Goal: Task Accomplishment & Management: Use online tool/utility

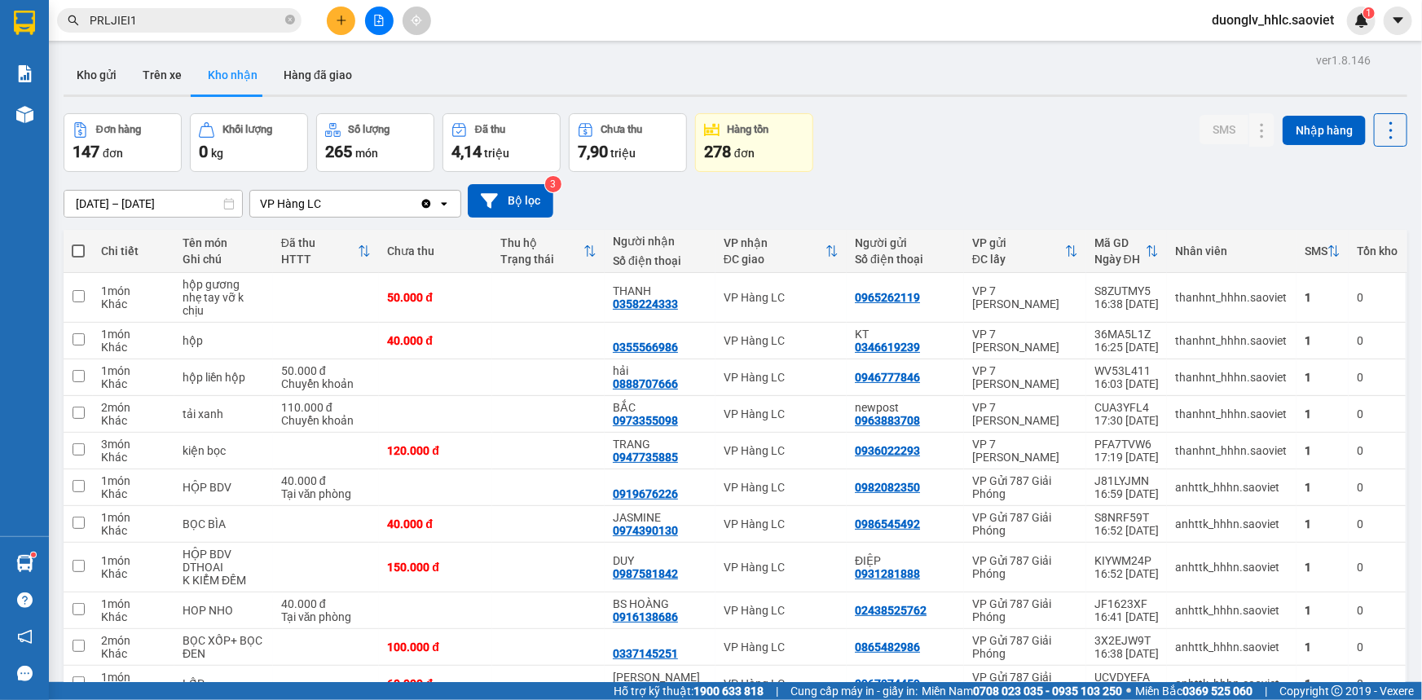
click at [374, 12] on button at bounding box center [379, 21] width 29 height 29
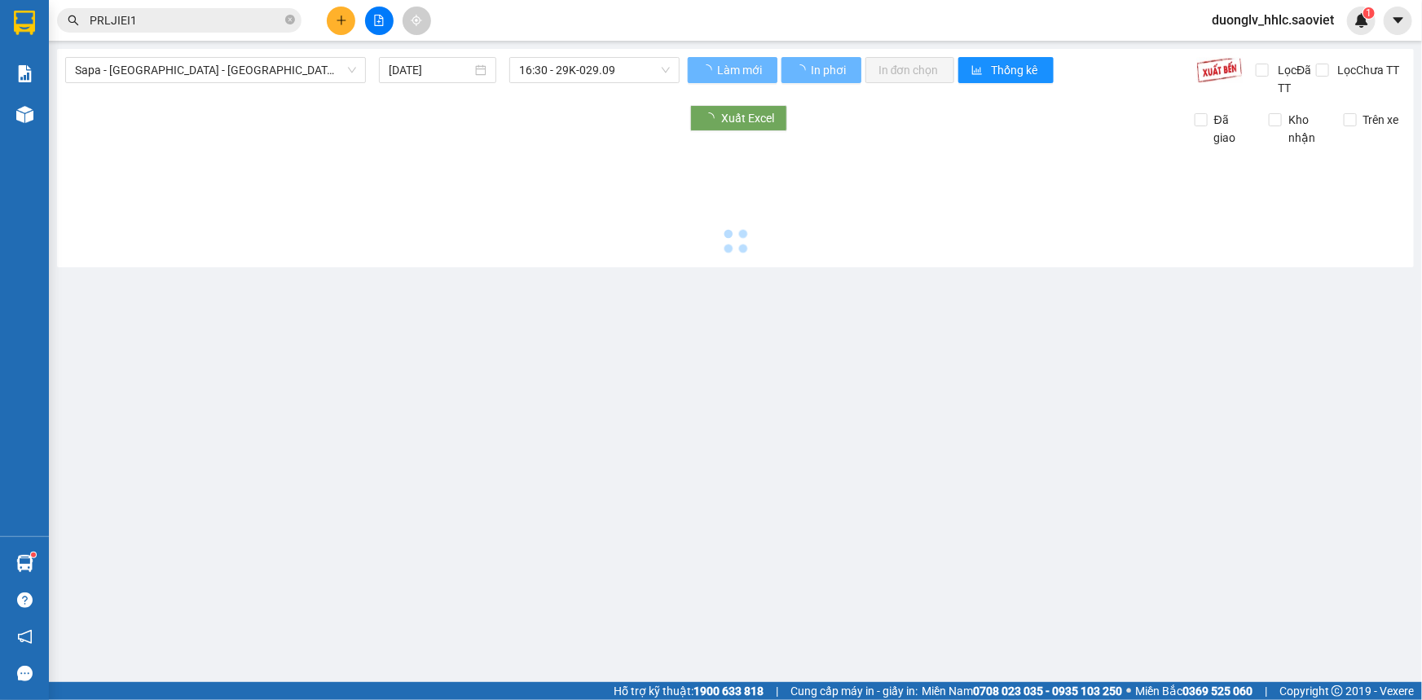
type input "[DATE]"
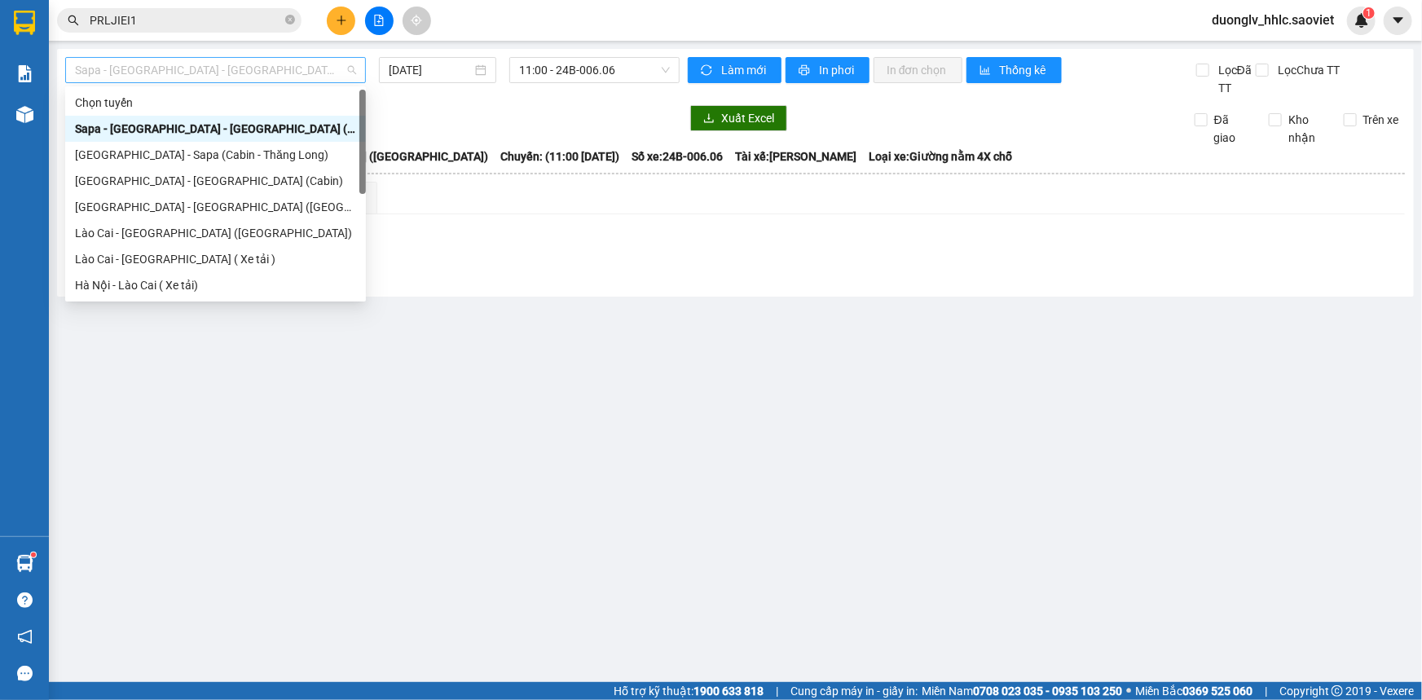
click at [260, 70] on span "Sapa - [GEOGRAPHIC_DATA] - [GEOGRAPHIC_DATA] ([GEOGRAPHIC_DATA])" at bounding box center [215, 70] width 281 height 24
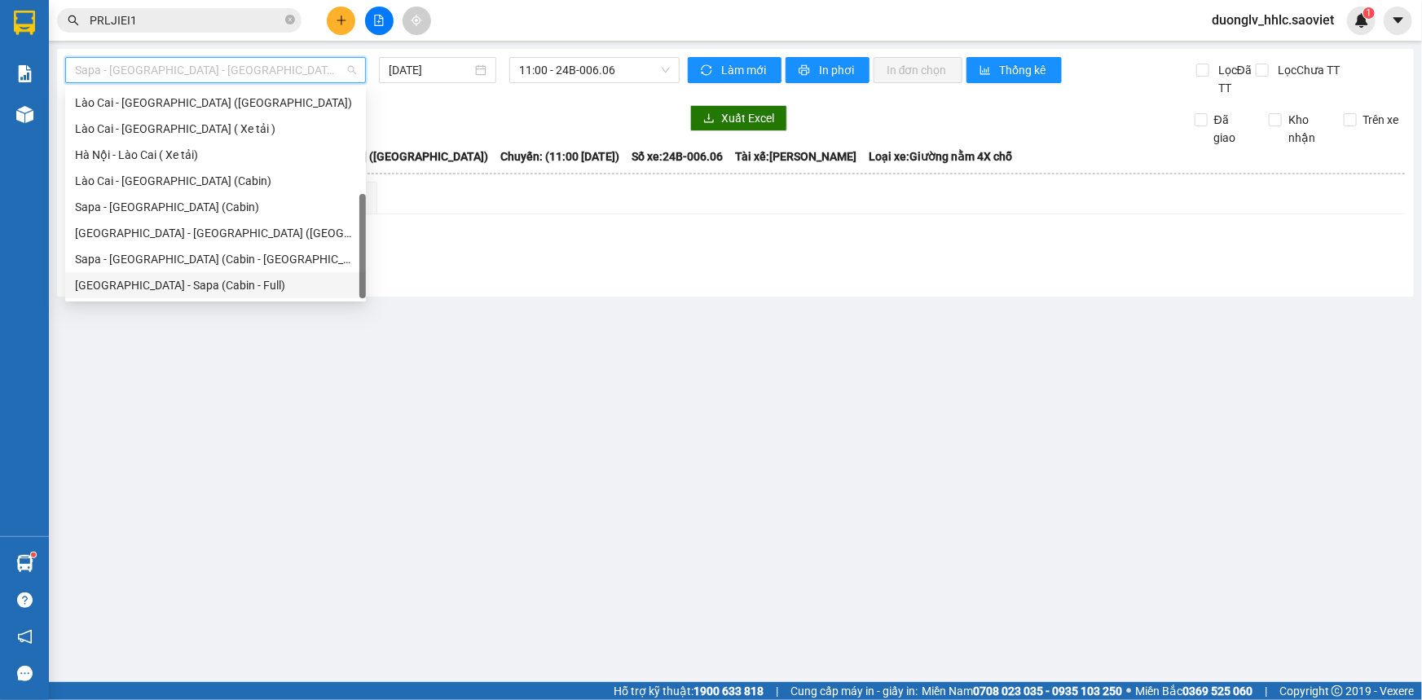
click at [249, 279] on div "[GEOGRAPHIC_DATA] - Sapa (Cabin - Full)" at bounding box center [215, 285] width 281 height 18
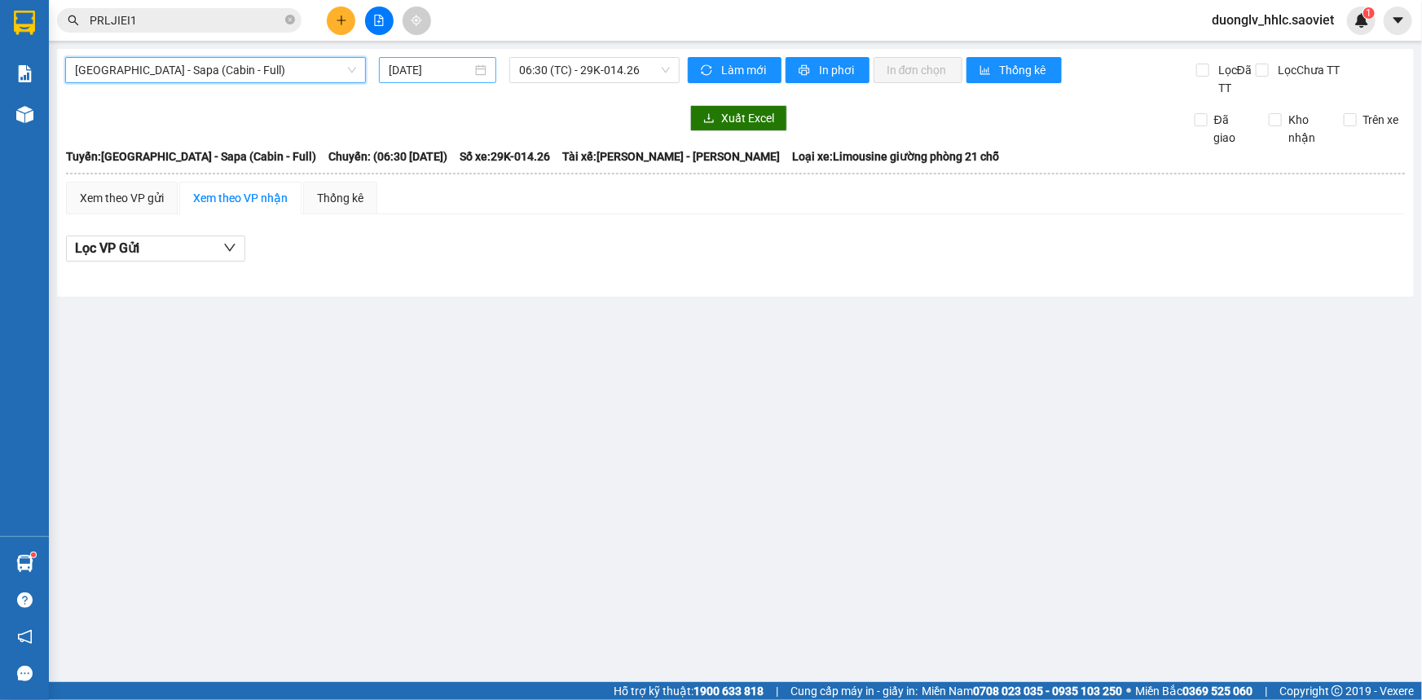
click at [431, 76] on input "[DATE]" at bounding box center [430, 70] width 83 height 18
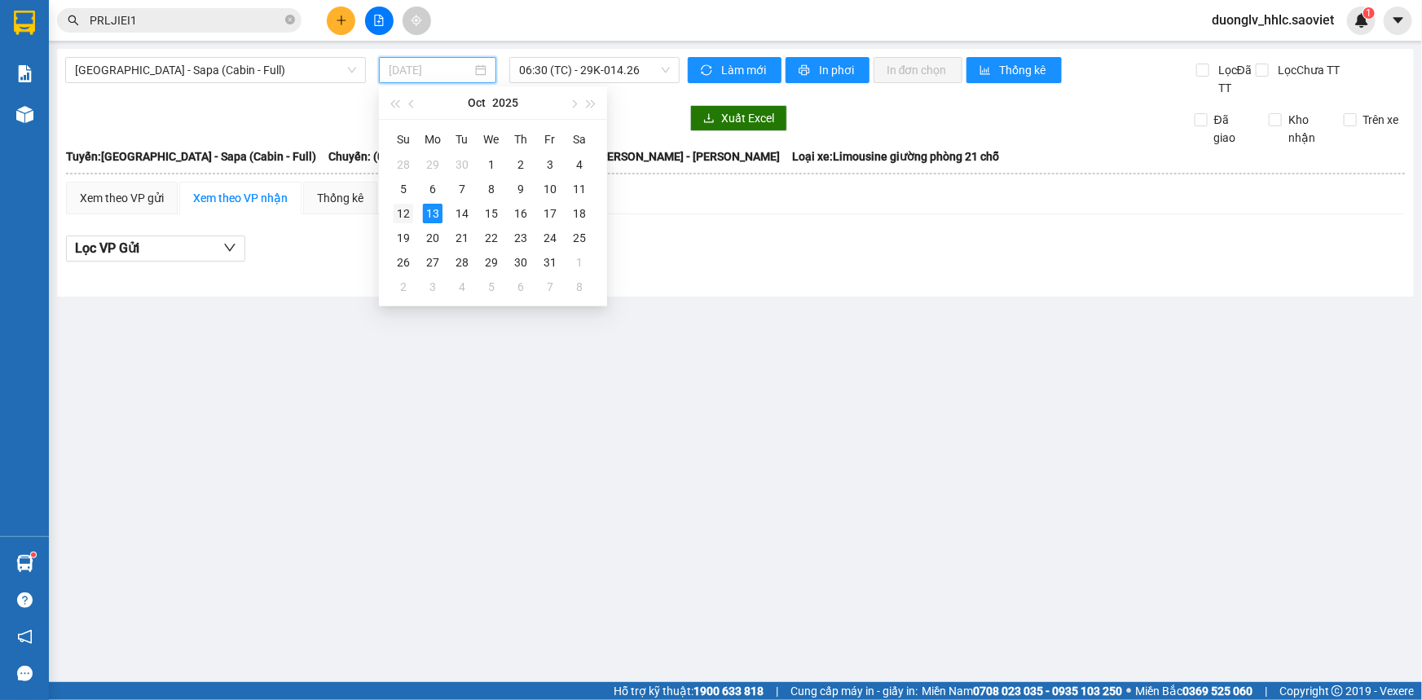
click at [404, 205] on div "12" at bounding box center [403, 214] width 20 height 20
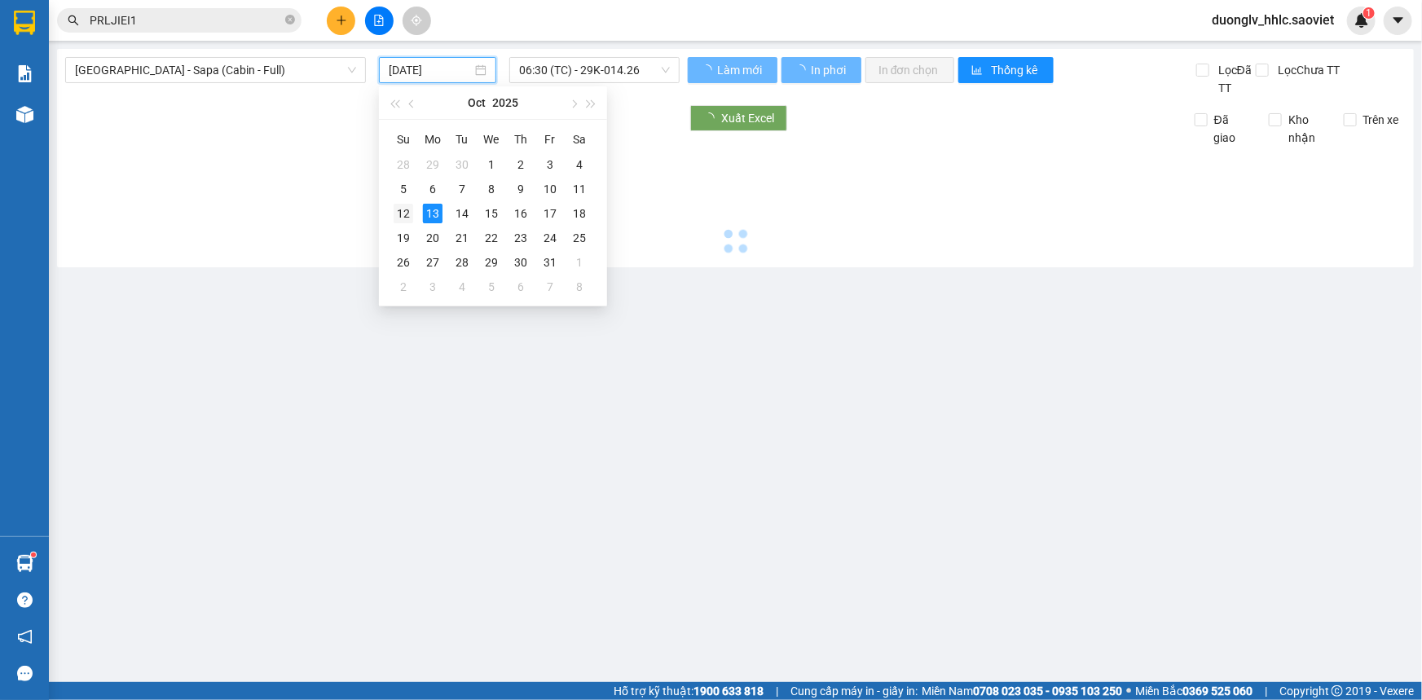
type input "[DATE]"
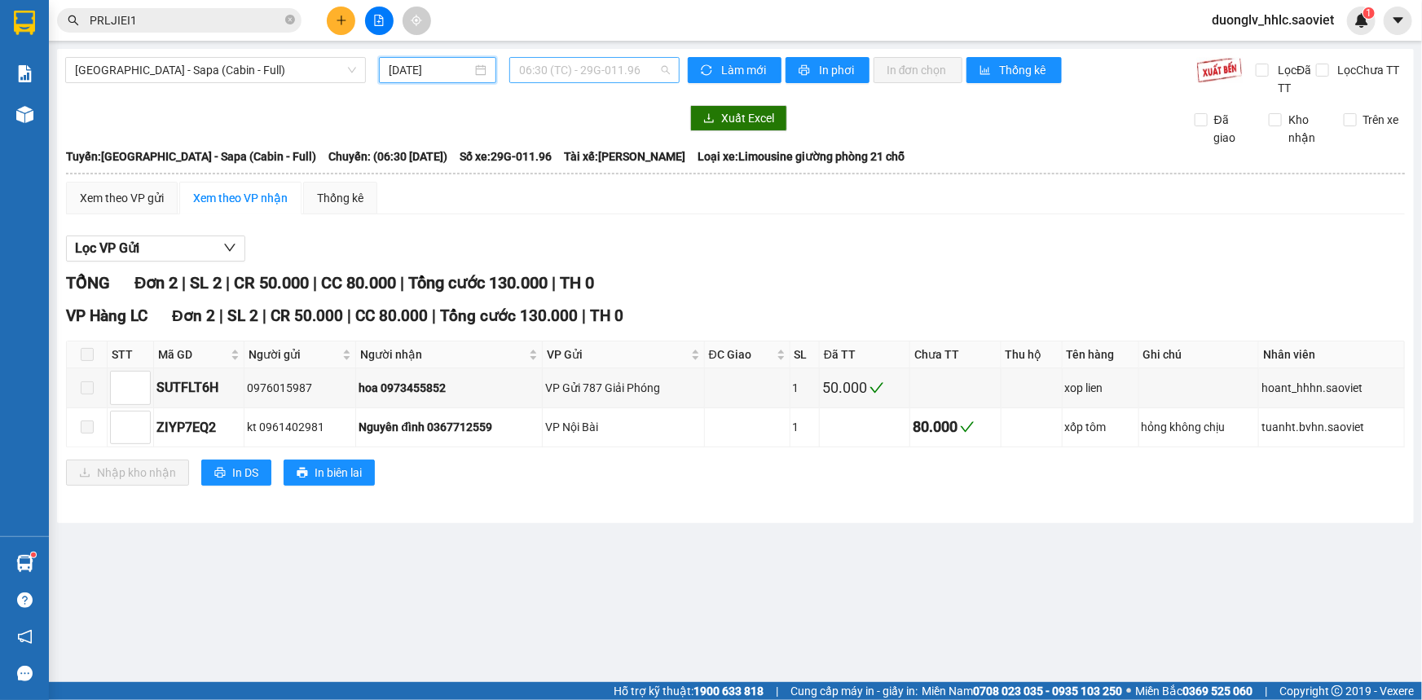
click at [565, 58] on span "06:30 (TC) - 29G-011.96" at bounding box center [594, 70] width 151 height 24
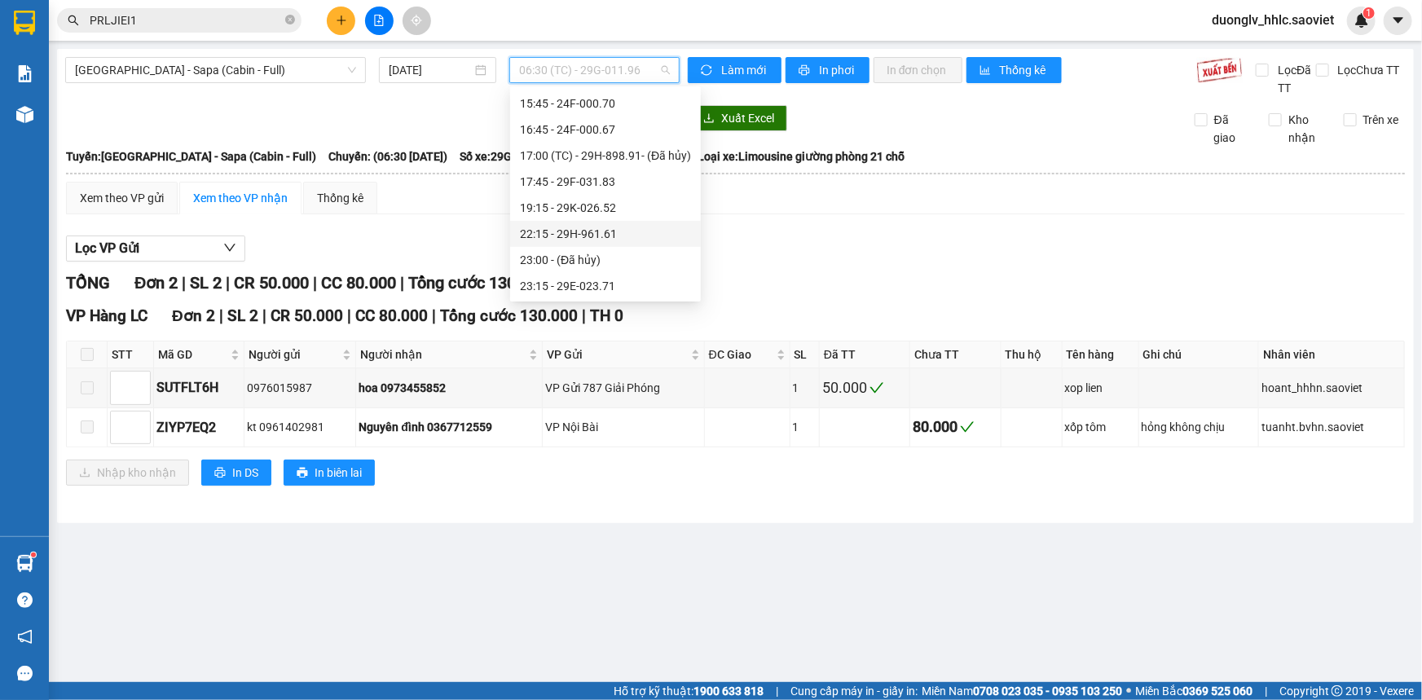
scroll to position [286, 0]
click at [604, 222] on div "22:15 - 29H-961.61" at bounding box center [605, 234] width 191 height 26
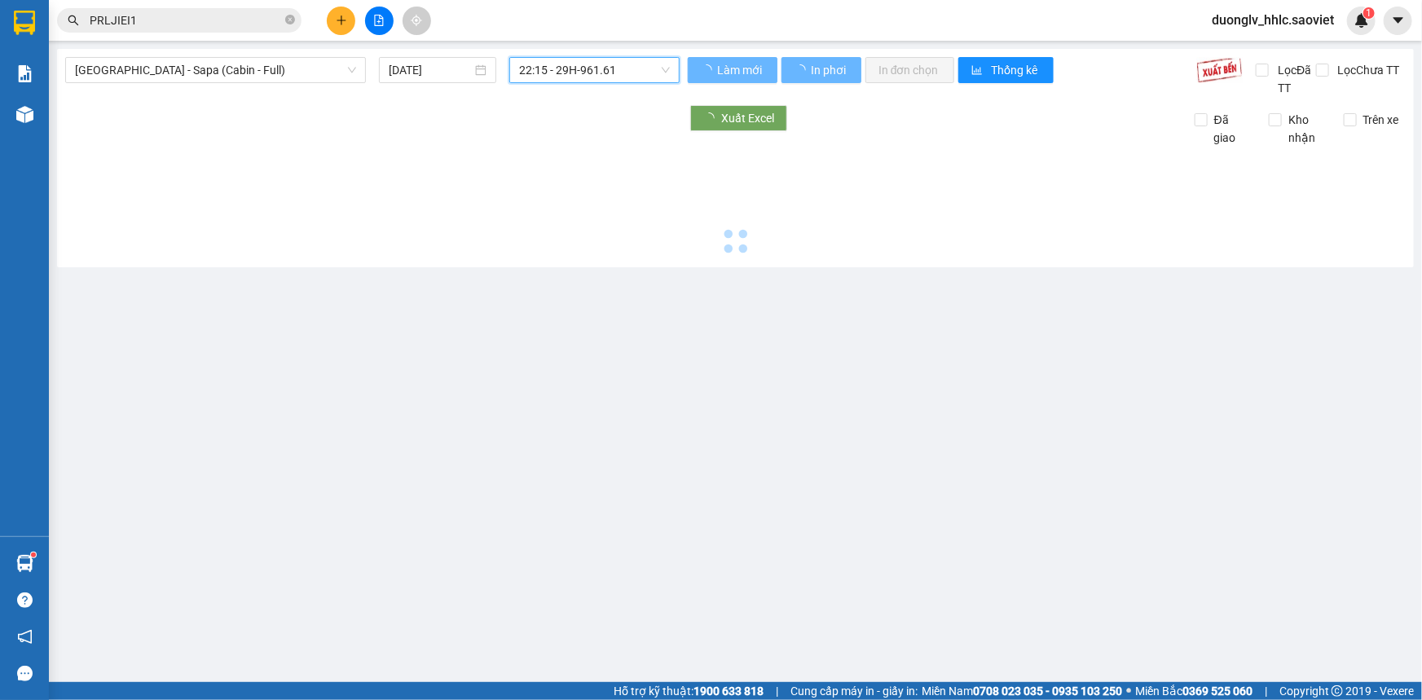
click at [605, 220] on div at bounding box center [735, 203] width 1340 height 112
click at [593, 72] on span "22:15 - 29H-961.61" at bounding box center [594, 70] width 151 height 24
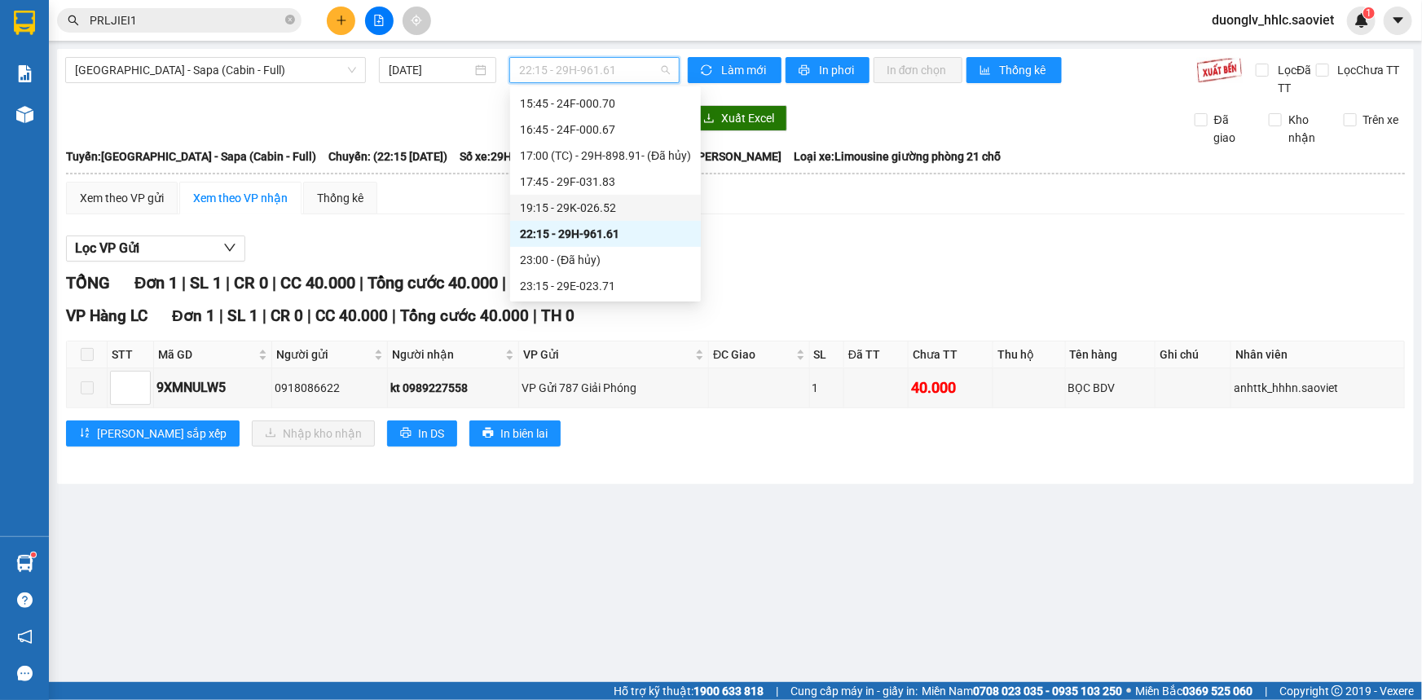
click at [602, 197] on div "19:15 - 29K-026.52" at bounding box center [605, 208] width 191 height 26
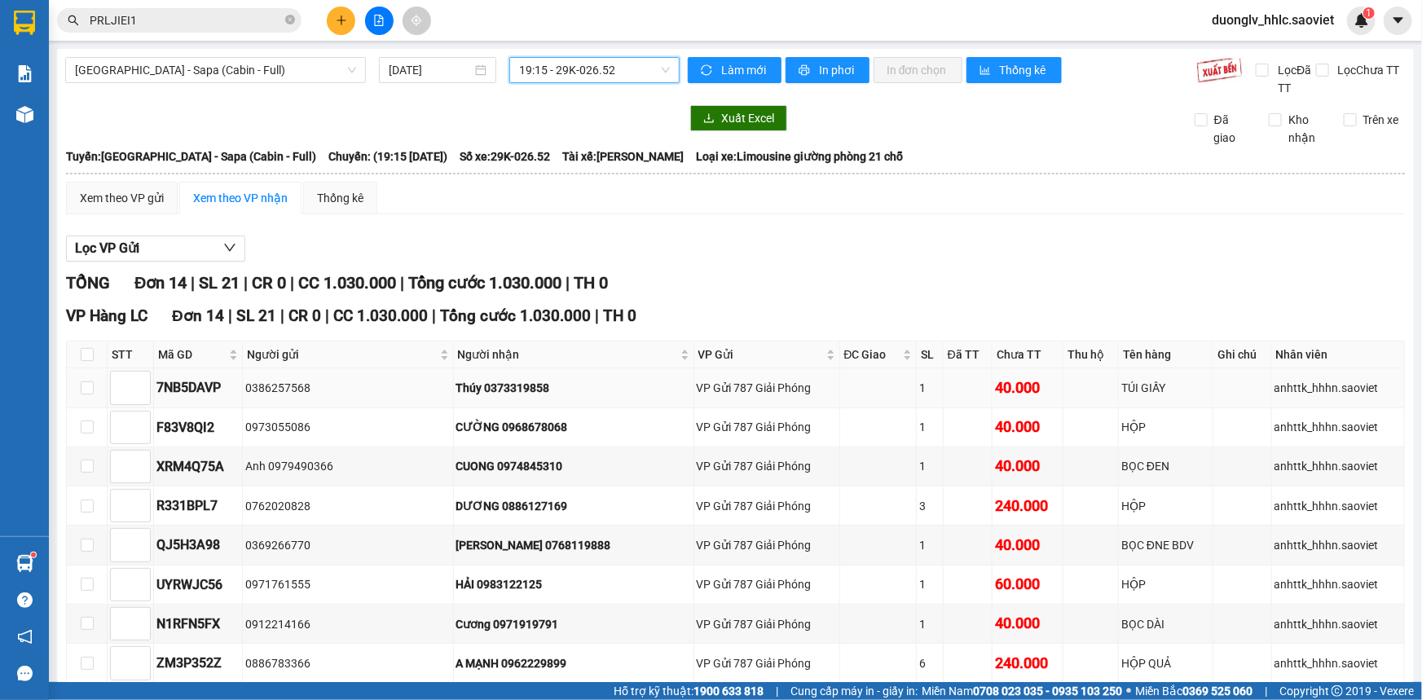
scroll to position [73, 0]
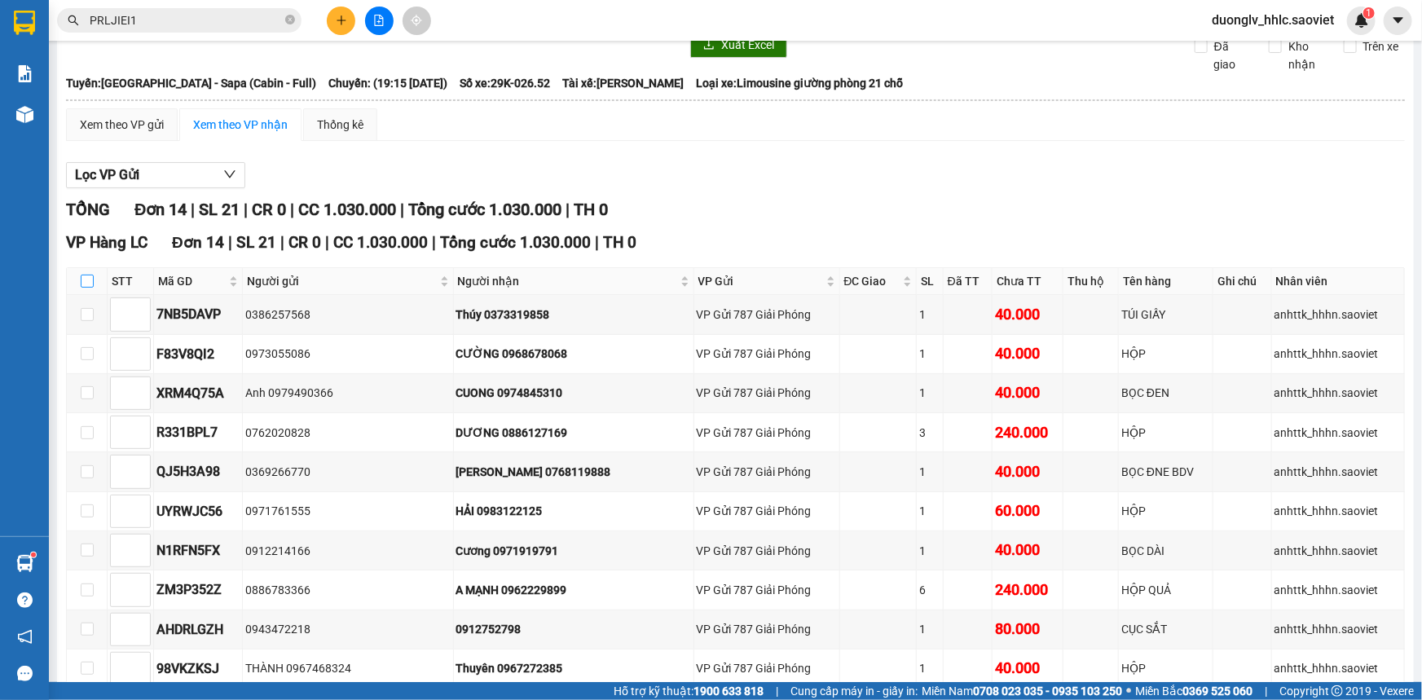
click at [83, 272] on label at bounding box center [87, 281] width 13 height 18
click at [83, 275] on input "checkbox" at bounding box center [87, 281] width 13 height 13
checkbox input "true"
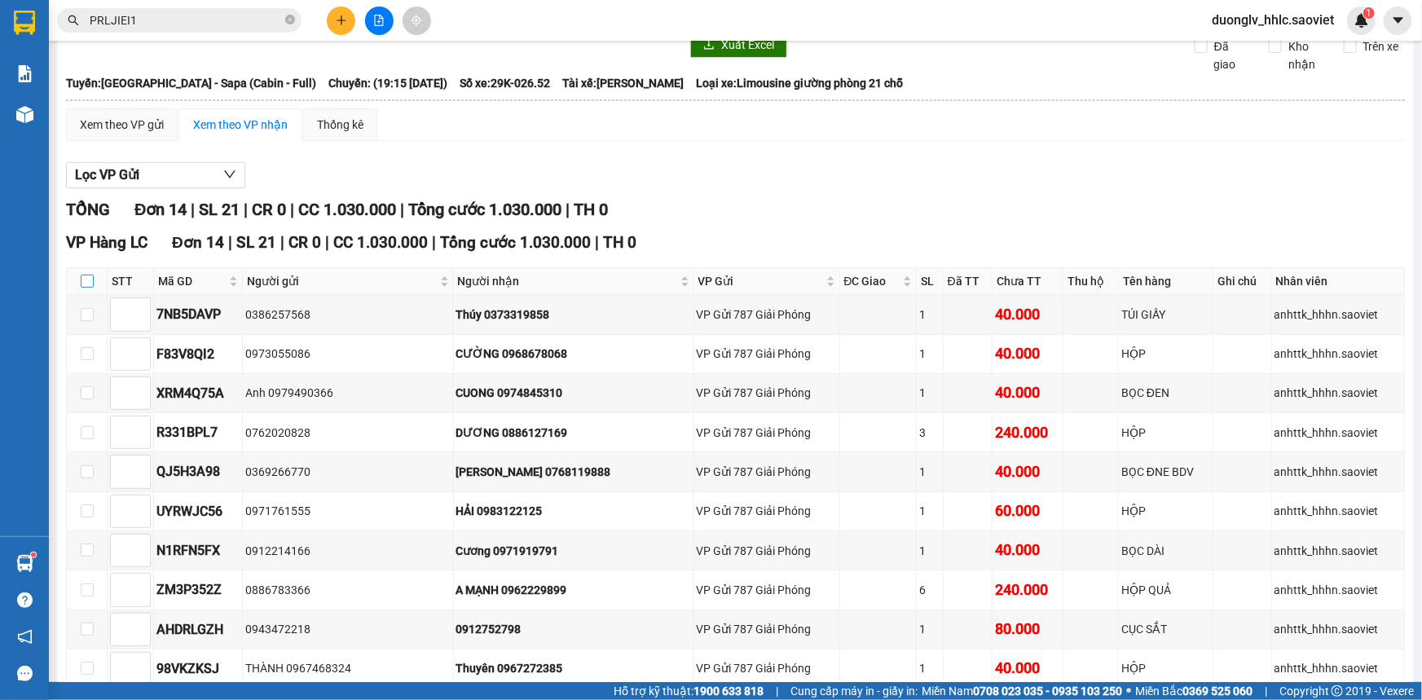
checkbox input "true"
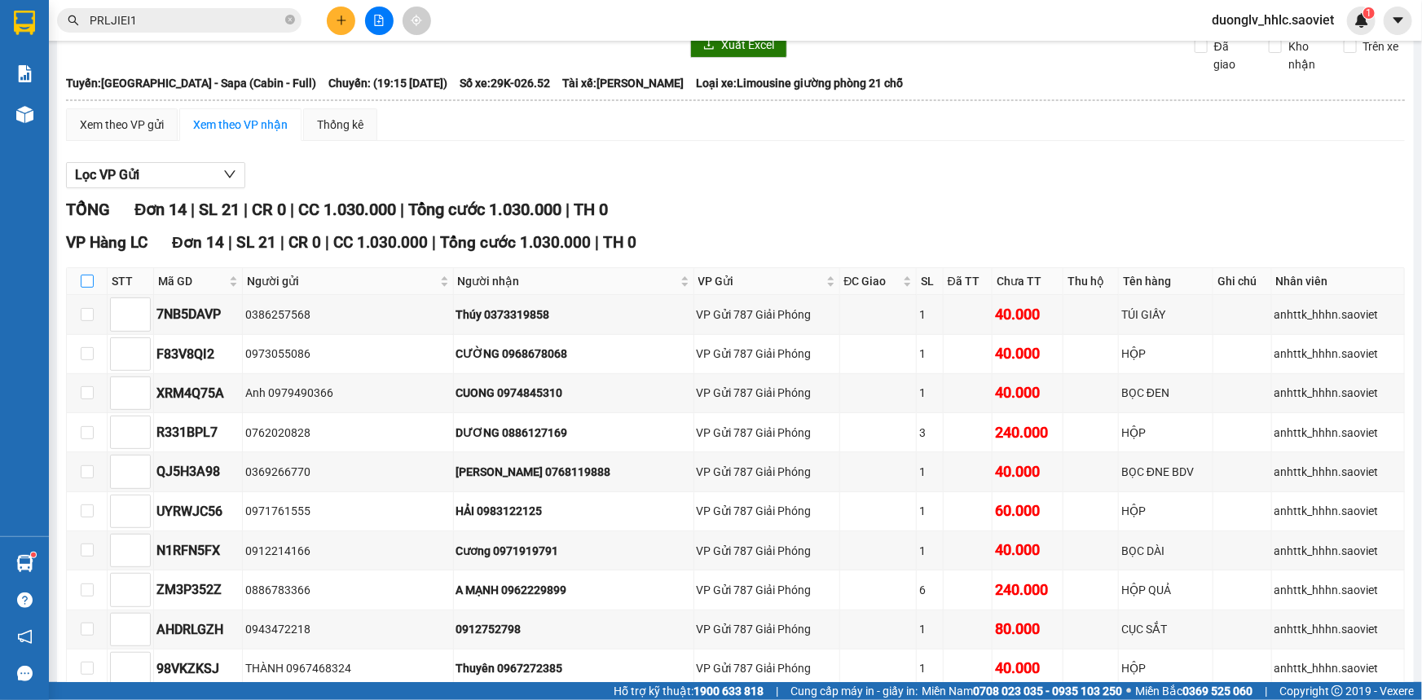
checkbox input "true"
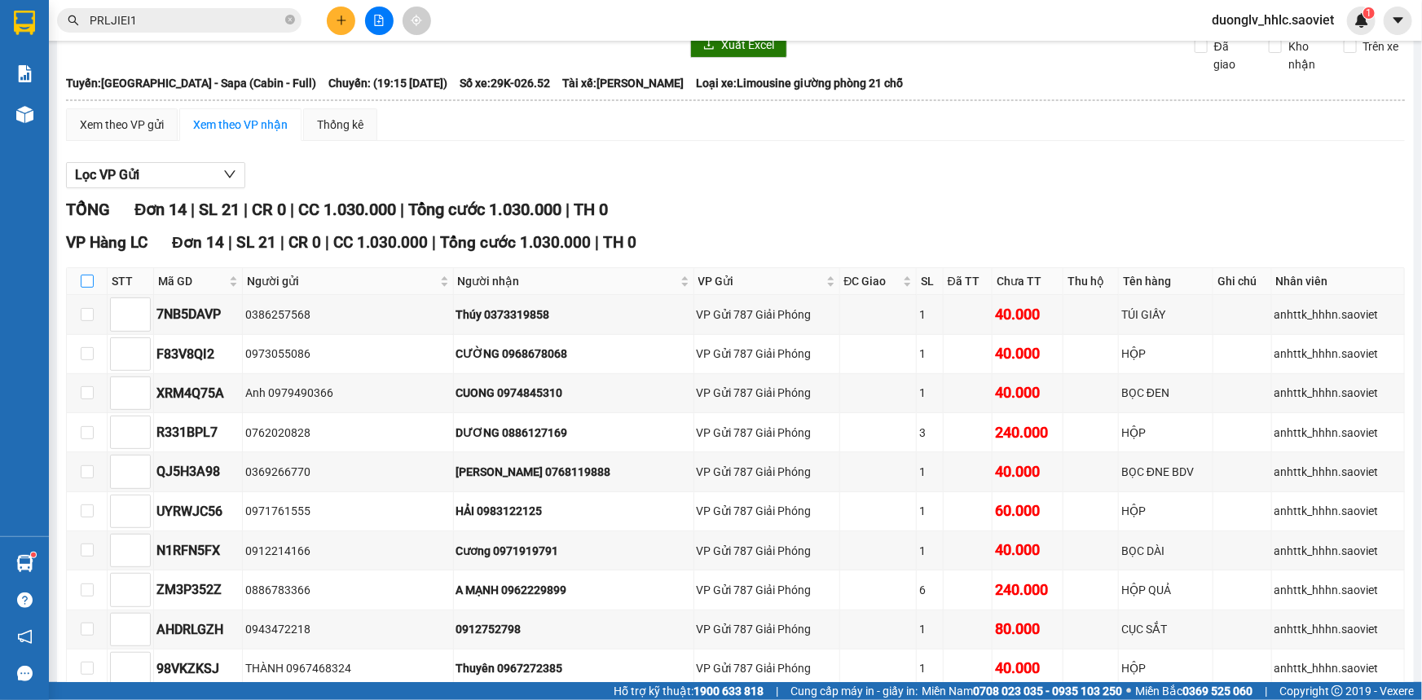
checkbox input "true"
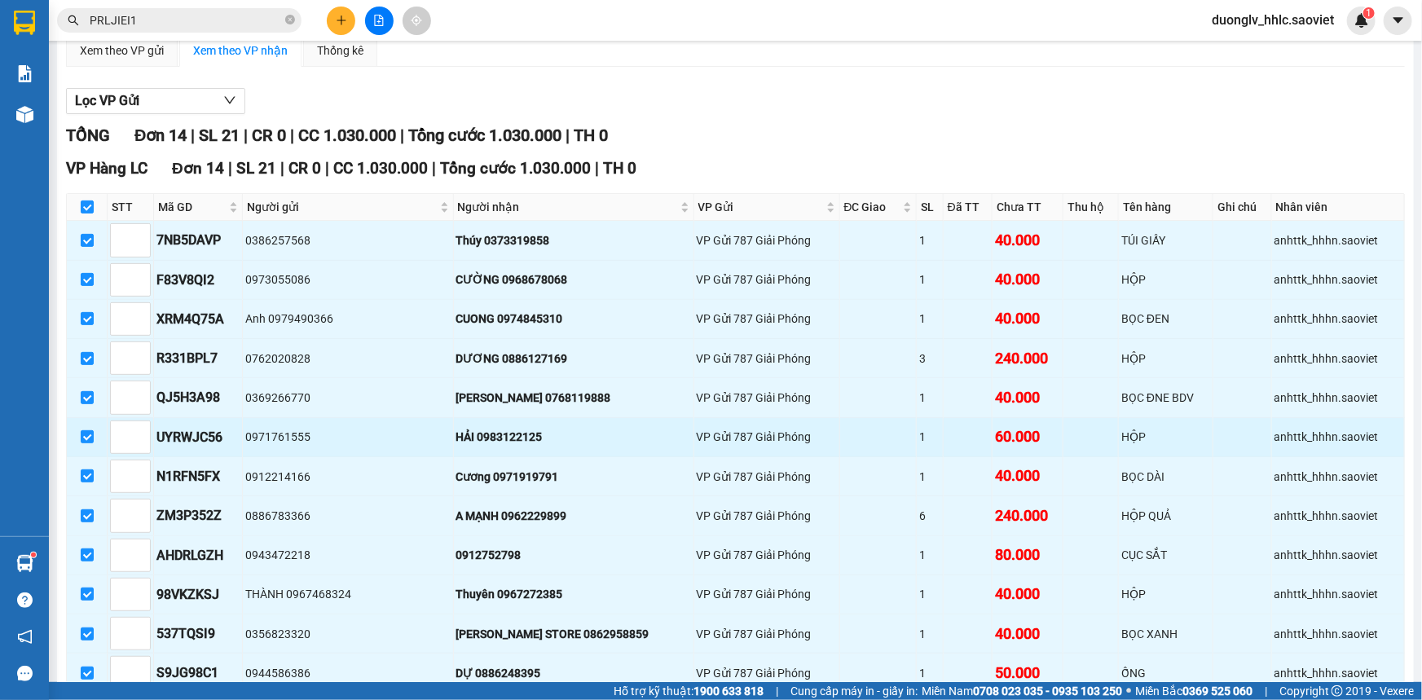
scroll to position [317, 0]
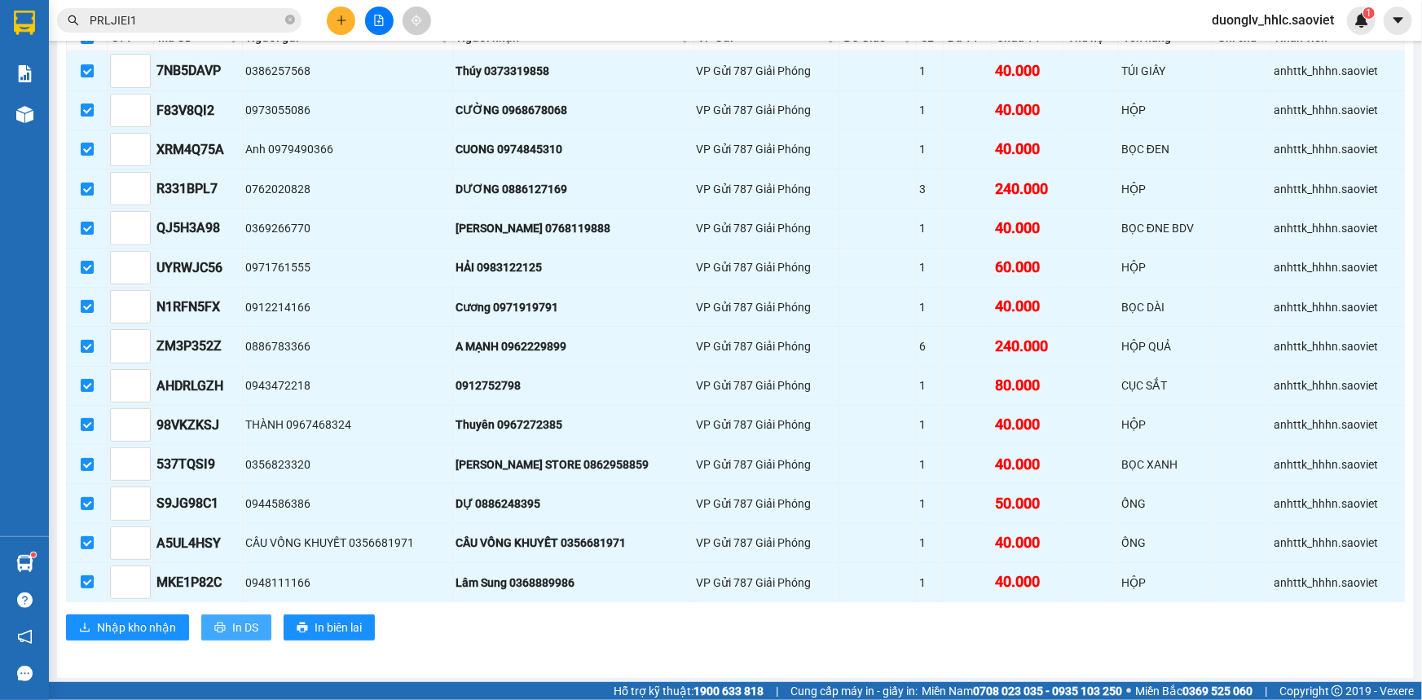
click at [229, 620] on button "In DS" at bounding box center [236, 627] width 70 height 26
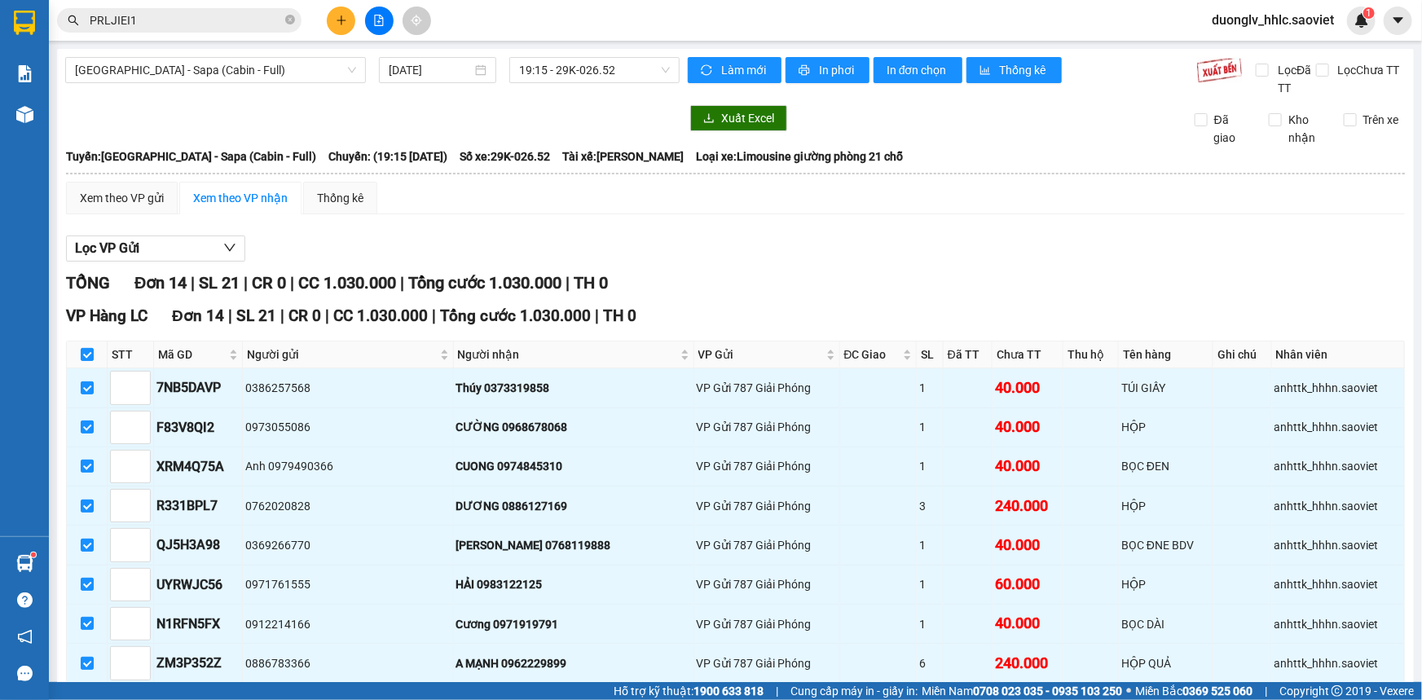
scroll to position [0, 0]
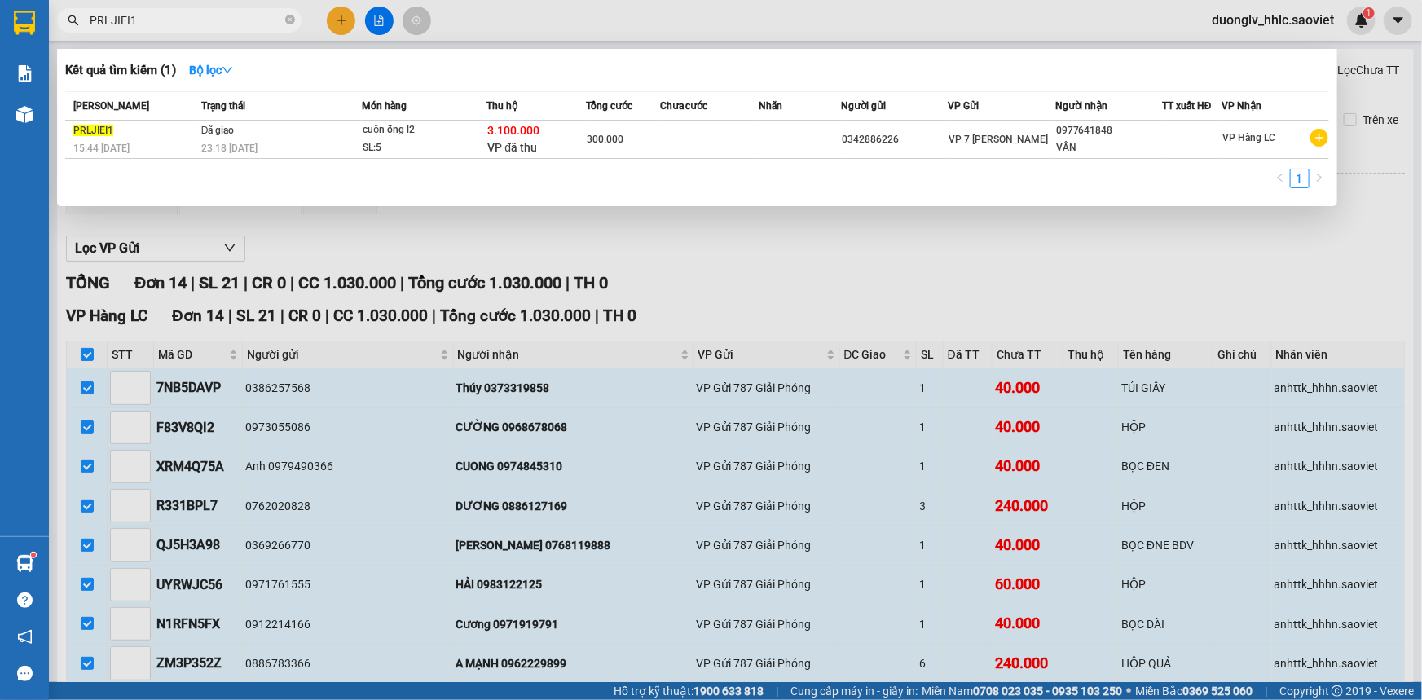
click at [155, 16] on input "PRLJIEI1" at bounding box center [186, 20] width 192 height 18
click at [683, 274] on div at bounding box center [711, 350] width 1422 height 700
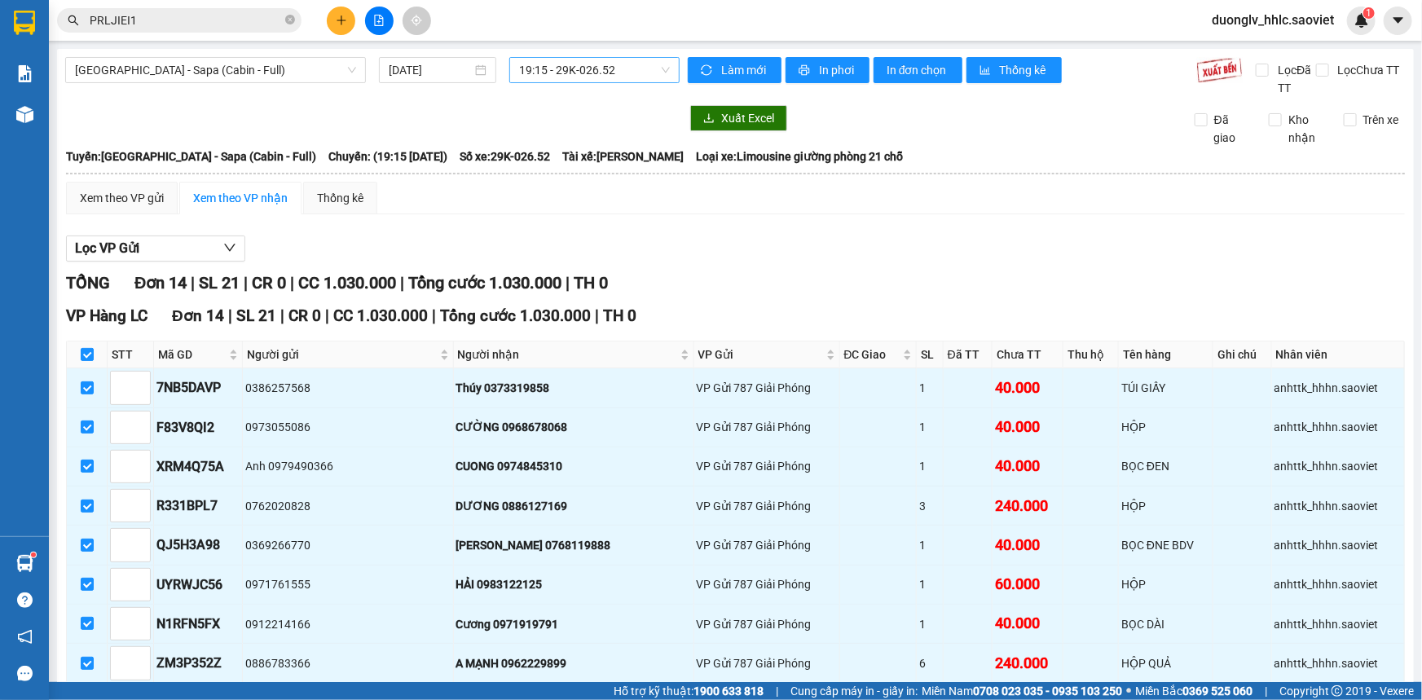
click at [546, 71] on span "19:15 - 29K-026.52" at bounding box center [594, 70] width 151 height 24
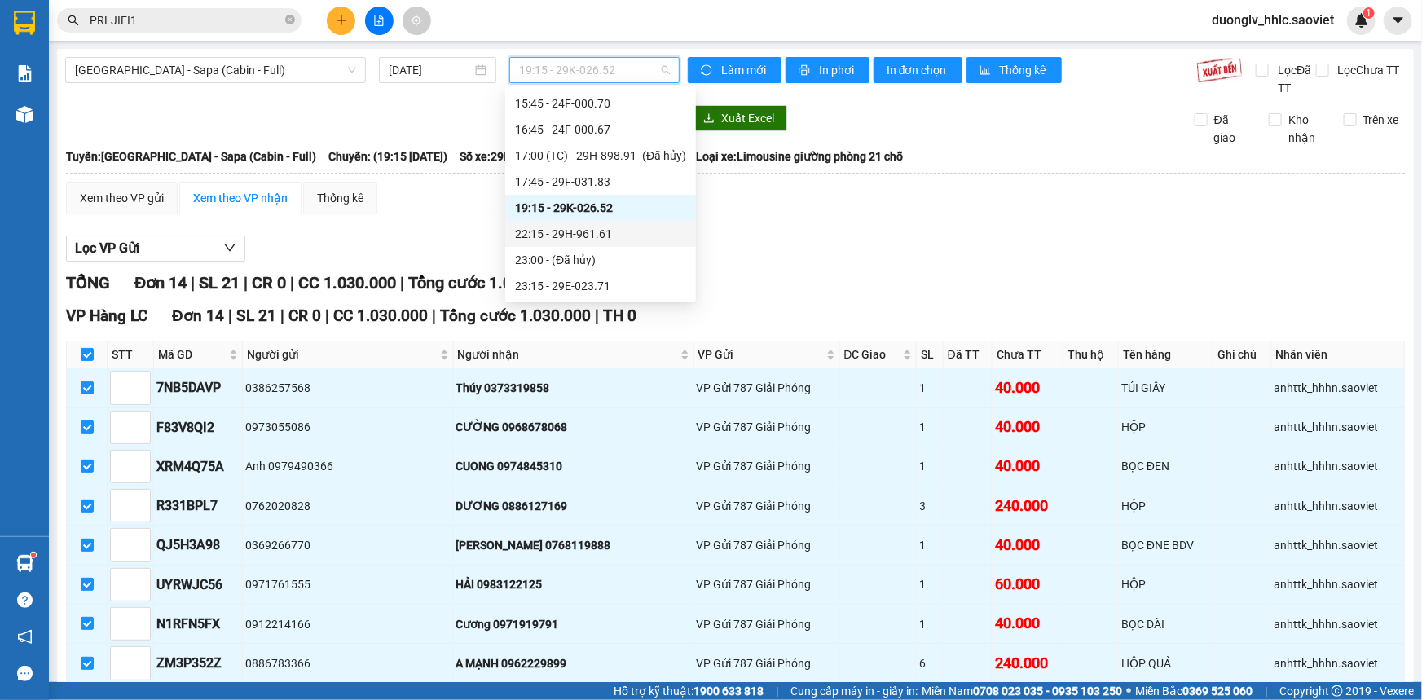
click at [568, 236] on div "22:15 - 29H-961.61" at bounding box center [600, 234] width 171 height 18
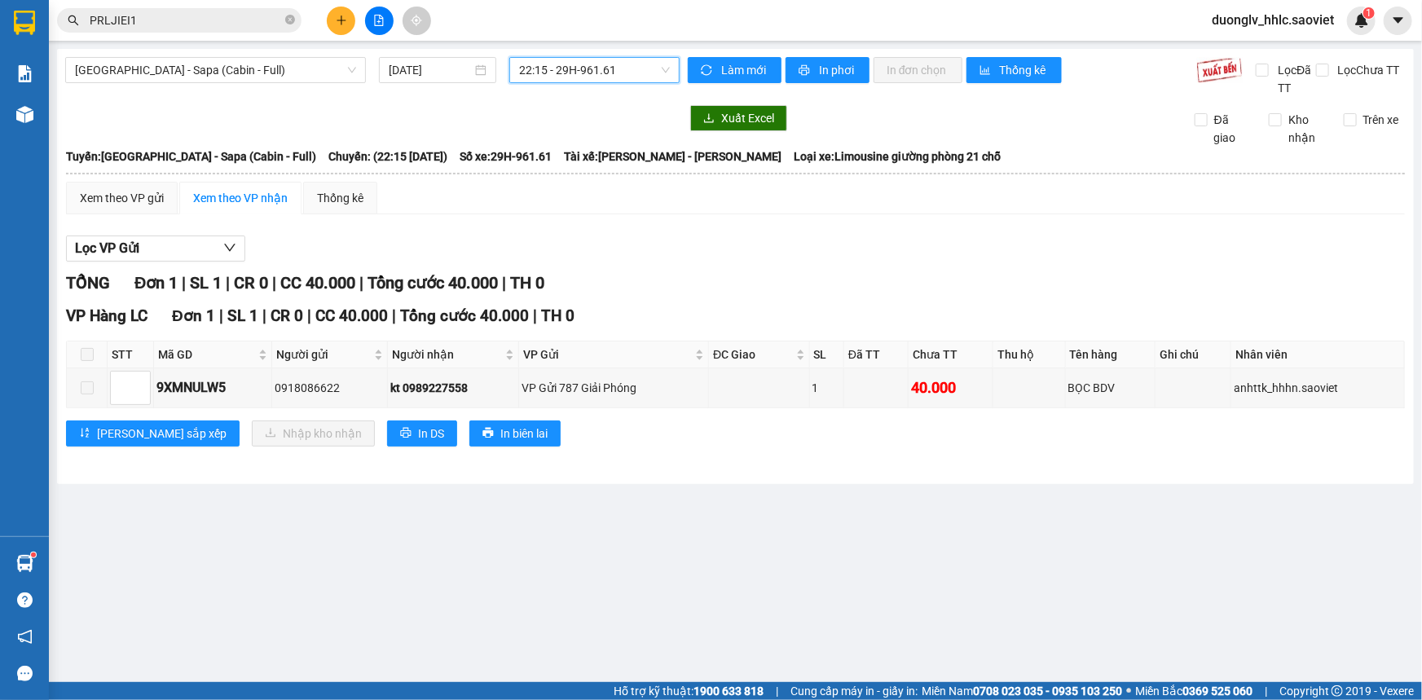
click at [595, 66] on span "22:15 - 29H-961.61" at bounding box center [594, 70] width 151 height 24
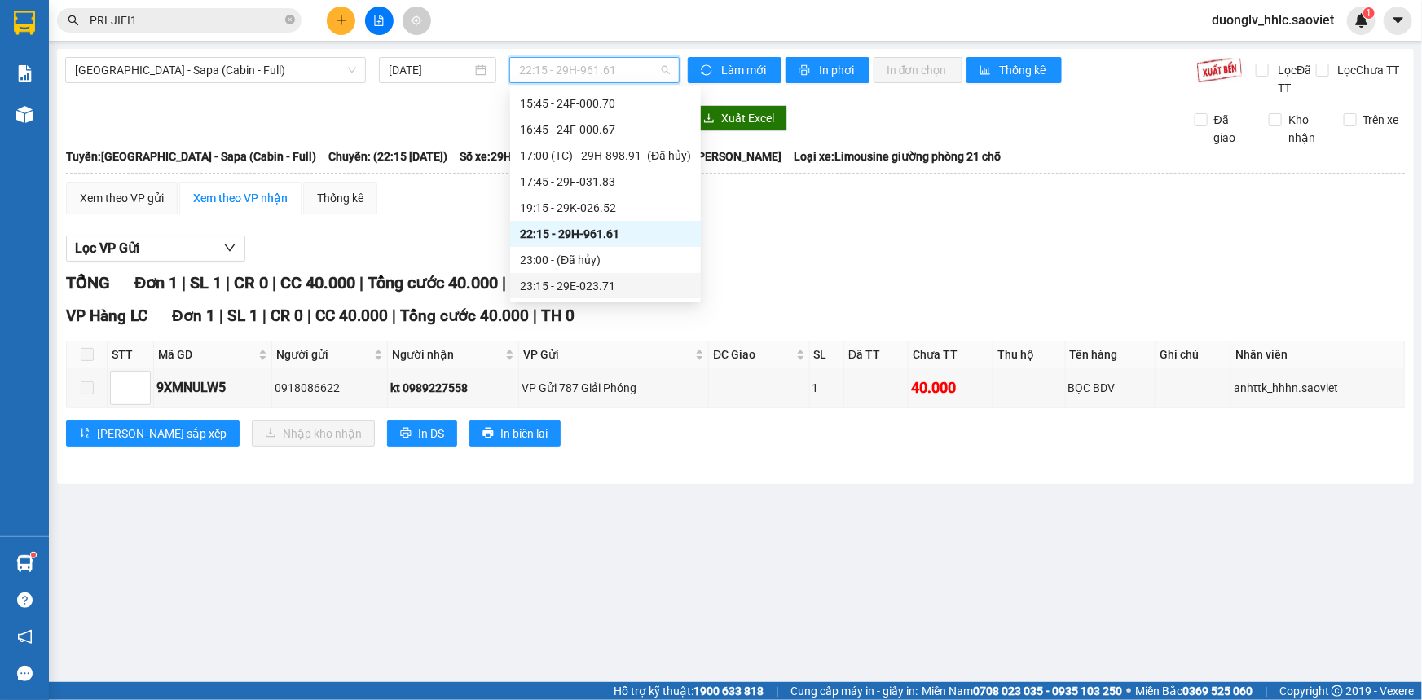
click at [616, 279] on div "23:15 - 29E-023.71" at bounding box center [605, 286] width 171 height 18
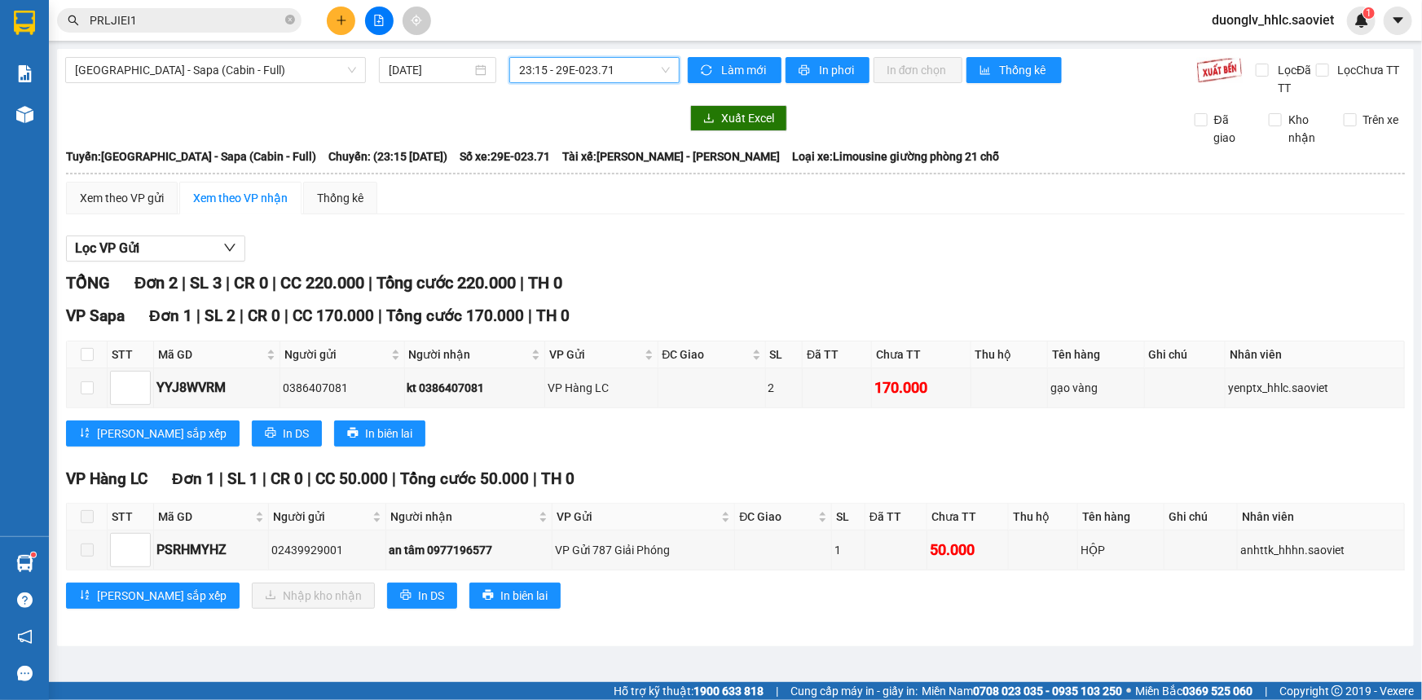
click at [592, 68] on span "23:15 - 29E-023.71" at bounding box center [594, 70] width 151 height 24
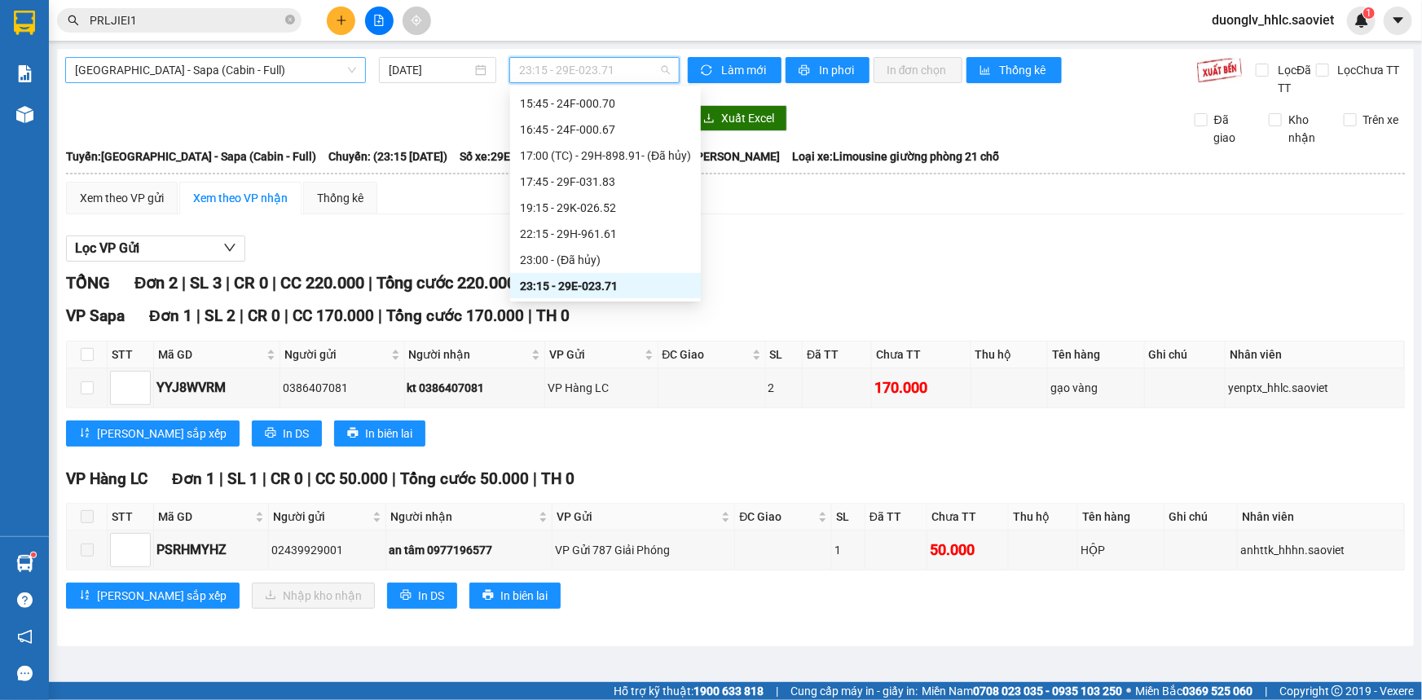
click at [257, 81] on span "[GEOGRAPHIC_DATA] - Sapa (Cabin - Full)" at bounding box center [215, 70] width 281 height 24
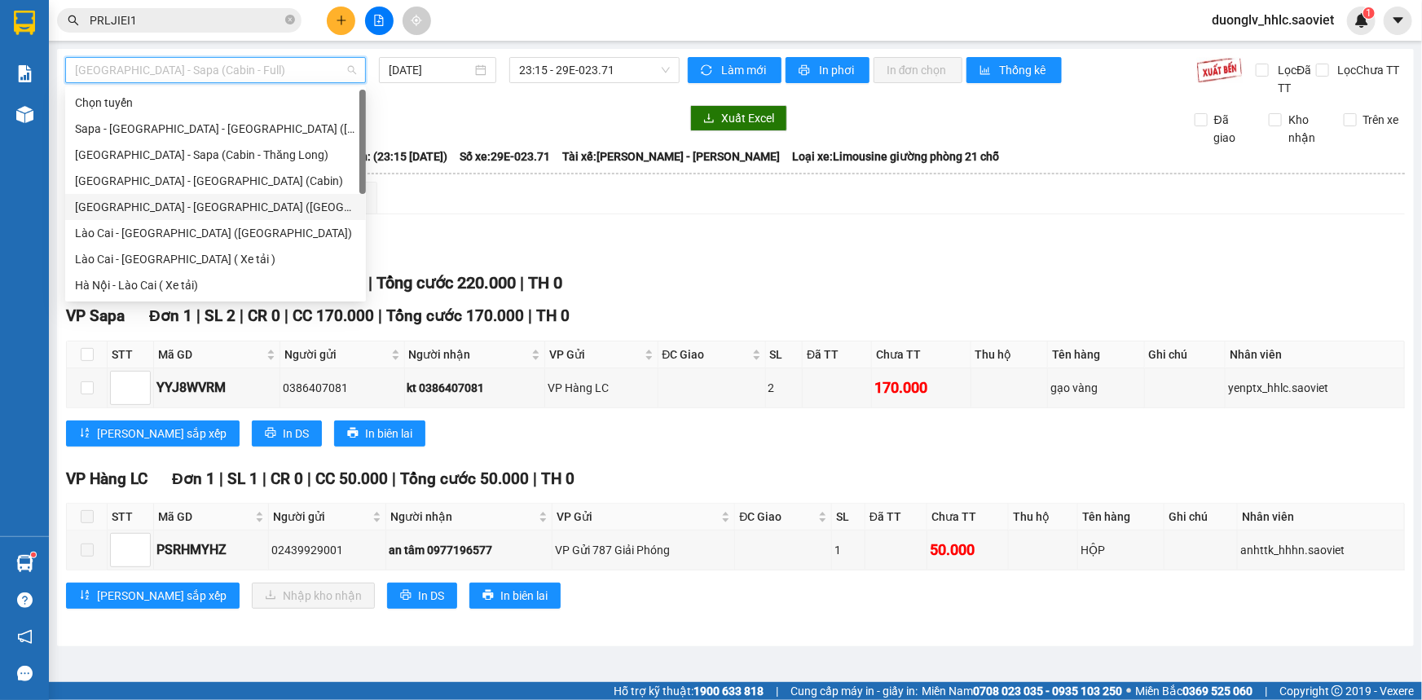
click at [255, 206] on div "[GEOGRAPHIC_DATA] - [GEOGRAPHIC_DATA] ([GEOGRAPHIC_DATA])" at bounding box center [215, 207] width 281 height 18
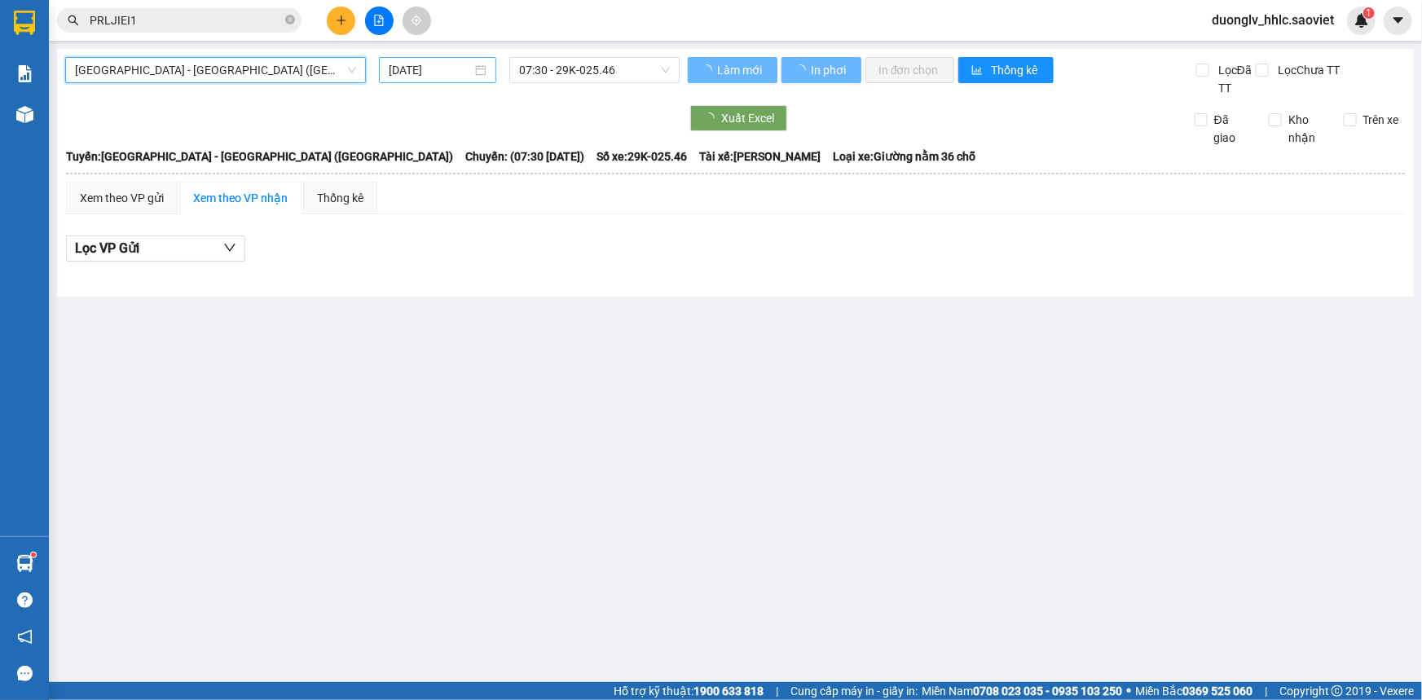
click at [446, 73] on input "[DATE]" at bounding box center [430, 70] width 83 height 18
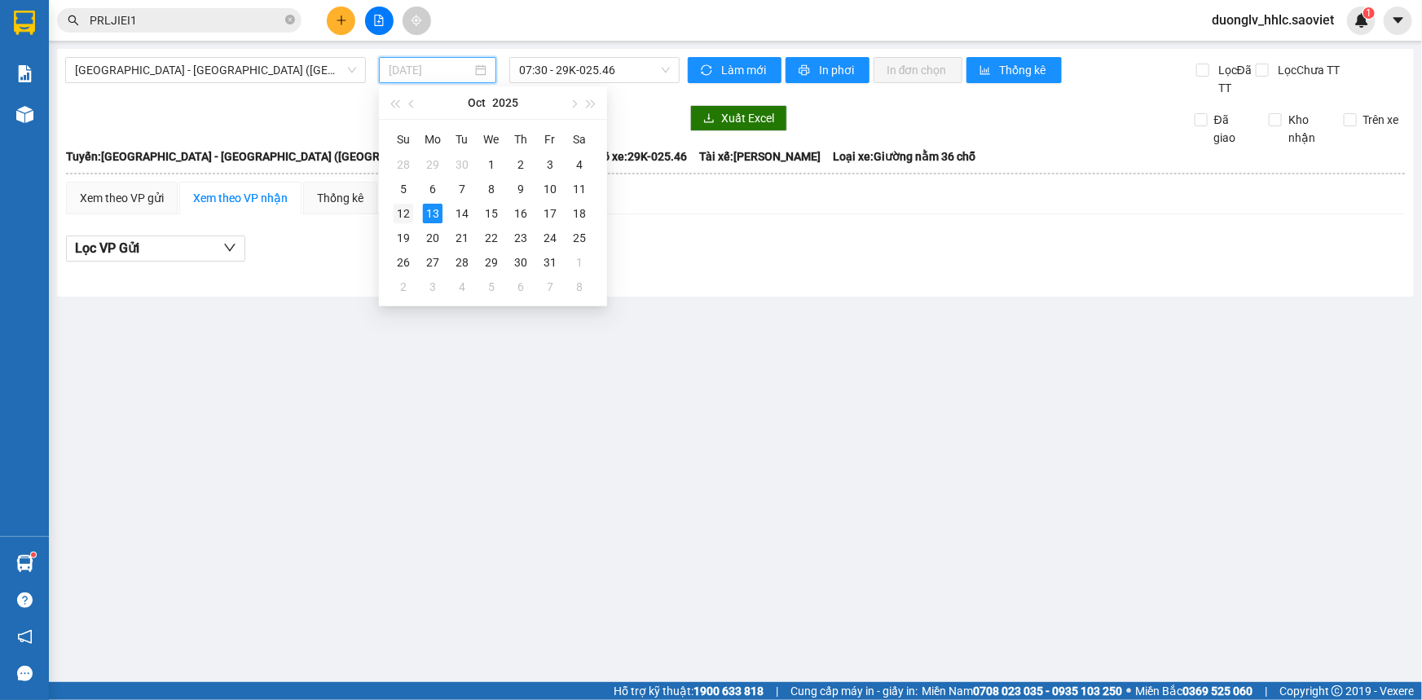
click at [406, 209] on div "12" at bounding box center [403, 214] width 20 height 20
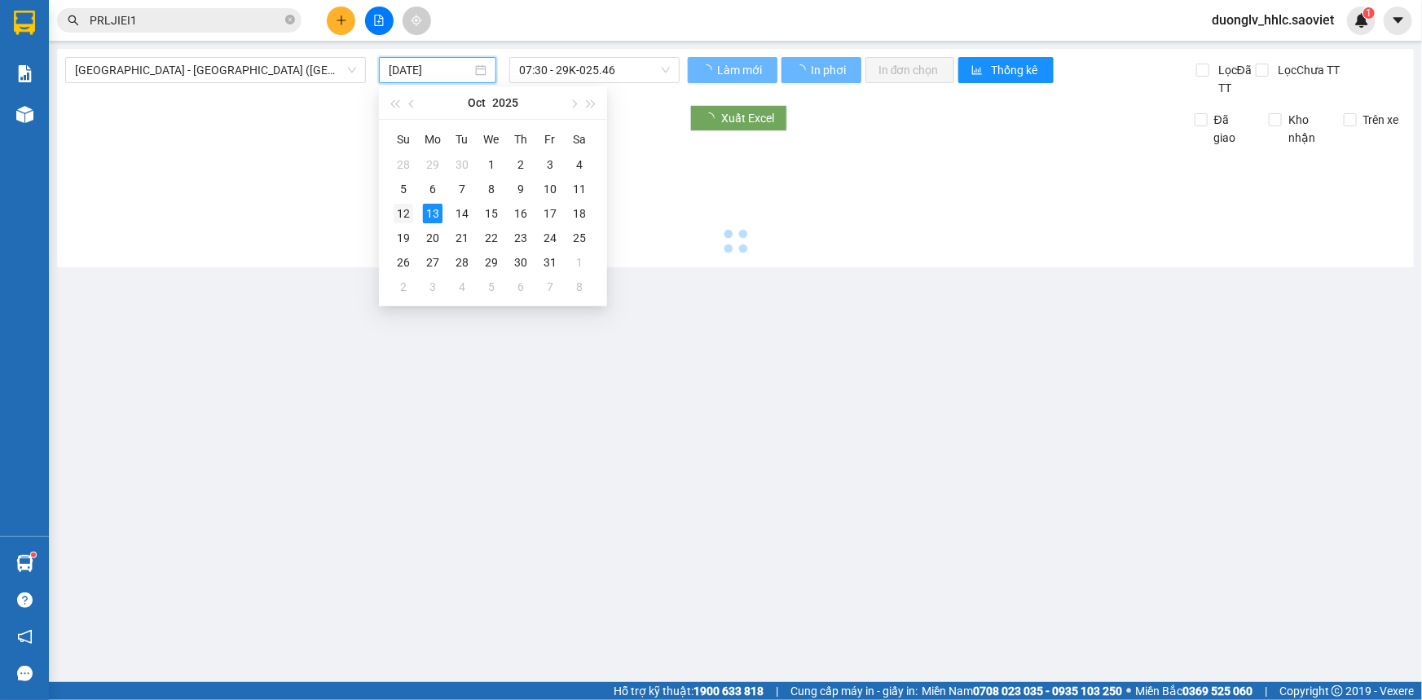
type input "[DATE]"
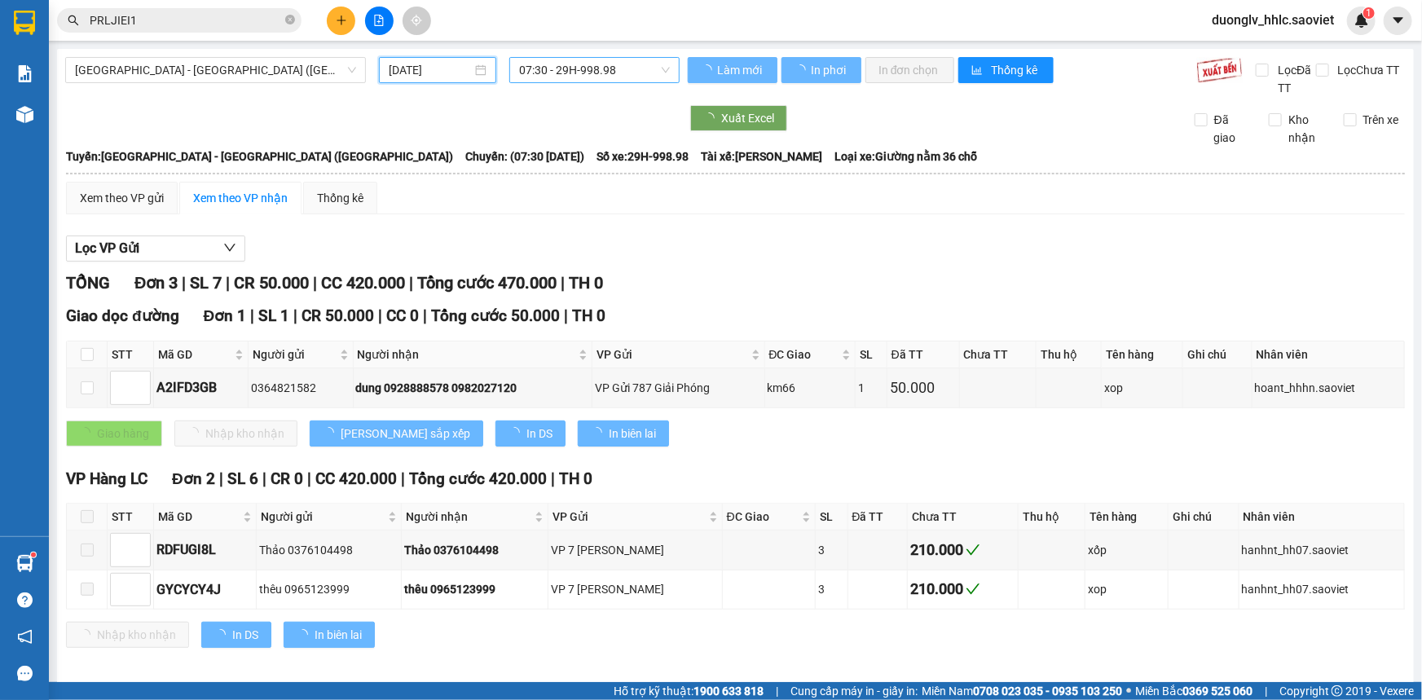
click at [554, 72] on span "07:30 - 29H-998.98" at bounding box center [594, 70] width 151 height 24
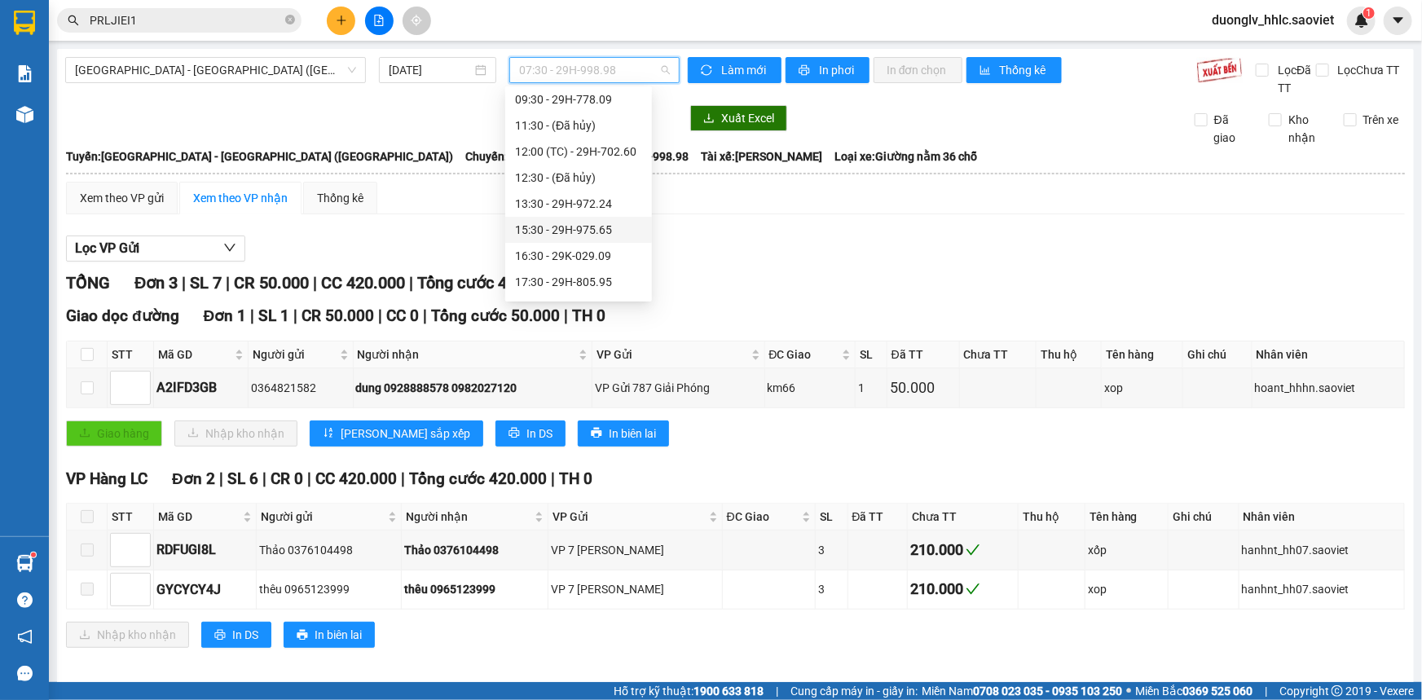
scroll to position [156, 0]
click at [607, 235] on div "19:00 - 29H-702.20" at bounding box center [578, 234] width 127 height 18
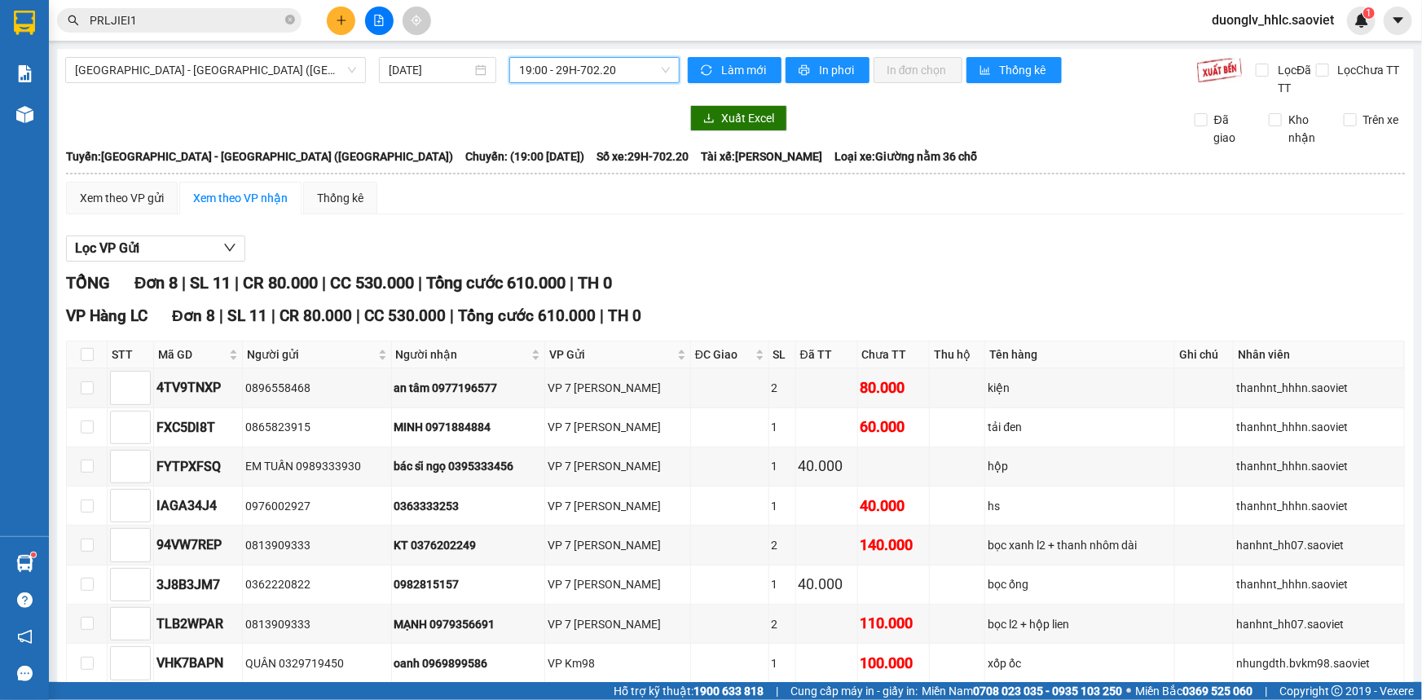
scroll to position [81, 0]
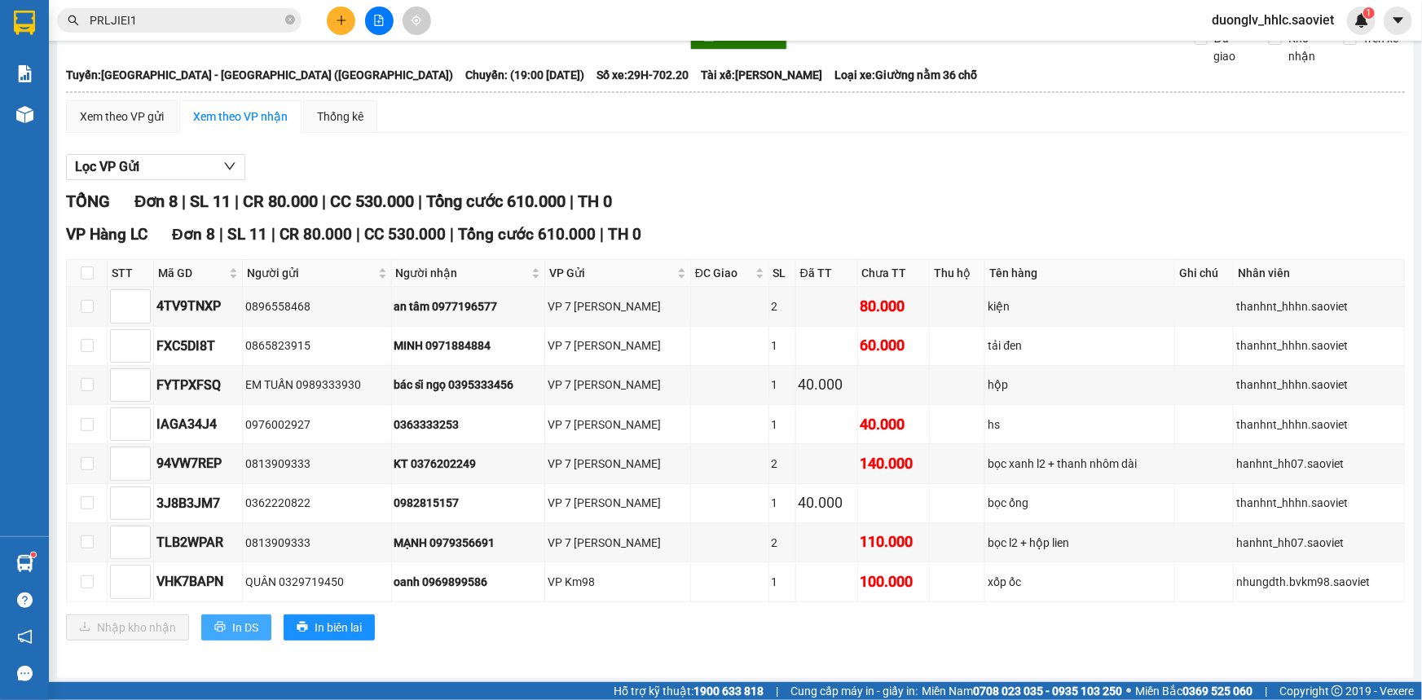
click at [241, 622] on span "In DS" at bounding box center [245, 627] width 26 height 18
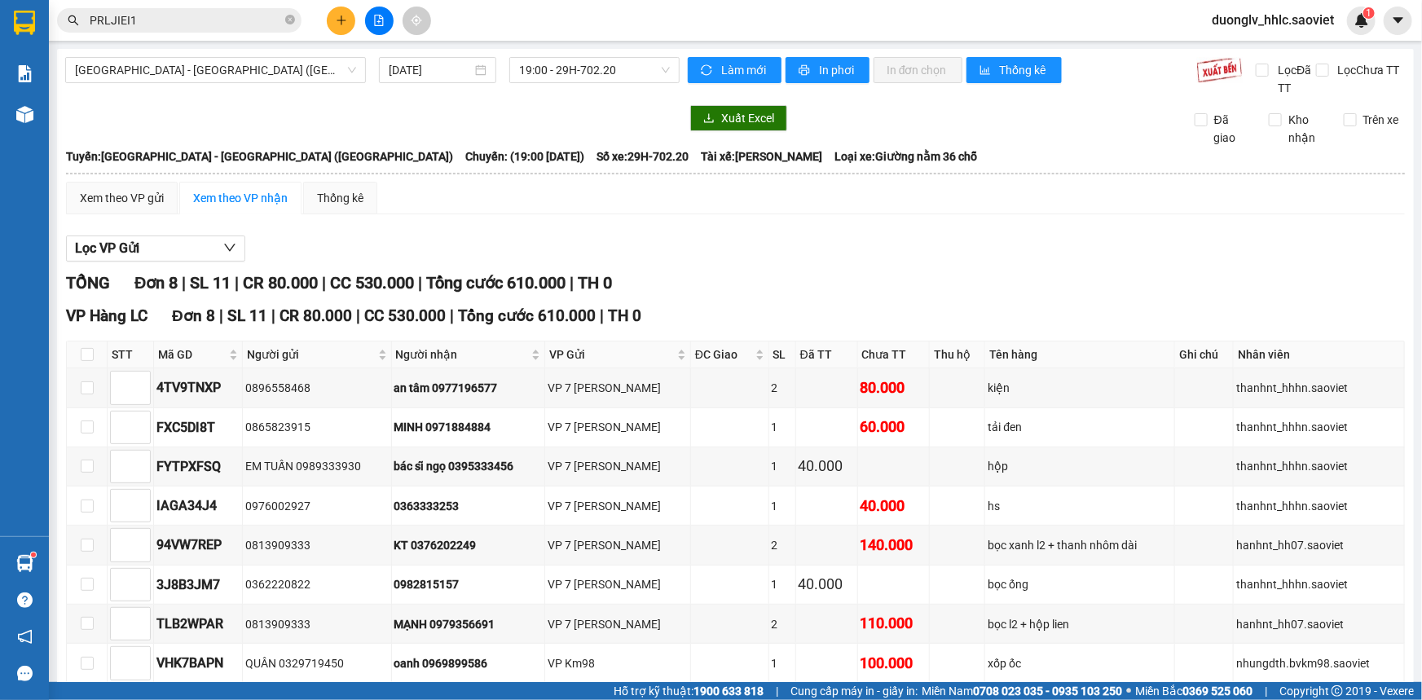
click at [576, 36] on div "Kết quả tìm kiếm ( 1 ) Bộ lọc Mã ĐH Trạng thái Món hàng Thu hộ Tổng cước Chưa c…" at bounding box center [711, 20] width 1422 height 41
click at [579, 68] on span "19:00 - 29H-702.20" at bounding box center [594, 70] width 151 height 24
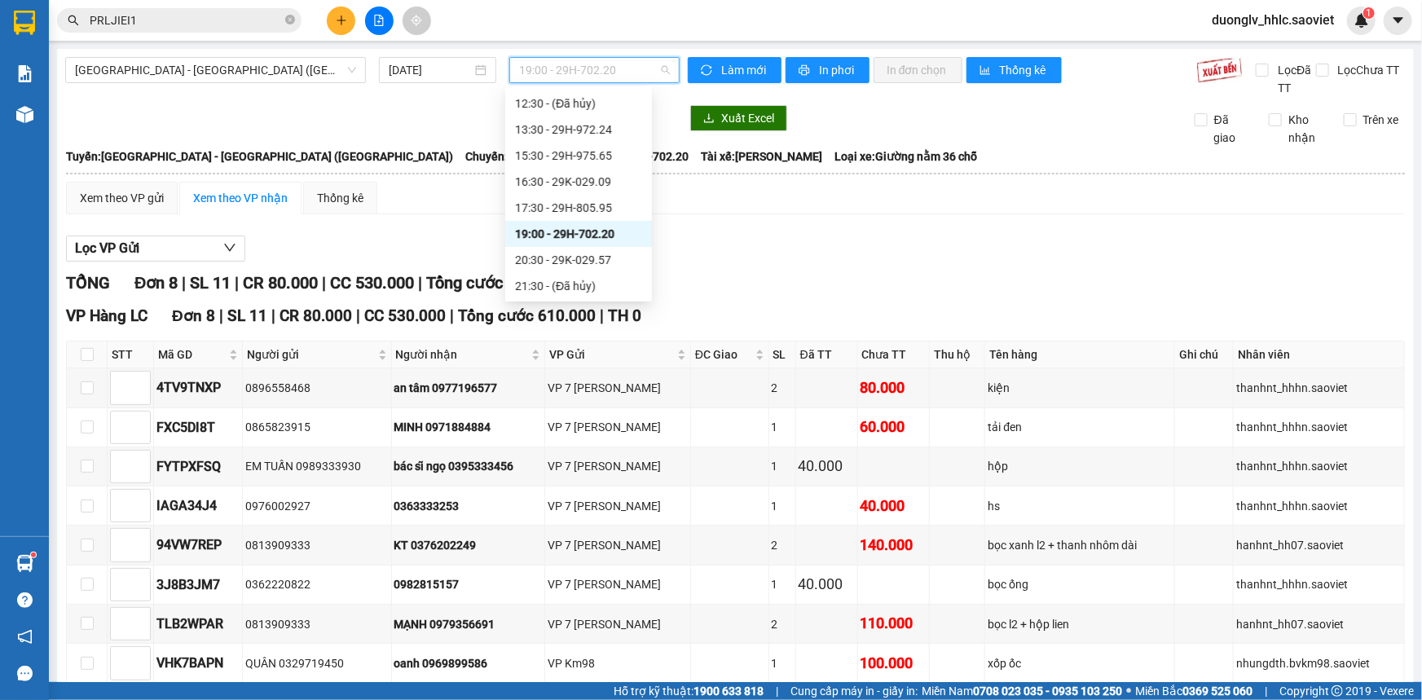
click at [602, 68] on span "19:00 - 29H-702.20" at bounding box center [594, 70] width 151 height 24
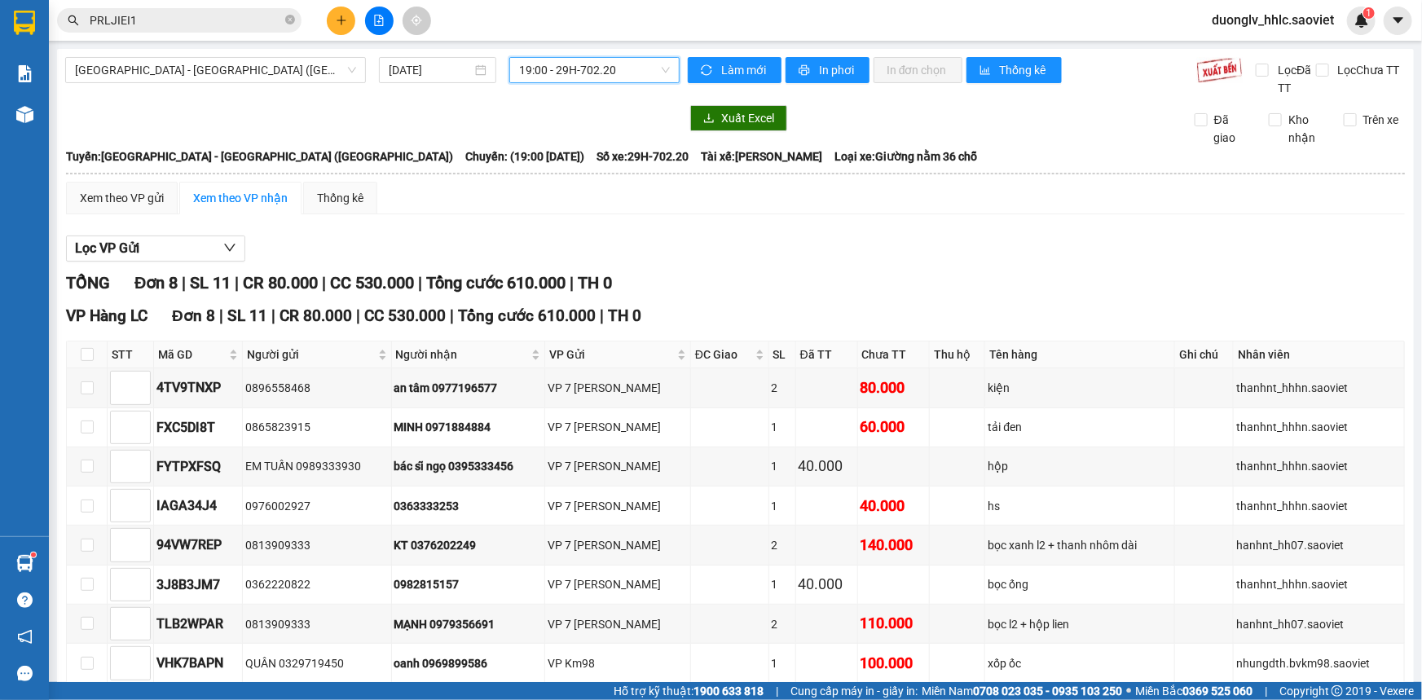
click at [533, 72] on span "19:00 - 29H-702.20" at bounding box center [594, 70] width 151 height 24
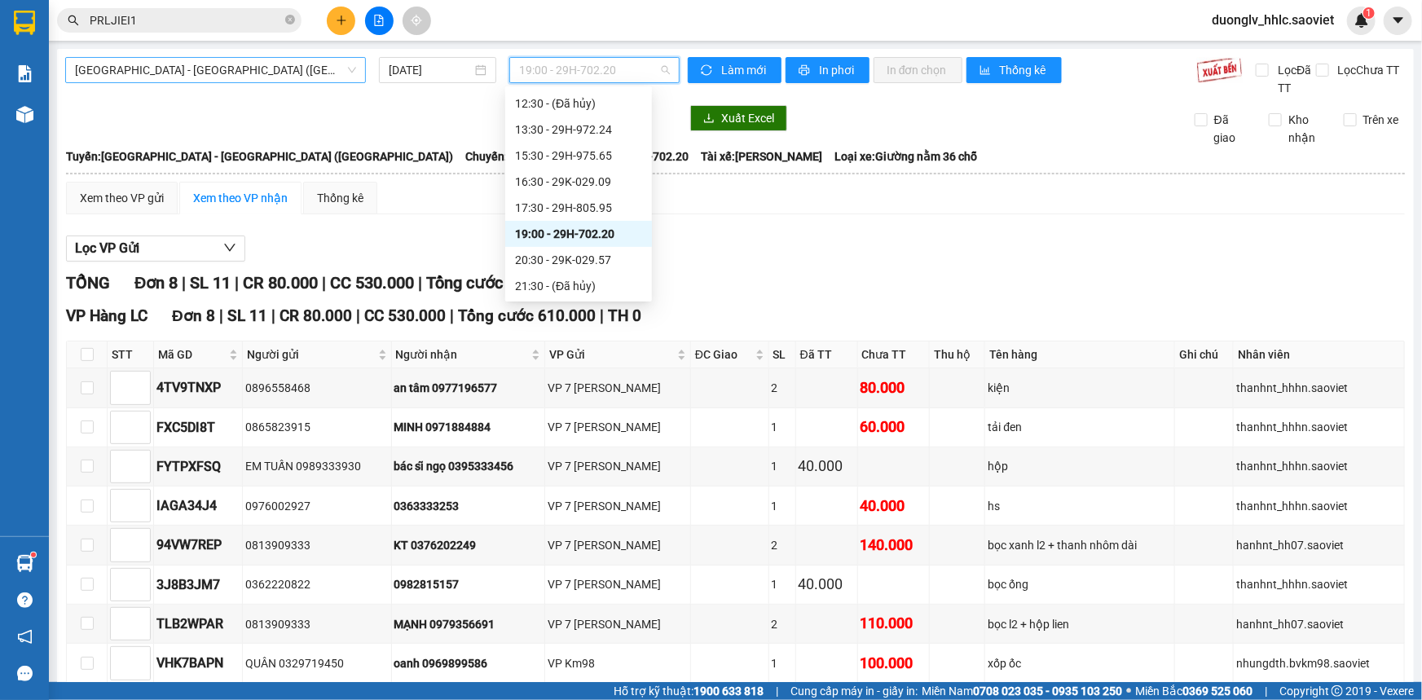
click at [273, 71] on span "[GEOGRAPHIC_DATA] - [GEOGRAPHIC_DATA] ([GEOGRAPHIC_DATA])" at bounding box center [215, 70] width 281 height 24
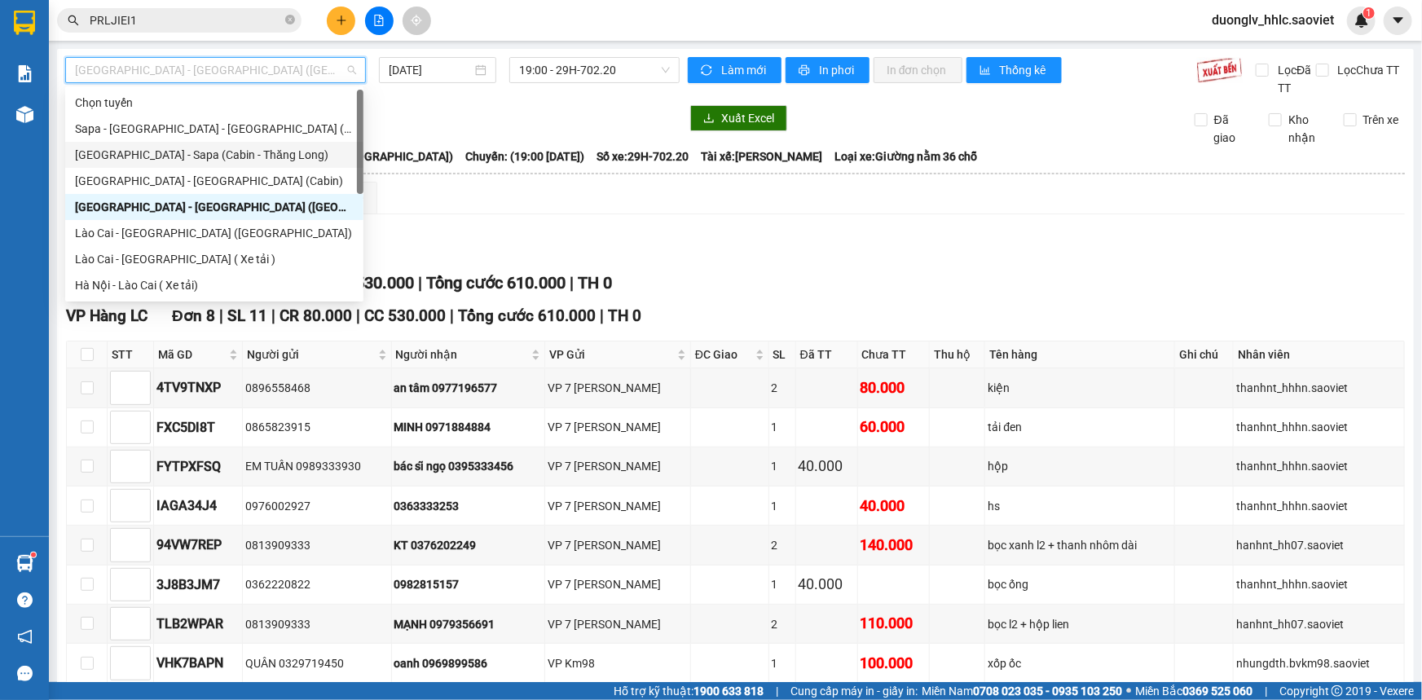
scroll to position [130, 0]
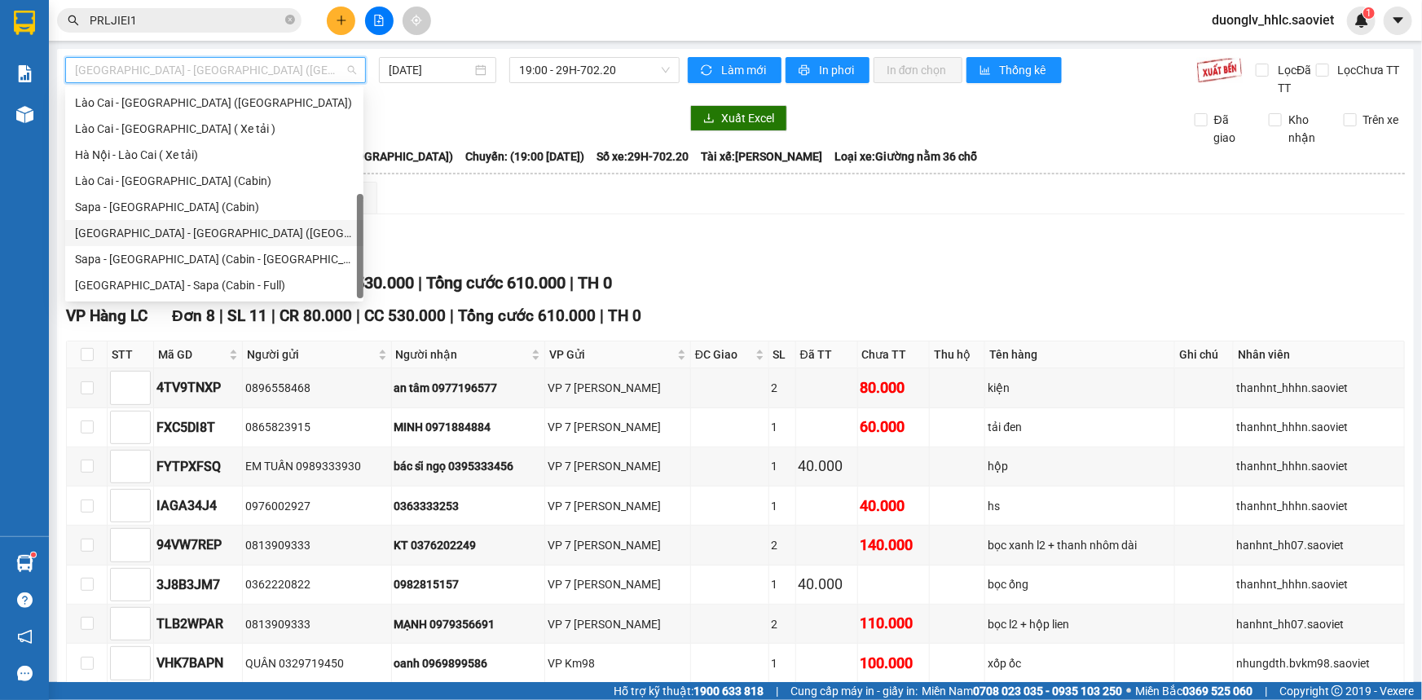
click at [262, 239] on div "[GEOGRAPHIC_DATA] - [GEOGRAPHIC_DATA] ([GEOGRAPHIC_DATA])" at bounding box center [214, 233] width 279 height 18
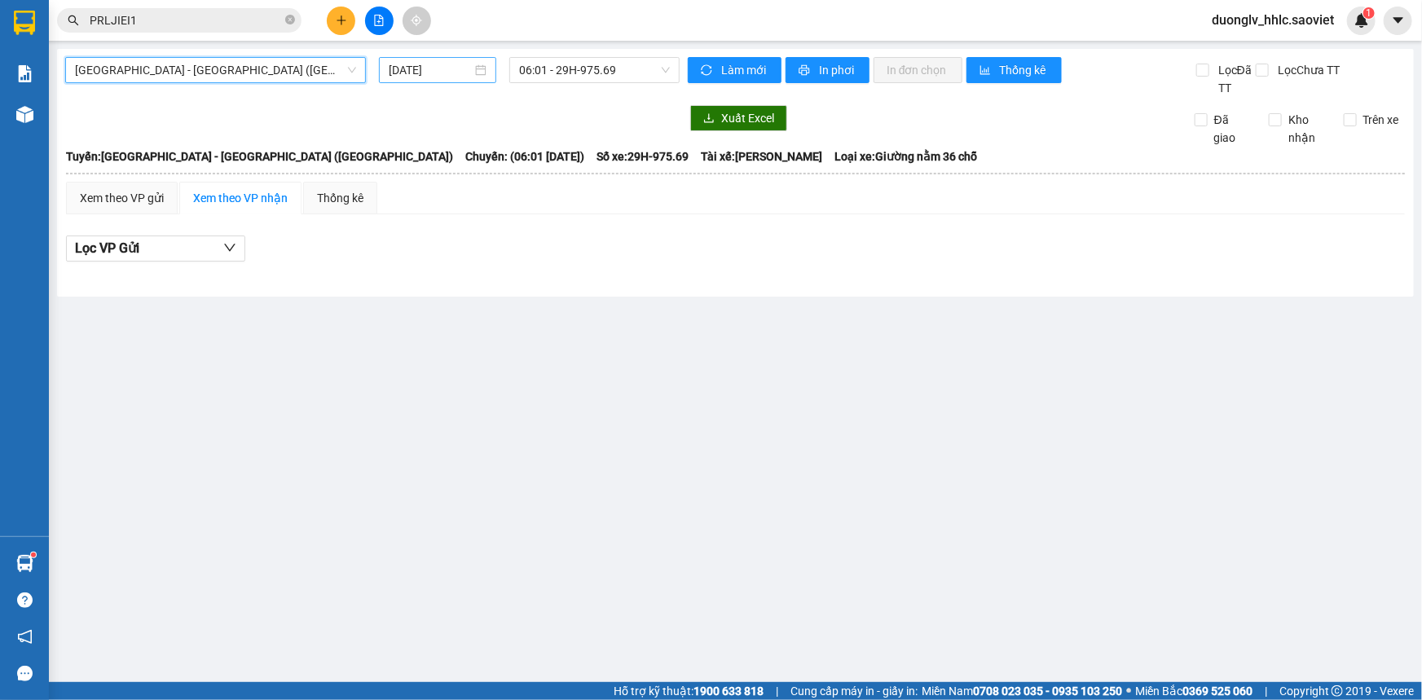
click at [451, 71] on input "[DATE]" at bounding box center [430, 70] width 83 height 18
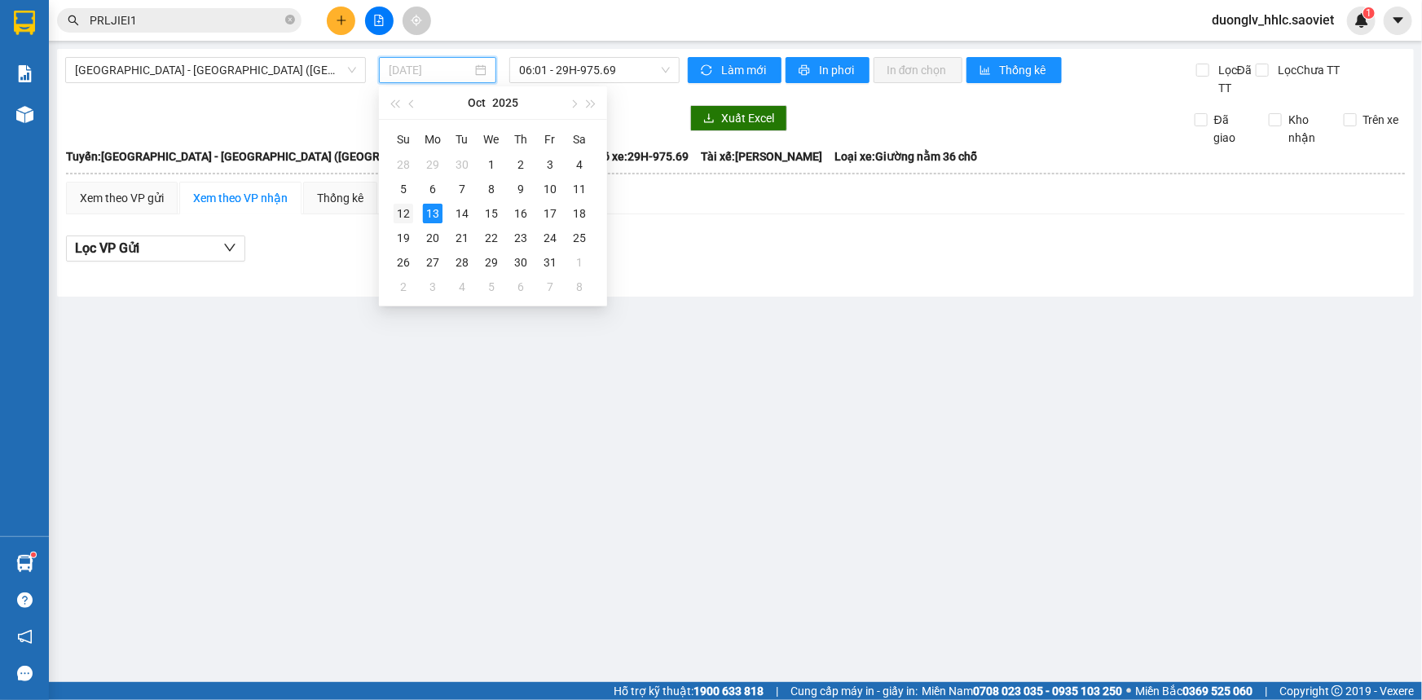
click at [401, 213] on div "12" at bounding box center [403, 214] width 20 height 20
type input "[DATE]"
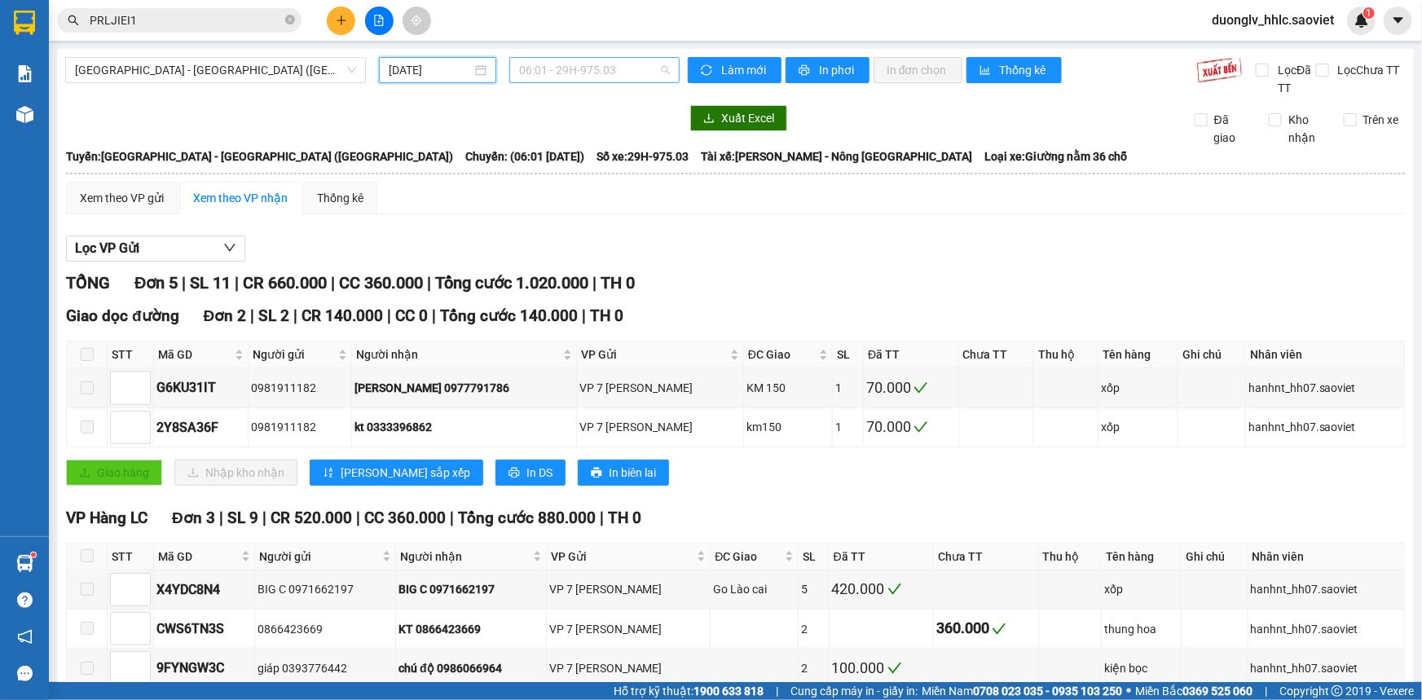
click at [578, 68] on span "06:01 - 29H-975.03" at bounding box center [594, 70] width 151 height 24
click at [228, 64] on span "[GEOGRAPHIC_DATA] - [GEOGRAPHIC_DATA] ([GEOGRAPHIC_DATA])" at bounding box center [215, 70] width 281 height 24
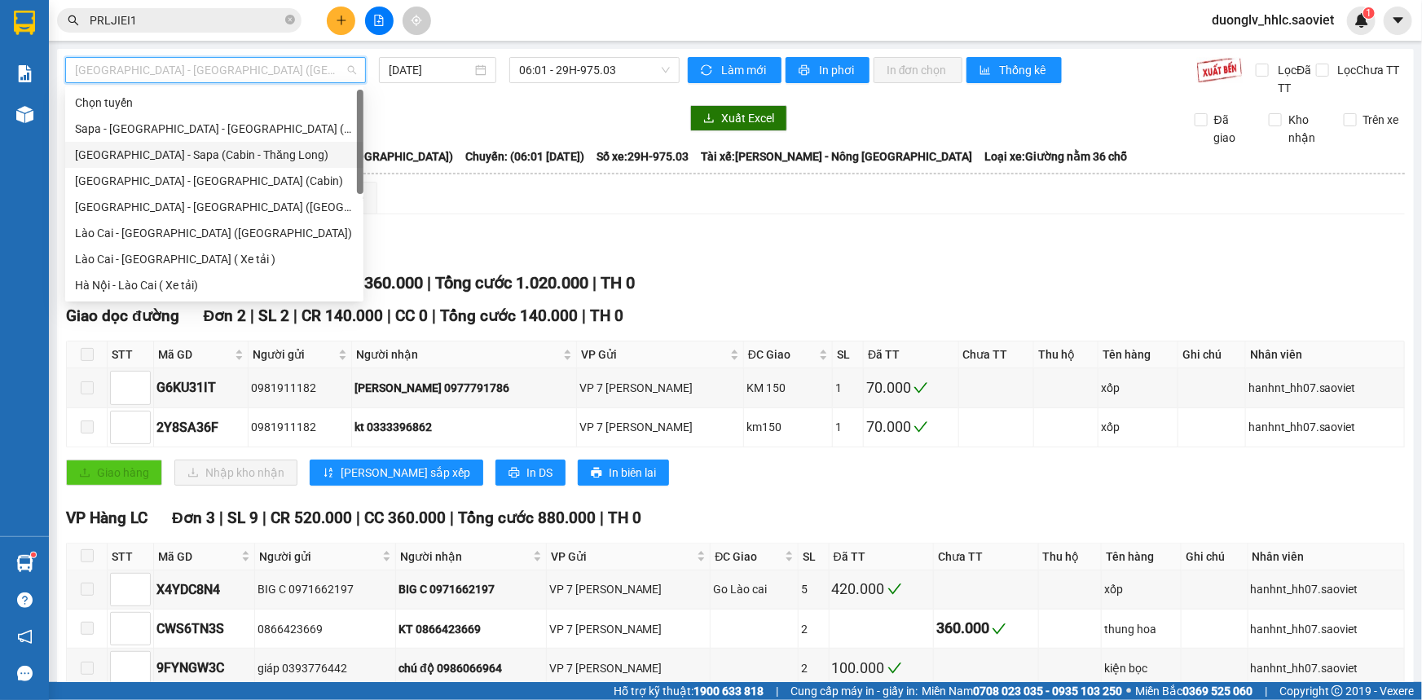
click at [218, 156] on div "[GEOGRAPHIC_DATA] - Sapa (Cabin - Thăng Long)" at bounding box center [214, 155] width 279 height 18
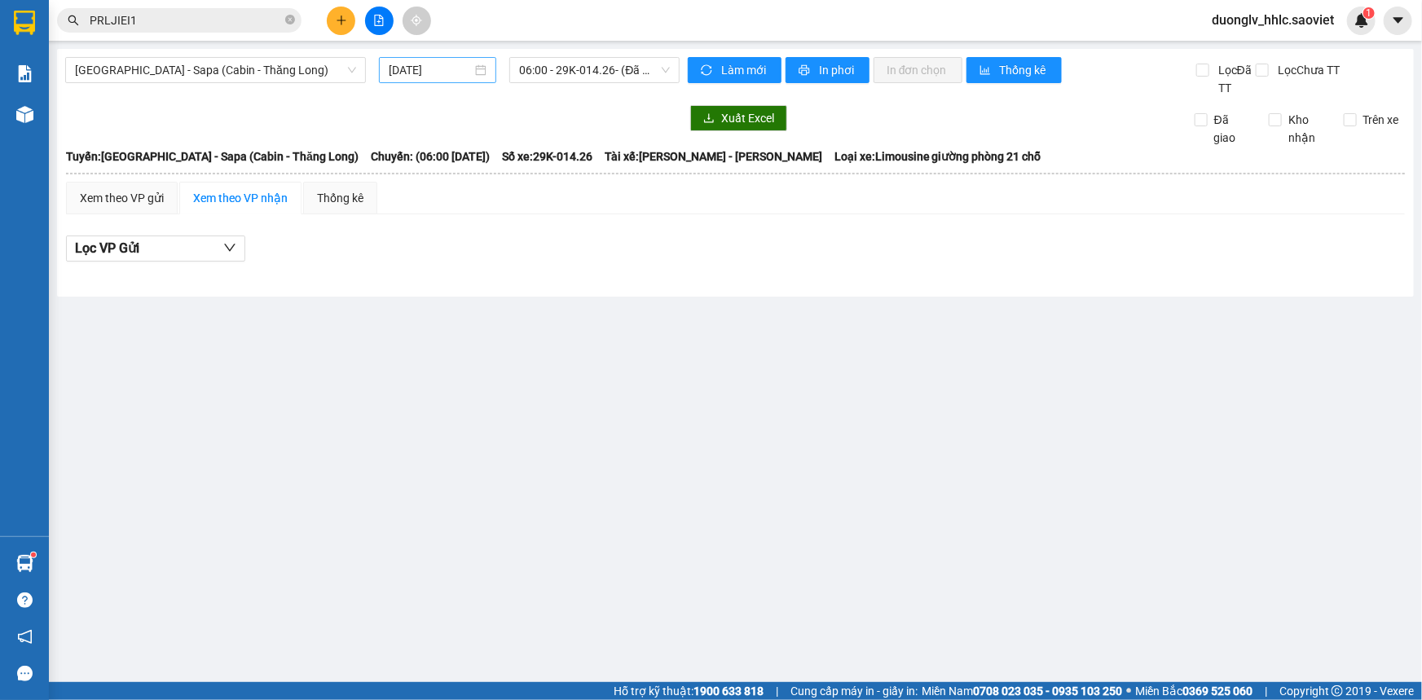
click at [451, 59] on div "[DATE]" at bounding box center [437, 70] width 117 height 26
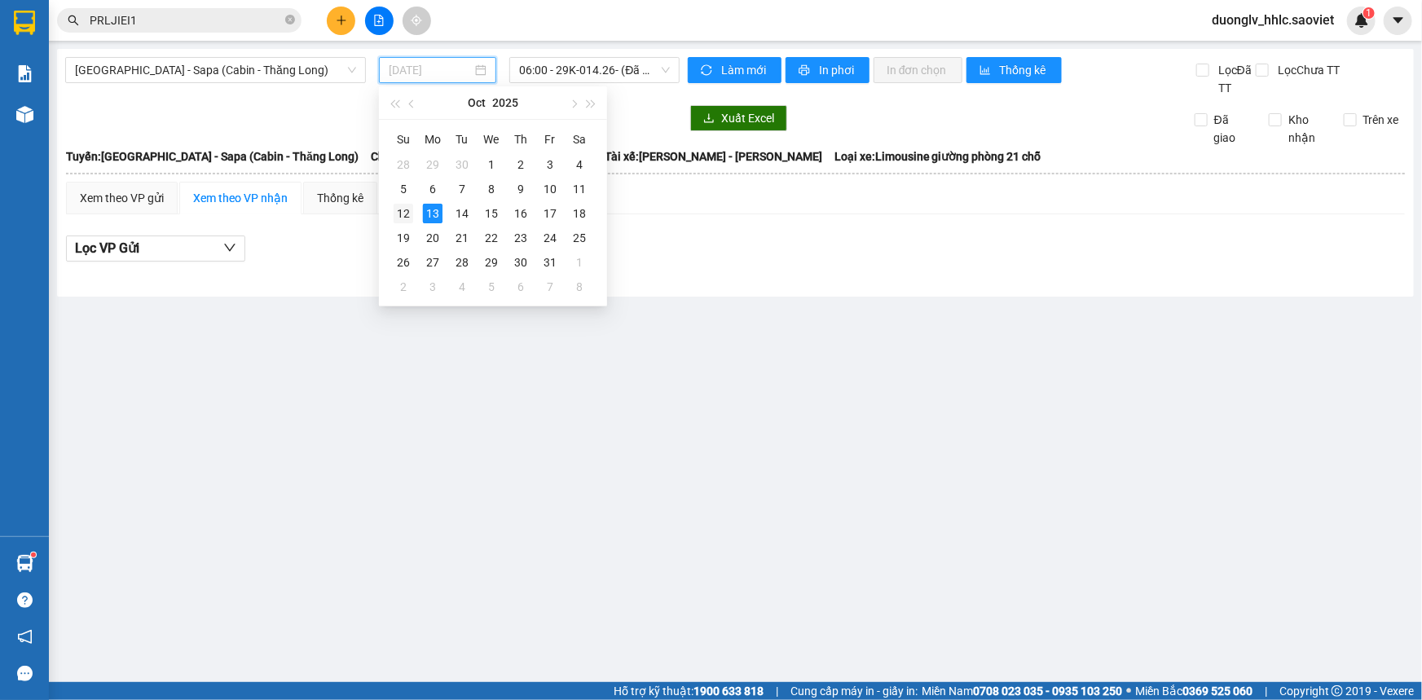
click at [401, 212] on div "12" at bounding box center [403, 214] width 20 height 20
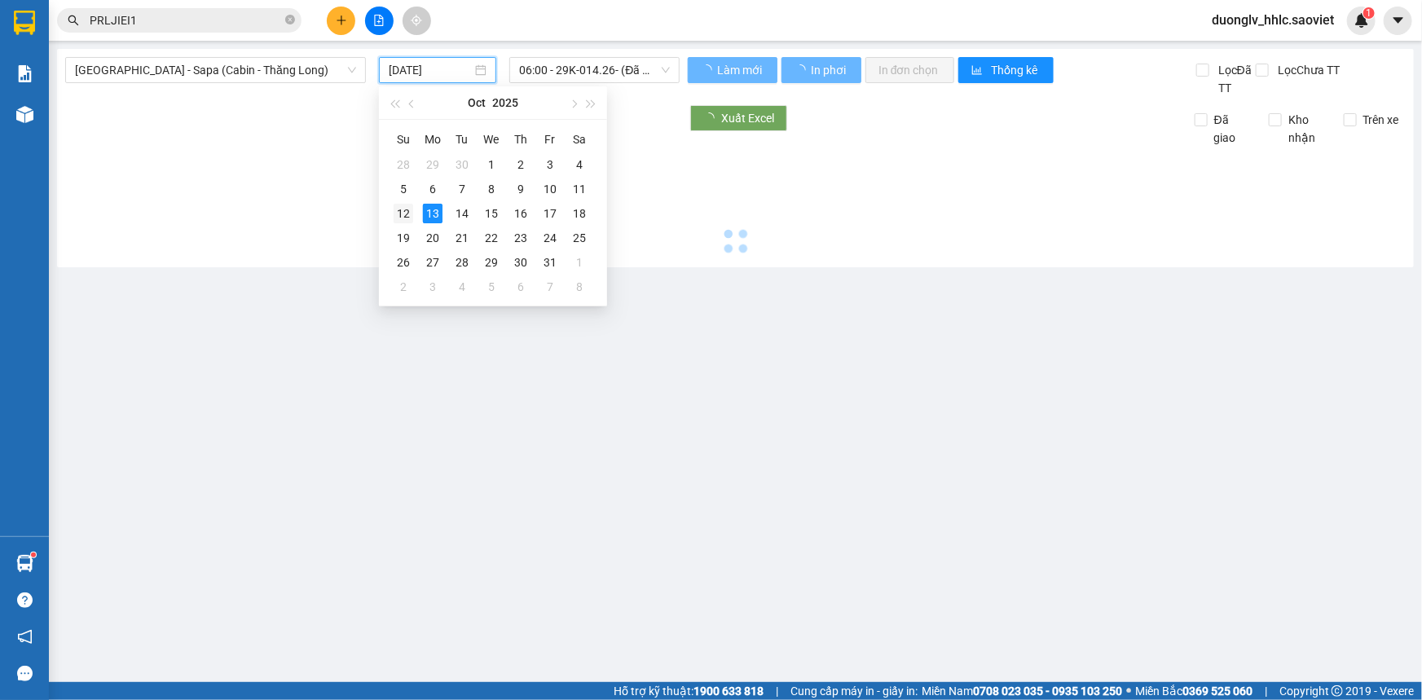
type input "[DATE]"
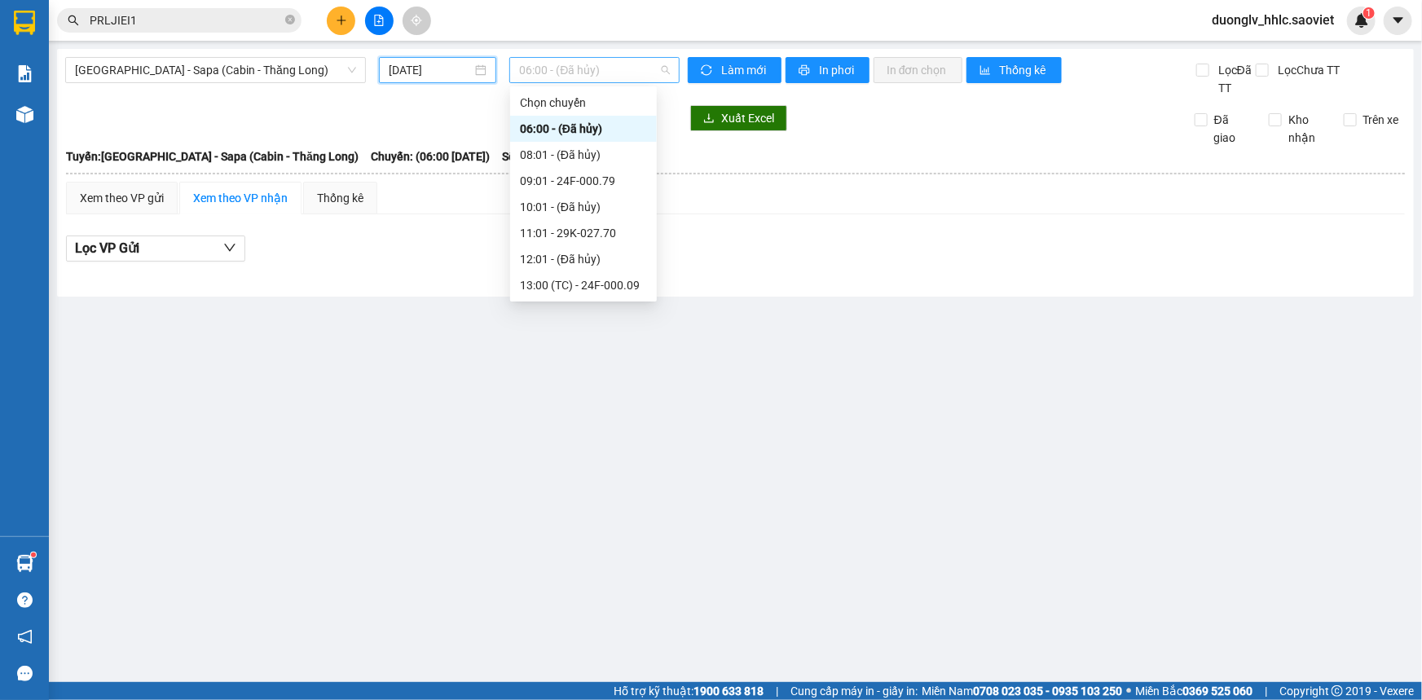
click at [585, 64] on span "06:00 - (Đã hủy)" at bounding box center [594, 70] width 151 height 24
click at [203, 70] on span "[GEOGRAPHIC_DATA] - Sapa (Cabin - Thăng Long)" at bounding box center [215, 70] width 281 height 24
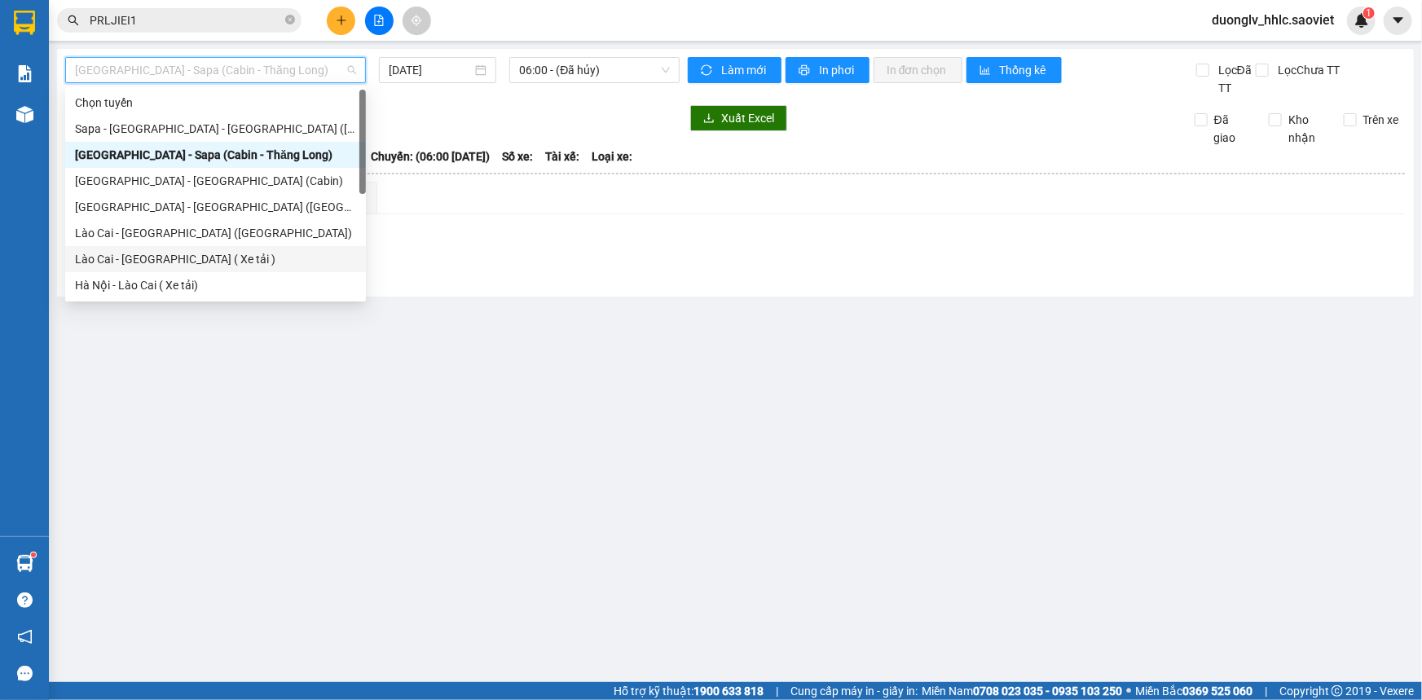
scroll to position [130, 0]
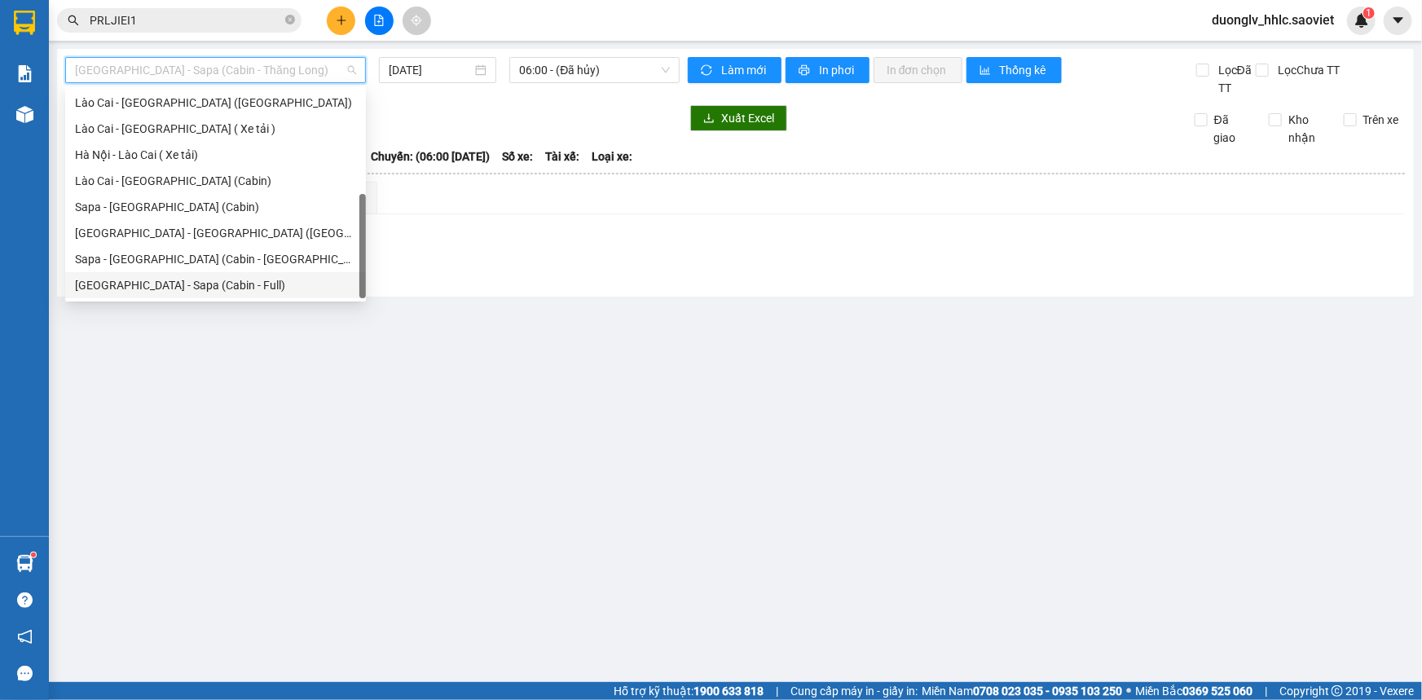
click at [253, 285] on div "[GEOGRAPHIC_DATA] - Sapa (Cabin - Full)" at bounding box center [215, 285] width 281 height 18
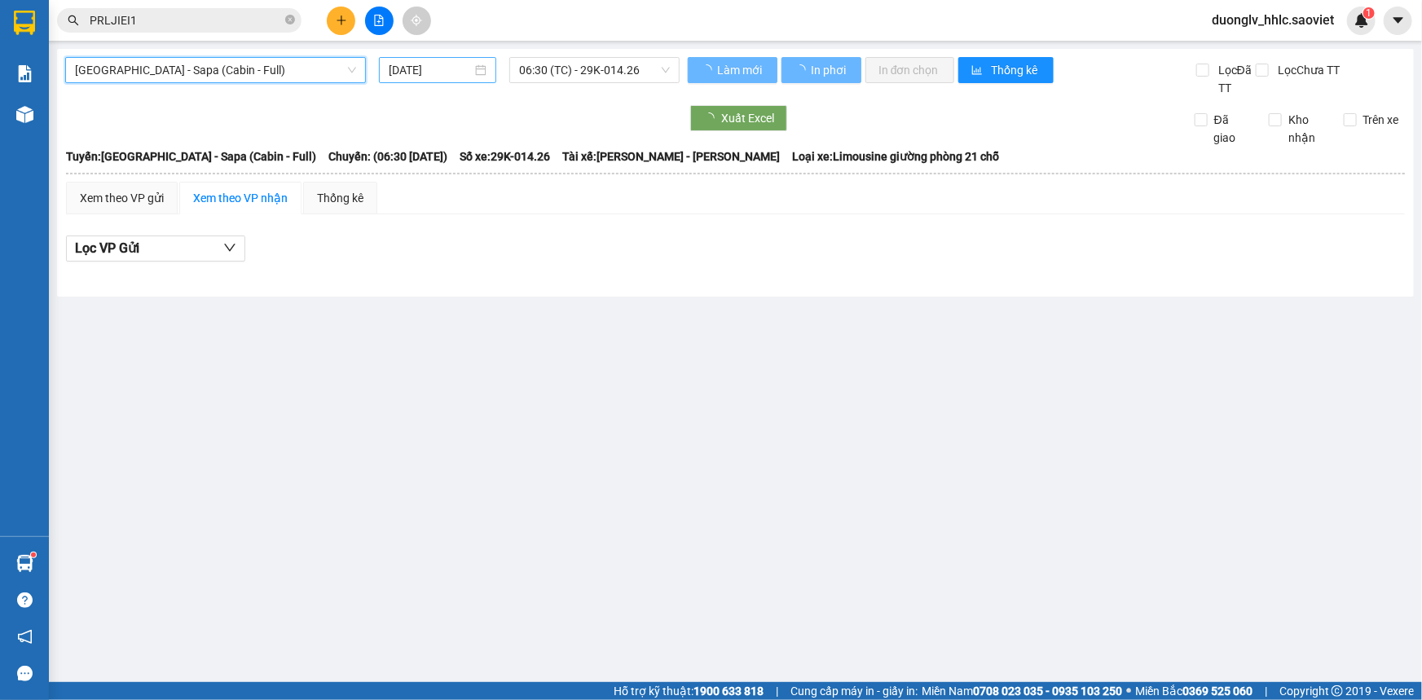
click at [457, 77] on input "[DATE]" at bounding box center [430, 70] width 83 height 18
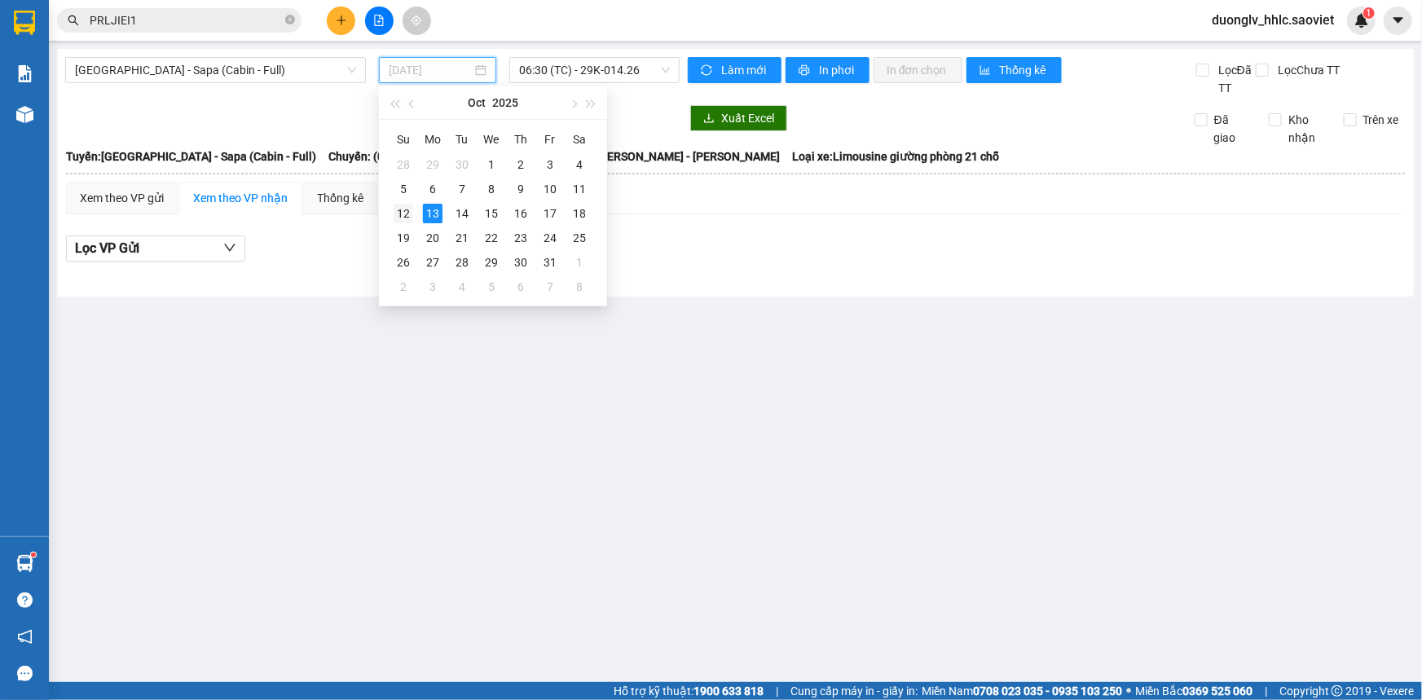
click at [391, 219] on td "12" at bounding box center [403, 213] width 29 height 24
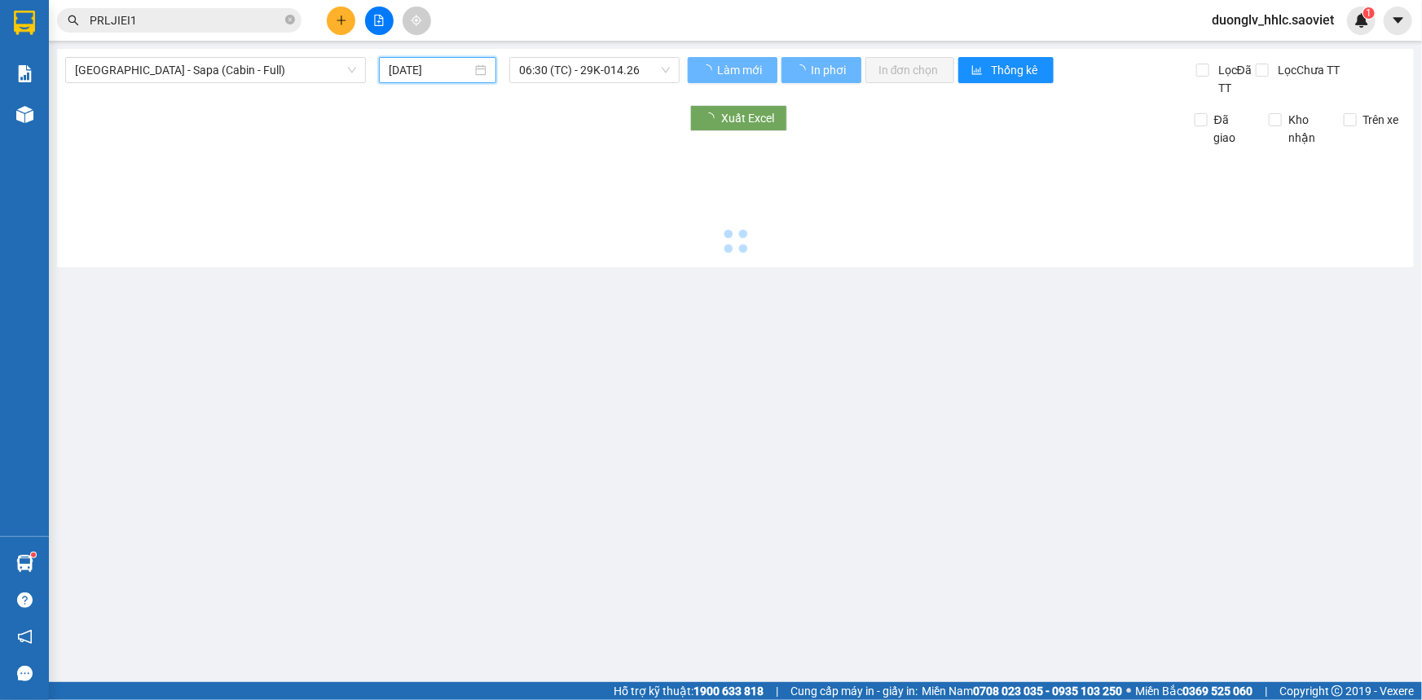
type input "[DATE]"
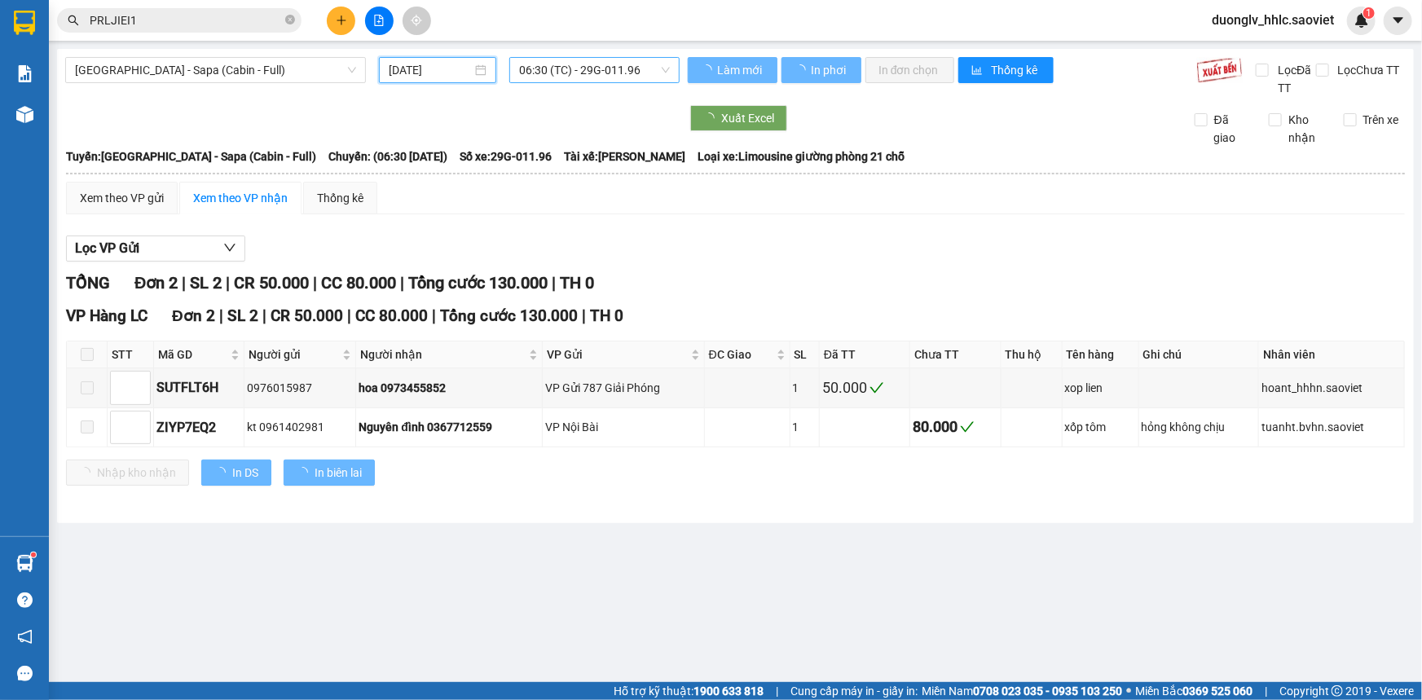
click at [555, 74] on span "06:30 (TC) - 29G-011.96" at bounding box center [594, 70] width 151 height 24
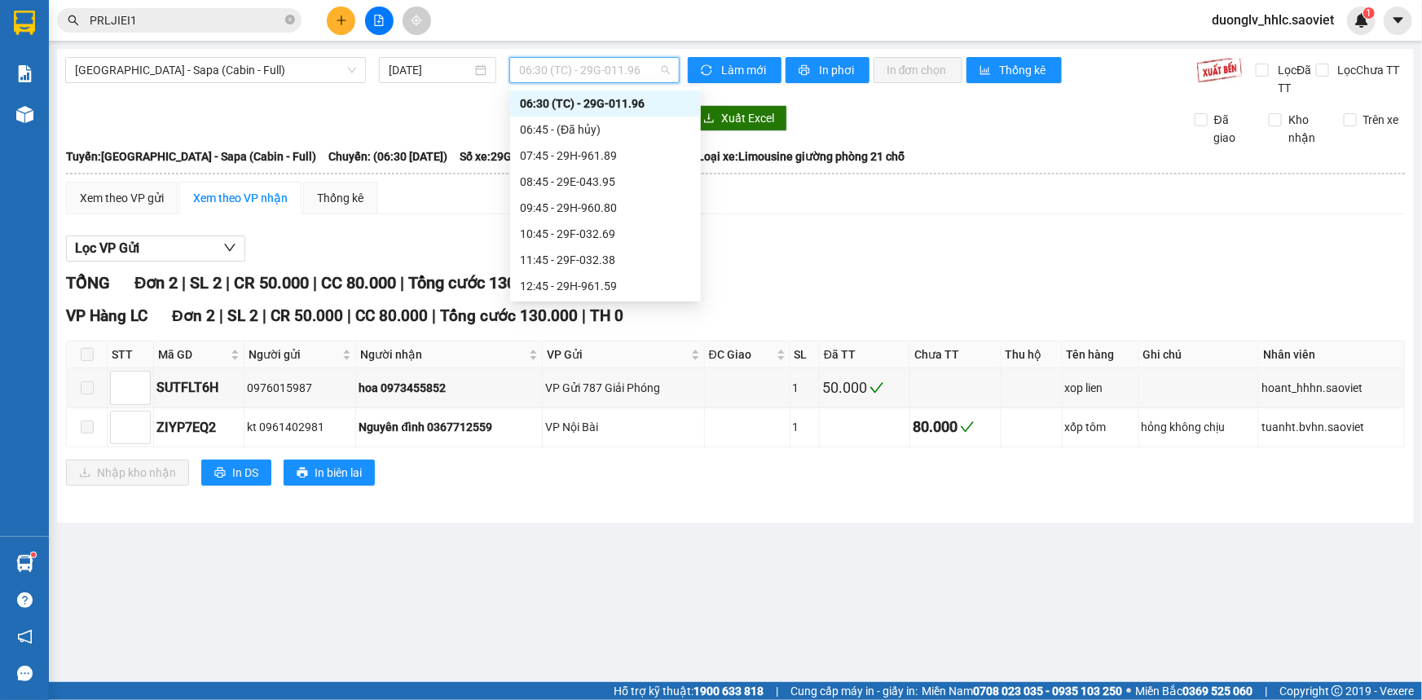
scroll to position [286, 0]
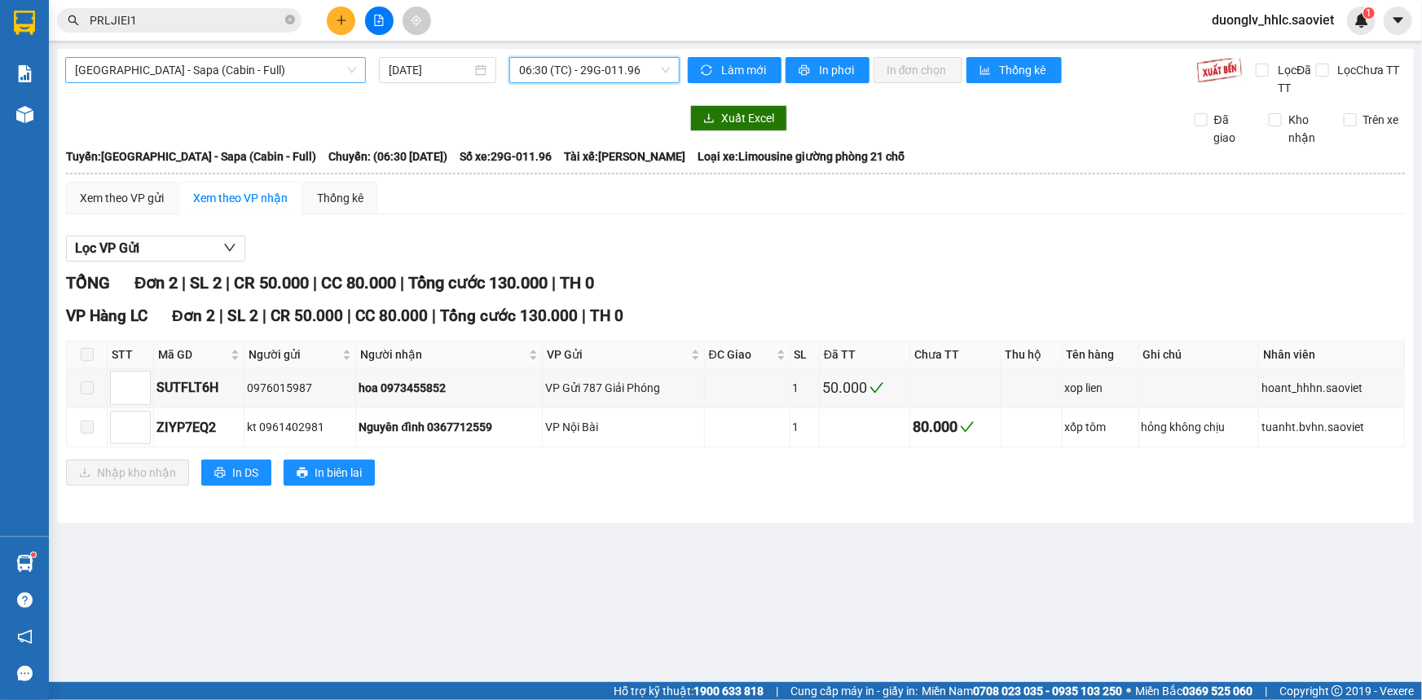
click at [330, 77] on span "[GEOGRAPHIC_DATA] - Sapa (Cabin - Full)" at bounding box center [215, 70] width 281 height 24
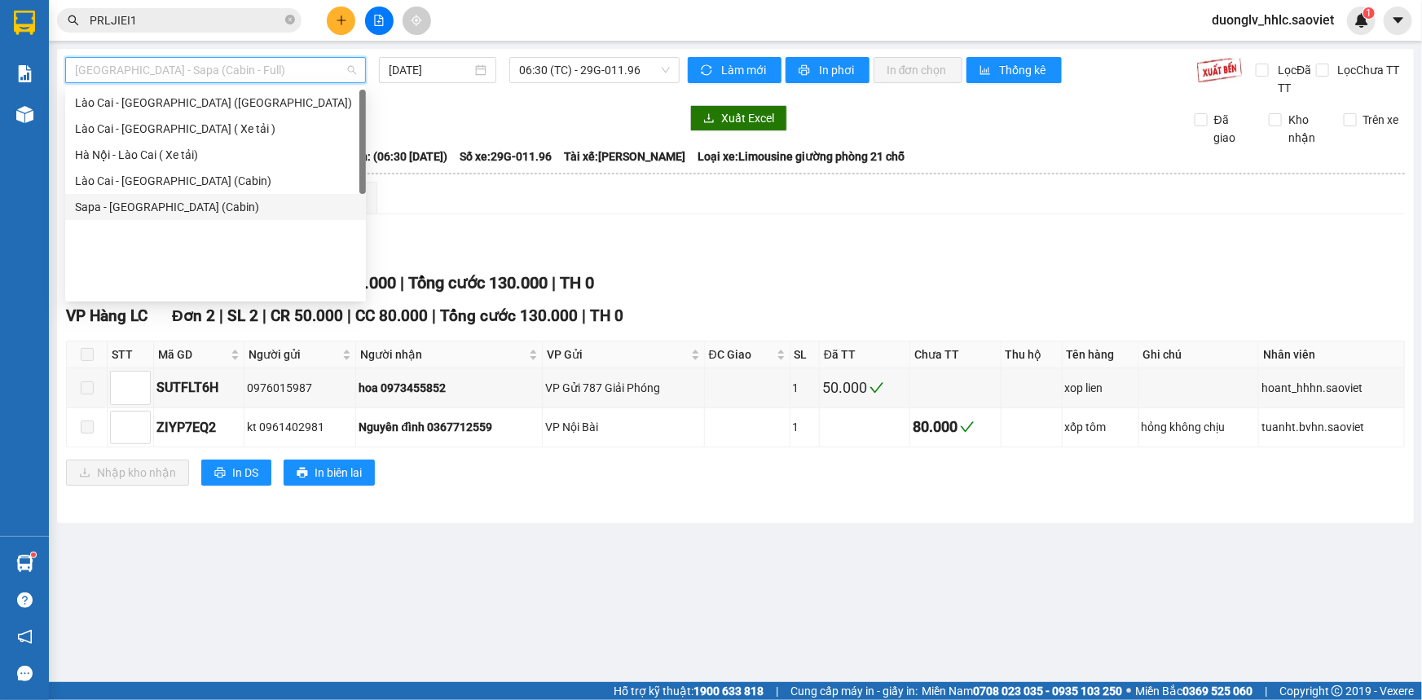
scroll to position [0, 0]
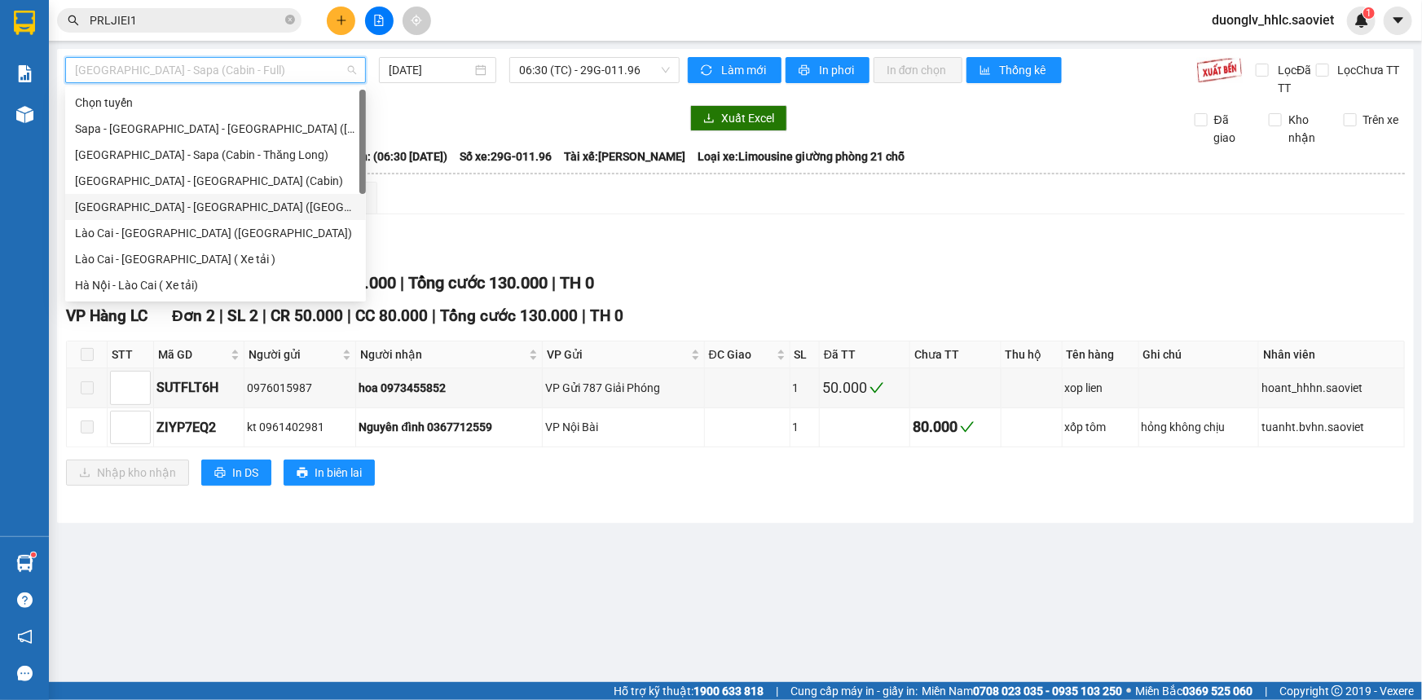
click at [225, 204] on div "[GEOGRAPHIC_DATA] - [GEOGRAPHIC_DATA] ([GEOGRAPHIC_DATA])" at bounding box center [215, 207] width 281 height 18
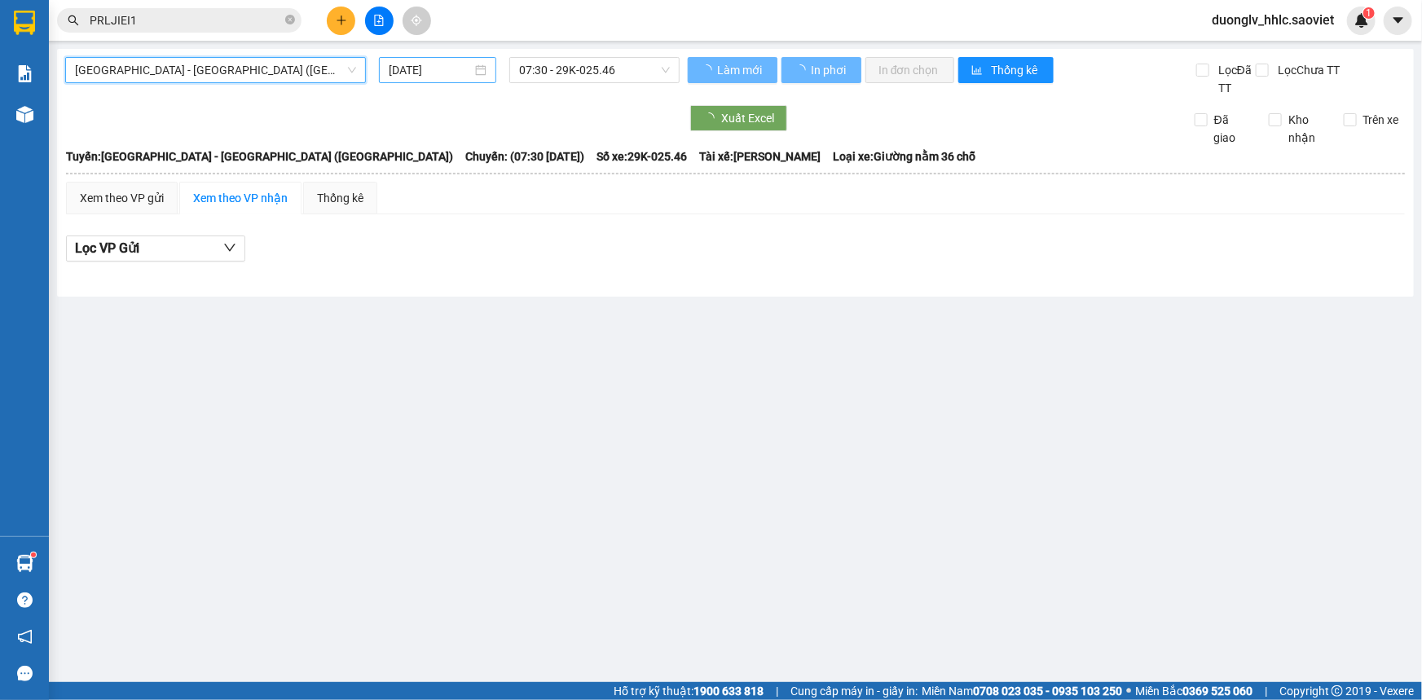
click at [443, 76] on input "[DATE]" at bounding box center [430, 70] width 83 height 18
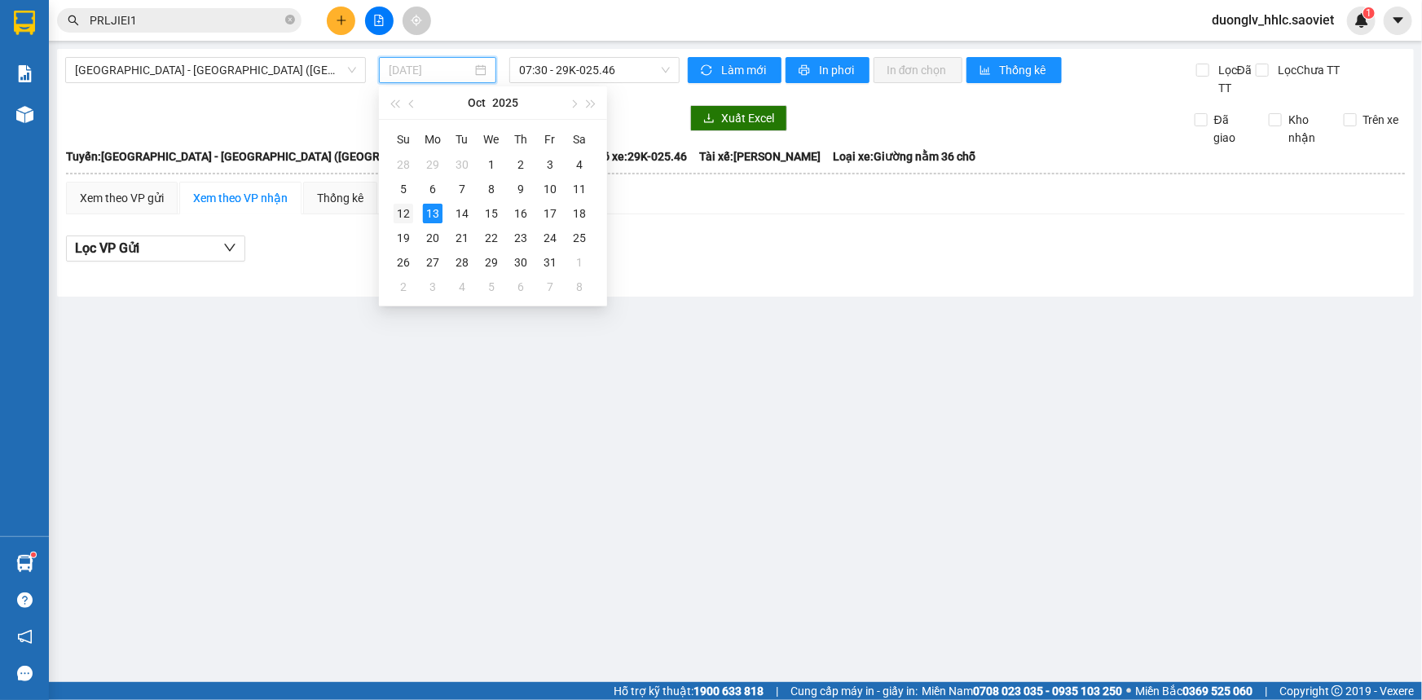
click at [398, 216] on div "12" at bounding box center [403, 214] width 20 height 20
type input "[DATE]"
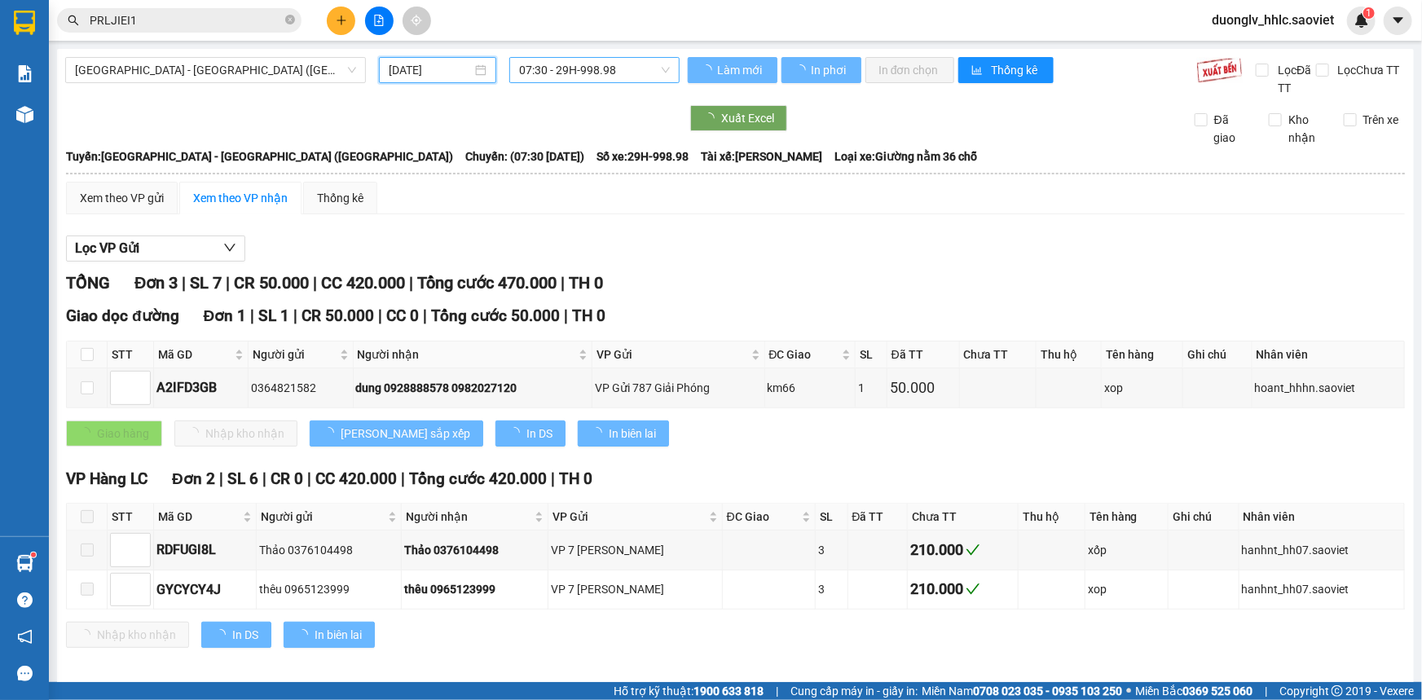
click at [557, 71] on span "07:30 - 29H-998.98" at bounding box center [594, 70] width 151 height 24
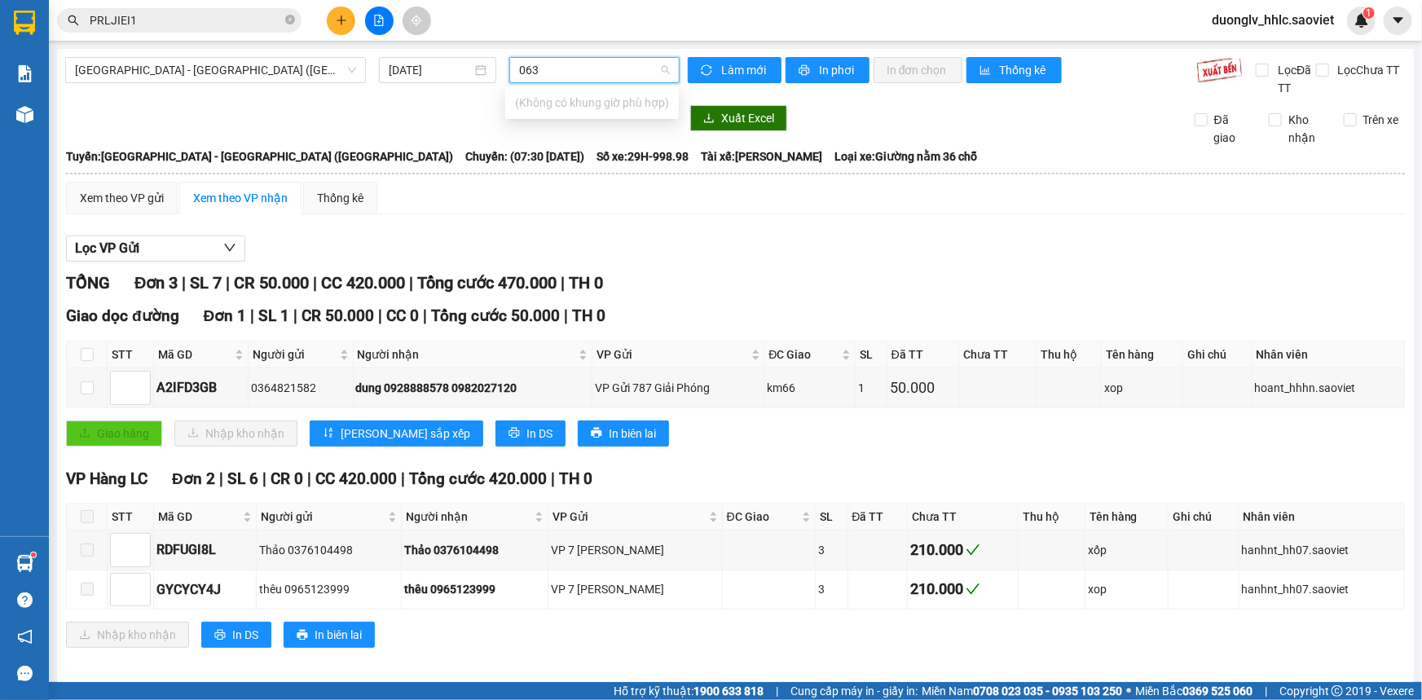
type input "0636"
click at [332, 70] on span "[GEOGRAPHIC_DATA] - [GEOGRAPHIC_DATA] ([GEOGRAPHIC_DATA])" at bounding box center [215, 70] width 281 height 24
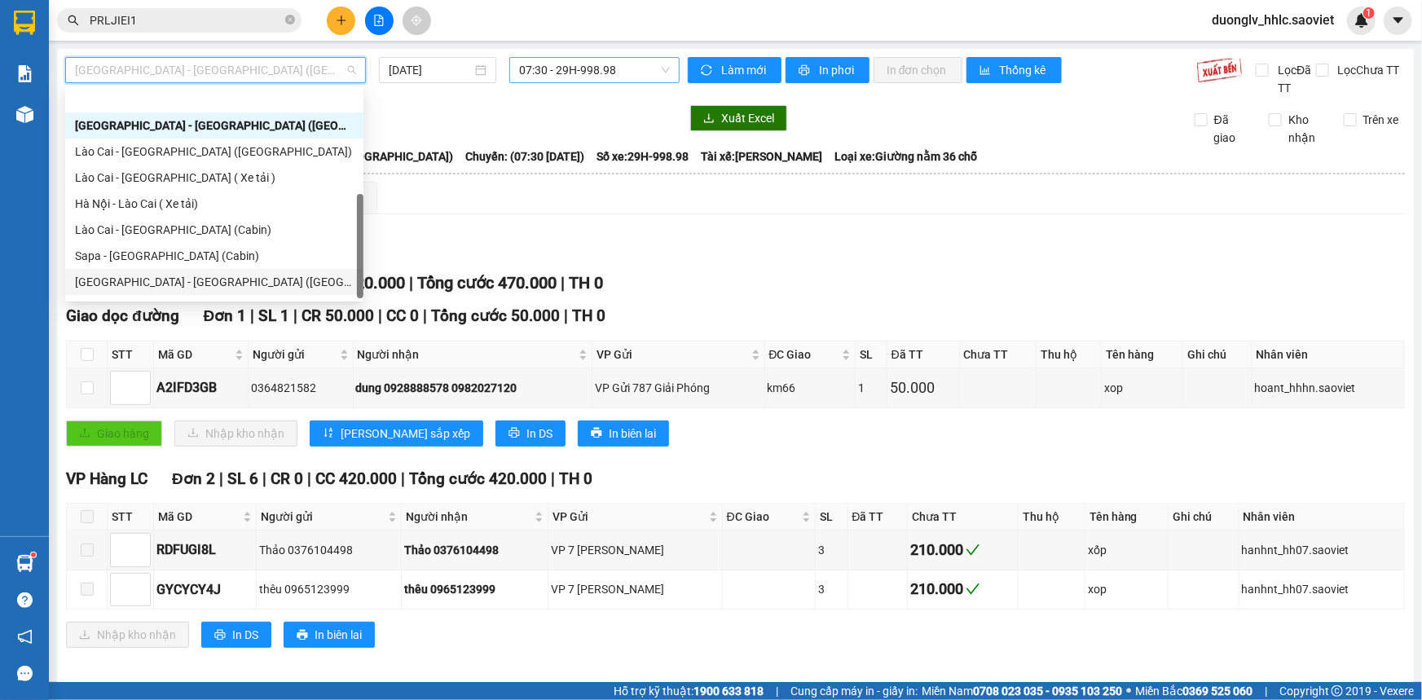
scroll to position [130, 0]
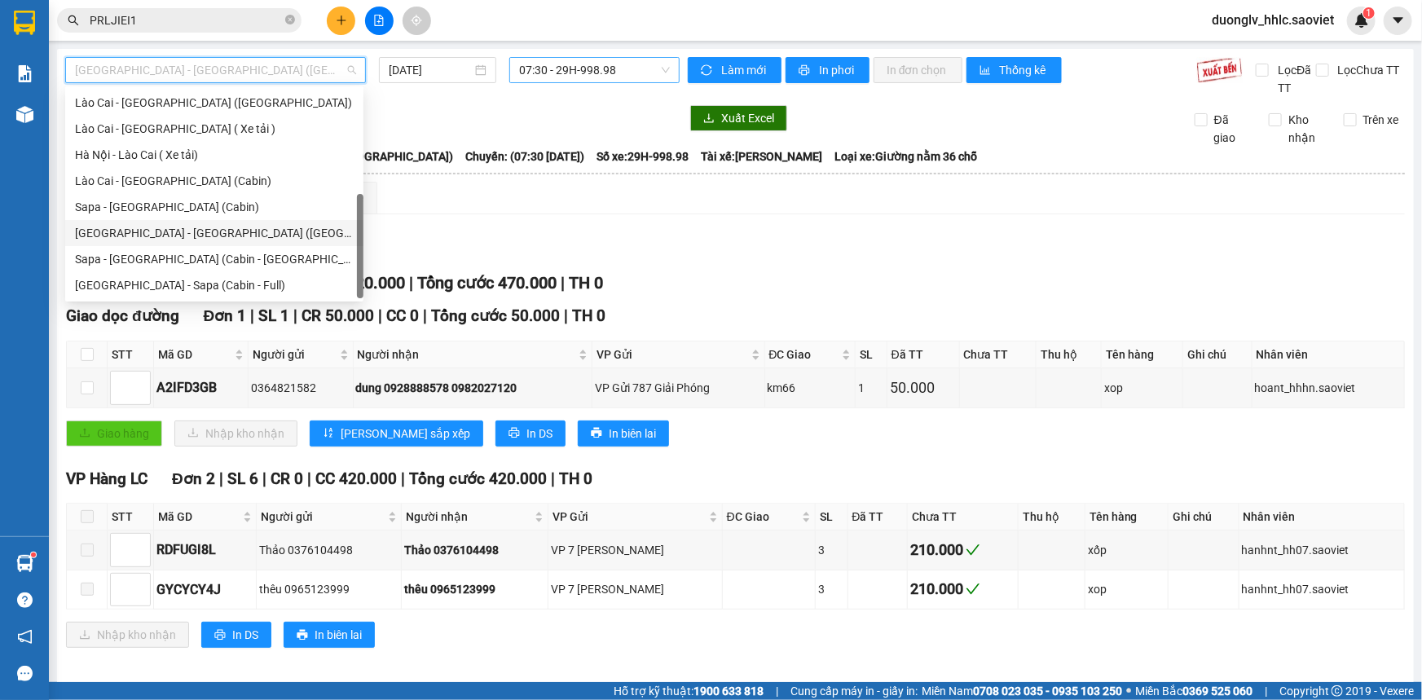
click at [283, 234] on div "[GEOGRAPHIC_DATA] - [GEOGRAPHIC_DATA] ([GEOGRAPHIC_DATA])" at bounding box center [214, 233] width 279 height 18
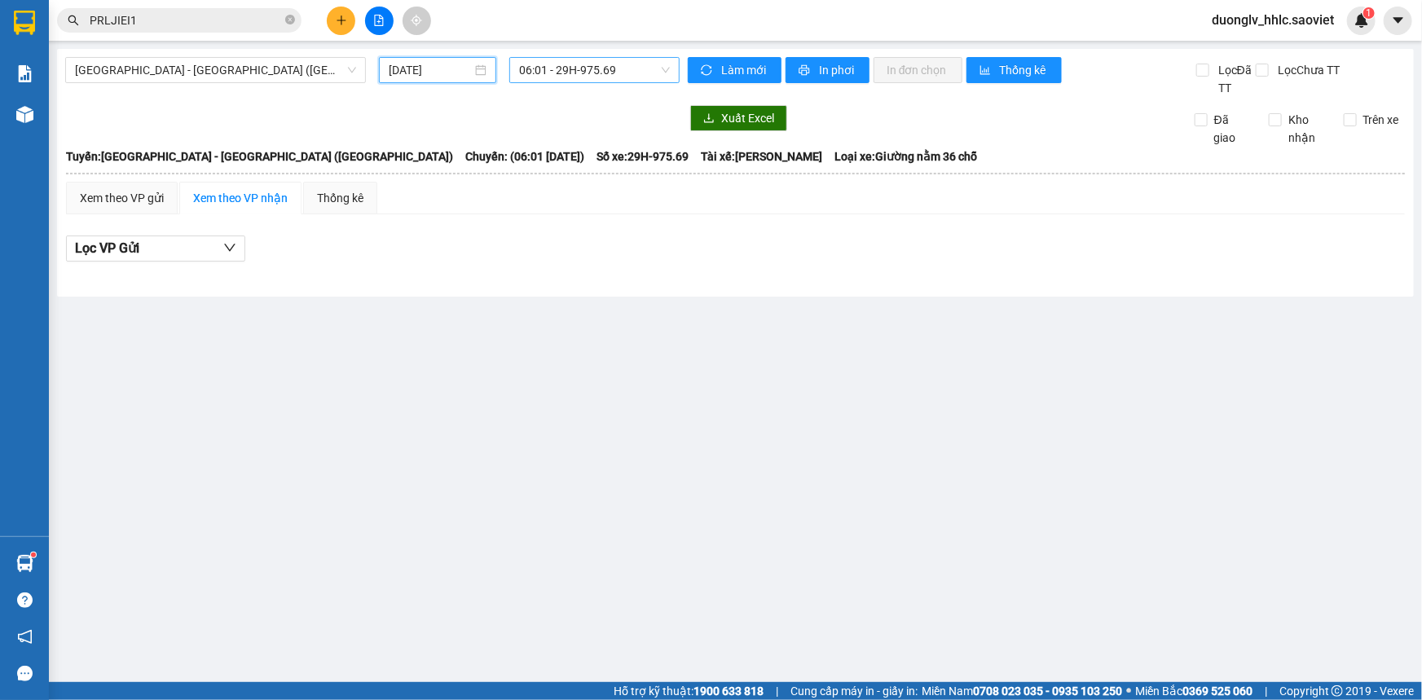
click at [433, 70] on input "[DATE]" at bounding box center [430, 70] width 83 height 18
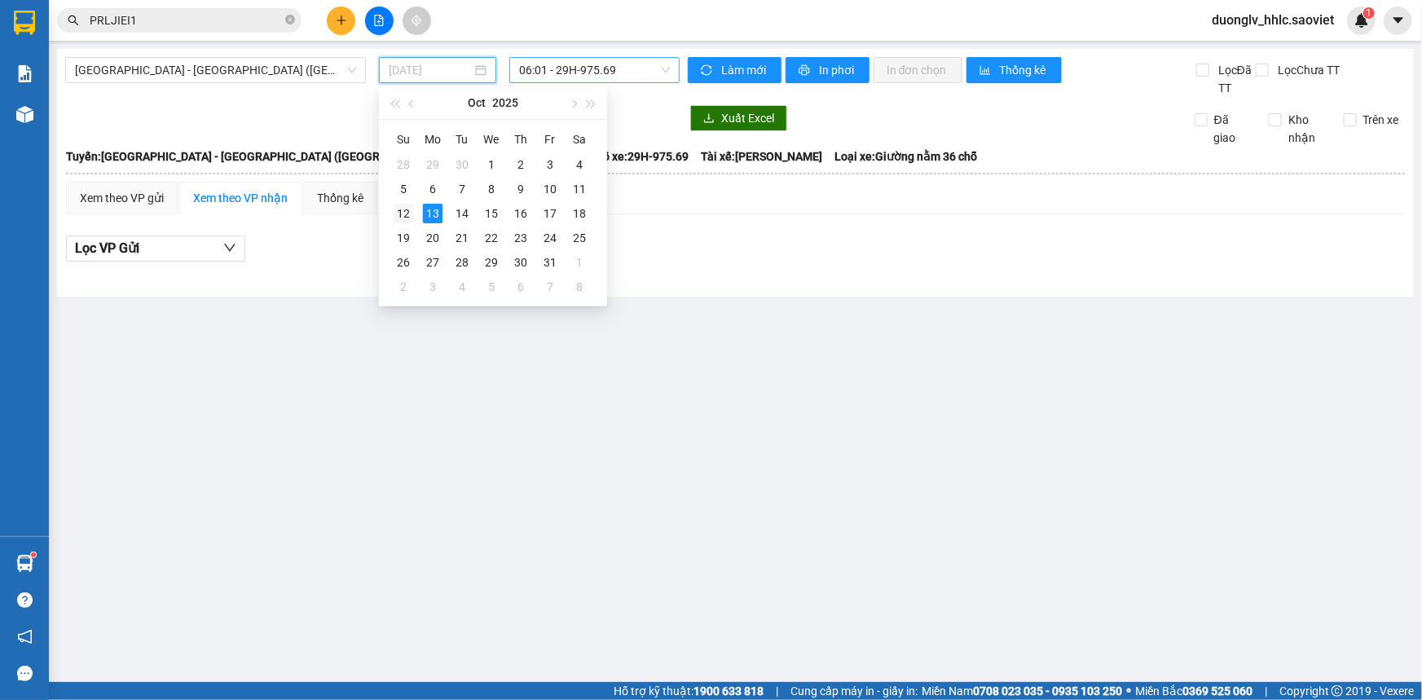
click at [405, 211] on div "12" at bounding box center [403, 214] width 20 height 20
type input "[DATE]"
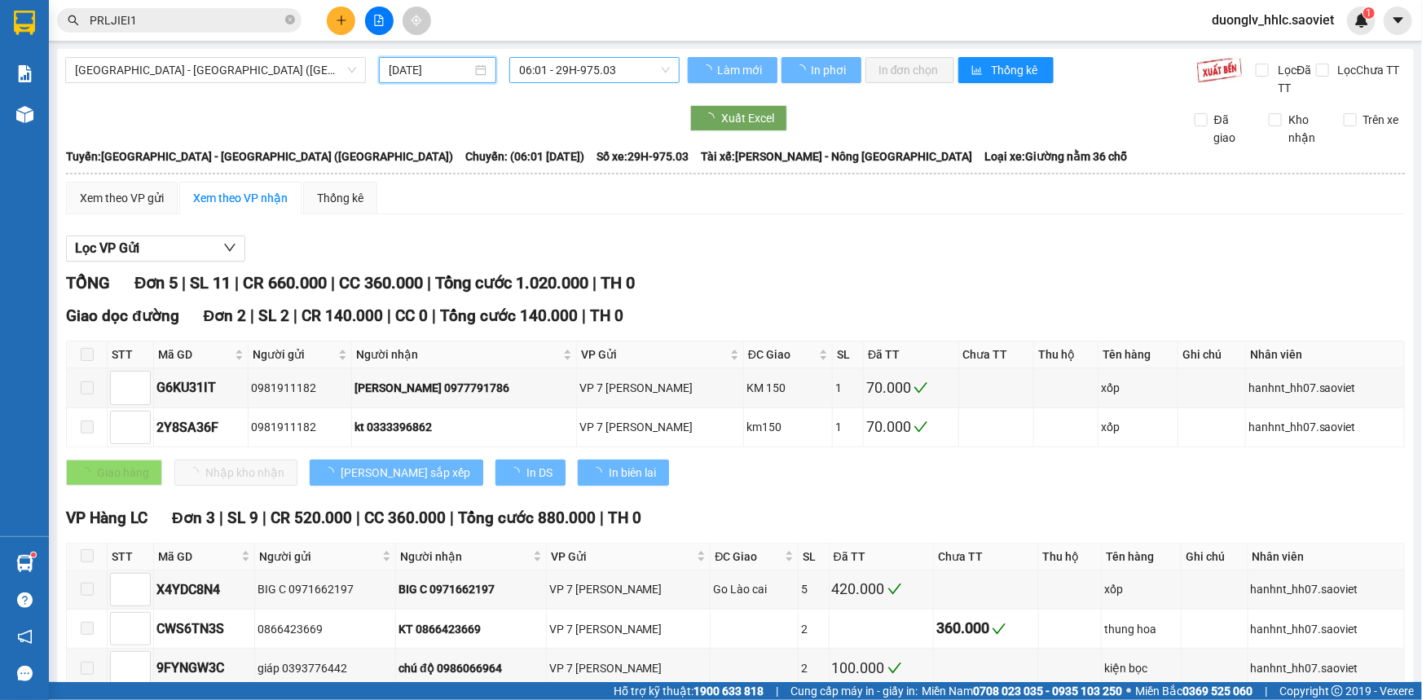
click at [585, 73] on span "06:01 - 29H-975.03" at bounding box center [594, 70] width 151 height 24
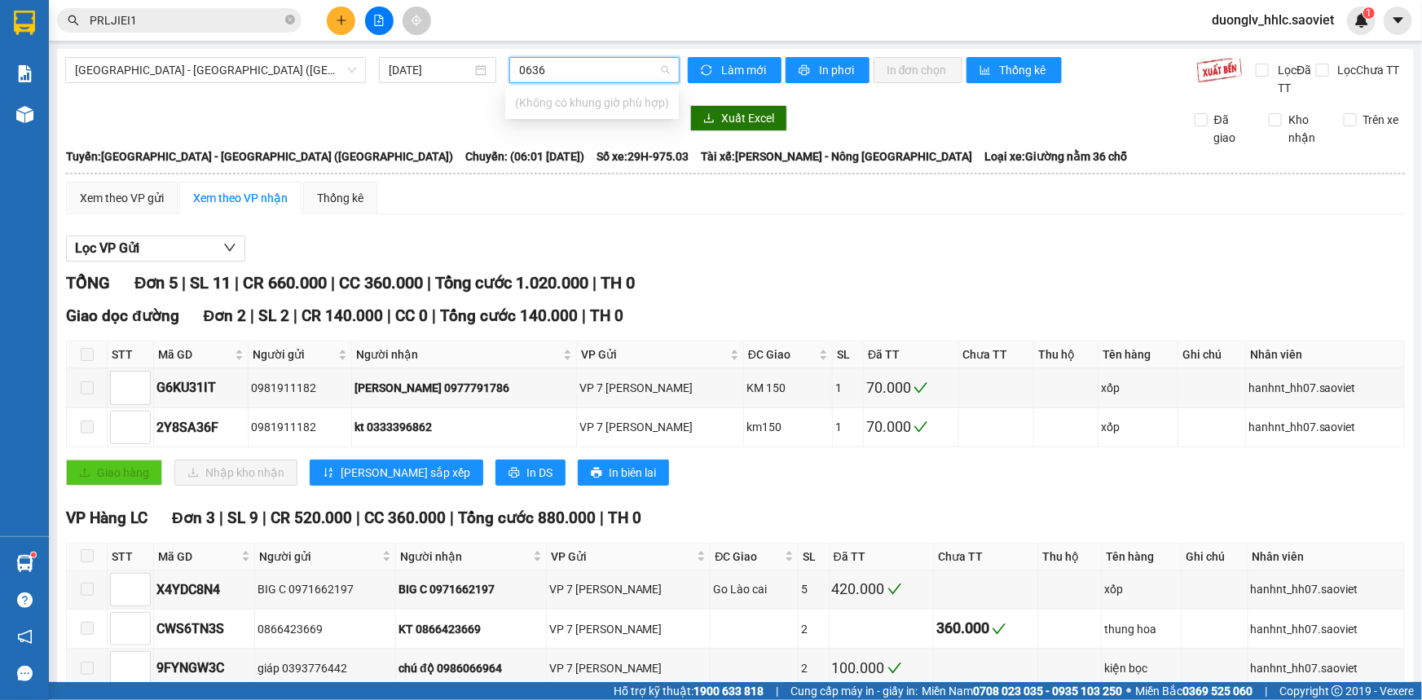
type input "0636"
click at [285, 52] on div "Hà Nội - Lào Cai - Sapa (Giường) 12/10/2025 Làm mới In phơi In đơn chọn Thống k…" at bounding box center [735, 406] width 1356 height 715
click at [279, 72] on span "[GEOGRAPHIC_DATA] - [GEOGRAPHIC_DATA] ([GEOGRAPHIC_DATA])" at bounding box center [215, 70] width 281 height 24
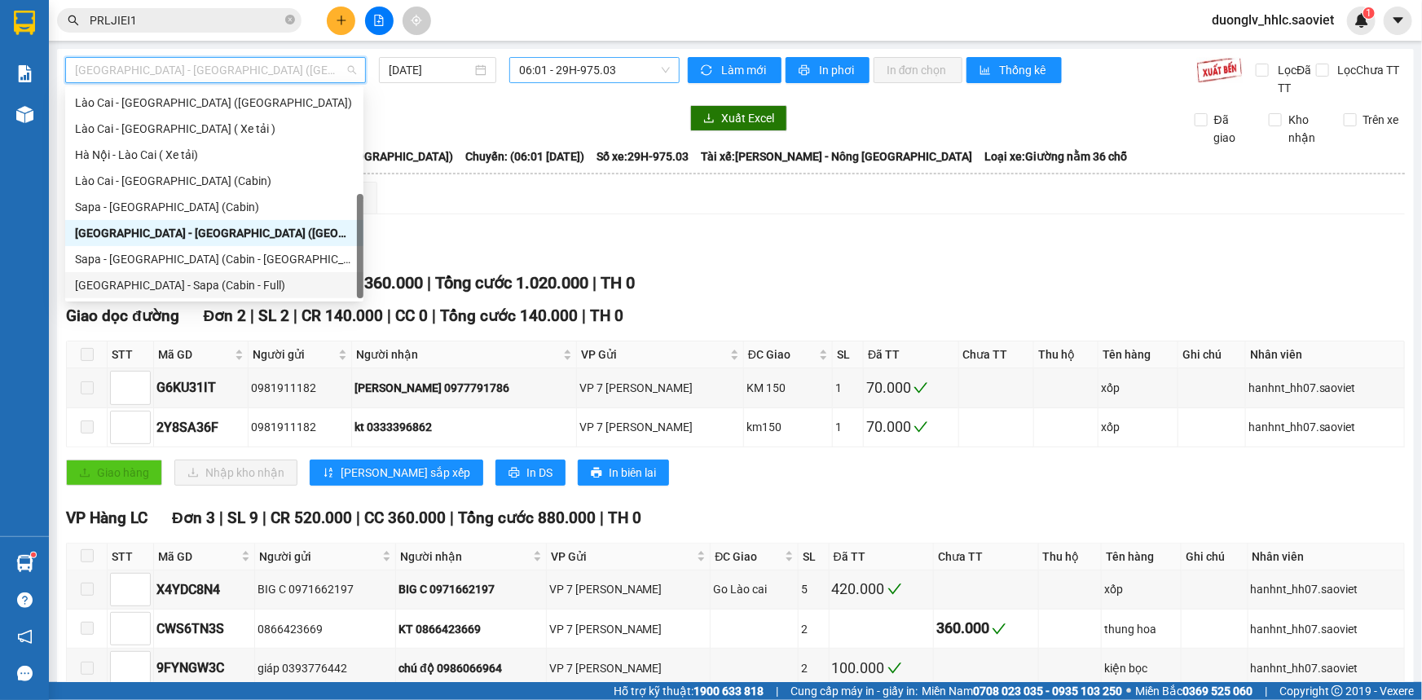
click at [270, 290] on div "[GEOGRAPHIC_DATA] - Sapa (Cabin - Full)" at bounding box center [214, 285] width 279 height 18
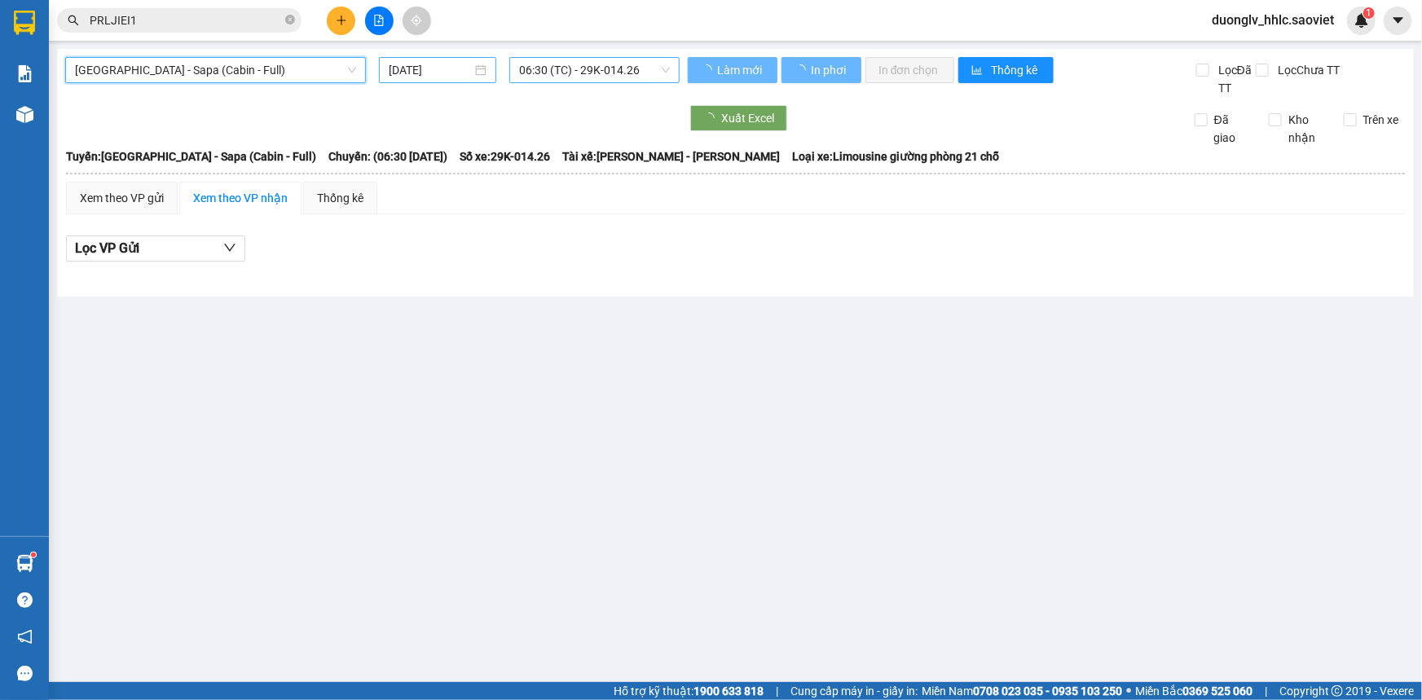
click at [417, 74] on input "[DATE]" at bounding box center [430, 70] width 83 height 18
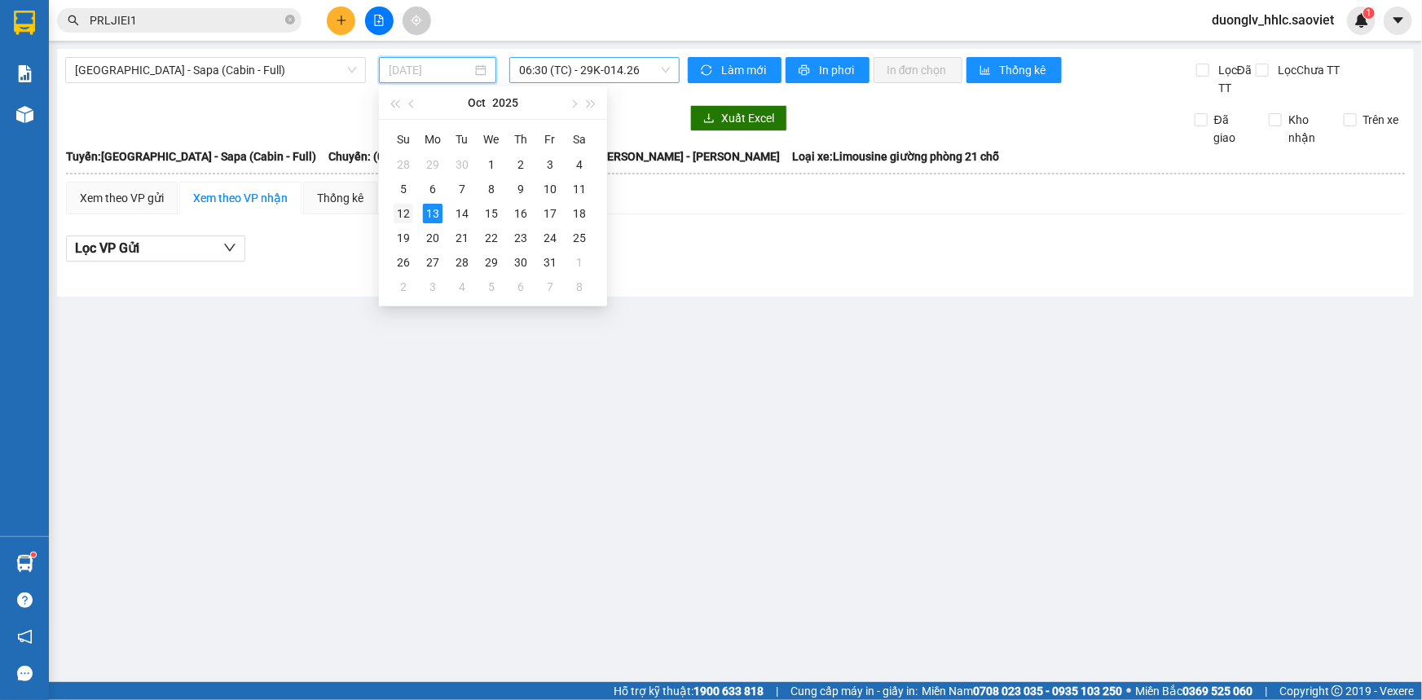
click at [407, 216] on div "12" at bounding box center [403, 214] width 20 height 20
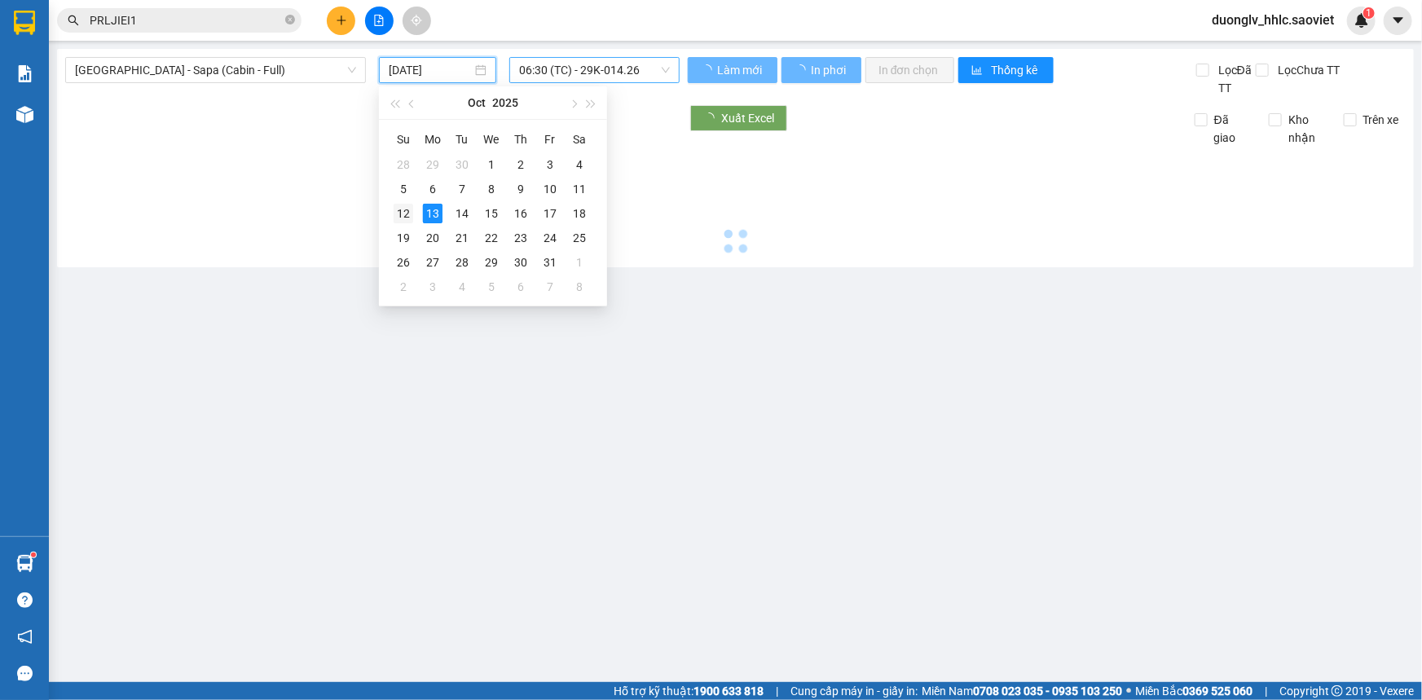
type input "[DATE]"
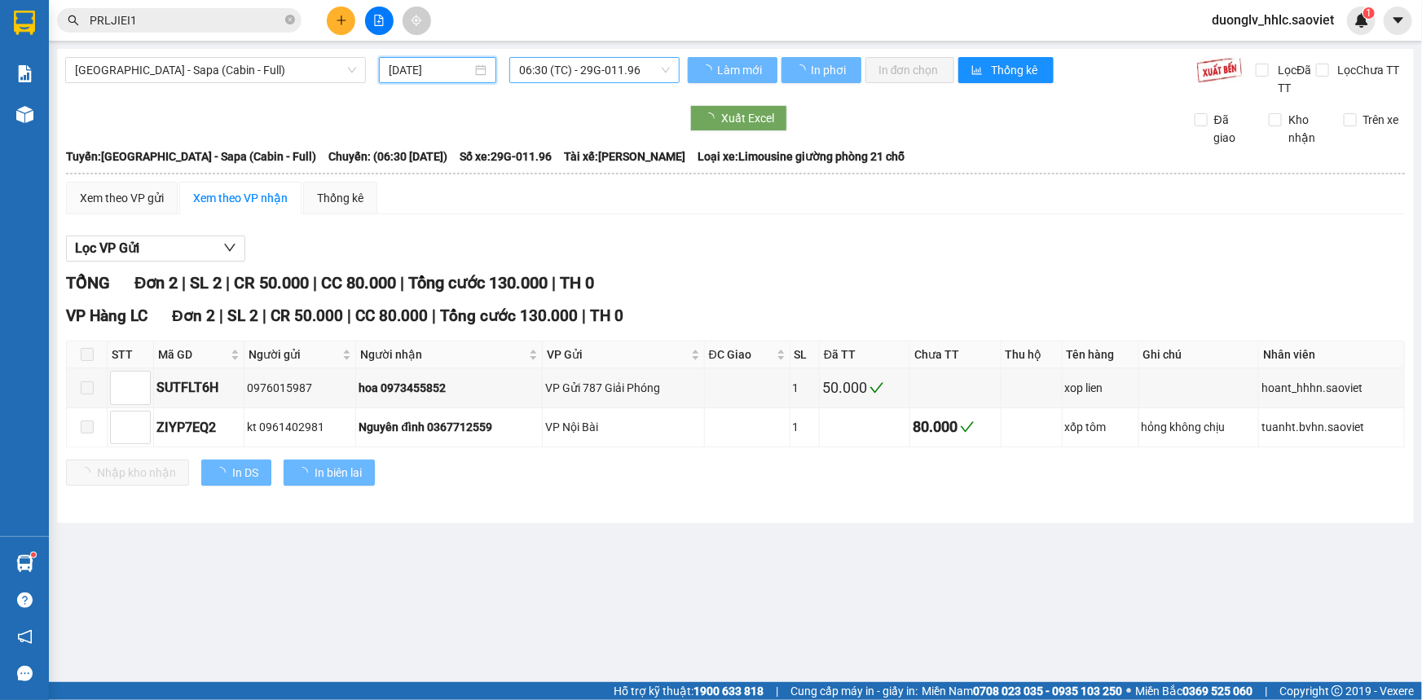
click at [574, 73] on span "06:30 (TC) - 29G-011.96" at bounding box center [594, 70] width 151 height 24
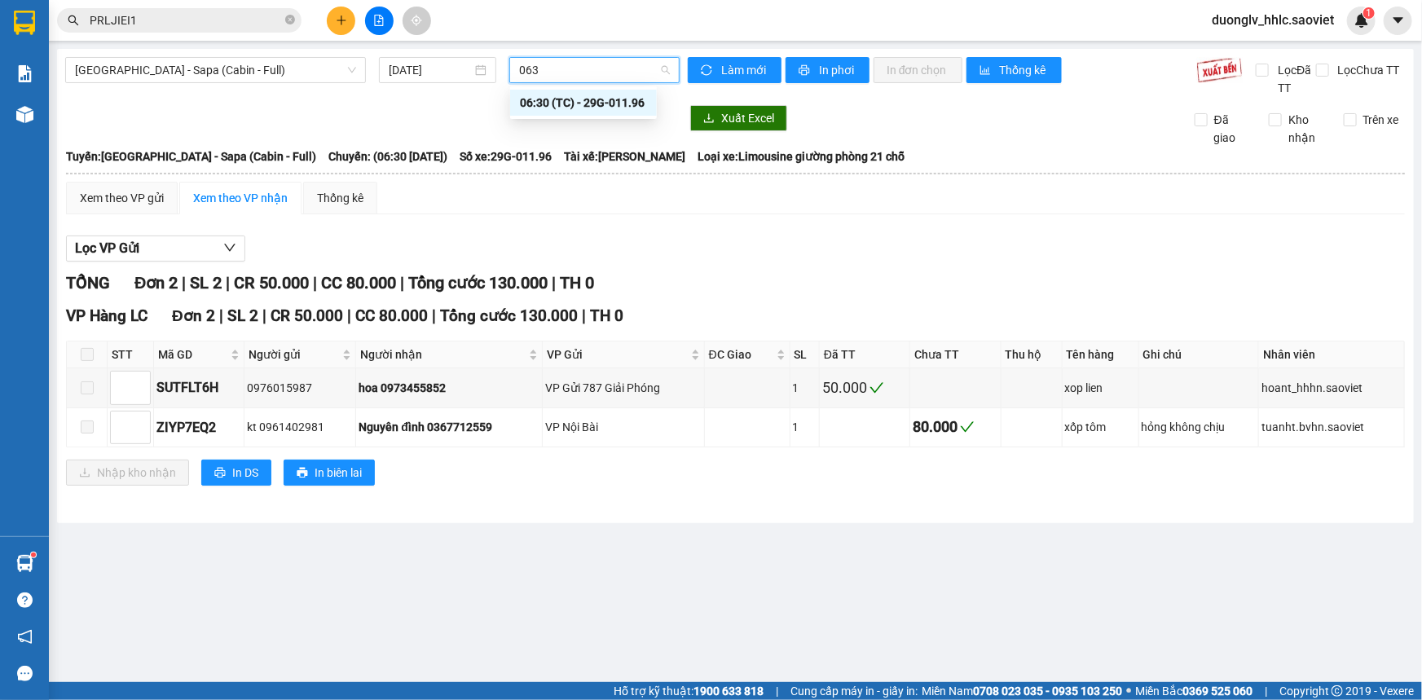
type input "0636"
click at [178, 77] on span "[GEOGRAPHIC_DATA] - Sapa (Cabin - Full)" at bounding box center [215, 70] width 281 height 24
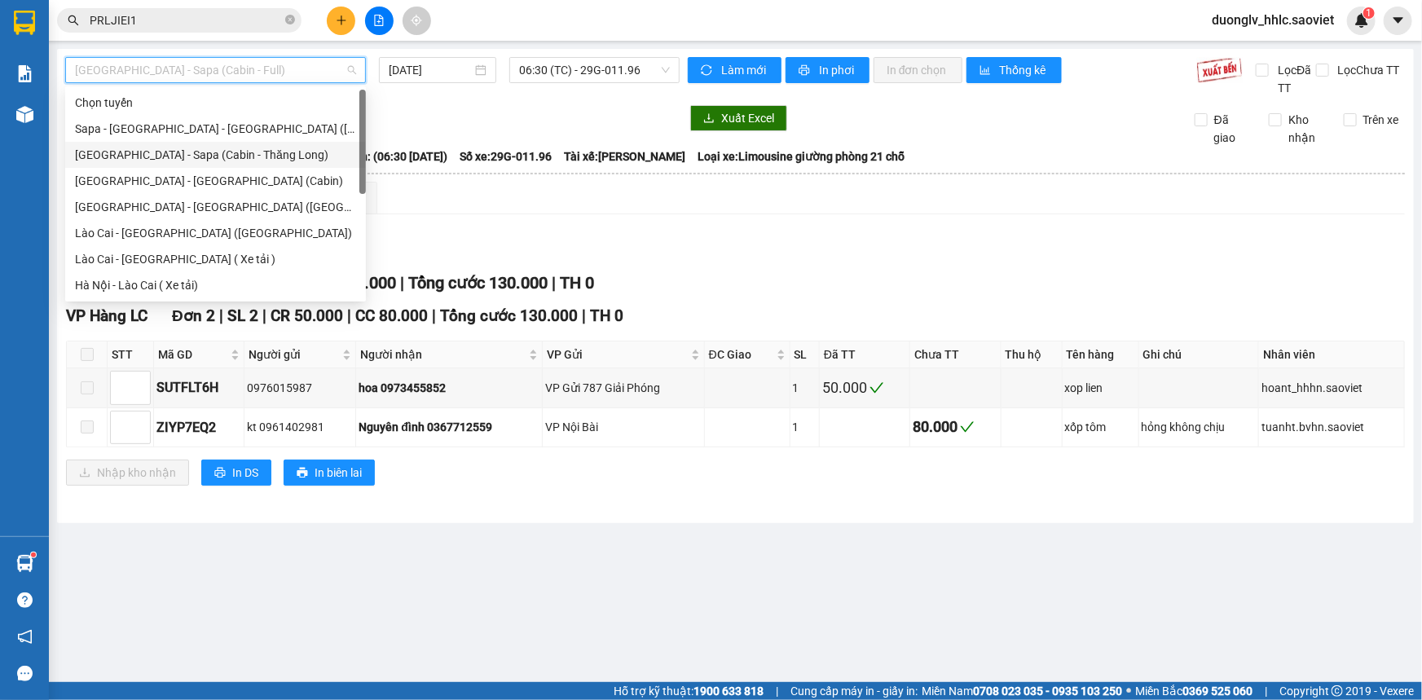
click at [212, 156] on div "[GEOGRAPHIC_DATA] - Sapa (Cabin - Thăng Long)" at bounding box center [215, 155] width 281 height 18
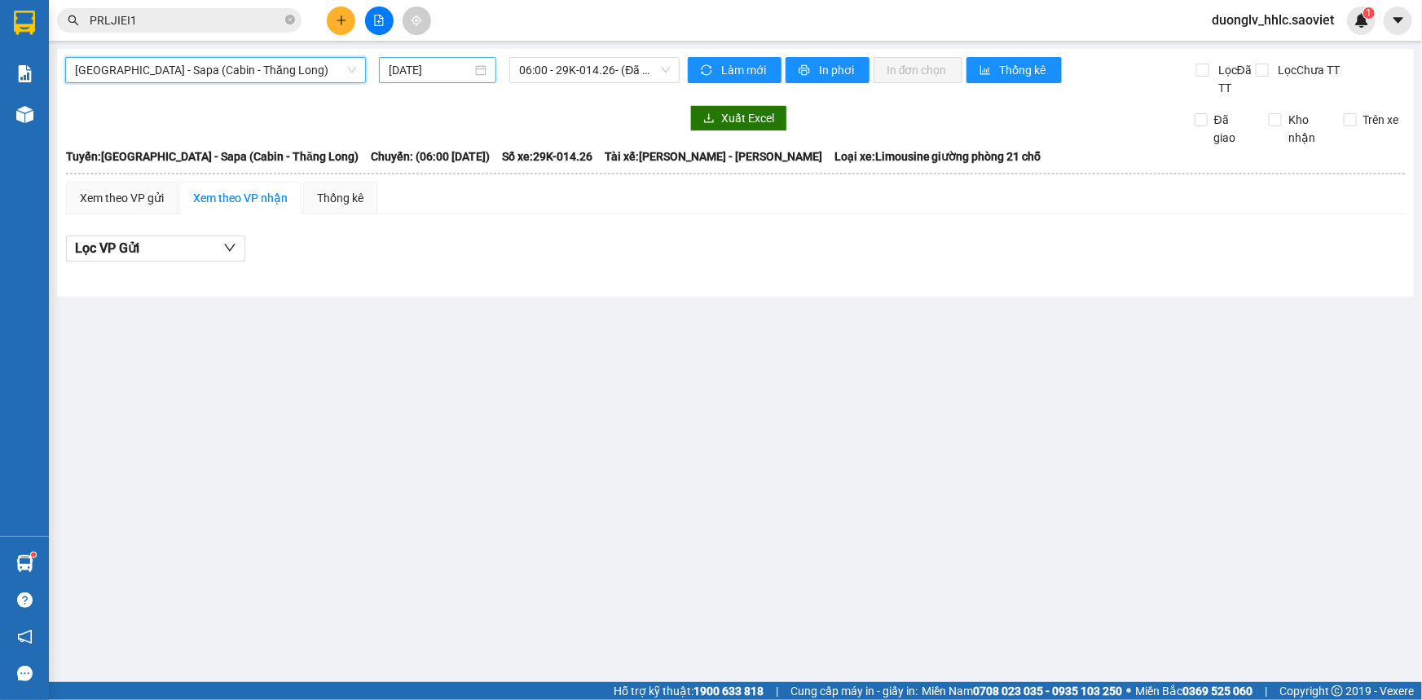
click at [451, 64] on input "[DATE]" at bounding box center [430, 70] width 83 height 18
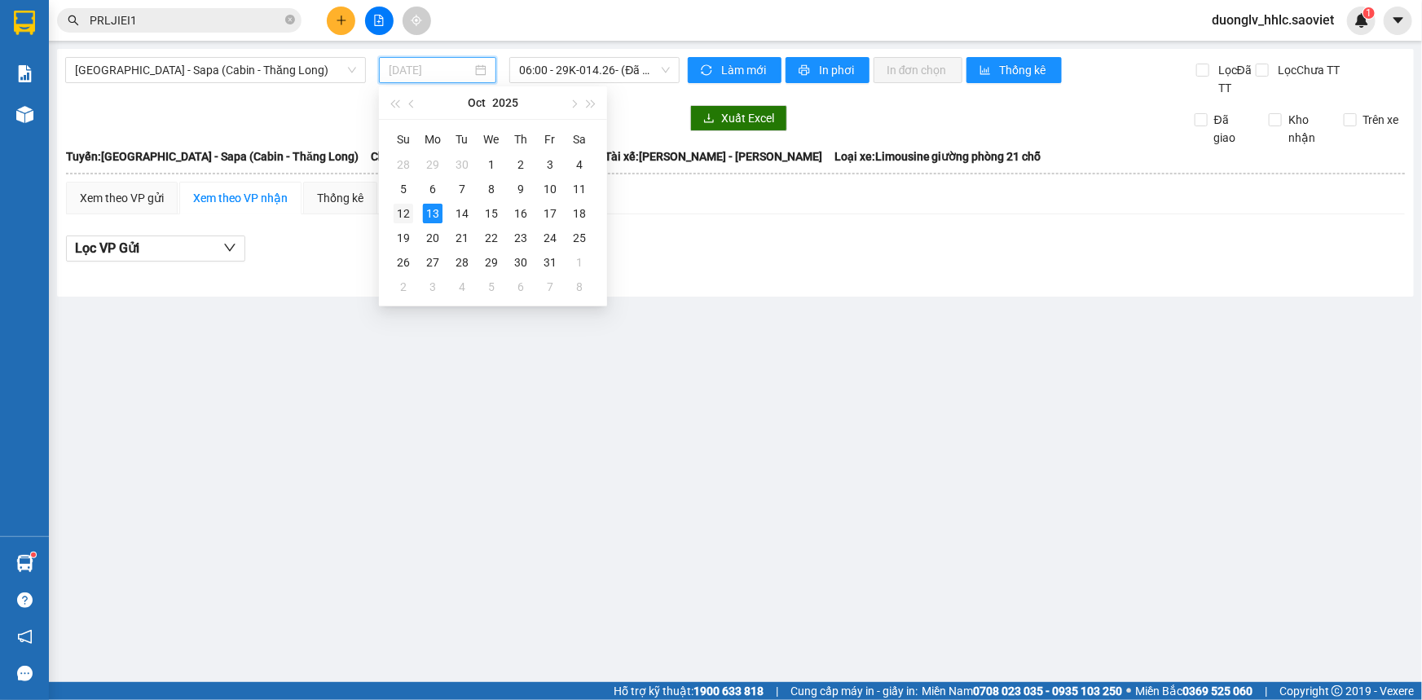
click at [404, 215] on div "12" at bounding box center [403, 214] width 20 height 20
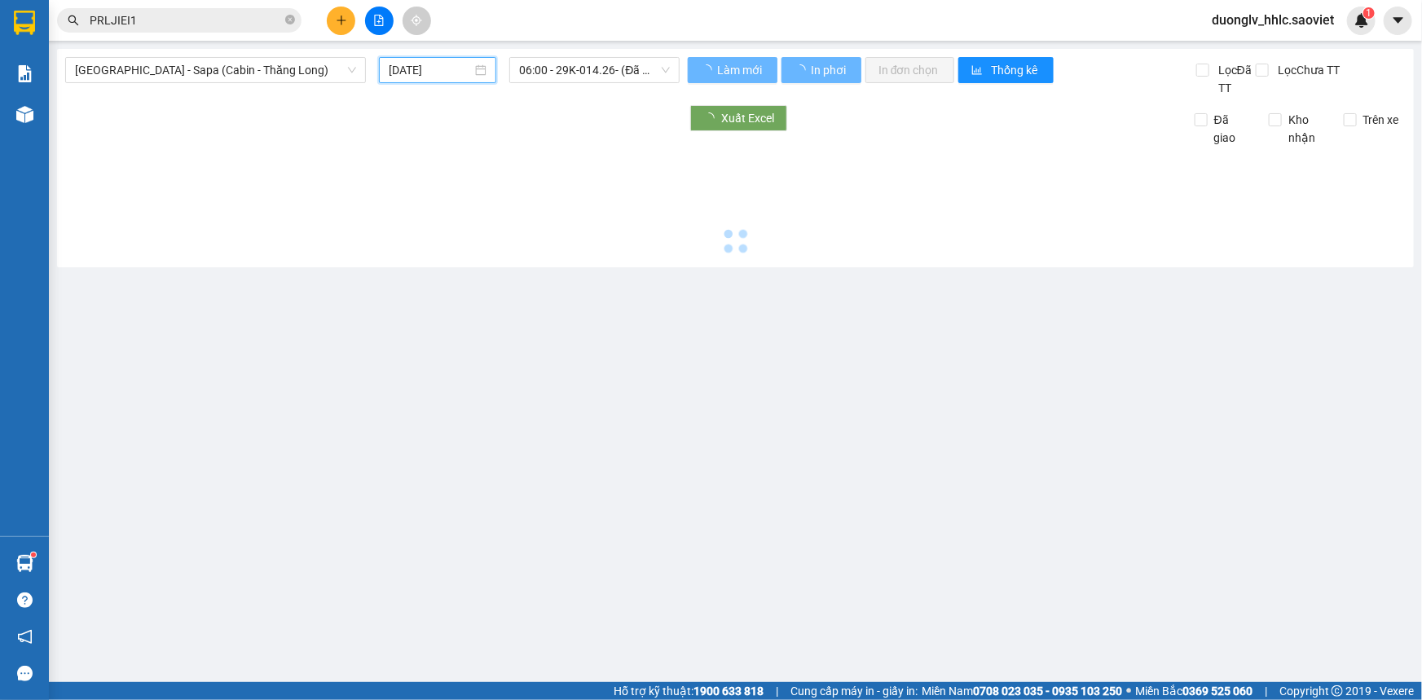
type input "[DATE]"
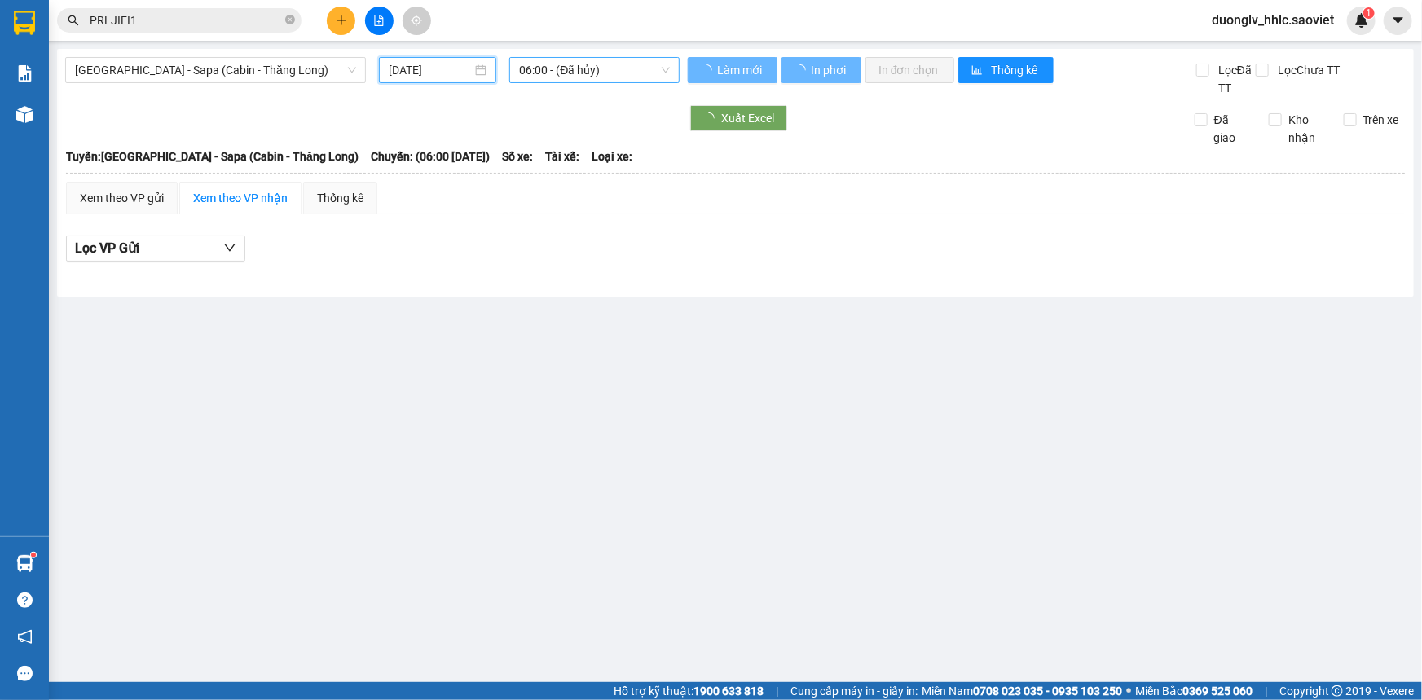
click at [595, 77] on span "06:00 - (Đã hủy)" at bounding box center [594, 70] width 151 height 24
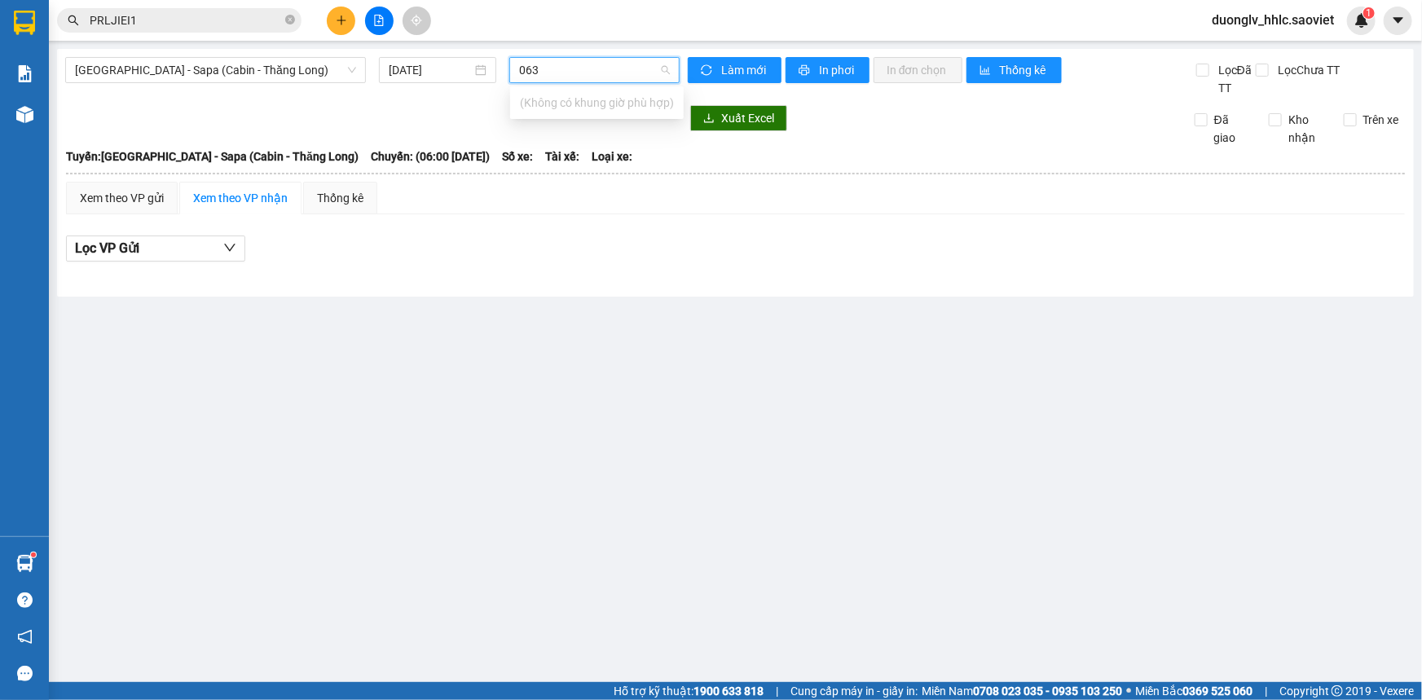
type input "0636"
click at [204, 82] on div "[GEOGRAPHIC_DATA] - Sapa (Cabin - Thăng Long)" at bounding box center [215, 70] width 301 height 26
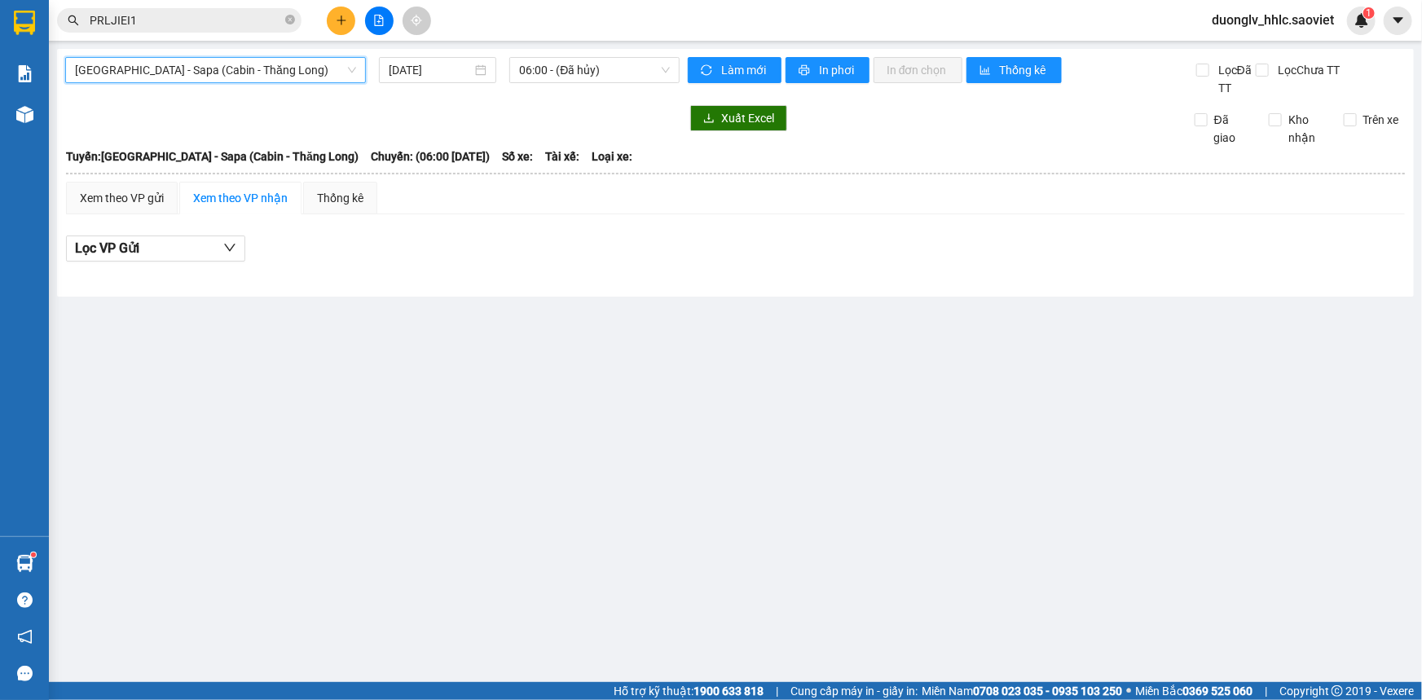
click at [274, 71] on span "[GEOGRAPHIC_DATA] - Sapa (Cabin - Thăng Long)" at bounding box center [215, 70] width 281 height 24
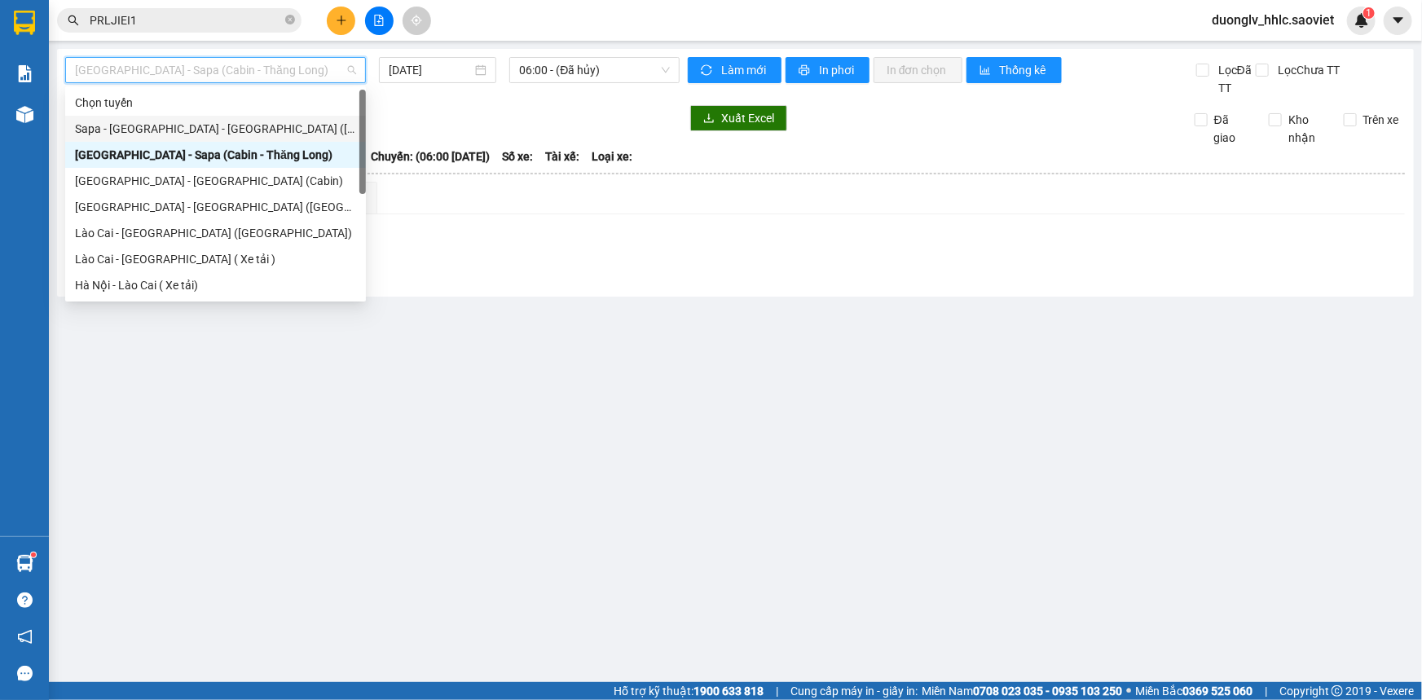
click at [228, 130] on div "Sapa - [GEOGRAPHIC_DATA] - [GEOGRAPHIC_DATA] ([GEOGRAPHIC_DATA])" at bounding box center [215, 129] width 281 height 18
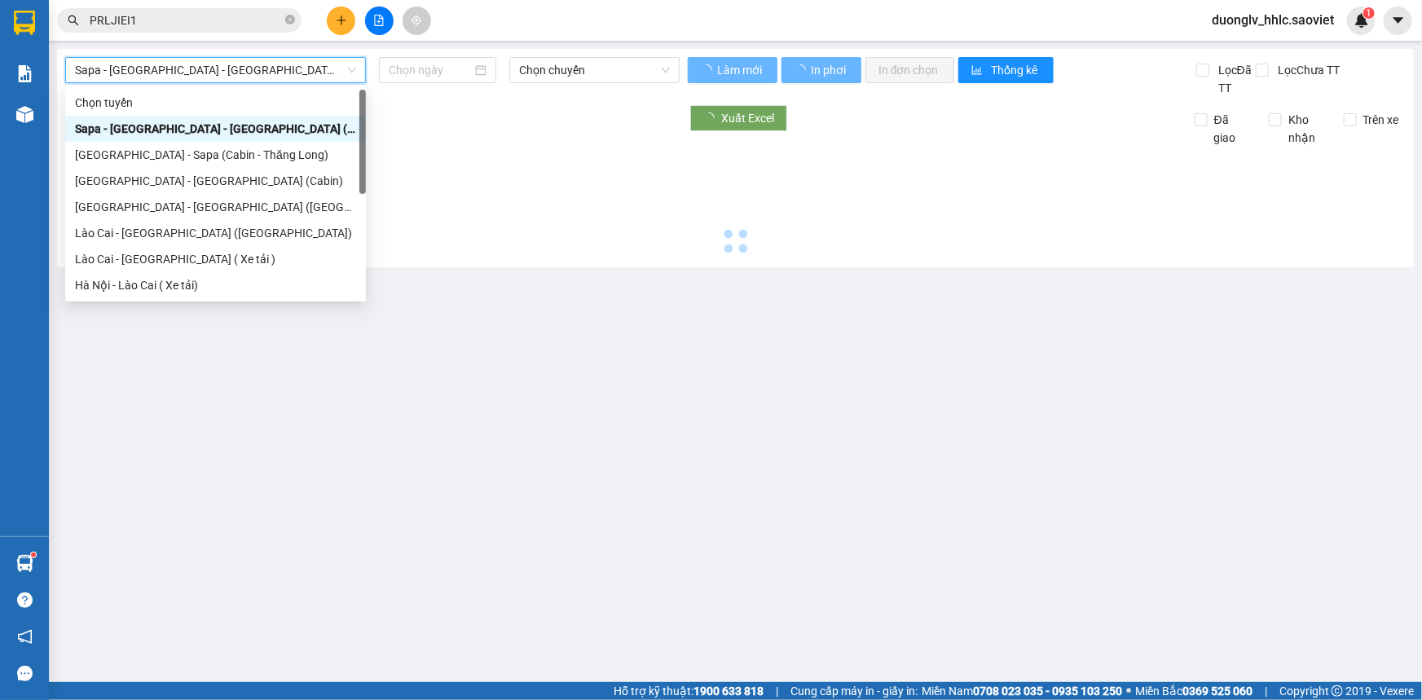
type input "[DATE]"
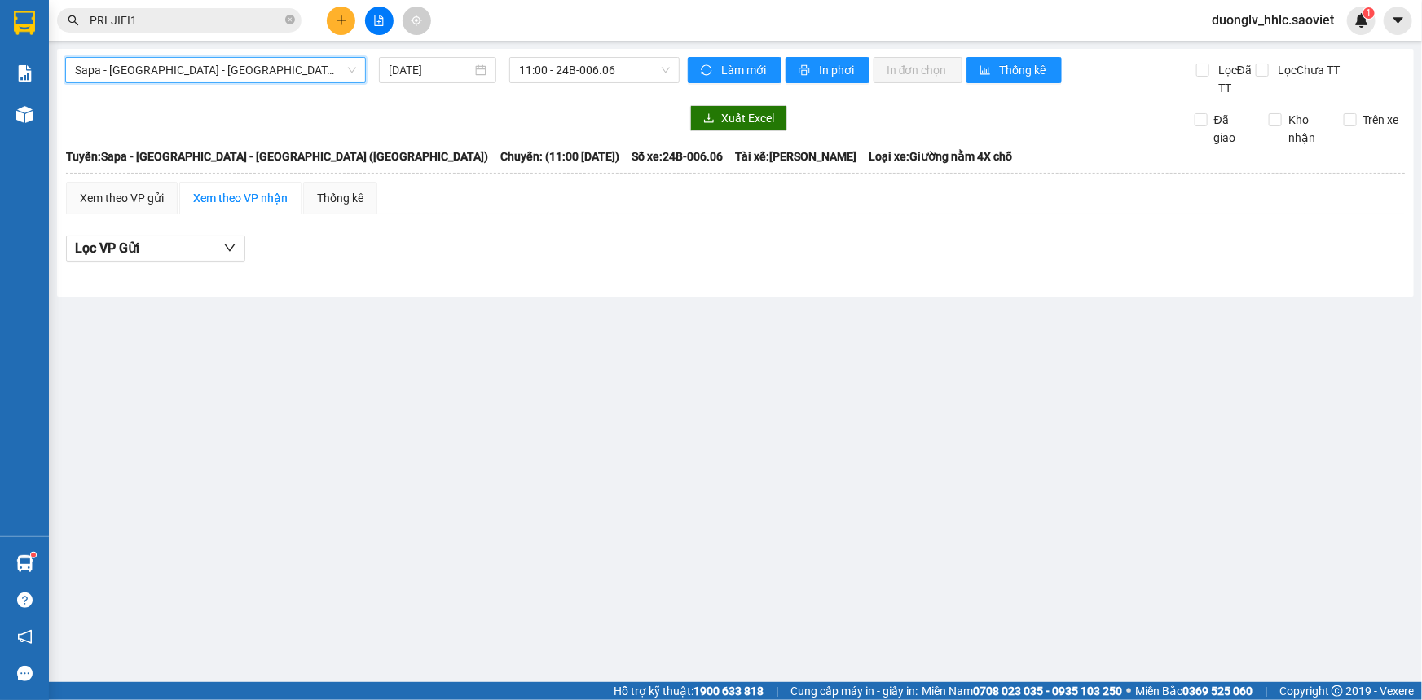
click at [248, 81] on span "Sapa - [GEOGRAPHIC_DATA] - [GEOGRAPHIC_DATA] ([GEOGRAPHIC_DATA])" at bounding box center [215, 70] width 281 height 24
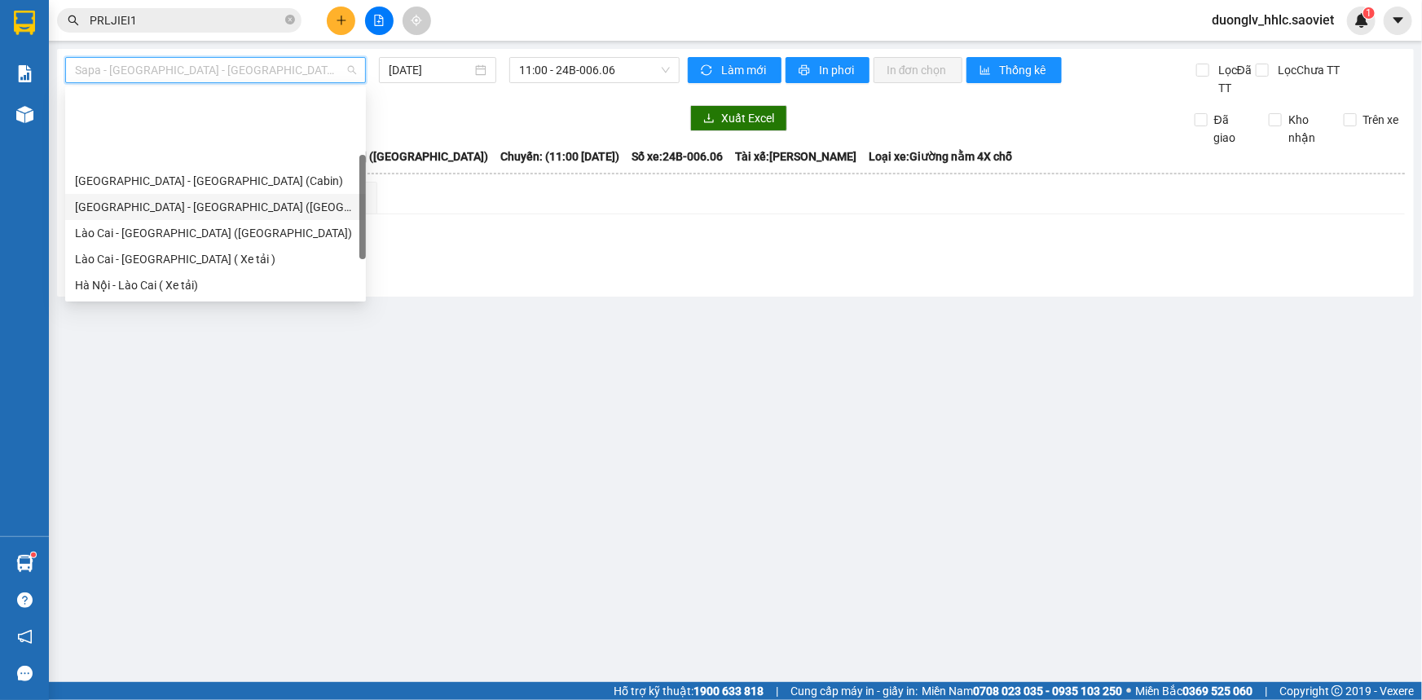
scroll to position [130, 0]
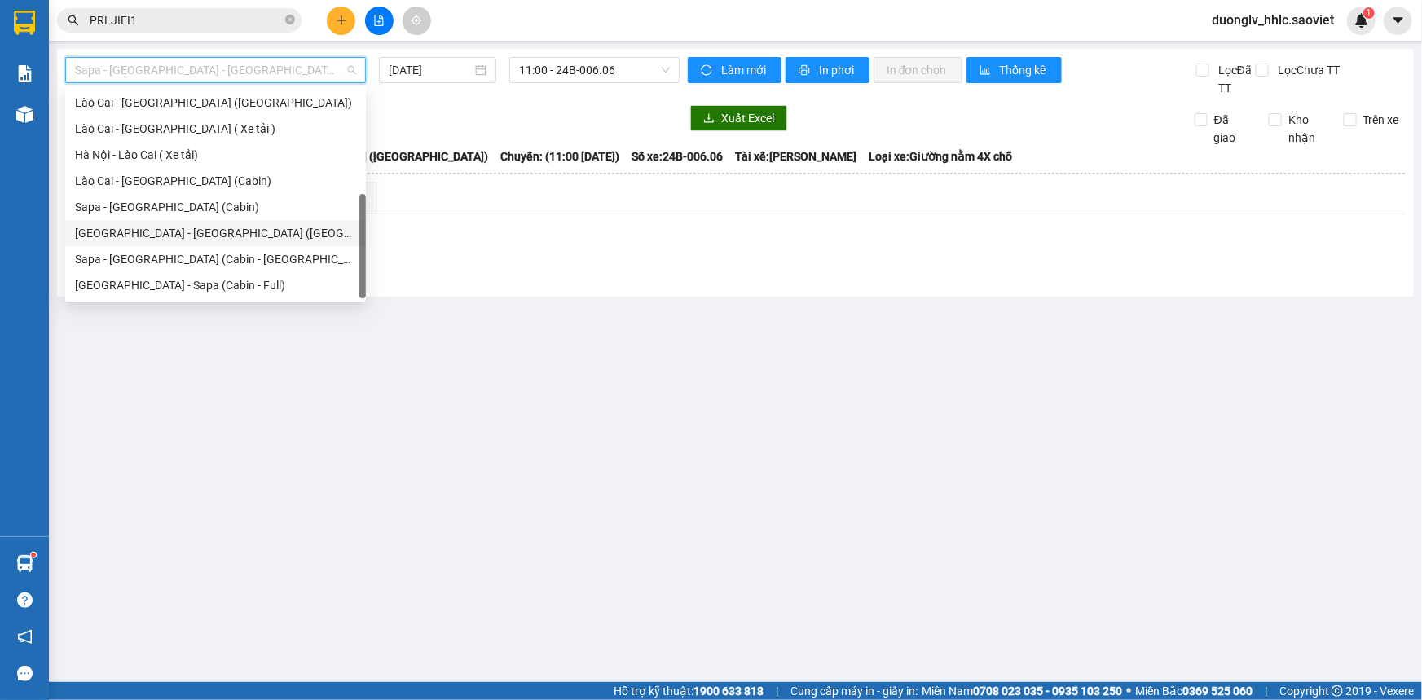
click at [243, 239] on div "[GEOGRAPHIC_DATA] - [GEOGRAPHIC_DATA] ([GEOGRAPHIC_DATA])" at bounding box center [215, 233] width 281 height 18
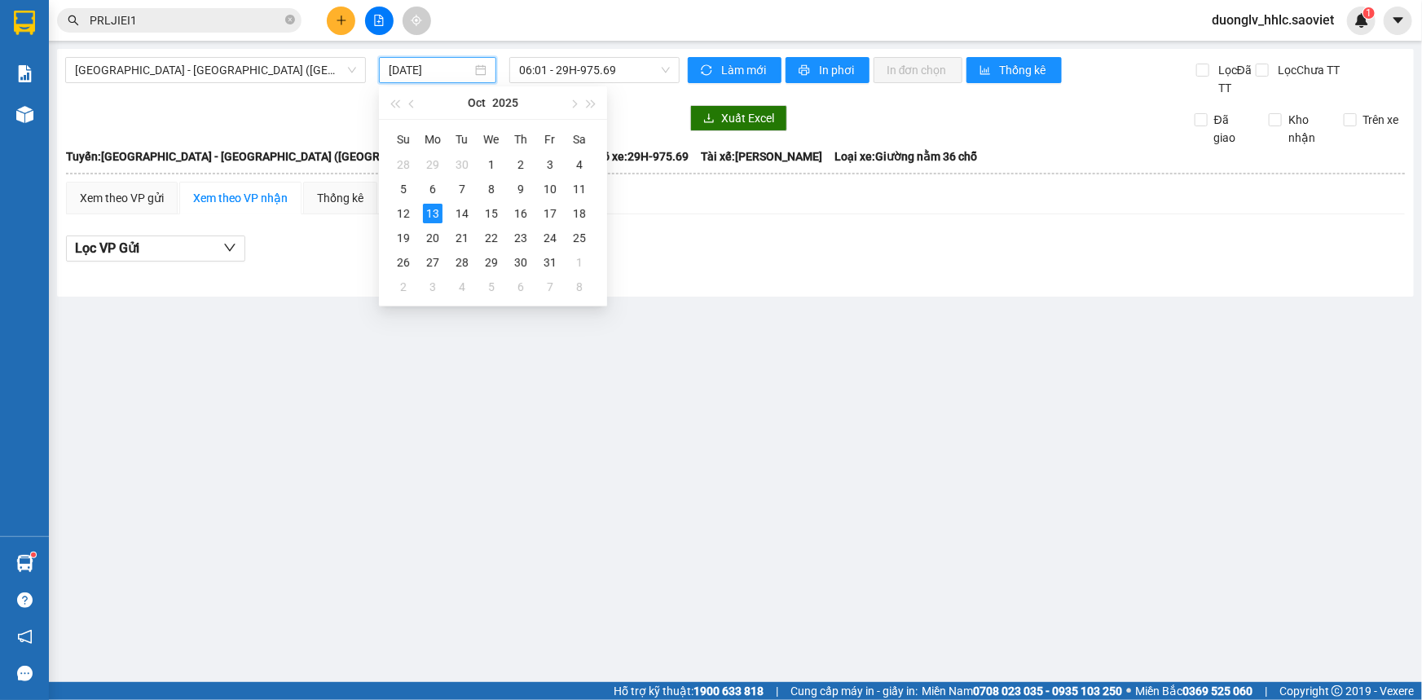
click at [445, 67] on input "[DATE]" at bounding box center [430, 70] width 83 height 18
click at [407, 220] on div "12" at bounding box center [403, 214] width 20 height 20
type input "[DATE]"
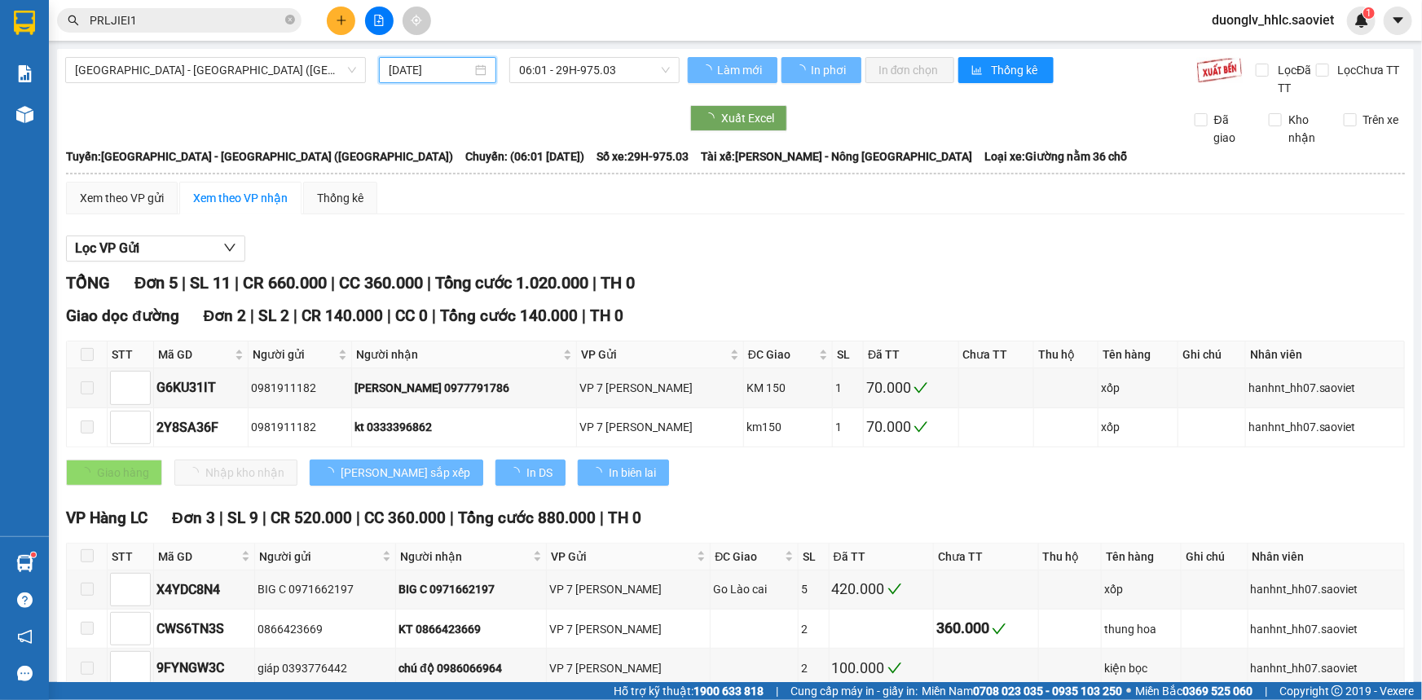
click at [541, 87] on div "Hà Nội - Lào Cai - Sapa (Giường) 12/10/2025 06:01 - 29H-975.03" at bounding box center [372, 77] width 614 height 40
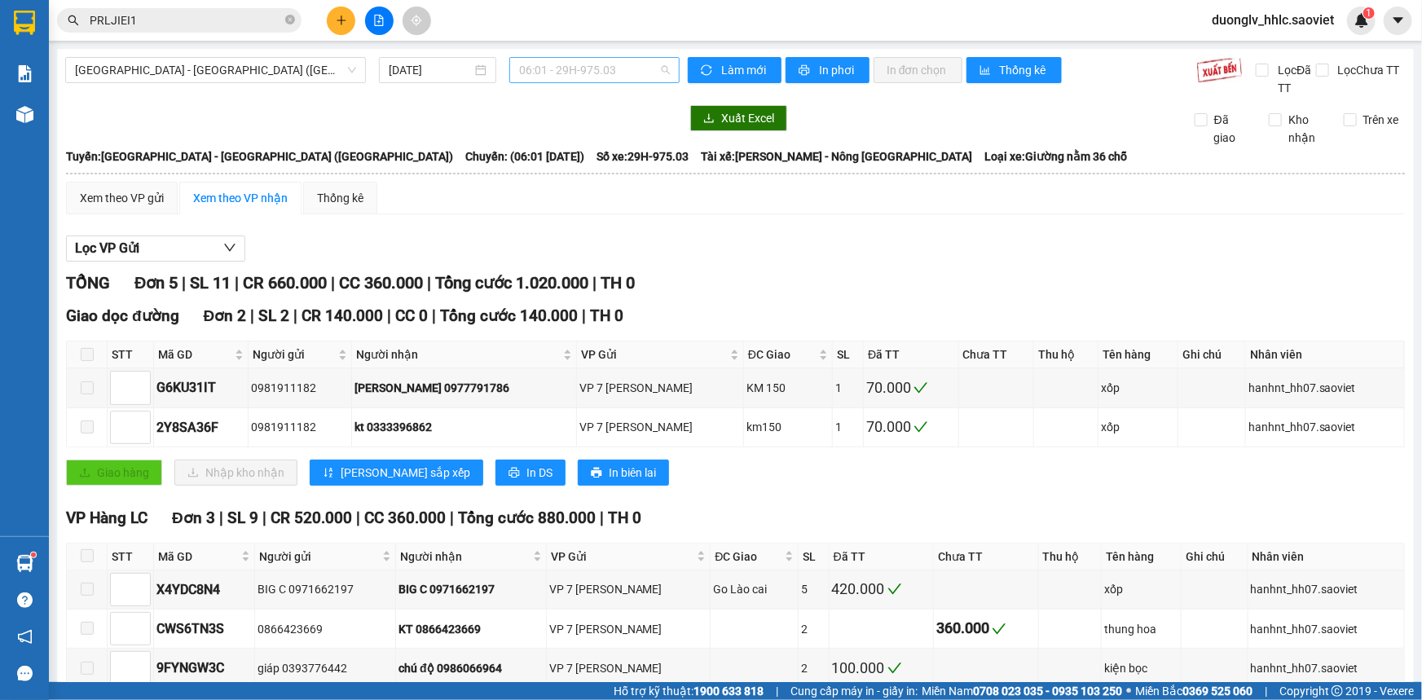
click at [541, 80] on span "06:01 - 29H-975.03" at bounding box center [594, 70] width 151 height 24
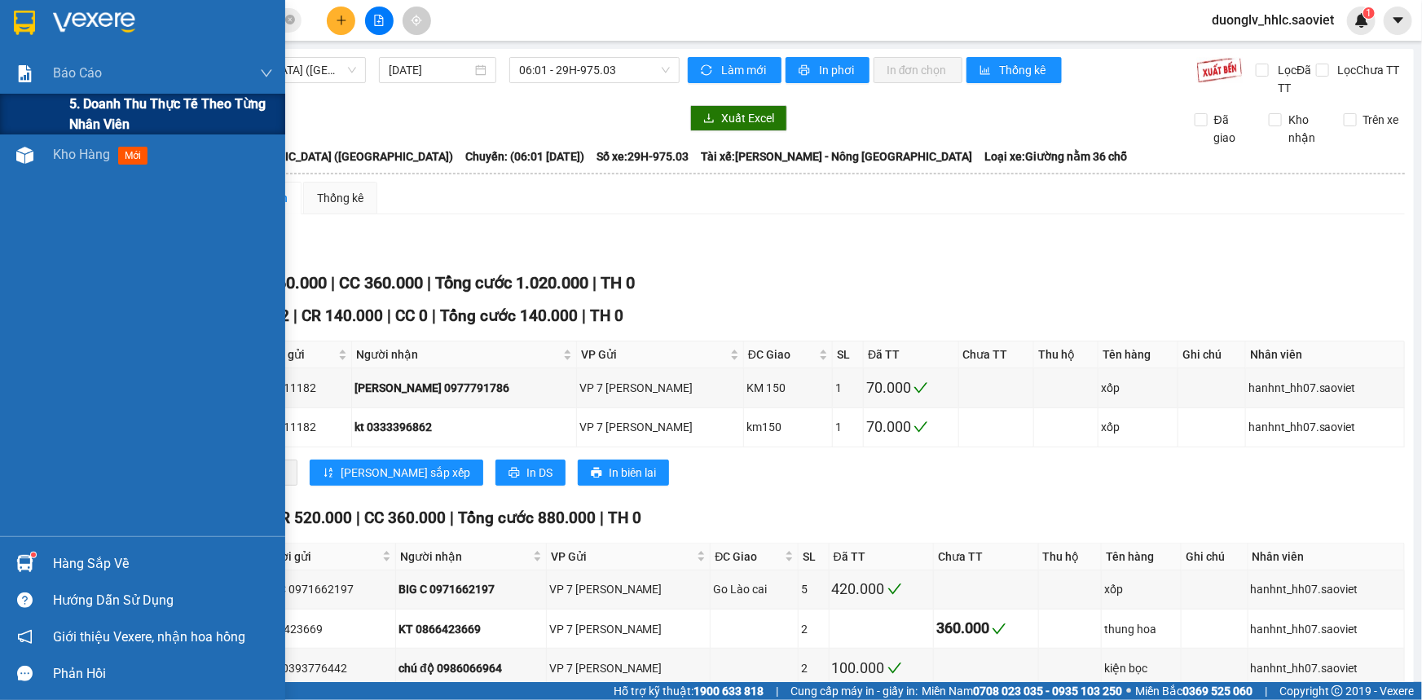
click at [92, 114] on span "5. Doanh thu thực tế theo từng nhân viên" at bounding box center [171, 114] width 204 height 41
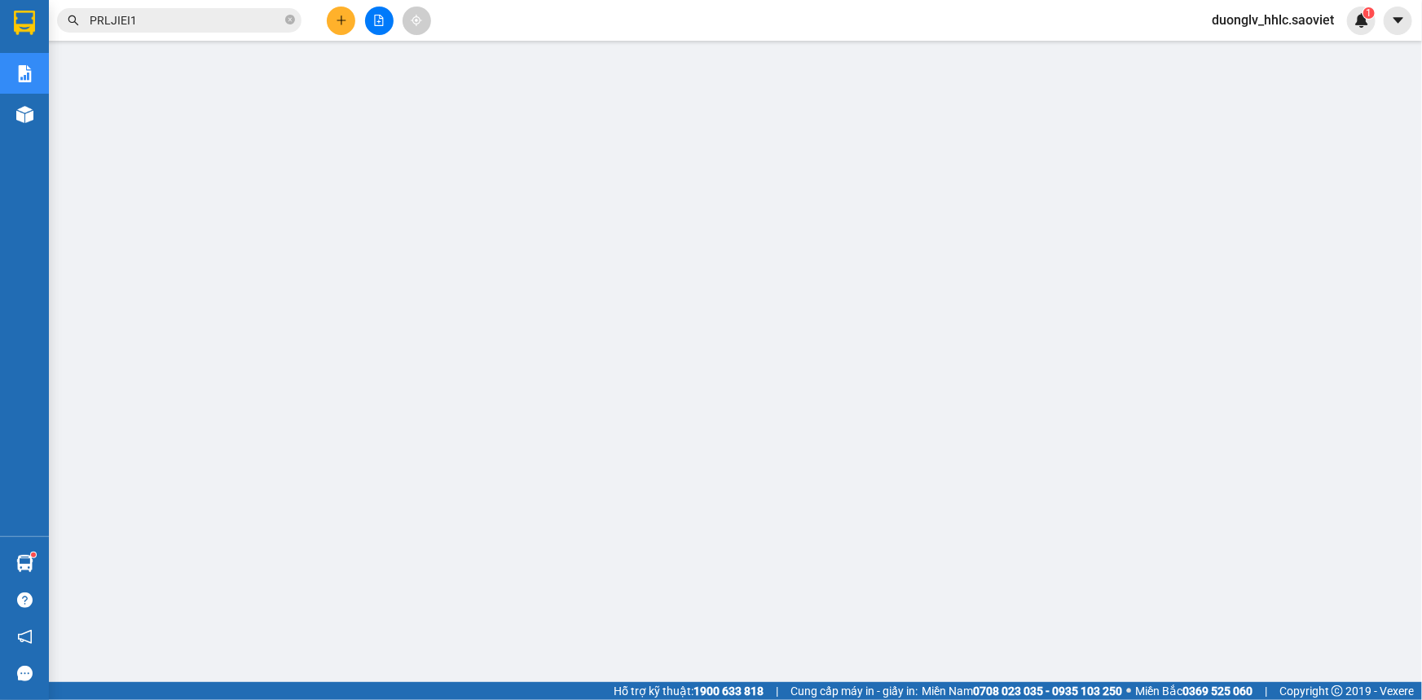
click at [1255, 18] on span "duonglv_hhlc.saoviet" at bounding box center [1272, 20] width 148 height 20
click at [1256, 55] on span "Đăng xuất" at bounding box center [1280, 51] width 114 height 18
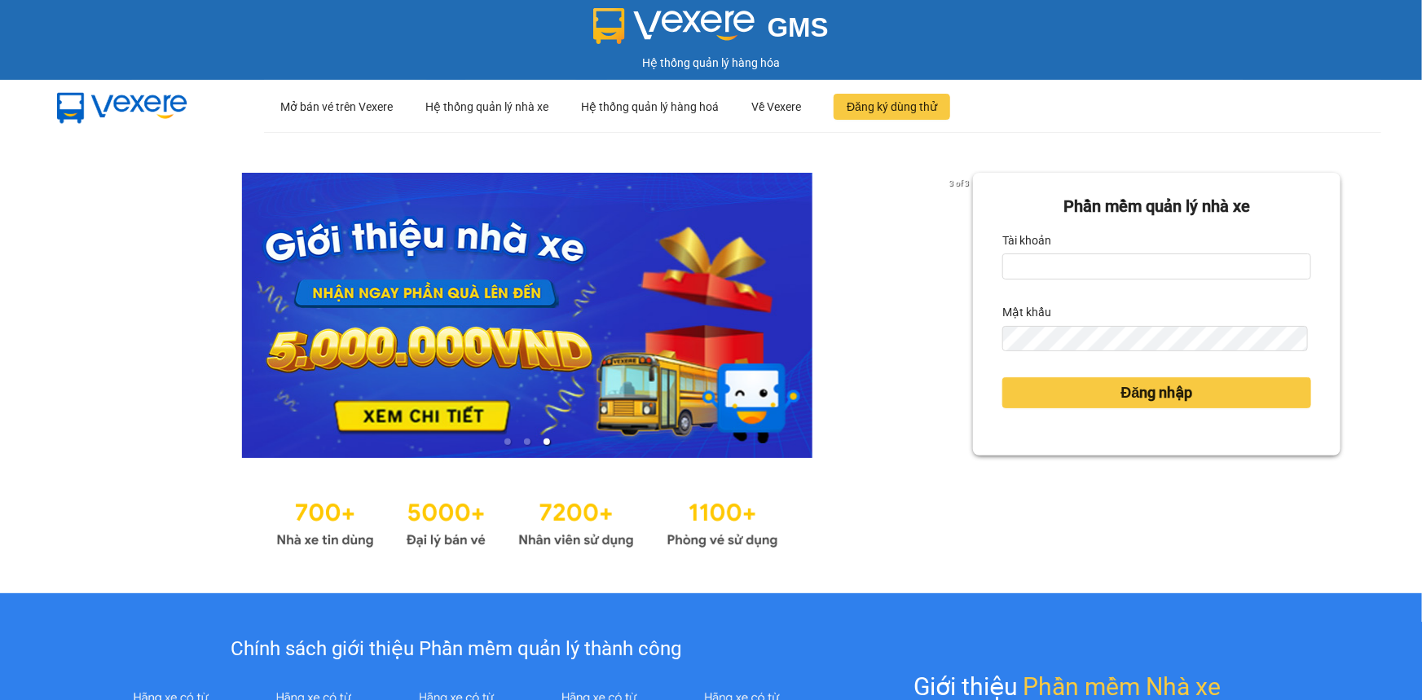
drag, startPoint x: 1256, startPoint y: 75, endPoint x: 1265, endPoint y: 77, distance: 9.3
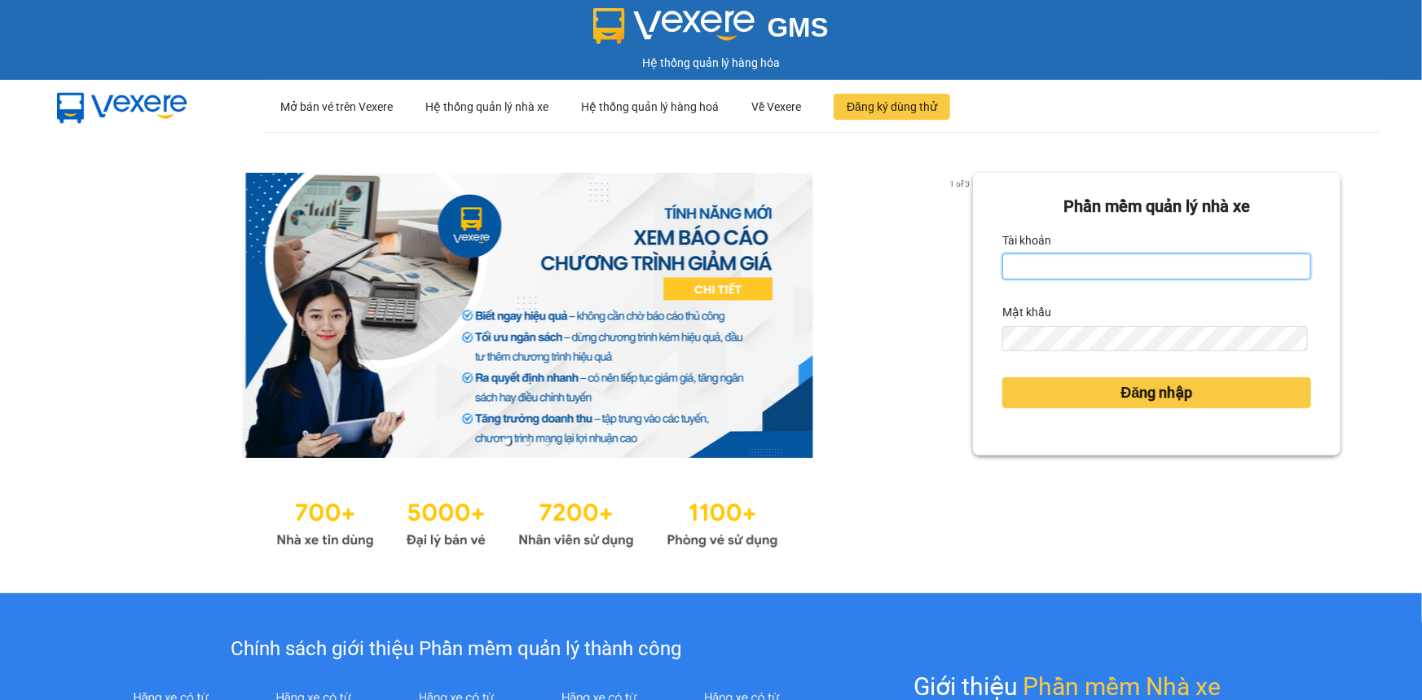
drag, startPoint x: 1265, startPoint y: 77, endPoint x: 1087, endPoint y: 257, distance: 253.5
click at [1087, 257] on input "Tài khoản" at bounding box center [1156, 266] width 309 height 26
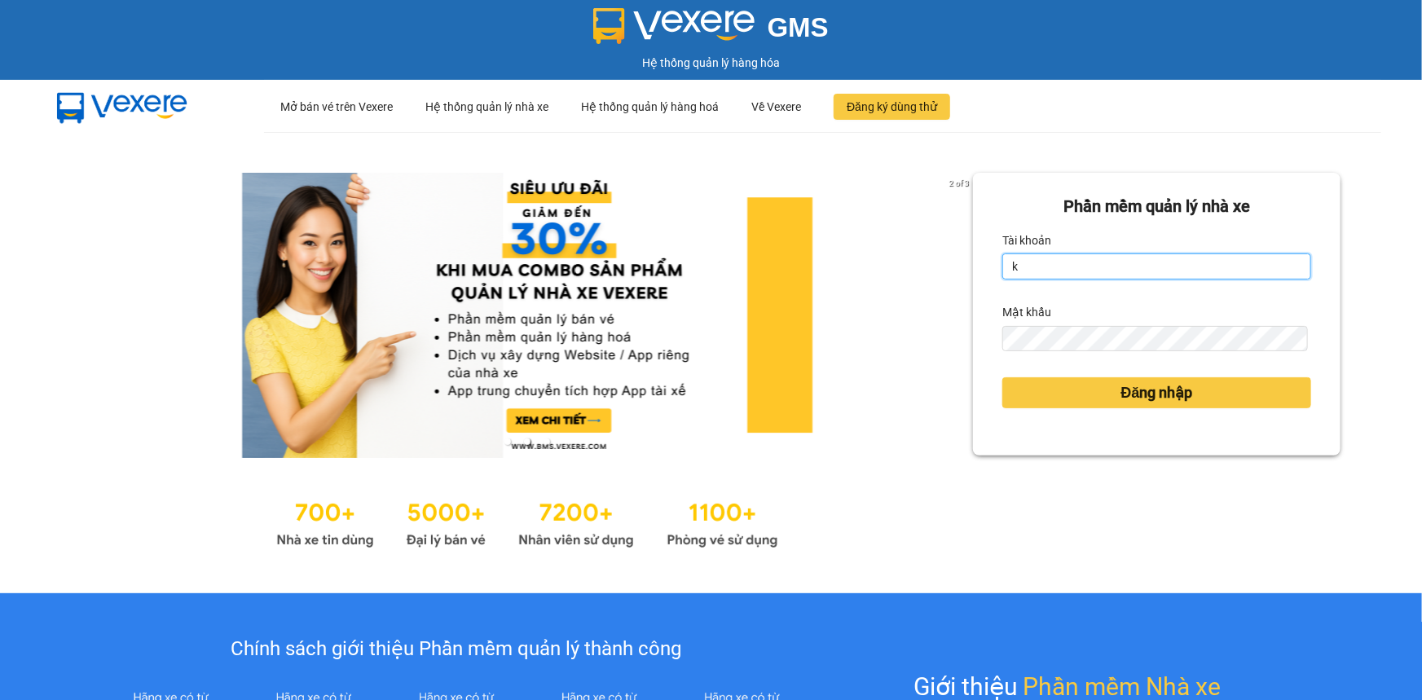
type input "kiennv_hhlc.saoviet"
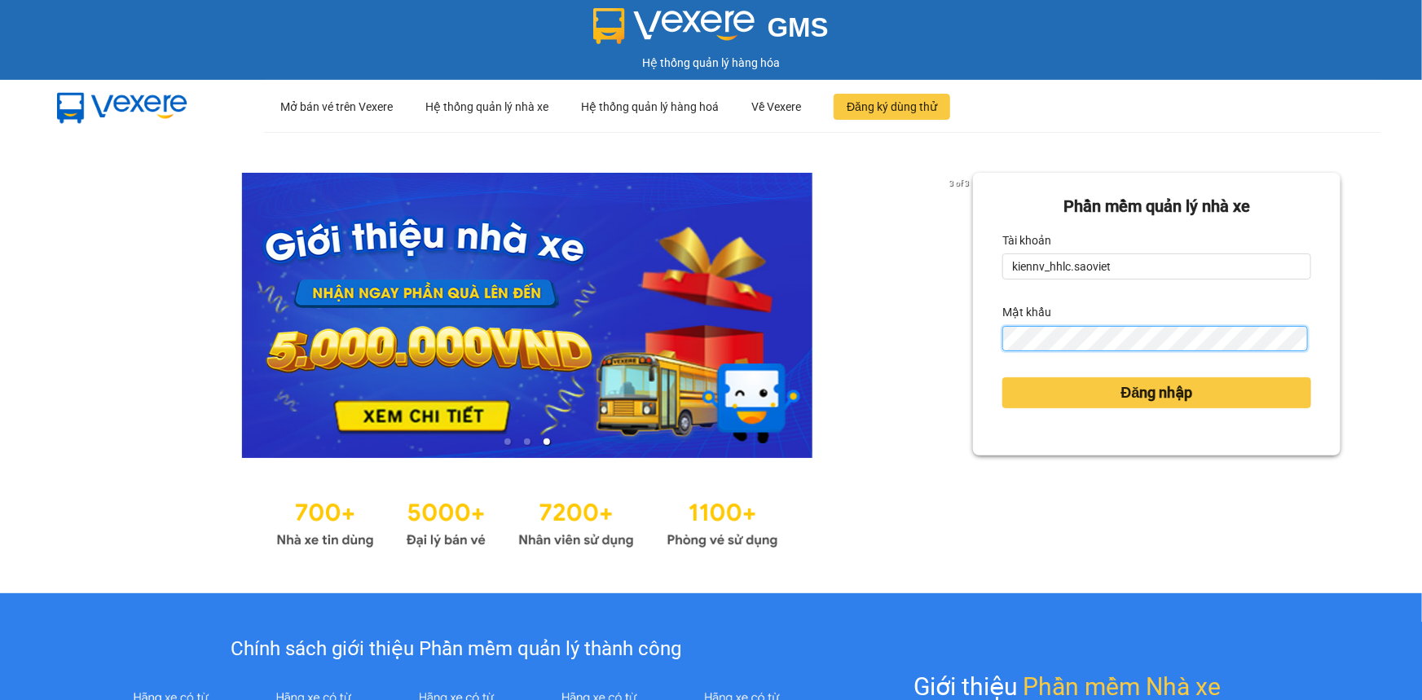
click at [1002, 377] on button "Đăng nhập" at bounding box center [1156, 392] width 309 height 31
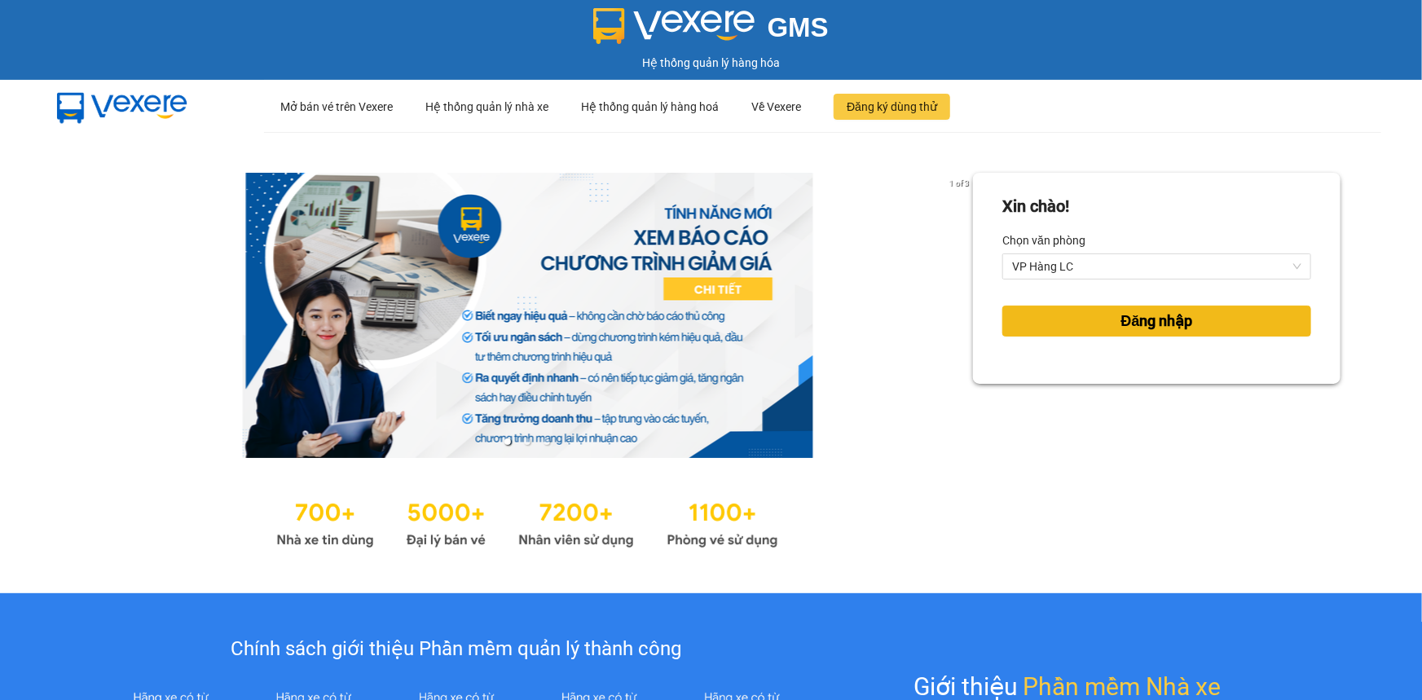
click at [1103, 318] on button "Đăng nhập" at bounding box center [1156, 321] width 309 height 31
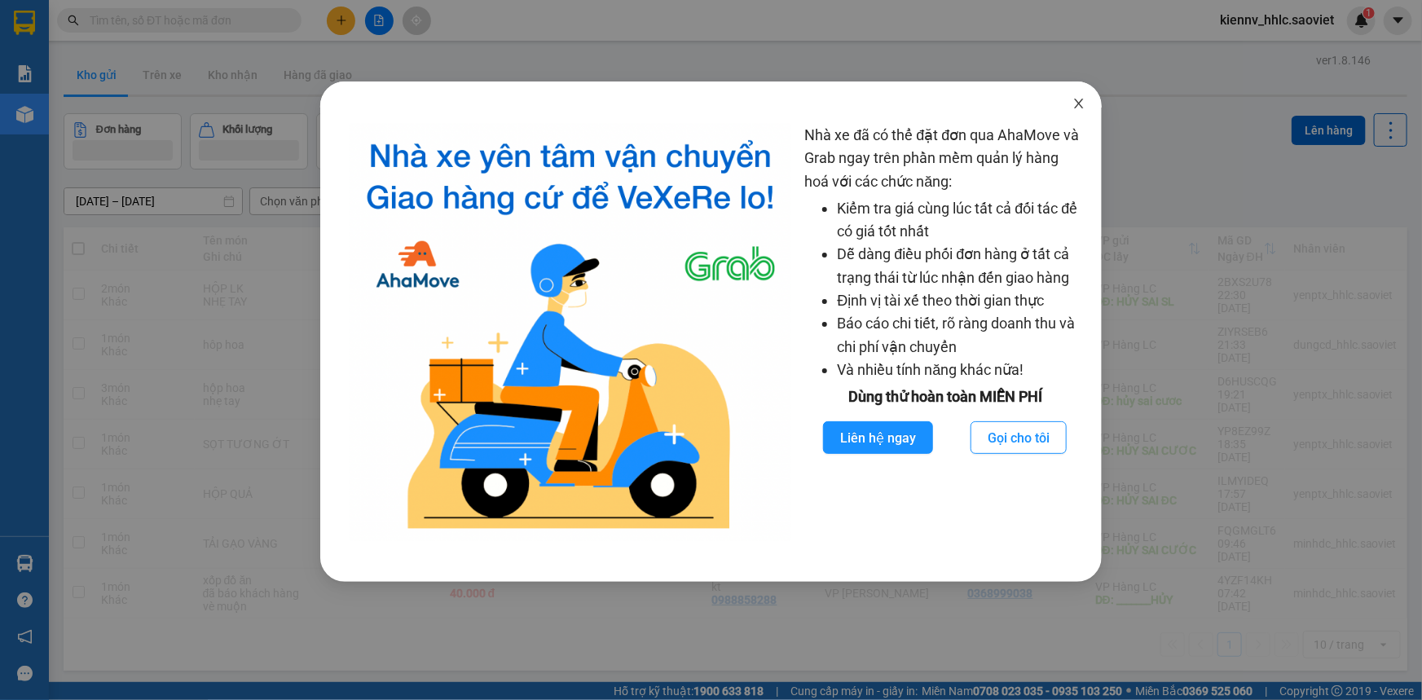
click at [1080, 101] on icon "close" at bounding box center [1078, 103] width 13 height 13
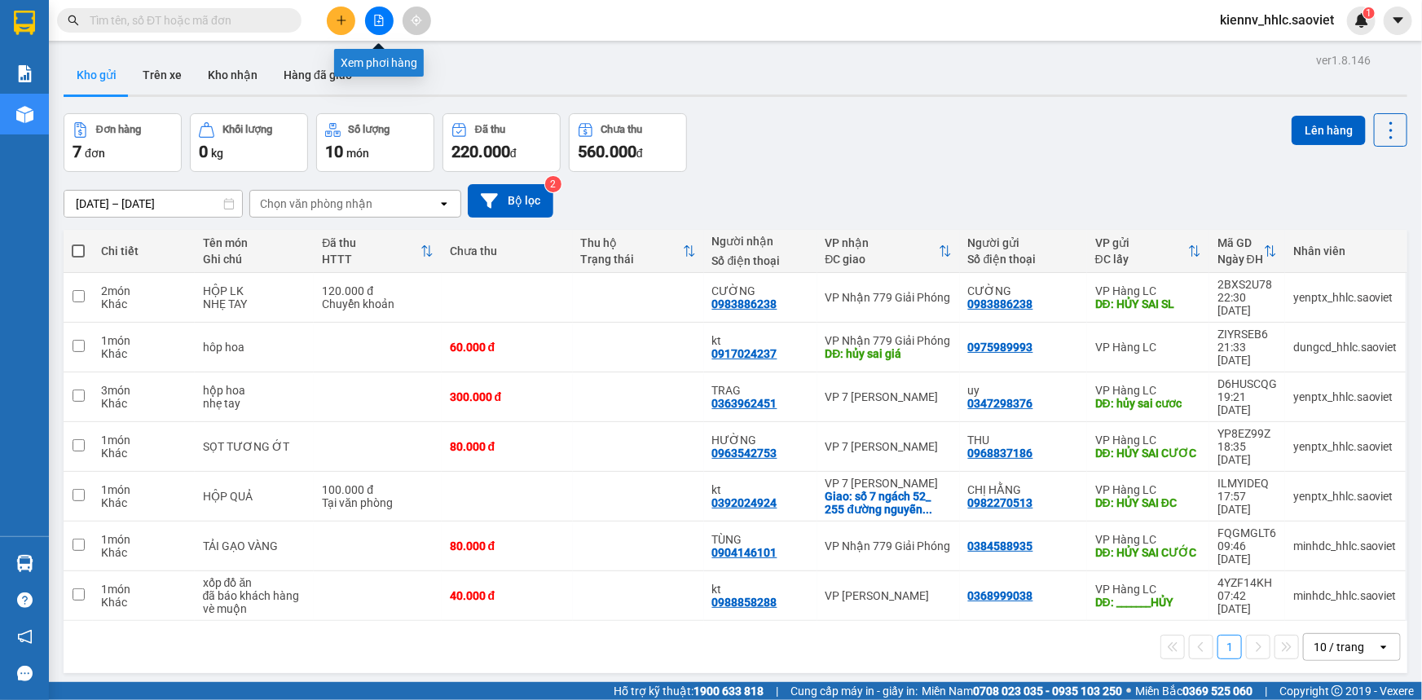
click at [370, 14] on button at bounding box center [379, 21] width 29 height 29
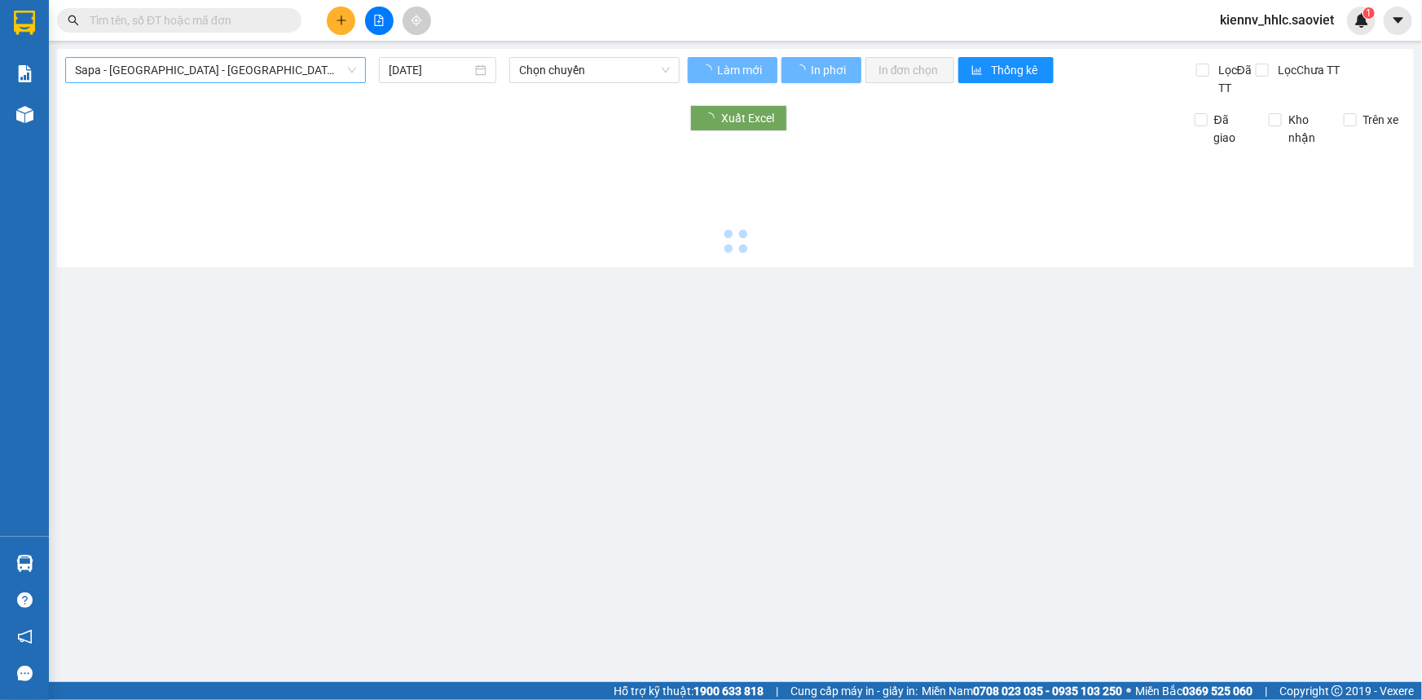
type input "[DATE]"
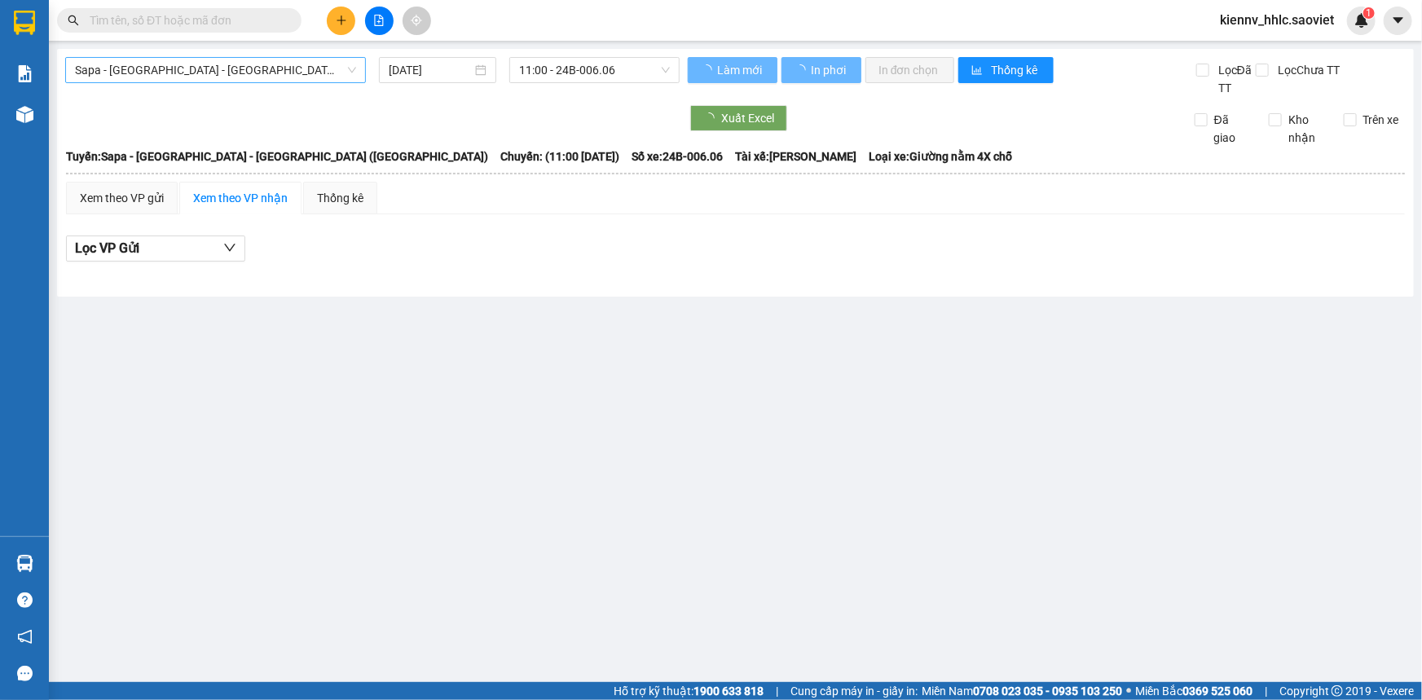
click at [220, 73] on span "Sapa - [GEOGRAPHIC_DATA] - [GEOGRAPHIC_DATA] ([GEOGRAPHIC_DATA])" at bounding box center [215, 70] width 281 height 24
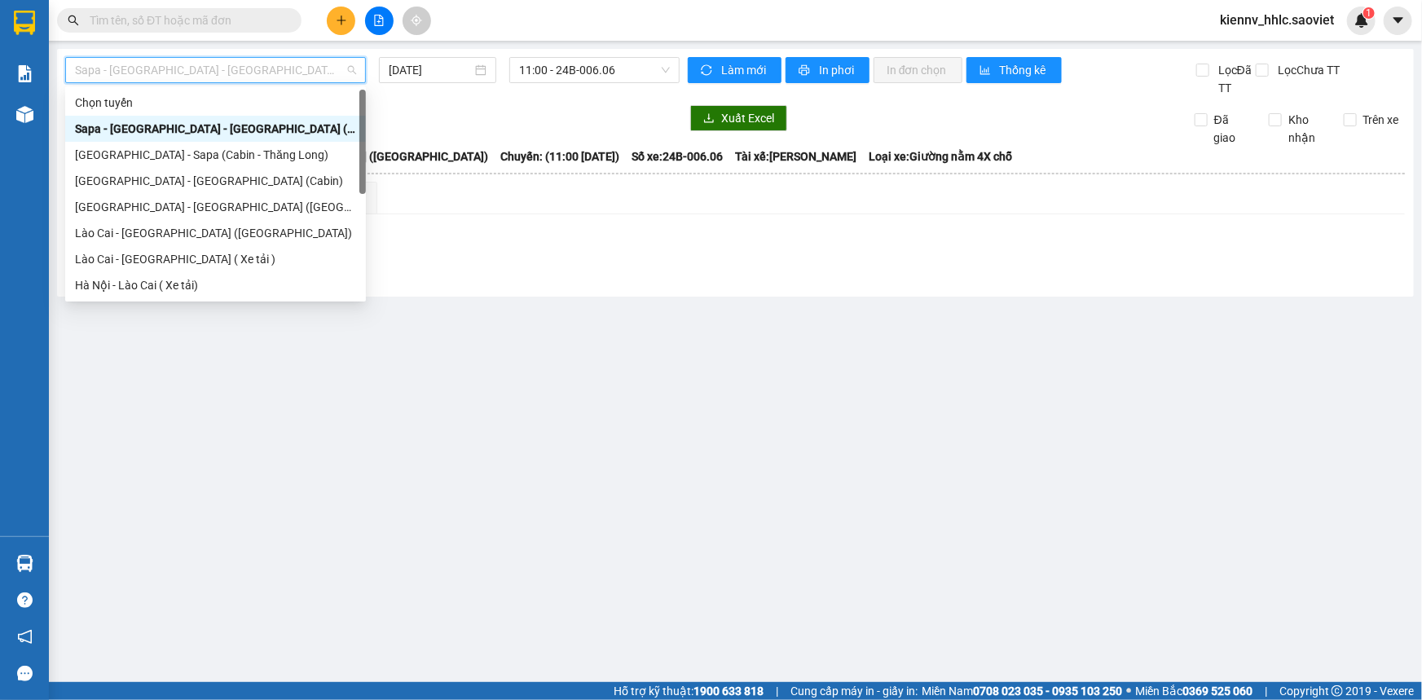
scroll to position [130, 0]
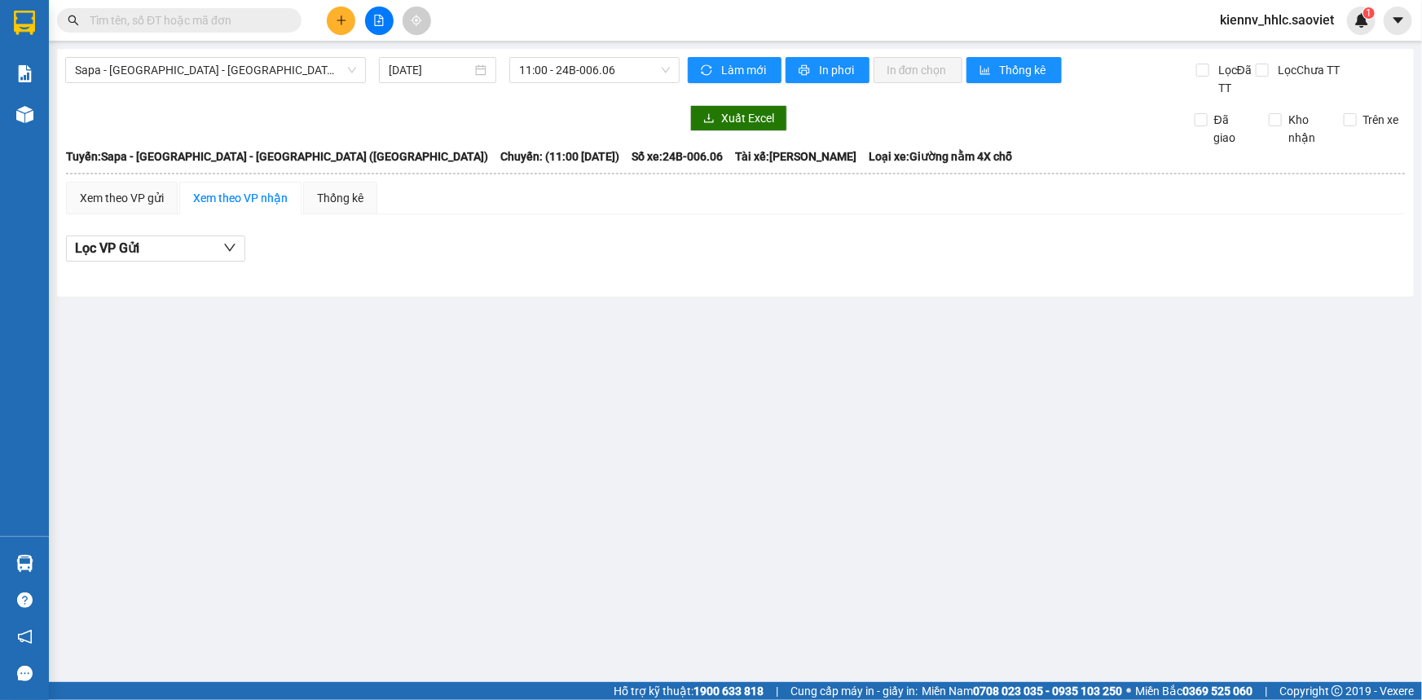
drag, startPoint x: 252, startPoint y: 302, endPoint x: 250, endPoint y: 240, distance: 61.9
click at [251, 299] on main "Sapa - [GEOGRAPHIC_DATA] - [GEOGRAPHIC_DATA] ([GEOGRAPHIC_DATA]) [DATE] 11:00 -…" at bounding box center [711, 341] width 1422 height 682
click at [253, 66] on span "Sapa - [GEOGRAPHIC_DATA] - [GEOGRAPHIC_DATA] ([GEOGRAPHIC_DATA])" at bounding box center [215, 70] width 281 height 24
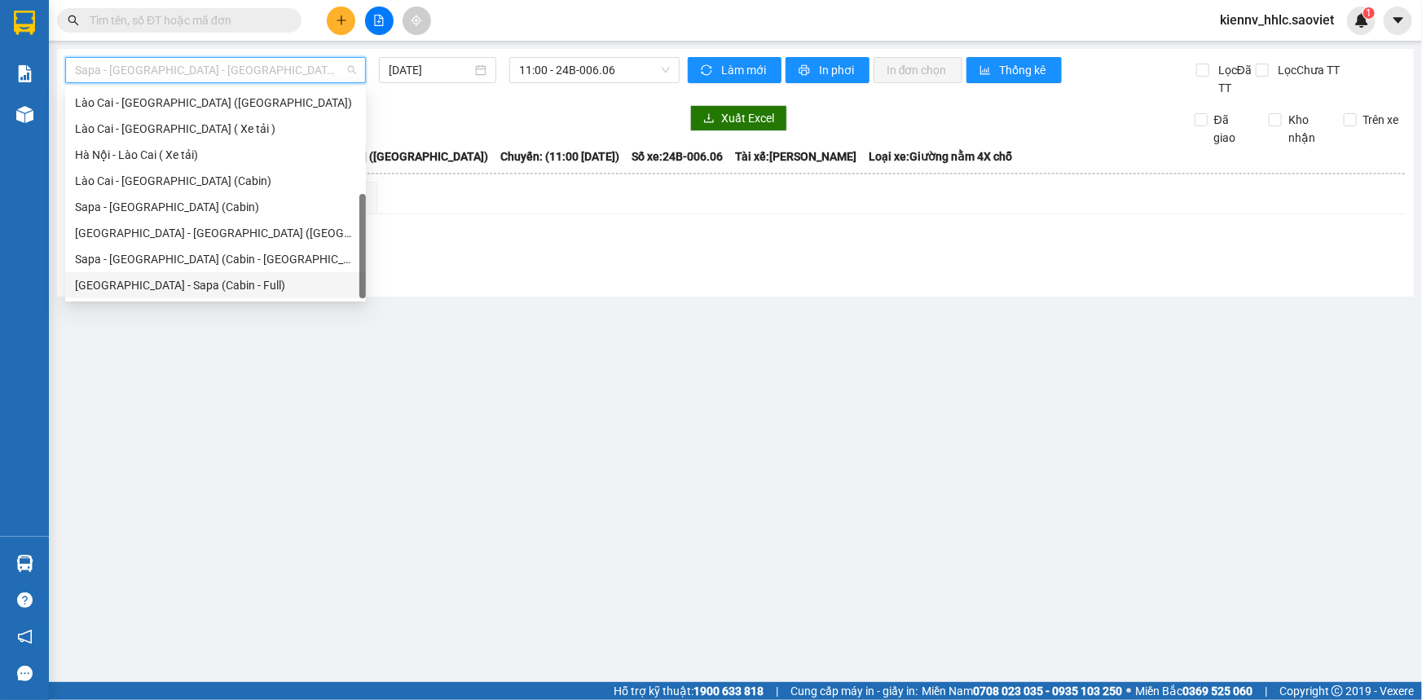
click at [234, 278] on div "[GEOGRAPHIC_DATA] - Sapa (Cabin - Full)" at bounding box center [215, 285] width 281 height 18
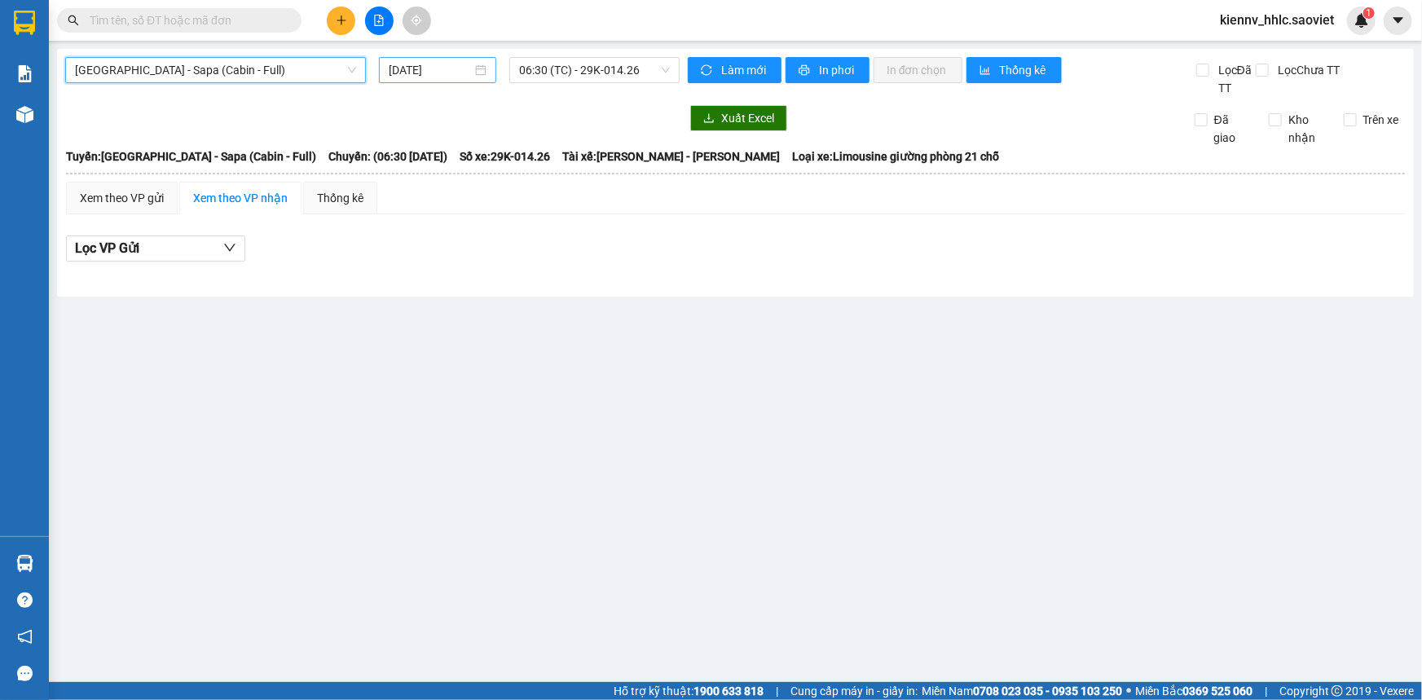
click at [431, 75] on input "[DATE]" at bounding box center [430, 70] width 83 height 18
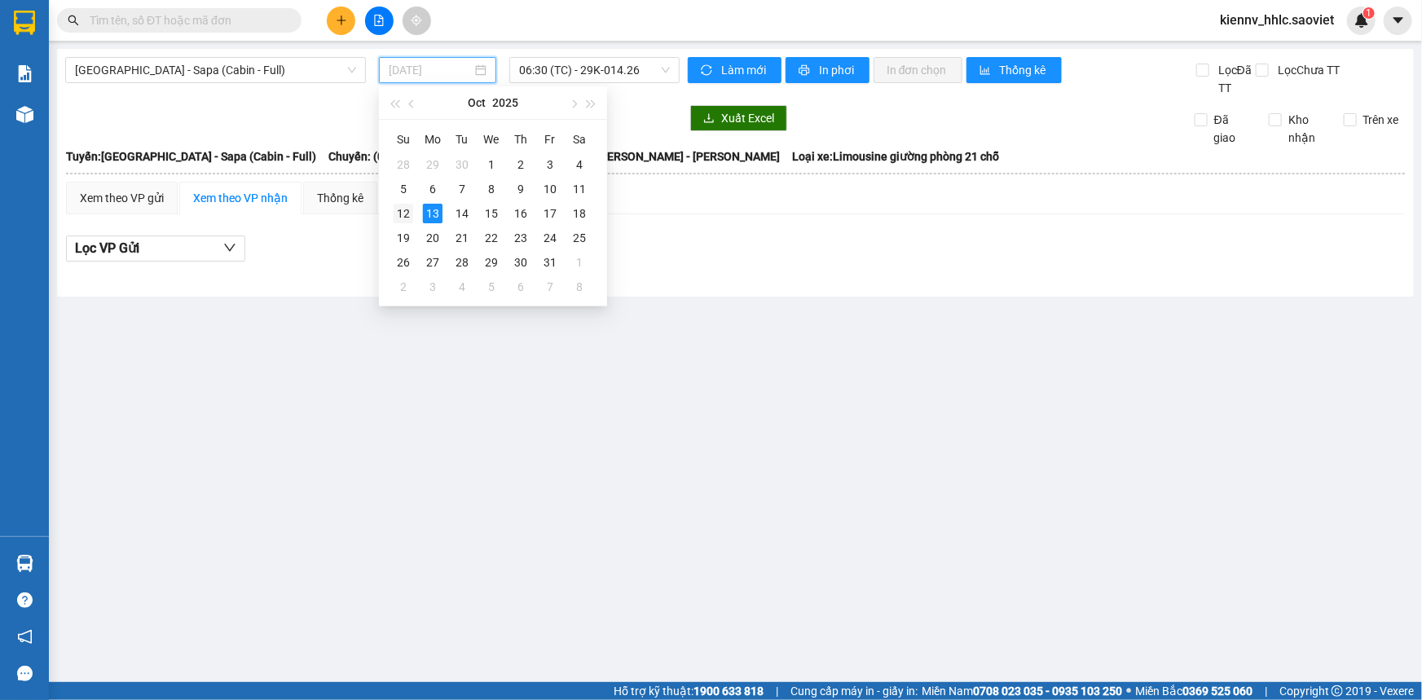
click at [405, 213] on div "12" at bounding box center [403, 214] width 20 height 20
type input "[DATE]"
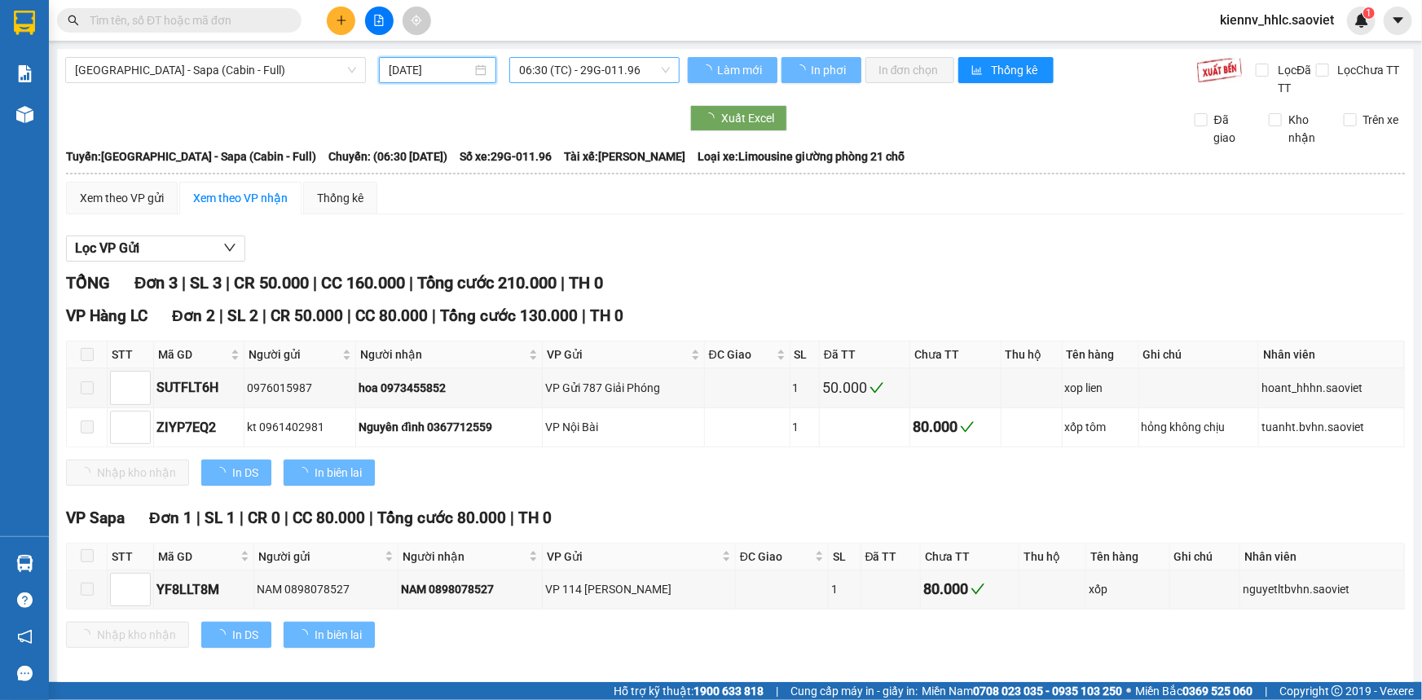
click at [582, 59] on span "06:30 (TC) - 29G-011.96" at bounding box center [594, 70] width 151 height 24
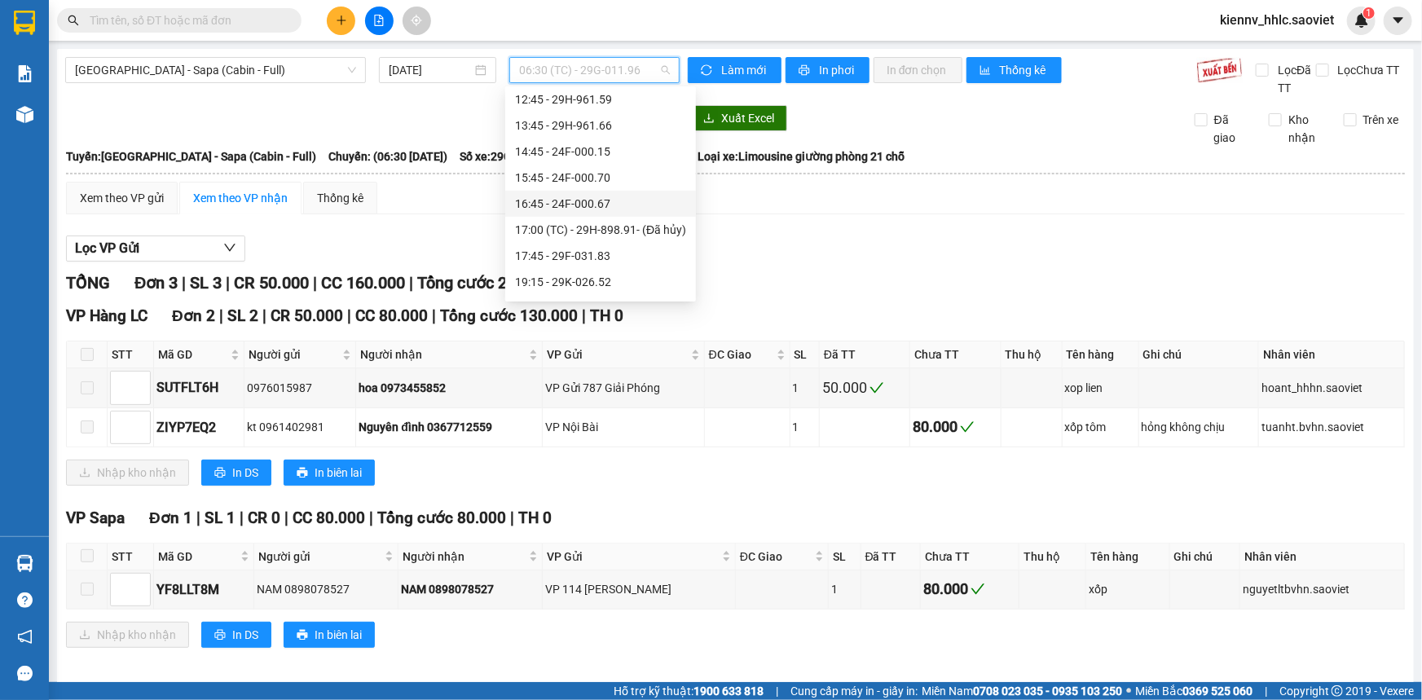
scroll to position [286, 0]
click at [630, 238] on div "22:15 - 29H-961.61" at bounding box center [600, 234] width 171 height 18
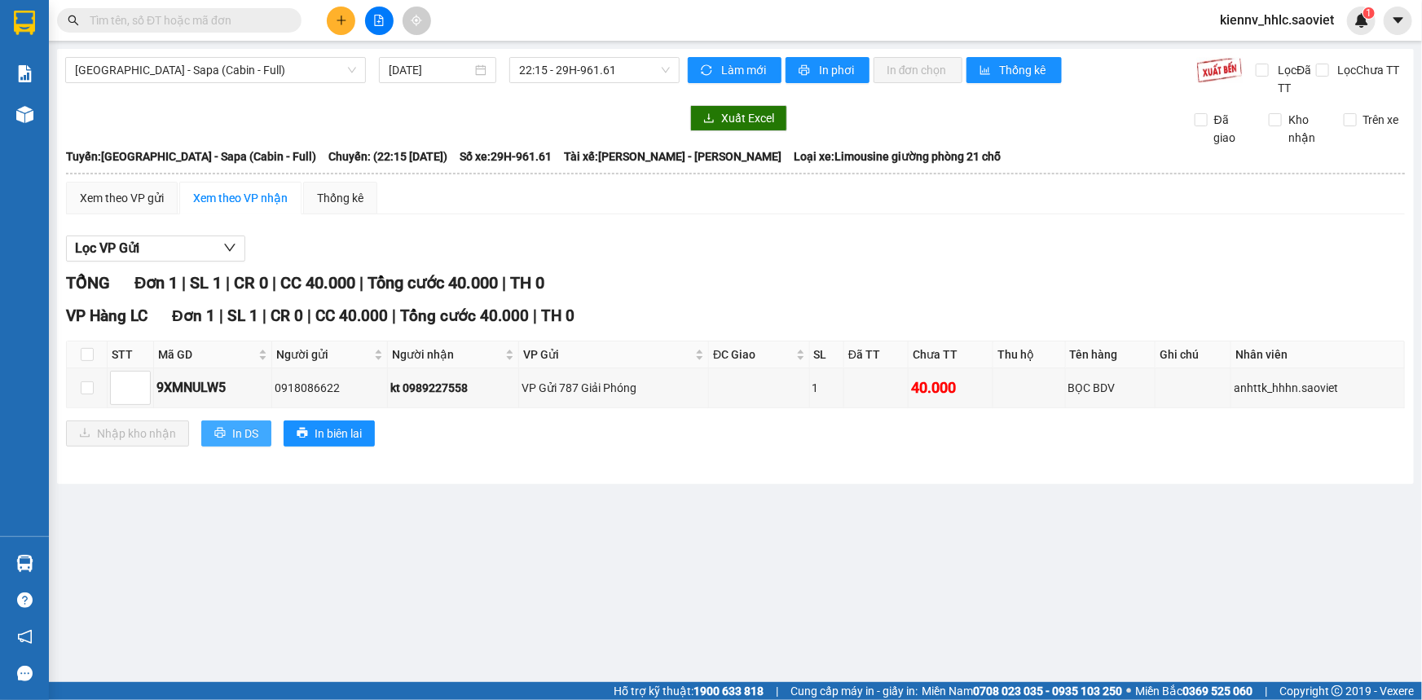
click at [248, 429] on span "In DS" at bounding box center [245, 433] width 26 height 18
click at [639, 73] on span "22:15 - 29H-961.61" at bounding box center [594, 70] width 151 height 24
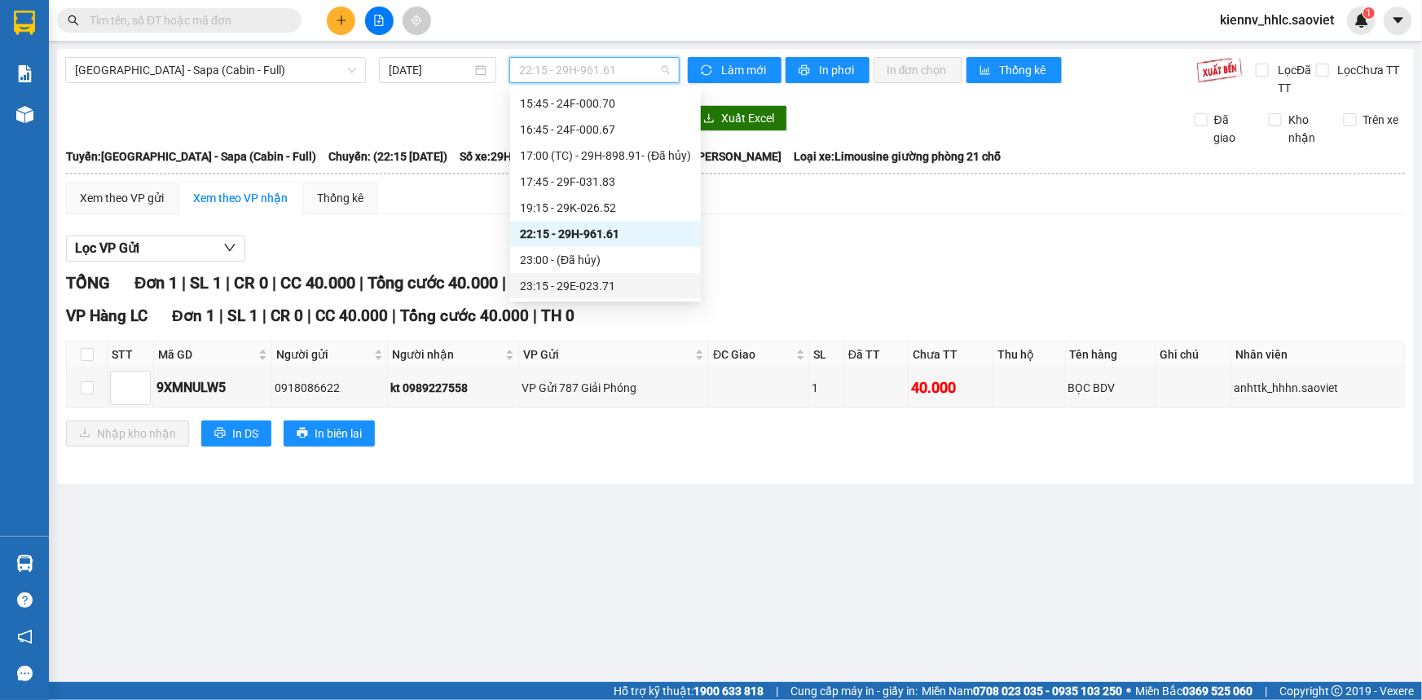
click at [604, 280] on div "23:15 - 29E-023.71" at bounding box center [605, 286] width 171 height 18
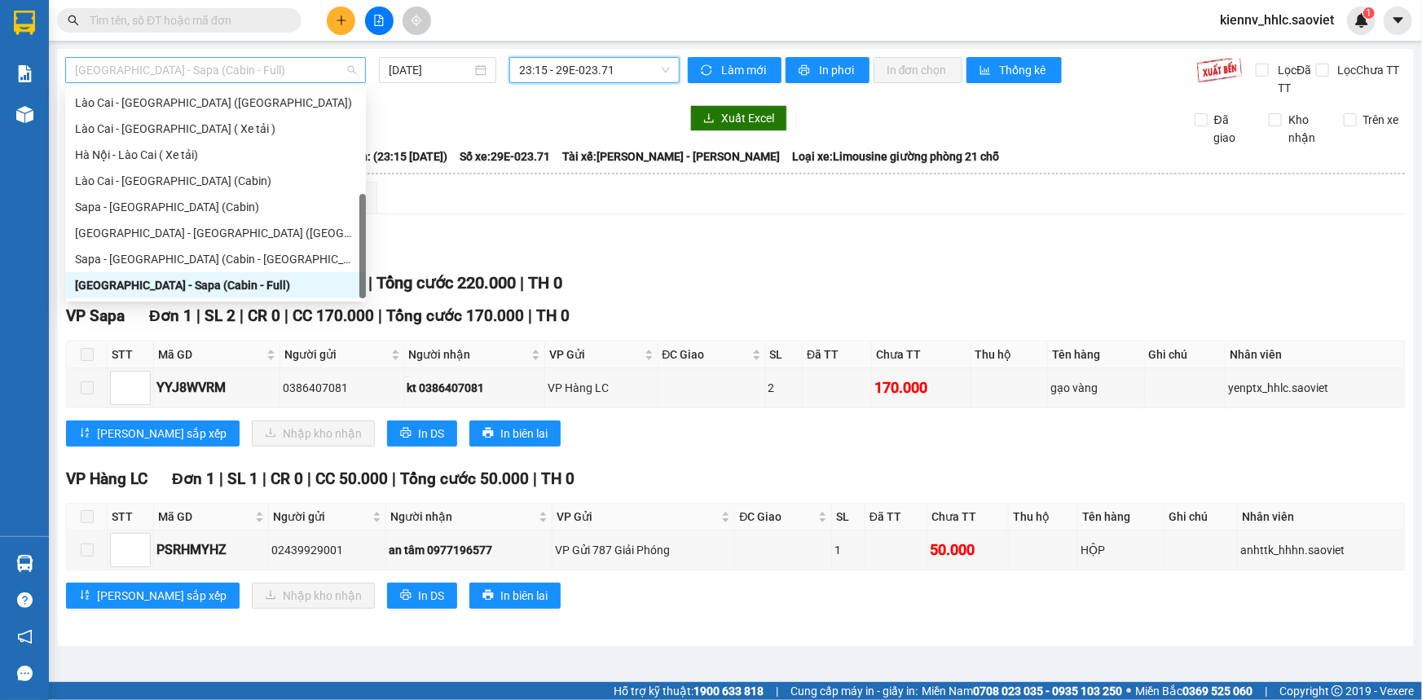
click at [275, 75] on span "[GEOGRAPHIC_DATA] - Sapa (Cabin - Full)" at bounding box center [215, 70] width 281 height 24
click at [288, 289] on div "[GEOGRAPHIC_DATA] - Sapa (Cabin - Full)" at bounding box center [215, 285] width 281 height 18
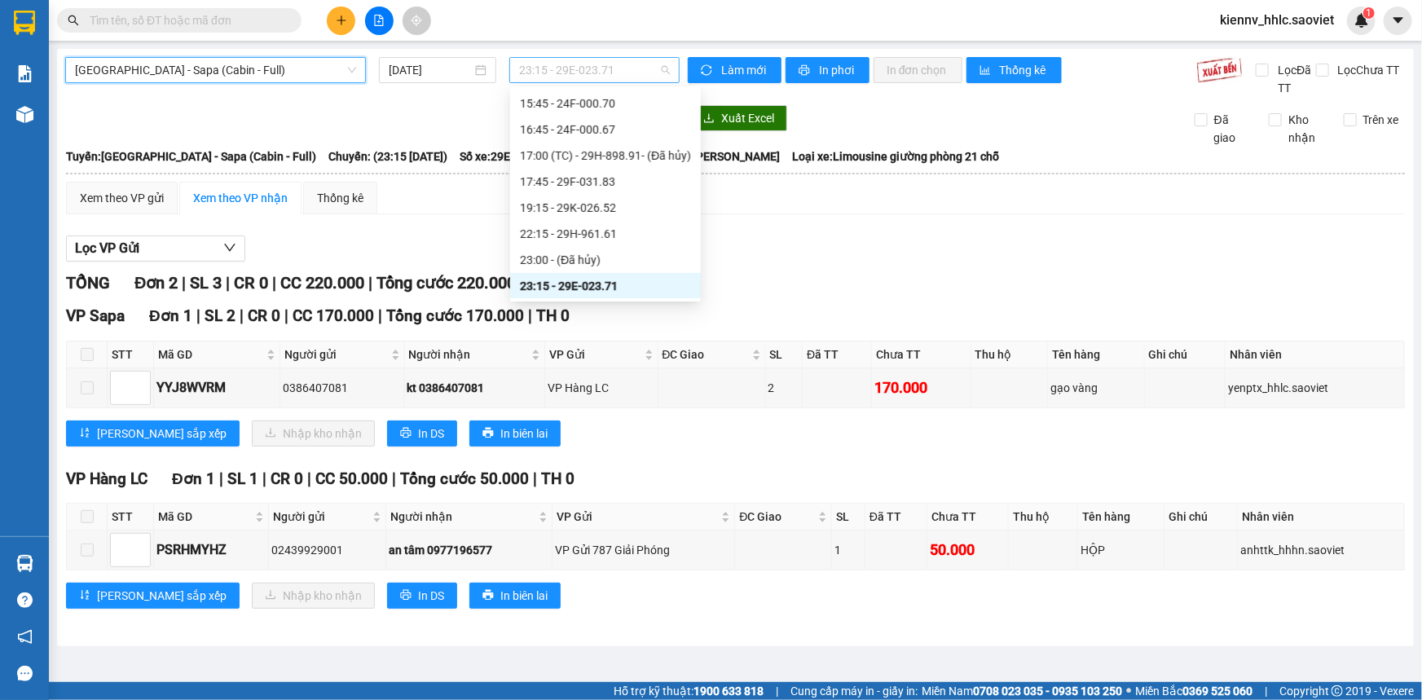
click at [588, 66] on span "23:15 - 29E-023.71" at bounding box center [594, 70] width 151 height 24
click at [880, 263] on div "Lọc VP Gửi TỔNG Đơn 2 | SL 3 | CR 0 | CC 220.000 | Tổng cước 220.000 | TH 0 VP…" at bounding box center [735, 428] width 1338 height 402
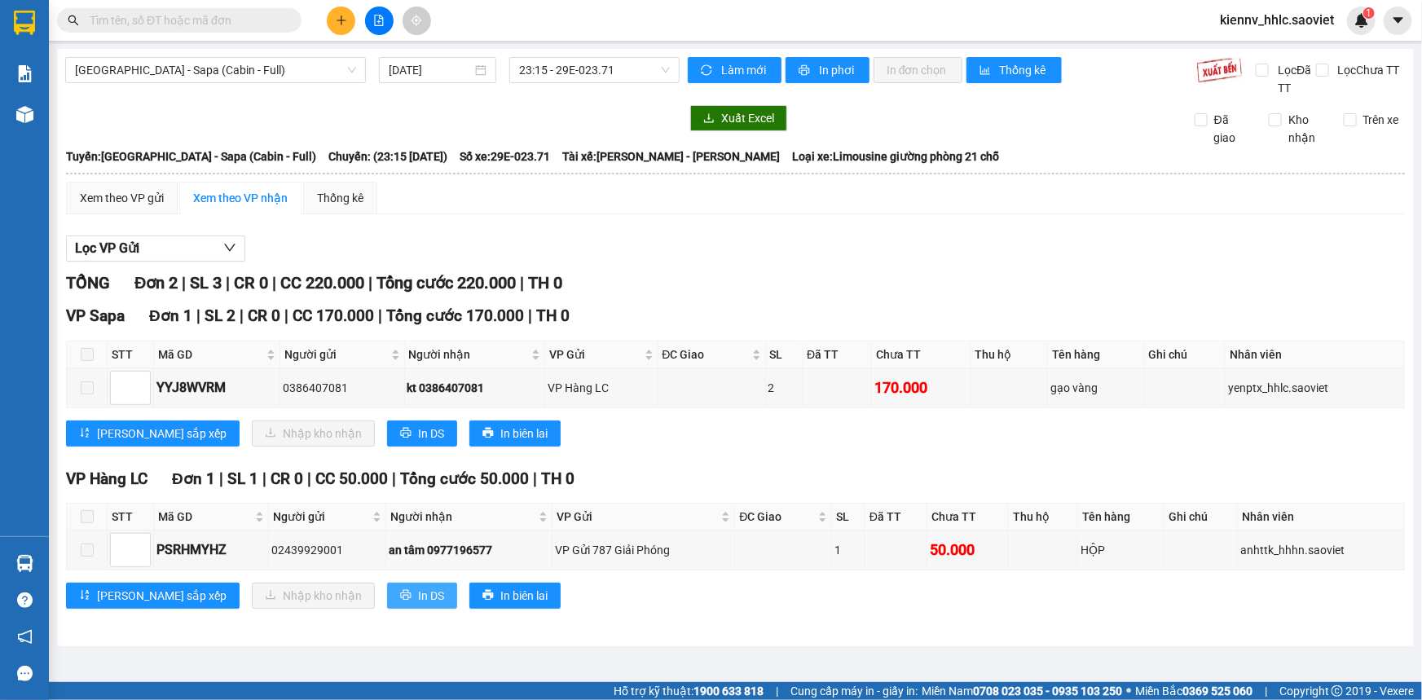
click at [418, 596] on span "In DS" at bounding box center [431, 596] width 26 height 18
click at [622, 63] on span "23:15 - 29E-023.71" at bounding box center [594, 70] width 151 height 24
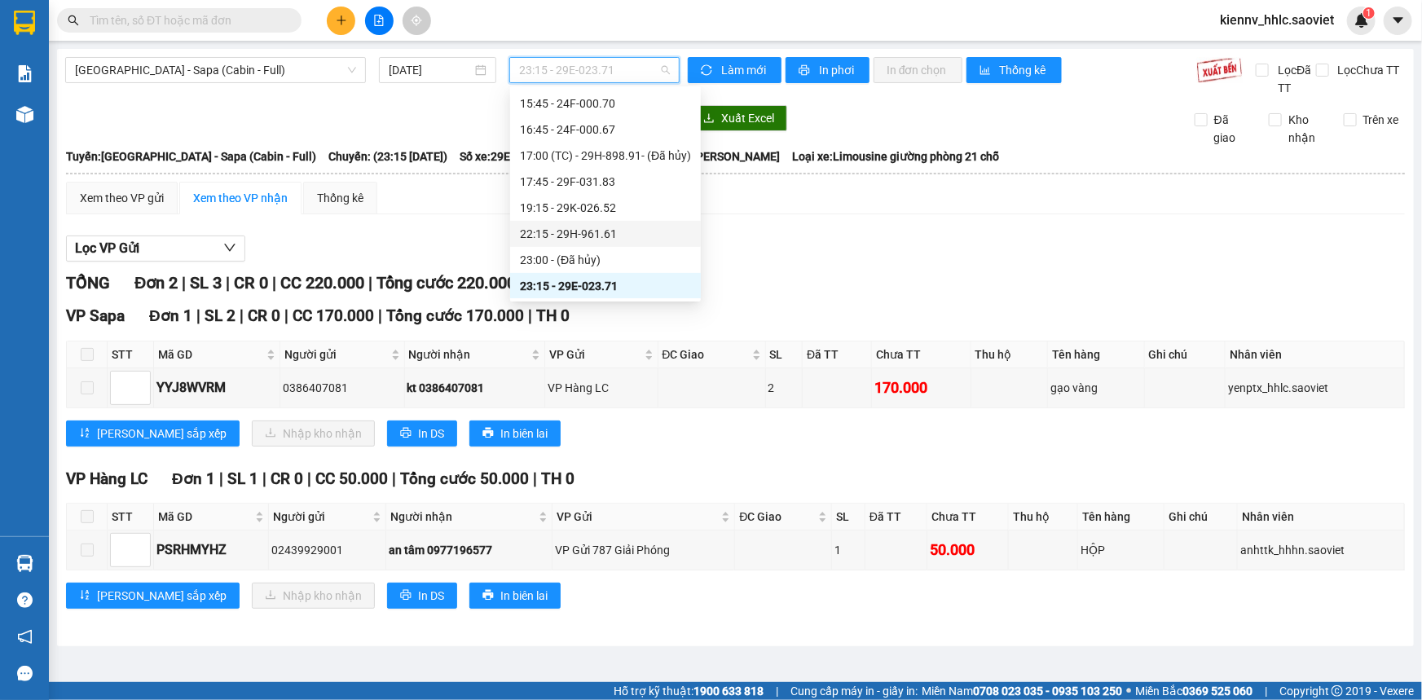
click at [616, 231] on div "22:15 - 29H-961.61" at bounding box center [605, 234] width 171 height 18
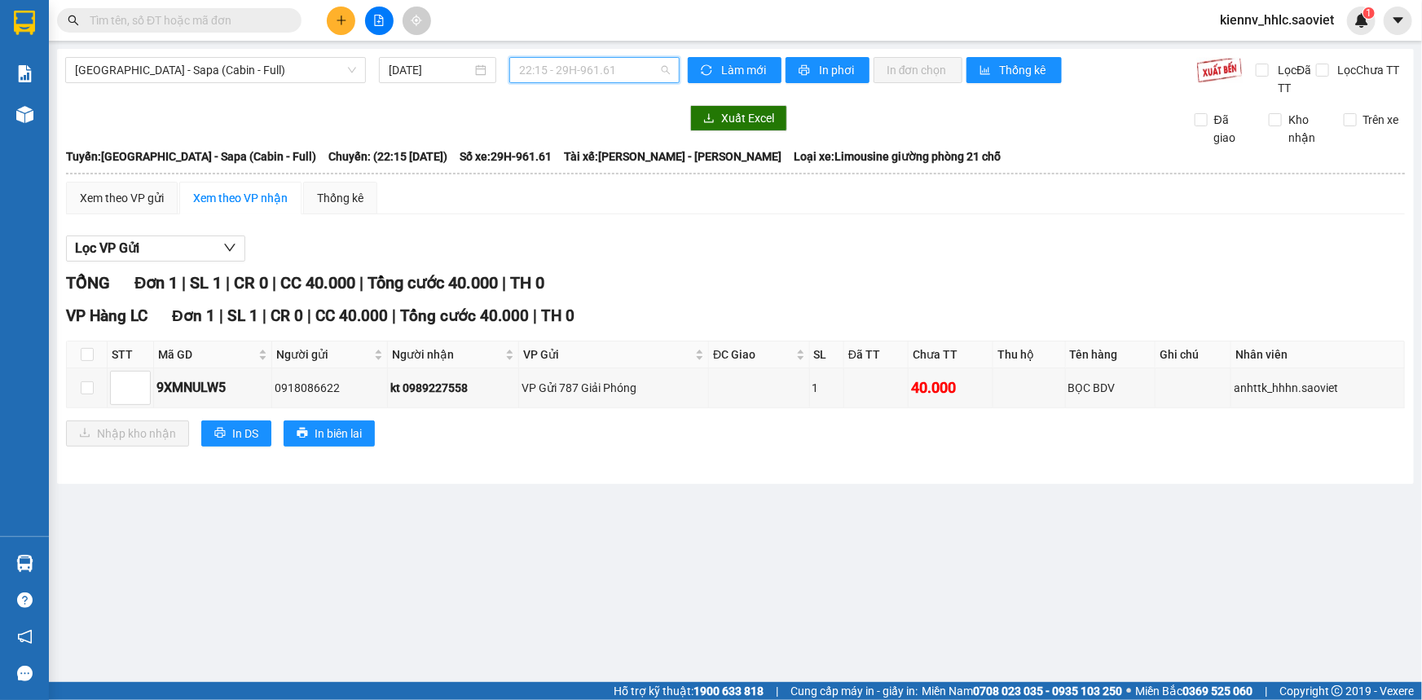
click at [641, 65] on span "22:15 - 29H-961.61" at bounding box center [594, 70] width 151 height 24
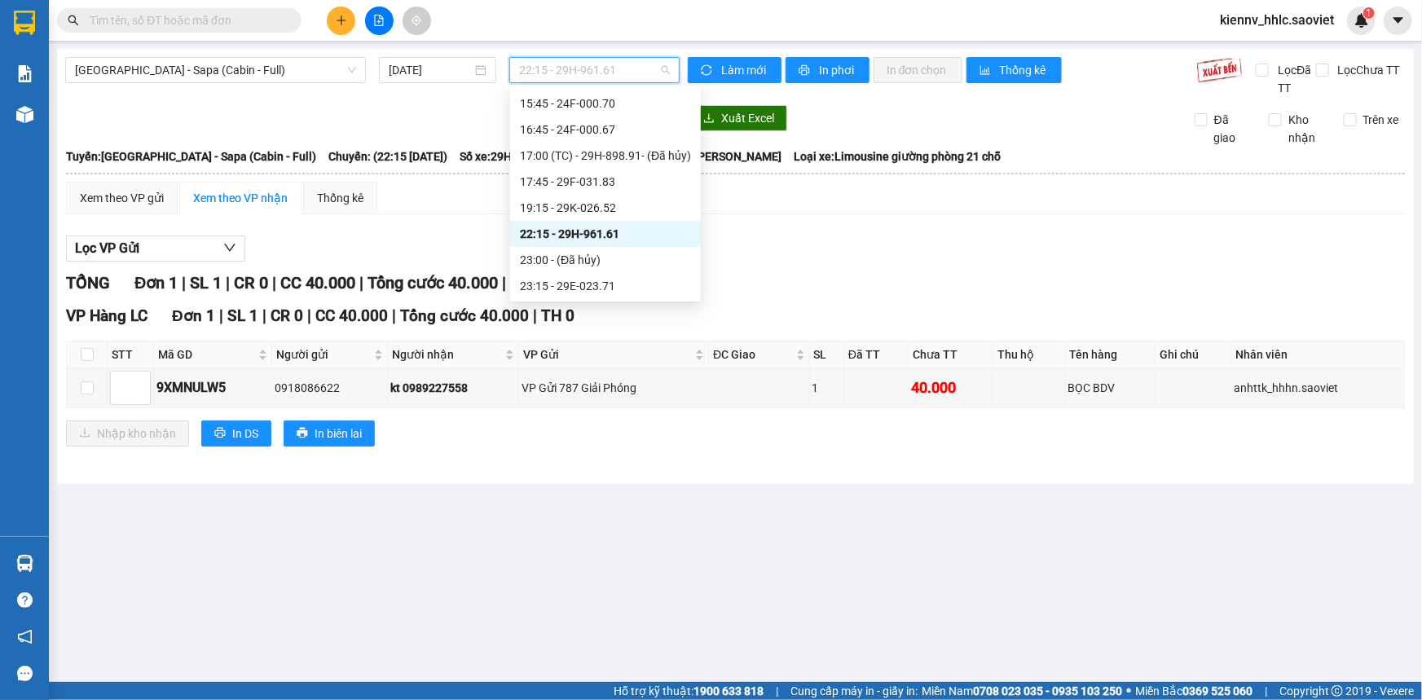
click at [868, 240] on div "Lọc VP Gửi" at bounding box center [735, 248] width 1338 height 27
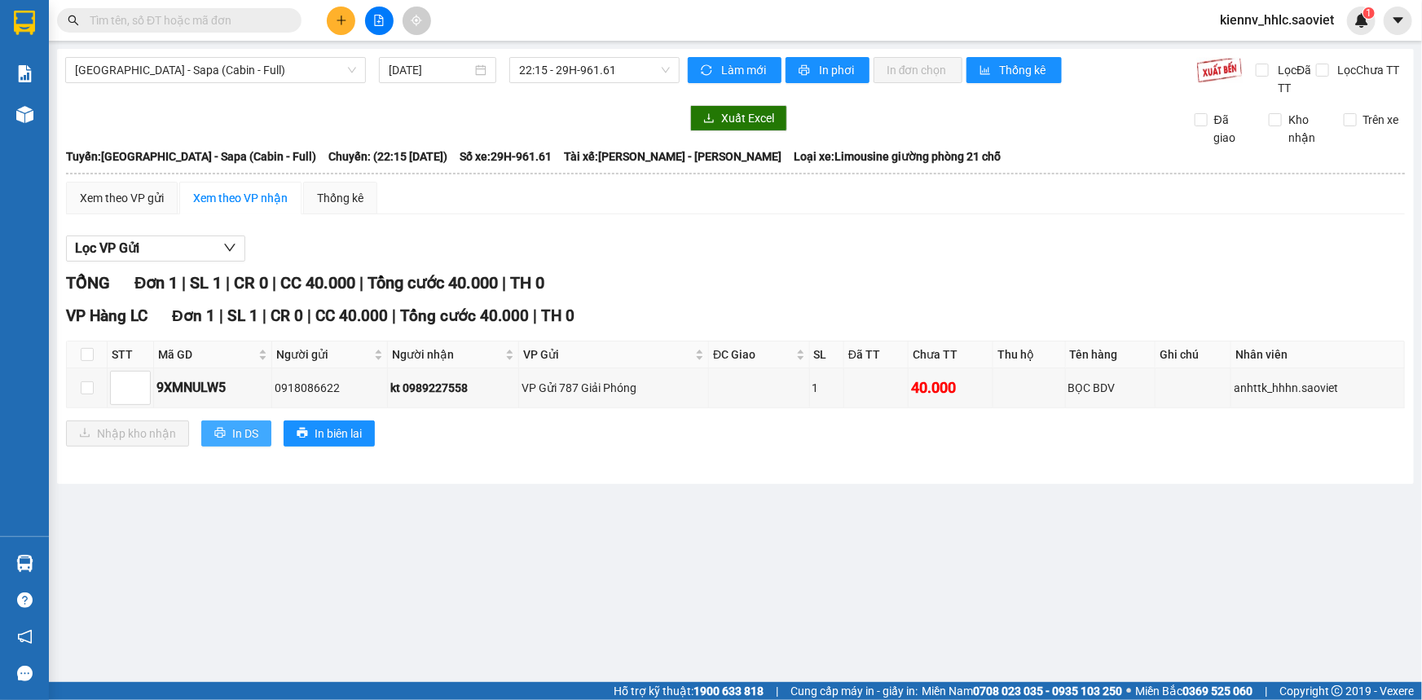
click at [232, 428] on span "In DS" at bounding box center [245, 433] width 26 height 18
click at [637, 73] on span "22:15 - 29H-961.61" at bounding box center [594, 70] width 151 height 24
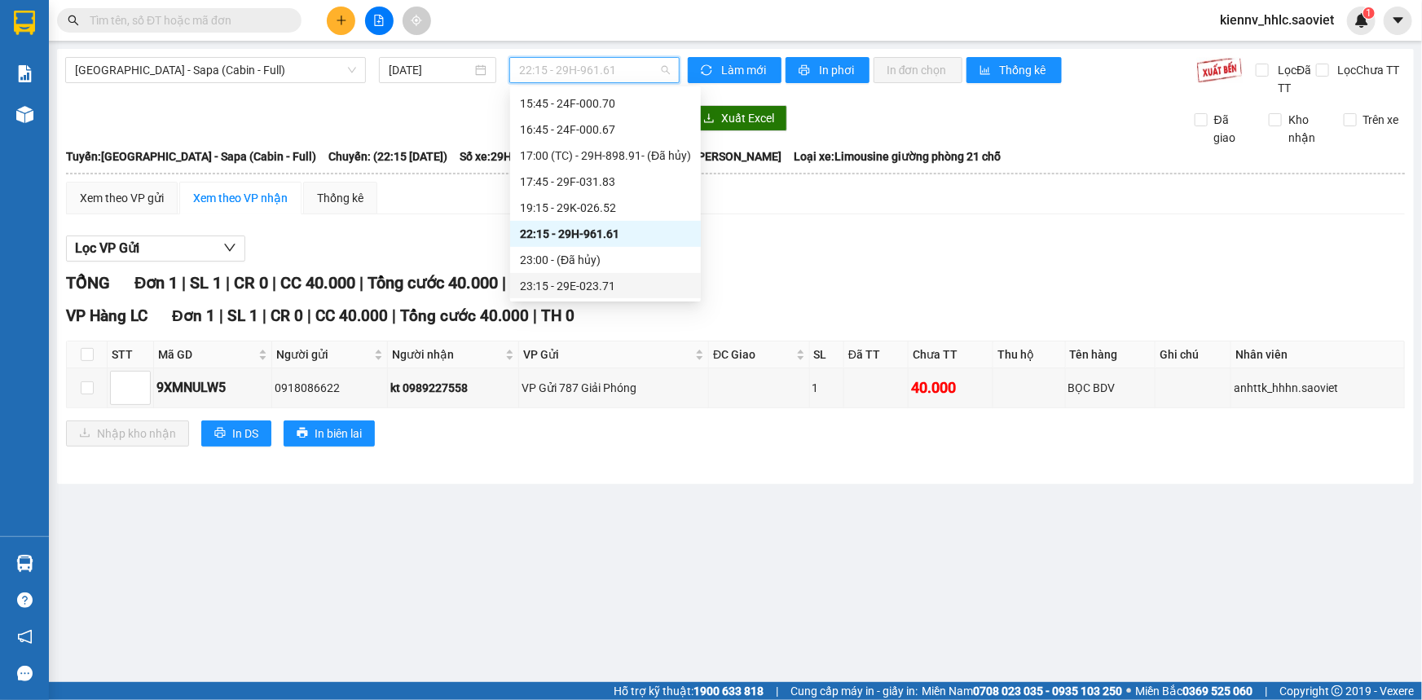
click at [589, 288] on div "23:15 - 29E-023.71" at bounding box center [605, 286] width 171 height 18
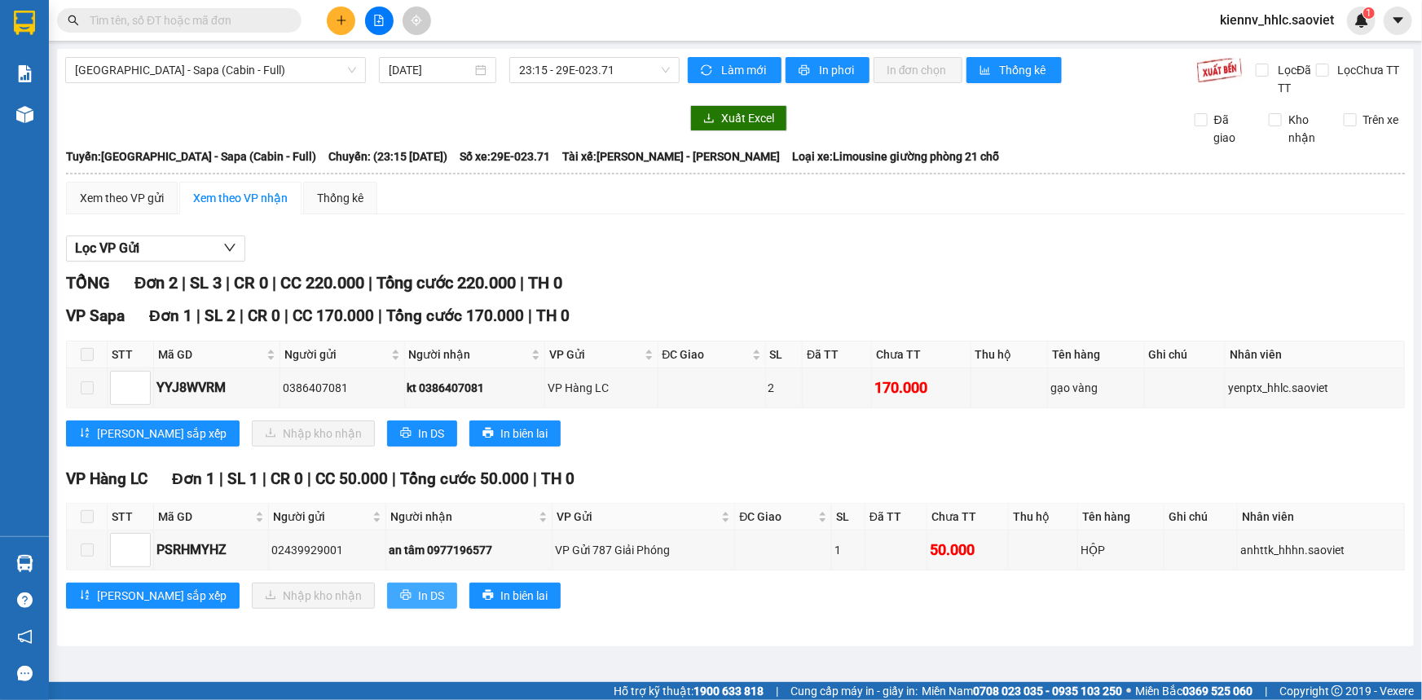
click at [418, 596] on span "In DS" at bounding box center [431, 596] width 26 height 18
click at [288, 64] on span "[GEOGRAPHIC_DATA] - Sapa (Cabin - Full)" at bounding box center [215, 70] width 281 height 24
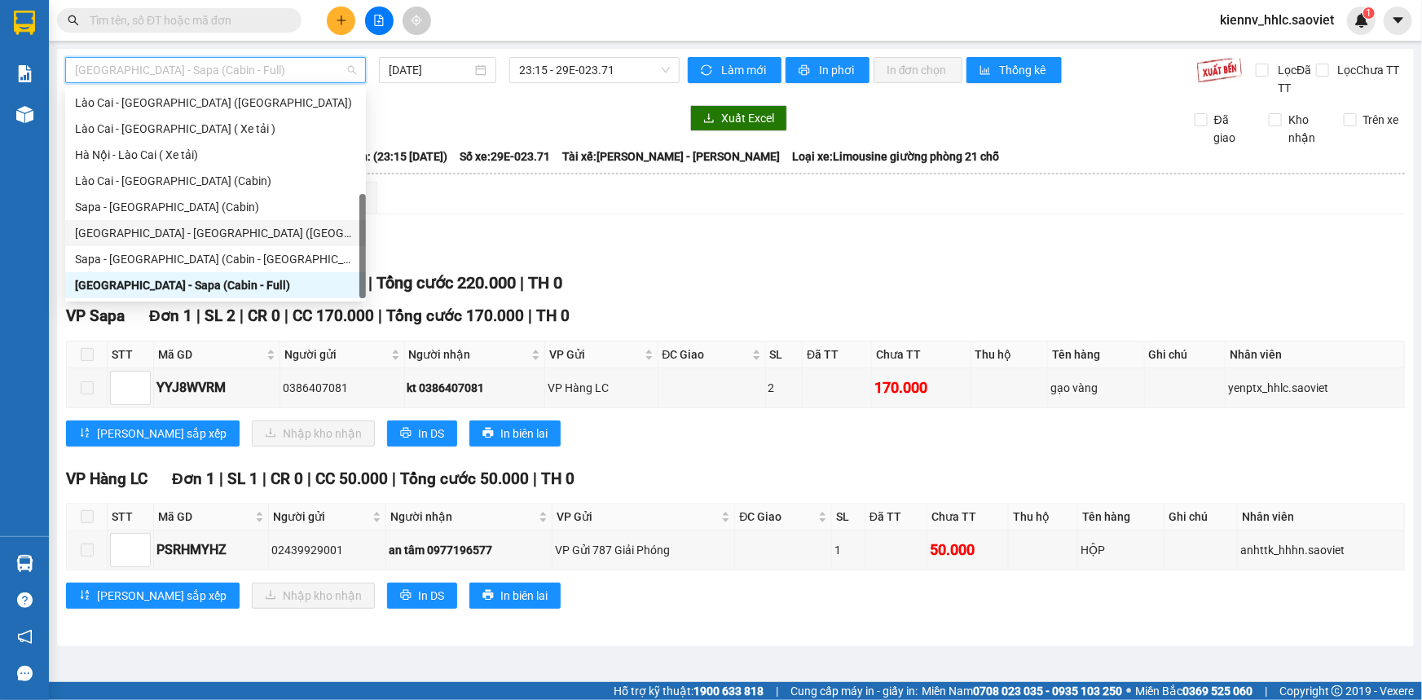
click at [235, 231] on div "[GEOGRAPHIC_DATA] - [GEOGRAPHIC_DATA] ([GEOGRAPHIC_DATA])" at bounding box center [215, 233] width 281 height 18
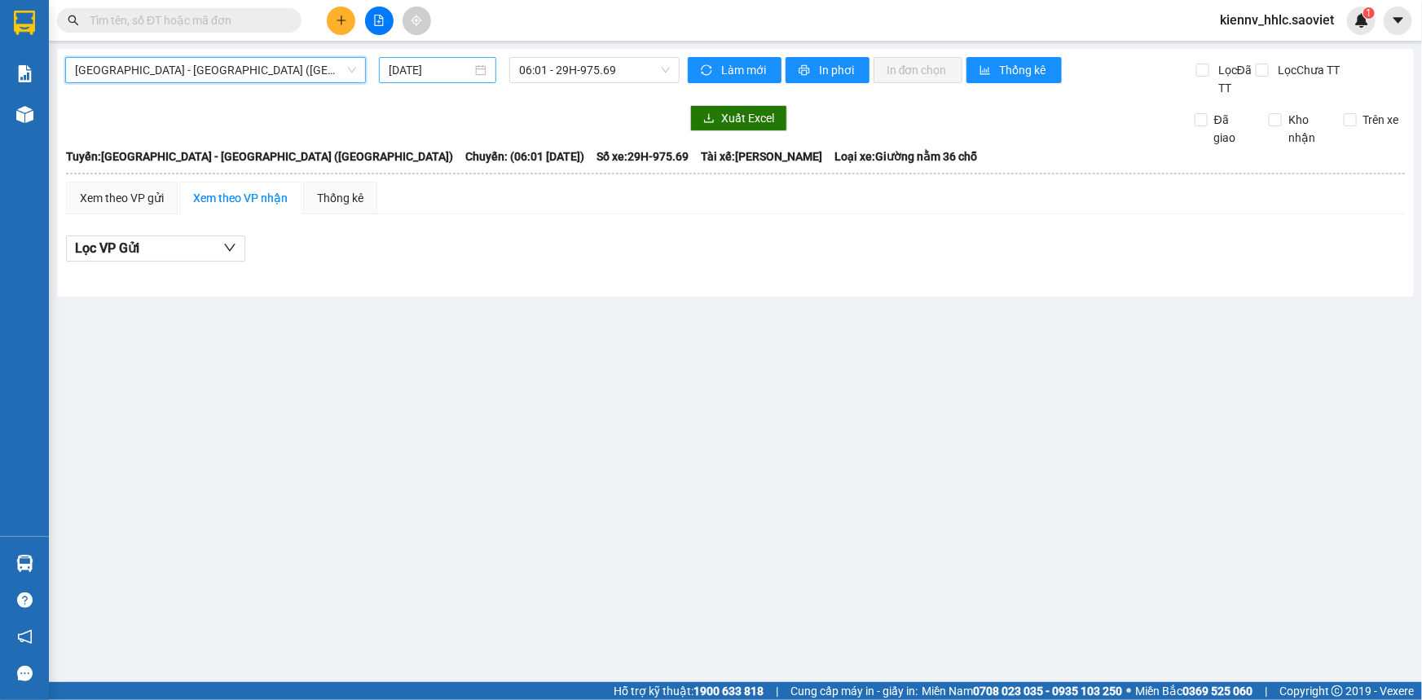
click at [430, 66] on input "[DATE]" at bounding box center [430, 70] width 83 height 18
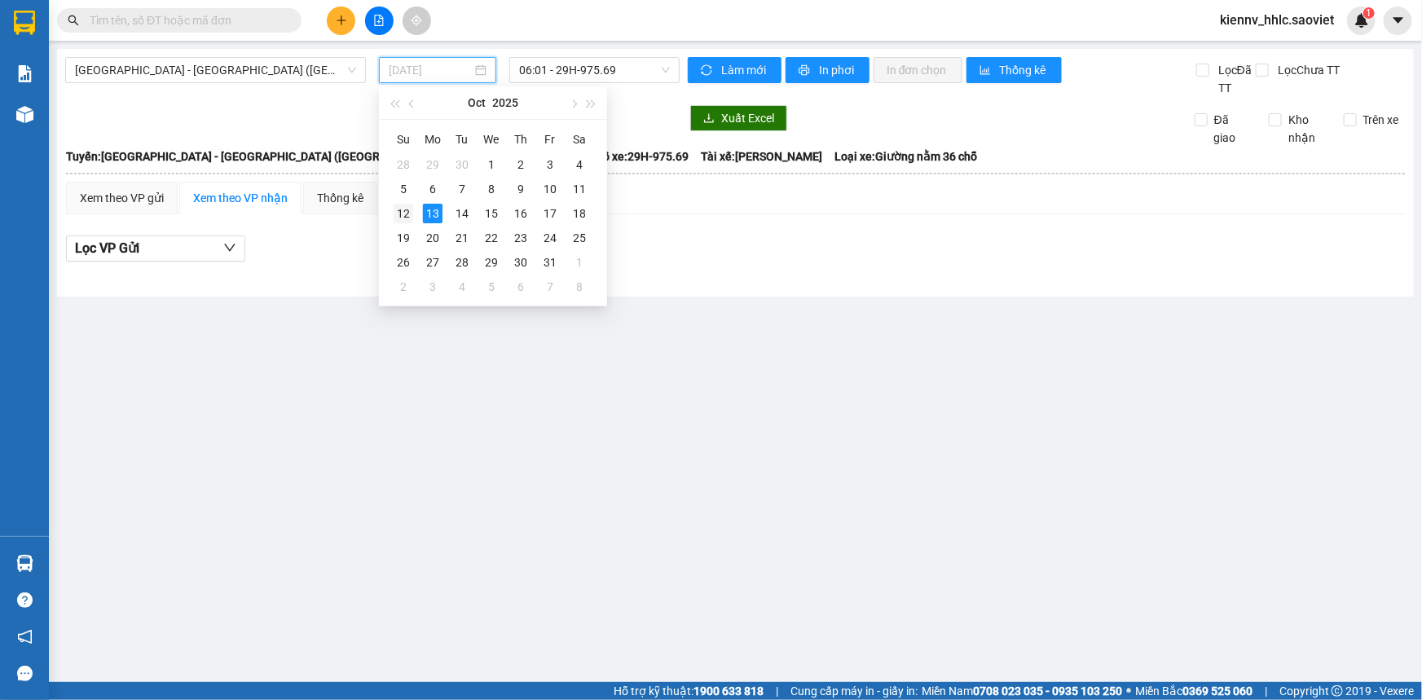
click at [400, 214] on div "12" at bounding box center [403, 214] width 20 height 20
type input "[DATE]"
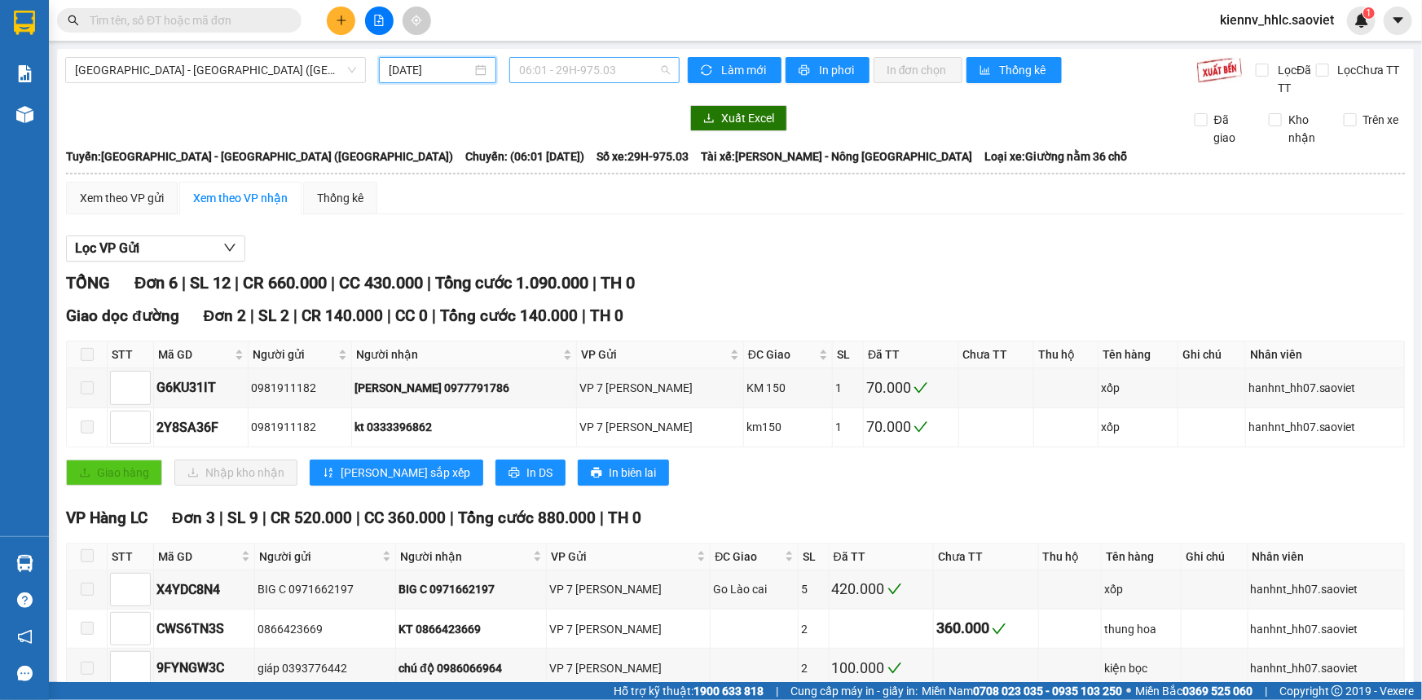
click at [576, 70] on span "06:01 - 29H-975.03" at bounding box center [594, 70] width 151 height 24
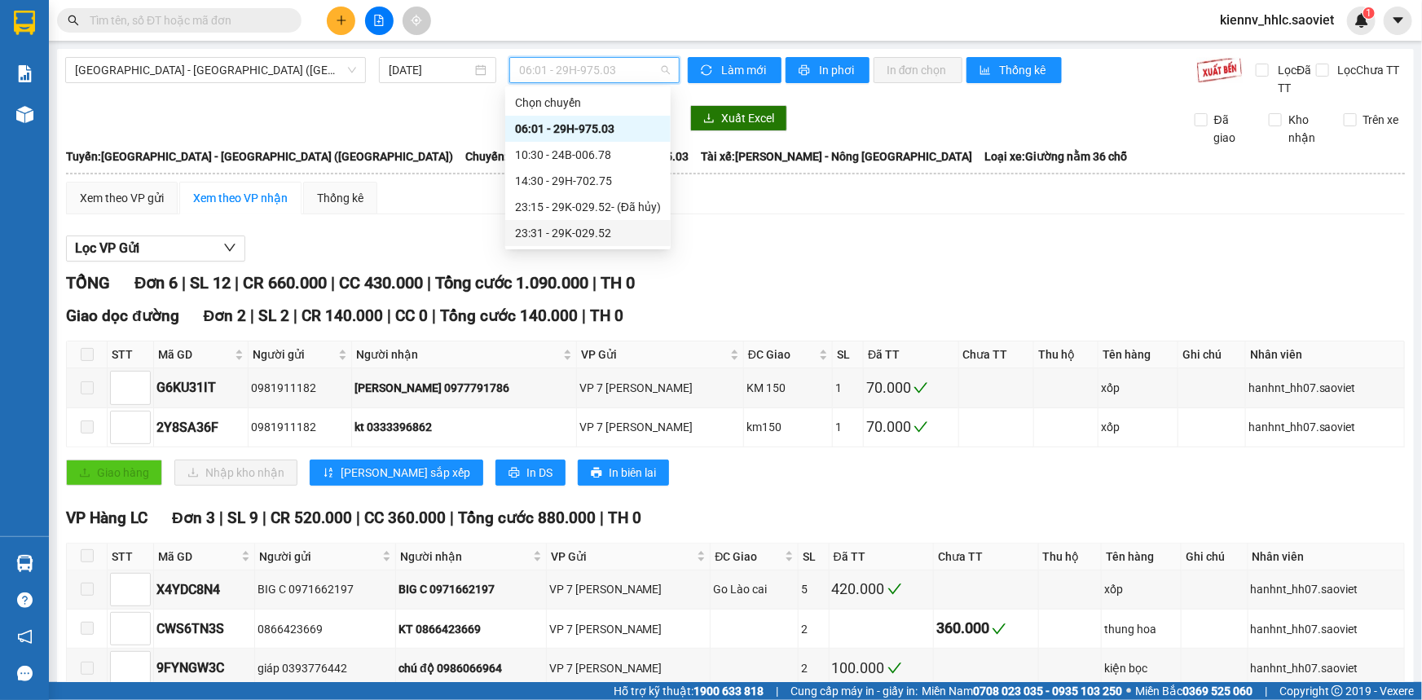
click at [592, 244] on div "23:31 - 29K-029.52" at bounding box center [587, 233] width 165 height 26
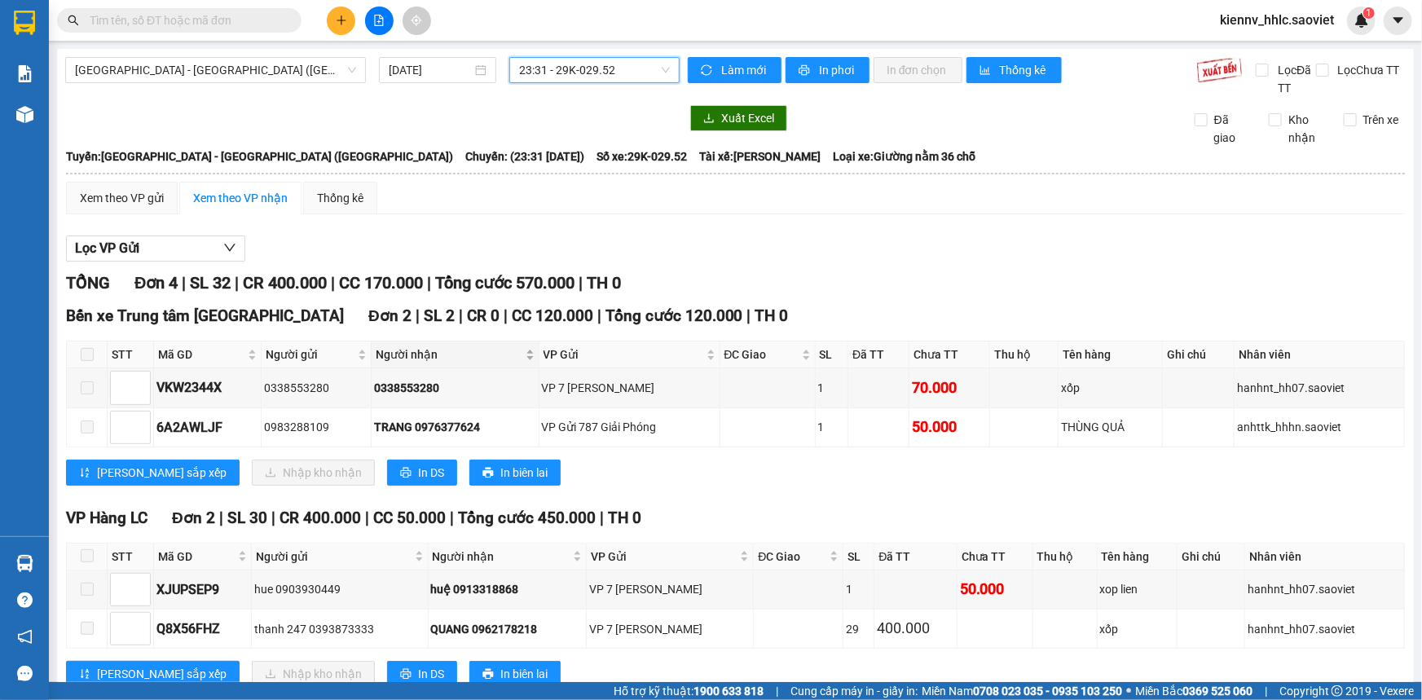
scroll to position [49, 0]
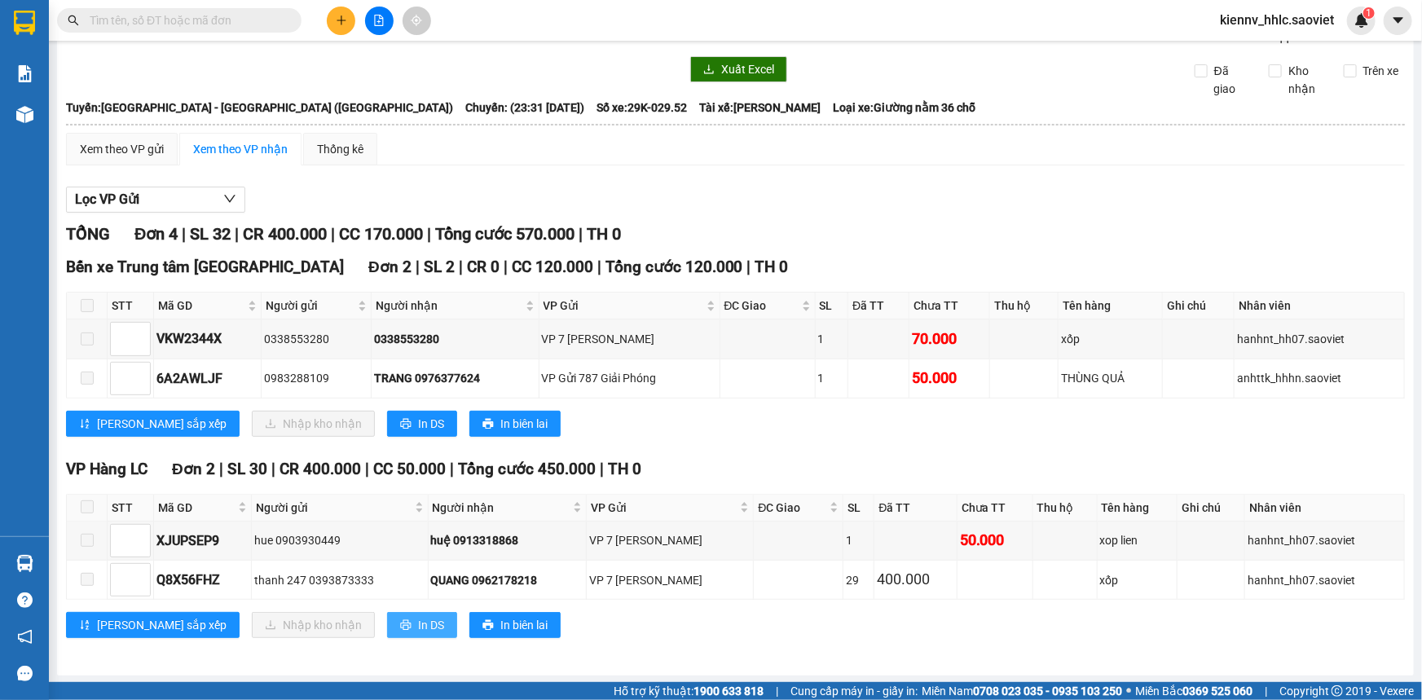
click at [418, 622] on span "In DS" at bounding box center [431, 625] width 26 height 18
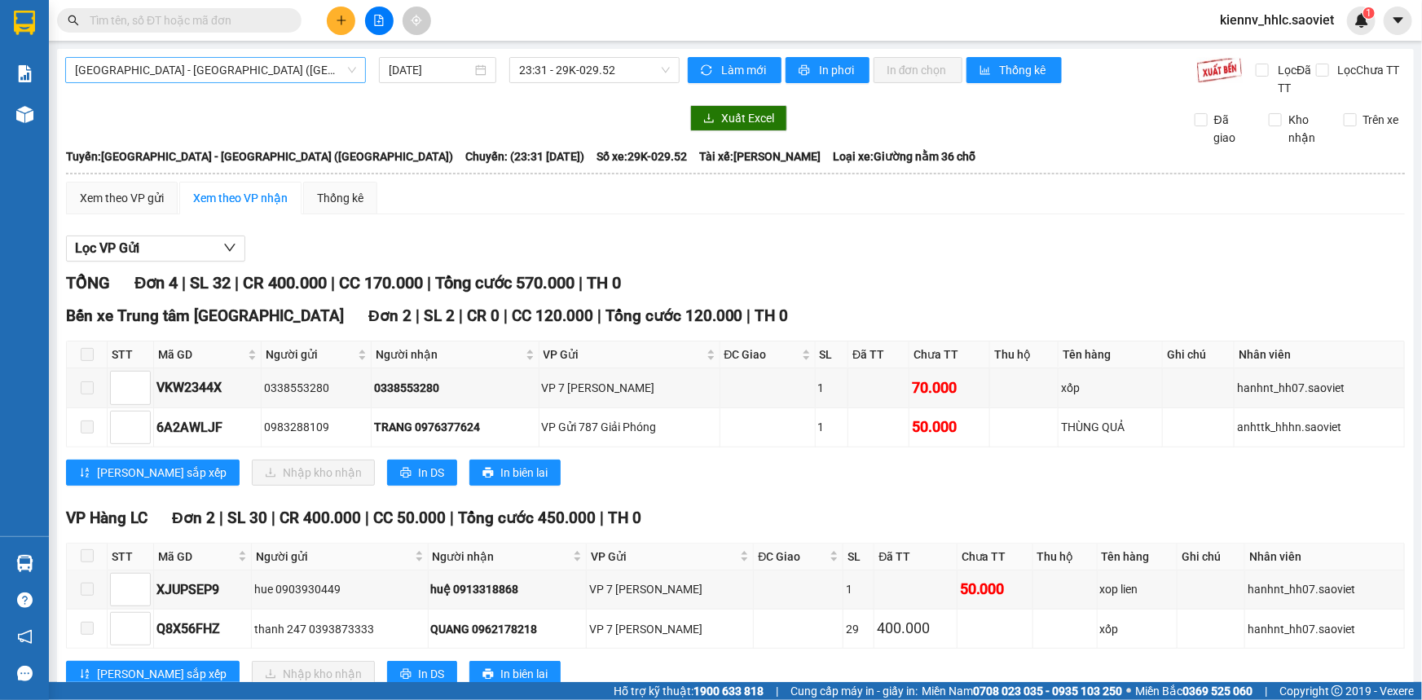
click at [261, 76] on span "[GEOGRAPHIC_DATA] - [GEOGRAPHIC_DATA] ([GEOGRAPHIC_DATA])" at bounding box center [215, 70] width 281 height 24
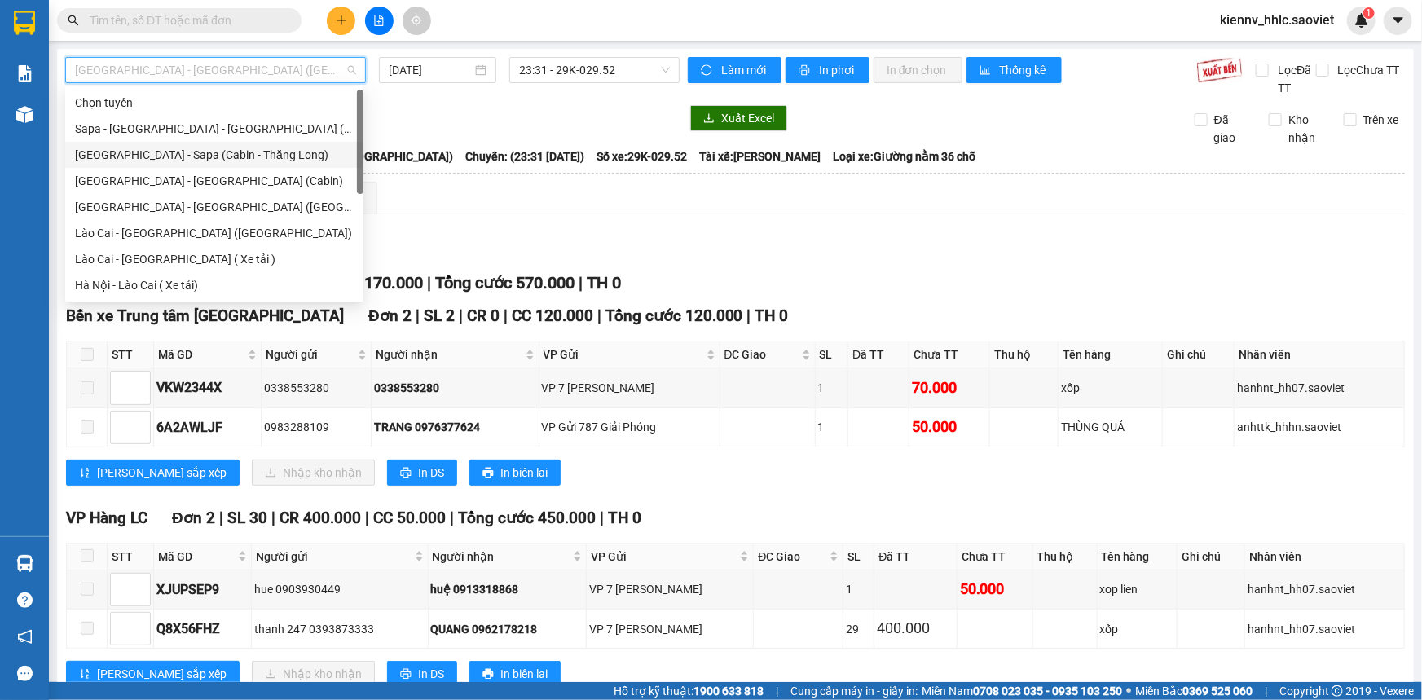
click at [252, 159] on div "[GEOGRAPHIC_DATA] - Sapa (Cabin - Thăng Long)" at bounding box center [214, 155] width 279 height 18
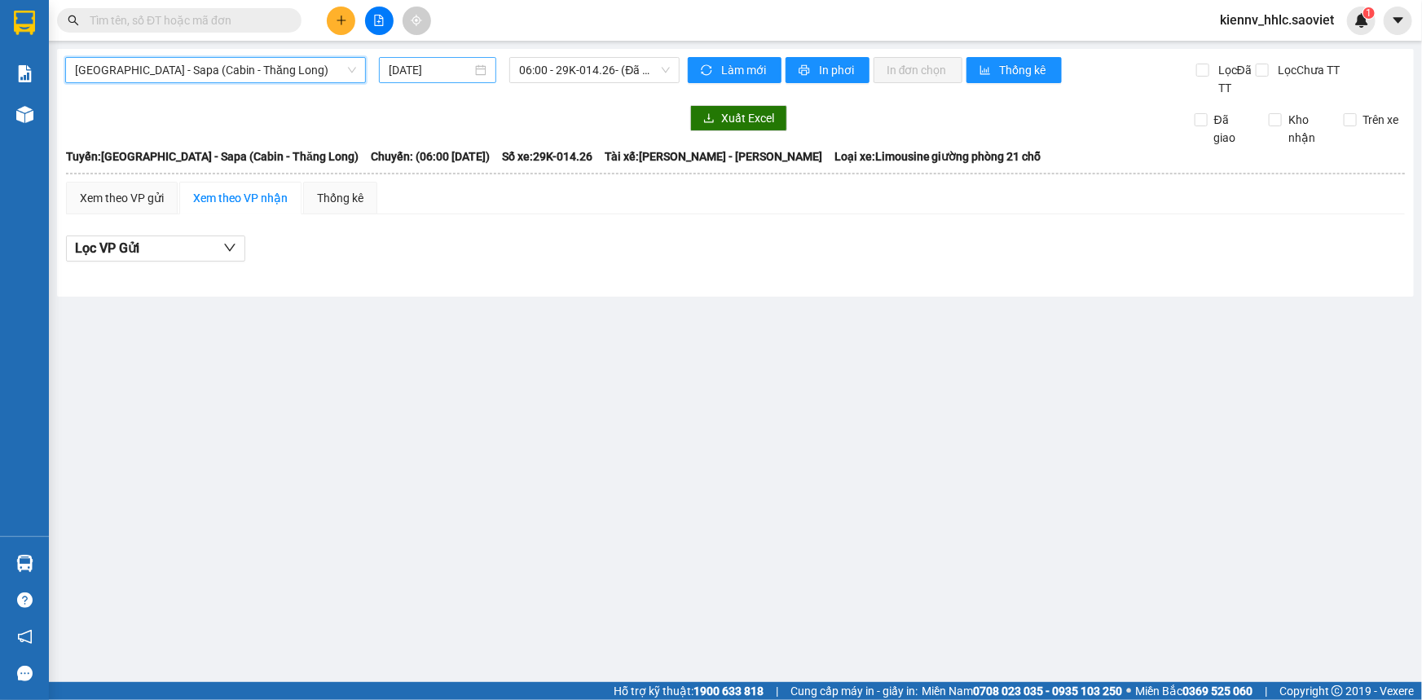
click at [451, 73] on input "[DATE]" at bounding box center [430, 70] width 83 height 18
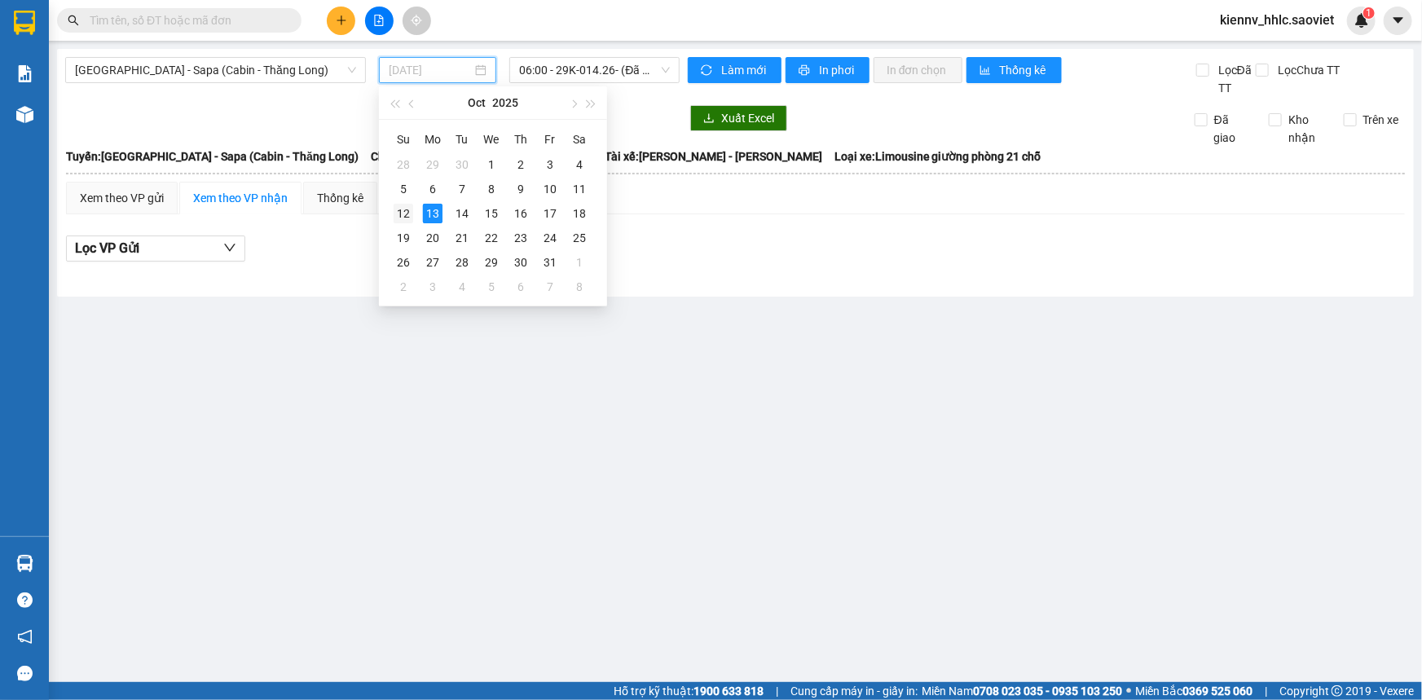
click at [407, 216] on div "12" at bounding box center [403, 214] width 20 height 20
type input "[DATE]"
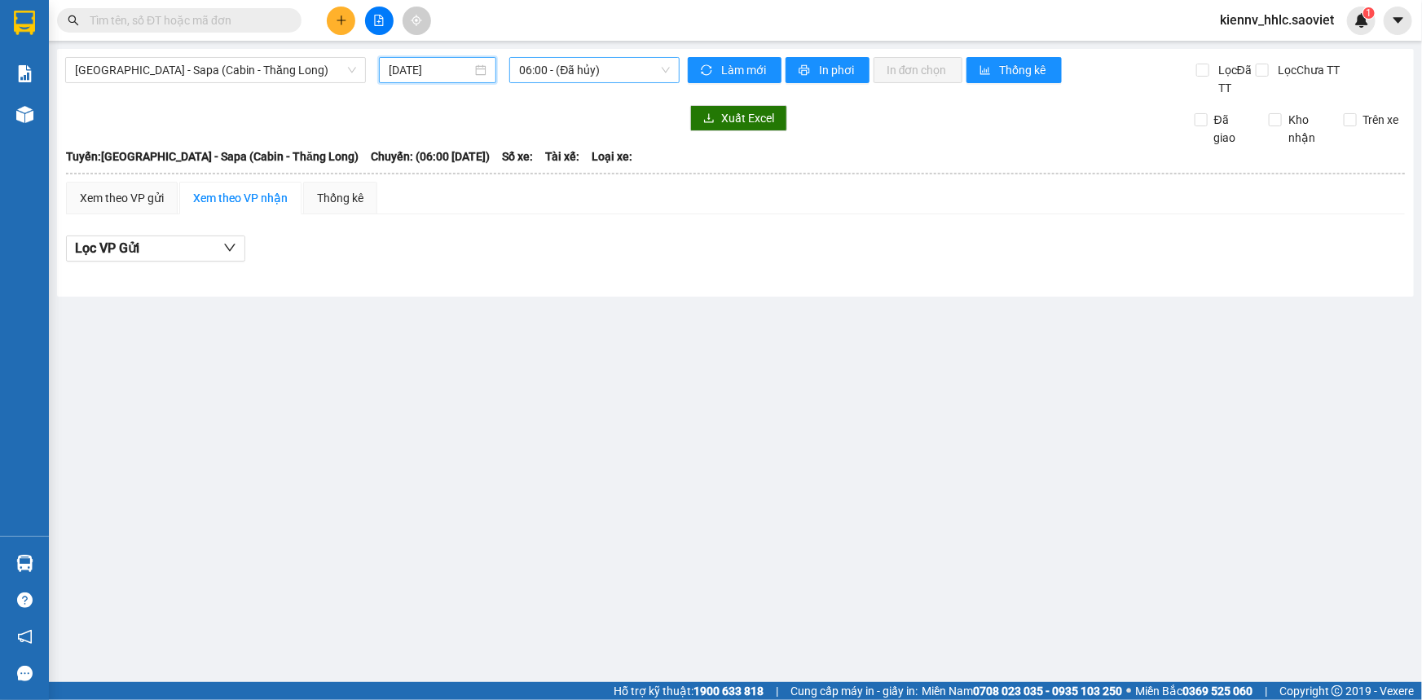
click at [553, 67] on span "06:00 - (Đã hủy)" at bounding box center [594, 70] width 151 height 24
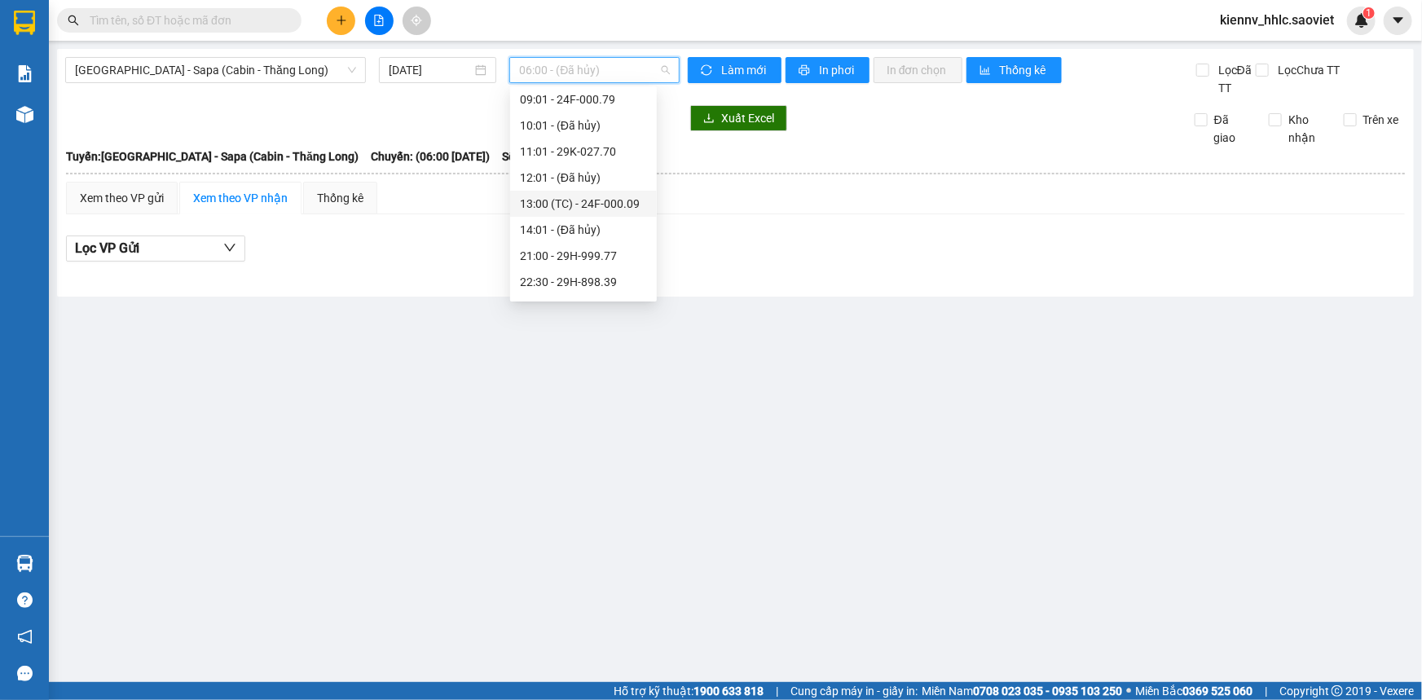
scroll to position [156, 0]
click at [604, 187] on div "21:00 - 29H-999.77" at bounding box center [583, 182] width 127 height 18
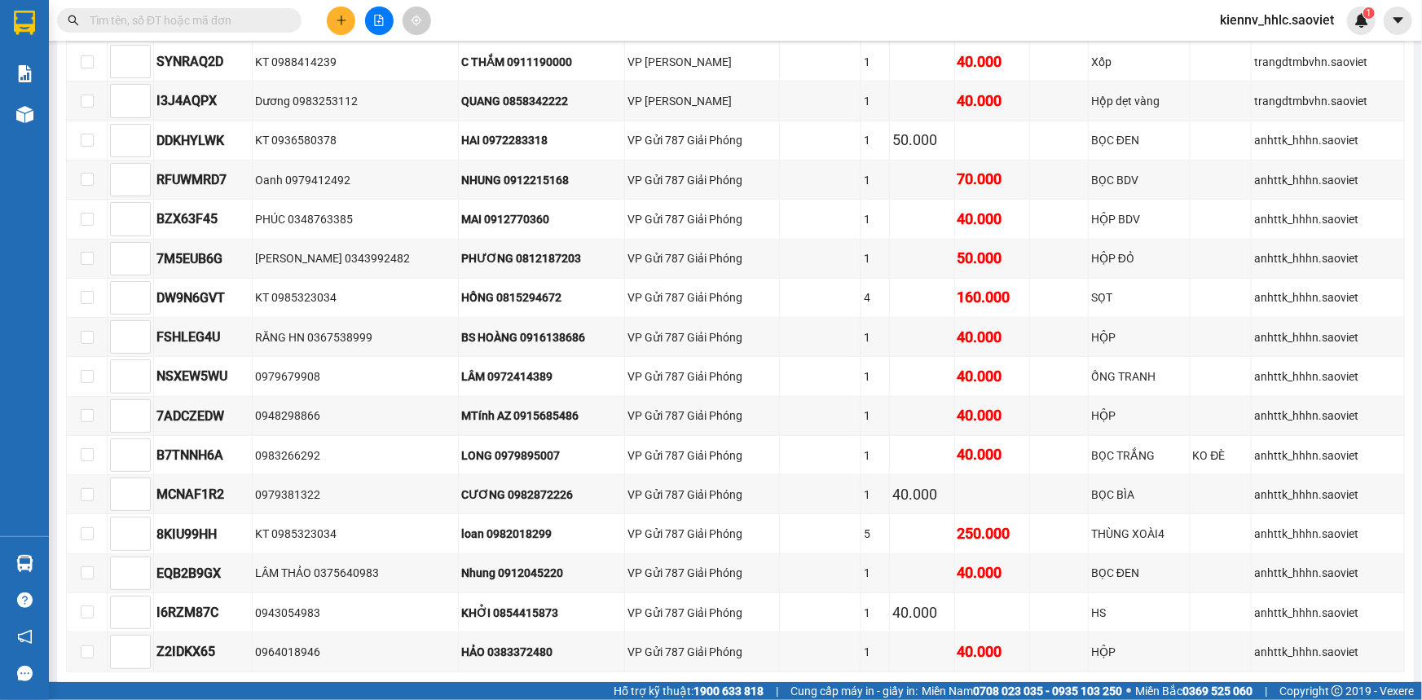
scroll to position [714, 0]
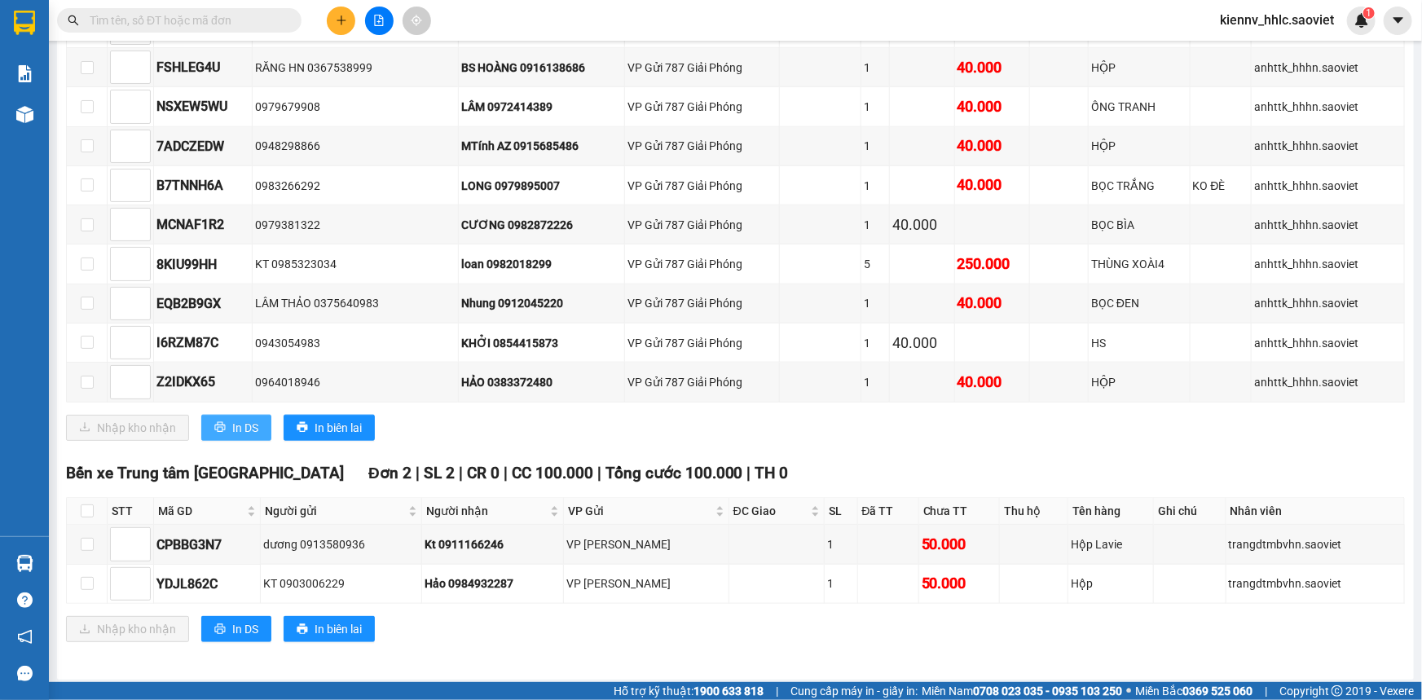
click at [242, 420] on span "In DS" at bounding box center [245, 428] width 26 height 18
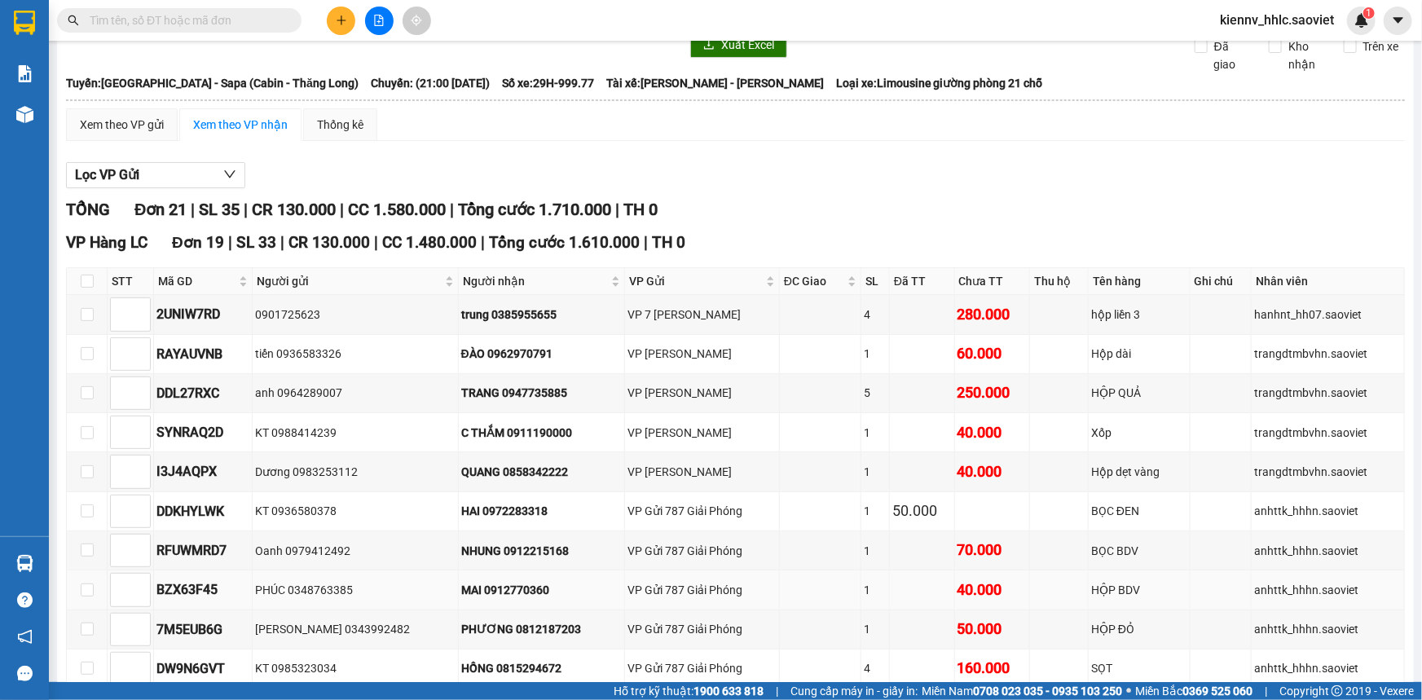
scroll to position [0, 0]
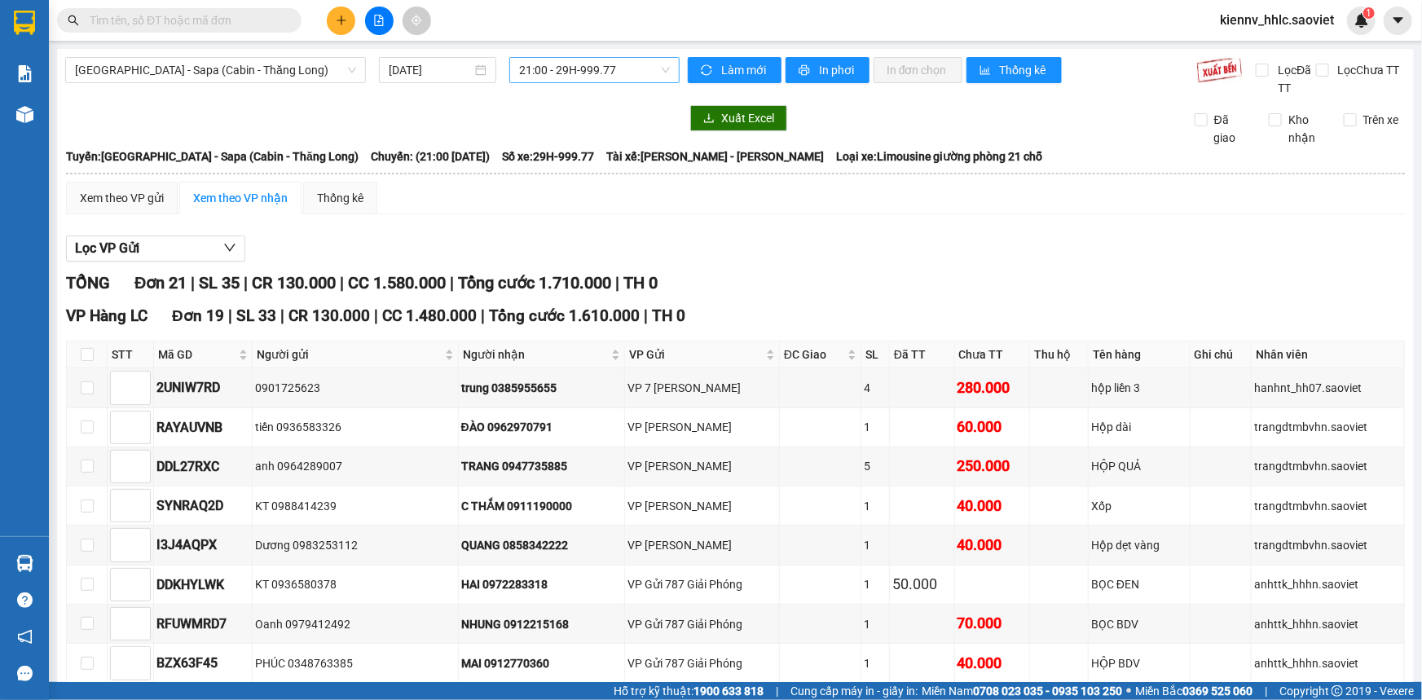
click at [631, 68] on span "21:00 - 29H-999.77" at bounding box center [594, 70] width 151 height 24
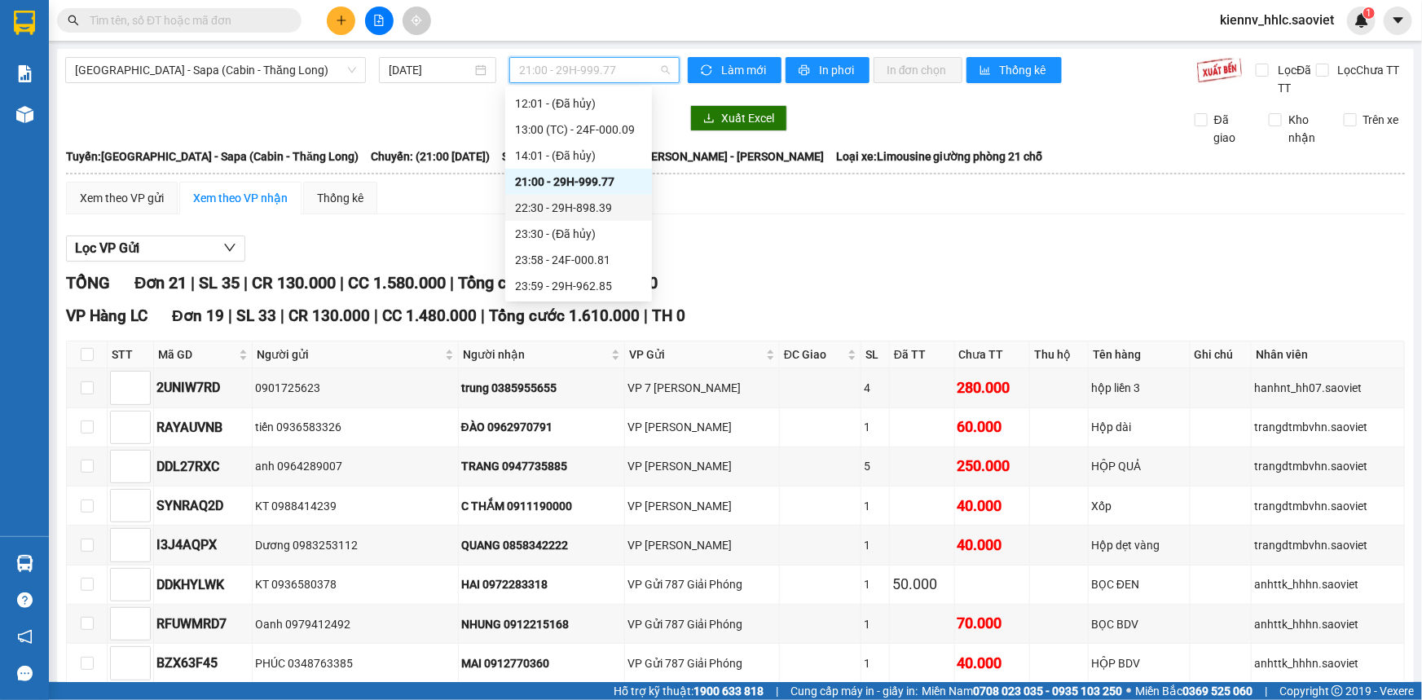
click at [607, 201] on div "22:30 - 29H-898.39" at bounding box center [578, 208] width 127 height 18
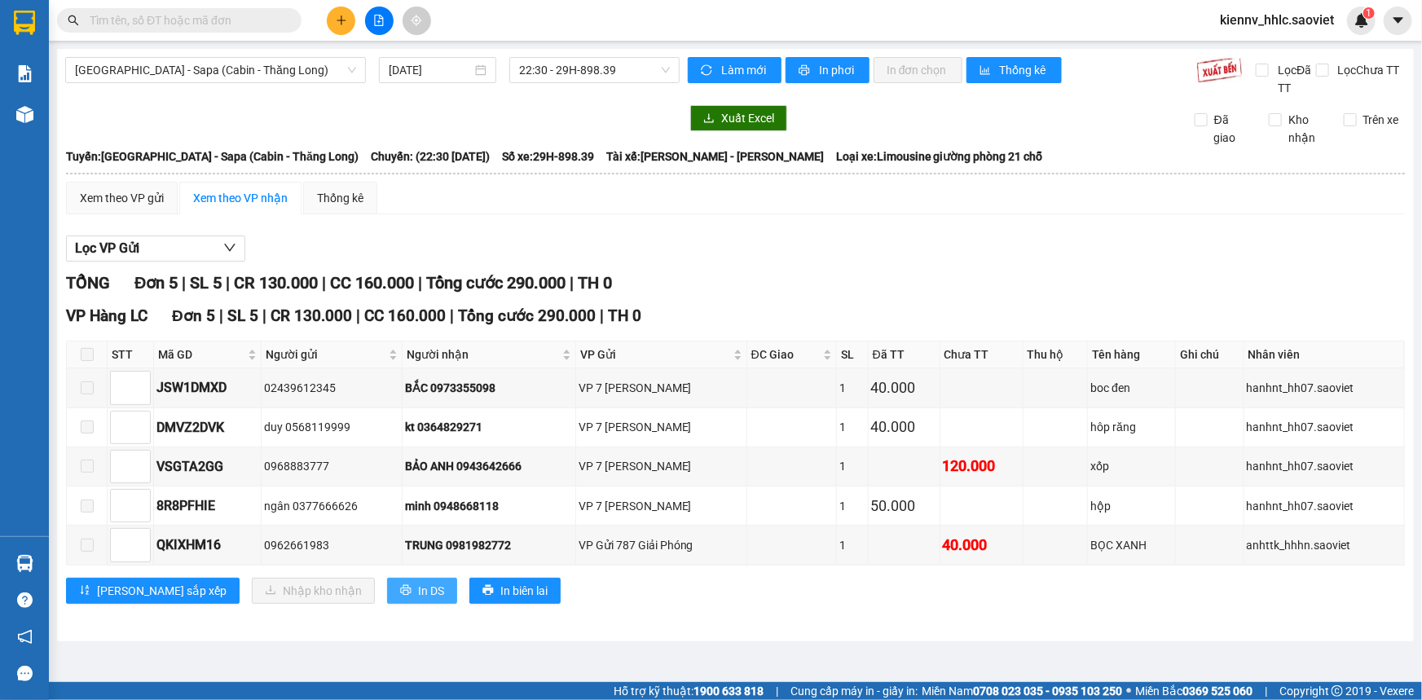
click at [418, 595] on span "In DS" at bounding box center [431, 591] width 26 height 18
click at [611, 63] on span "22:30 - 29H-898.39" at bounding box center [594, 70] width 151 height 24
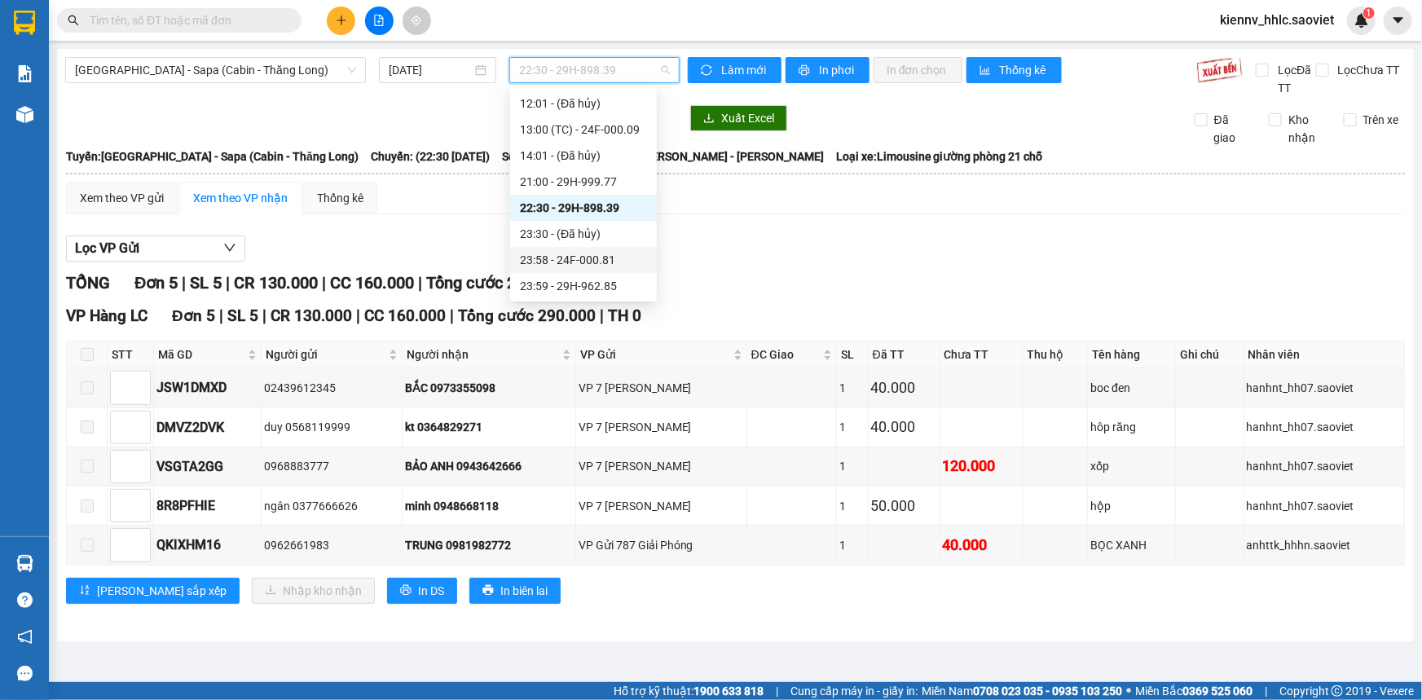
click at [604, 256] on div "23:58 - 24F-000.81" at bounding box center [583, 260] width 127 height 18
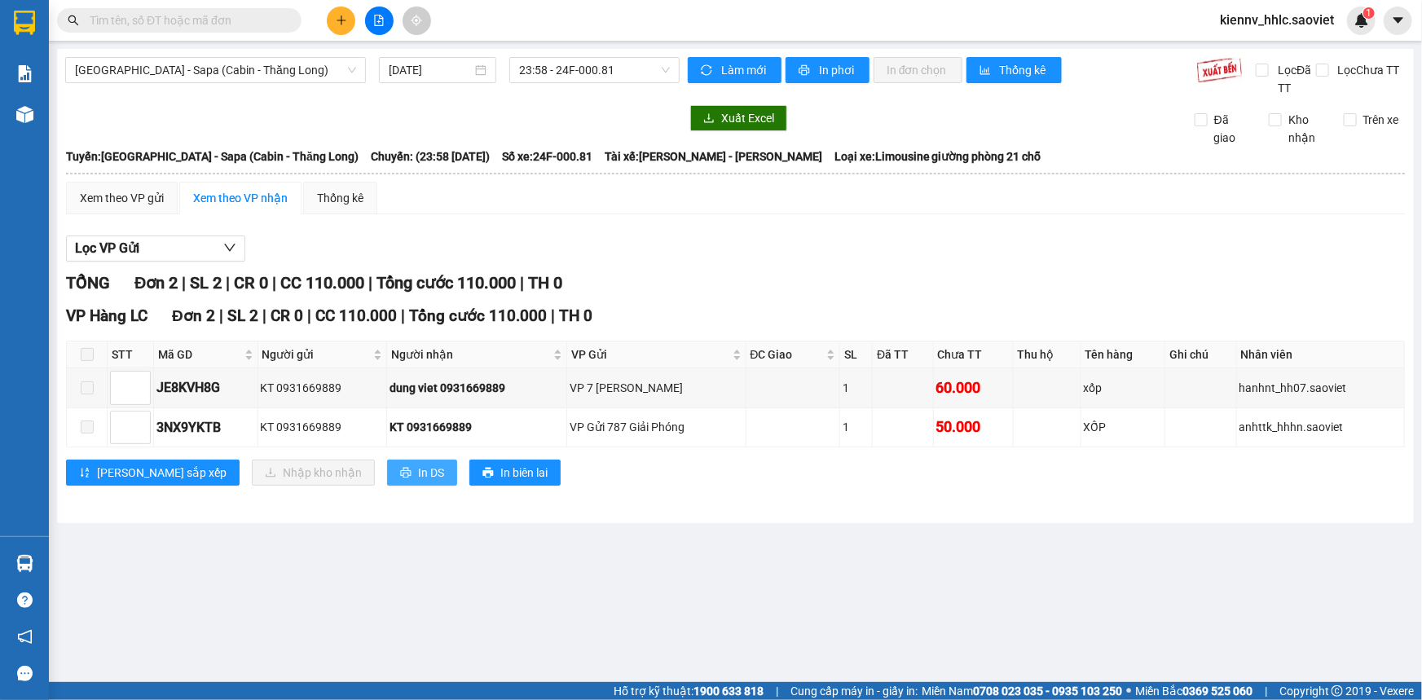
click at [387, 466] on button "In DS" at bounding box center [422, 472] width 70 height 26
click at [577, 68] on span "23:58 - 24F-000.81" at bounding box center [594, 70] width 151 height 24
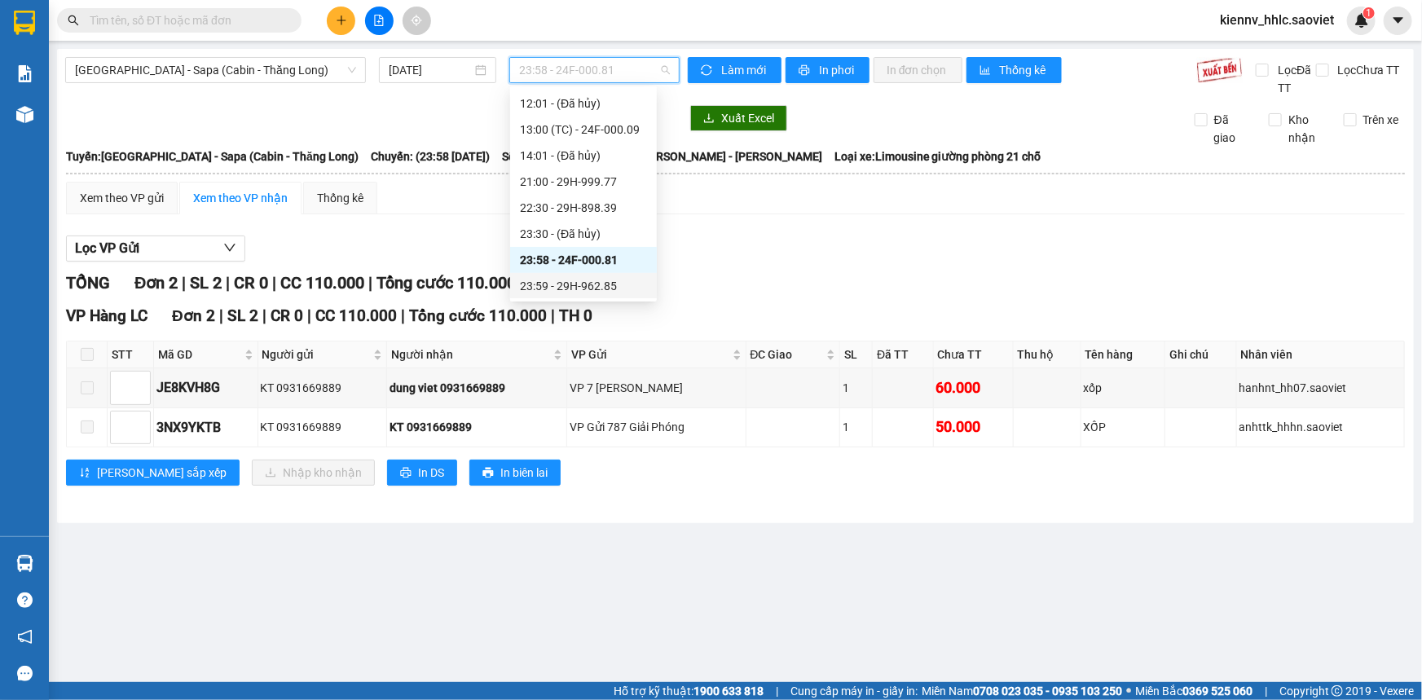
click at [604, 279] on div "23:59 - 29H-962.85" at bounding box center [583, 286] width 127 height 18
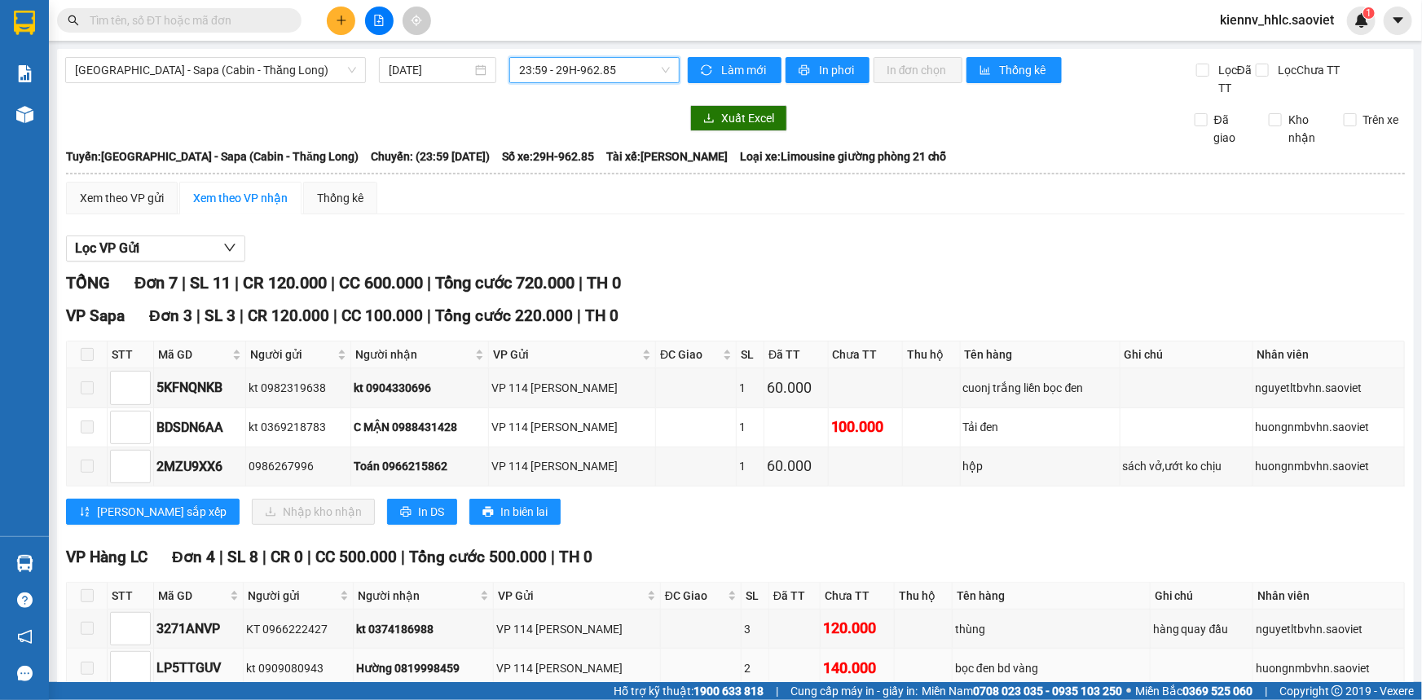
scroll to position [165, 0]
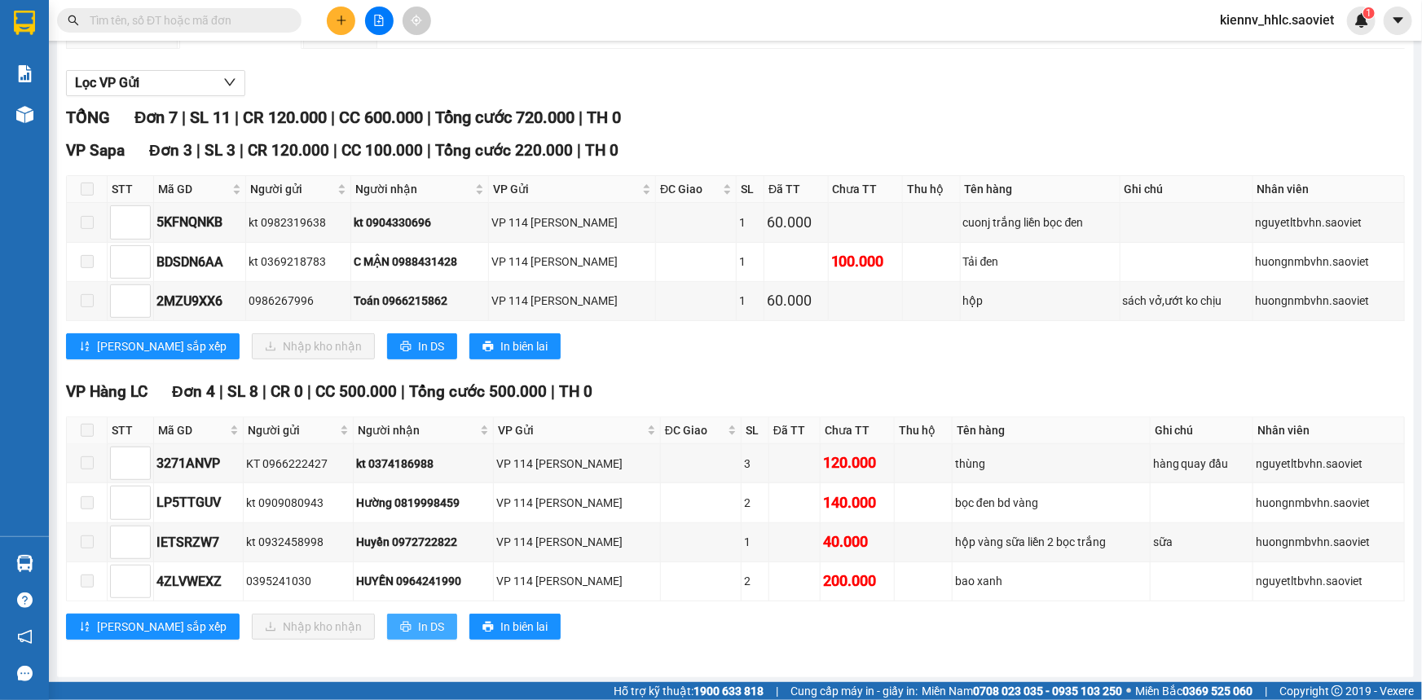
drag, startPoint x: 376, startPoint y: 618, endPoint x: 384, endPoint y: 617, distance: 8.3
click at [387, 618] on button "In DS" at bounding box center [422, 626] width 70 height 26
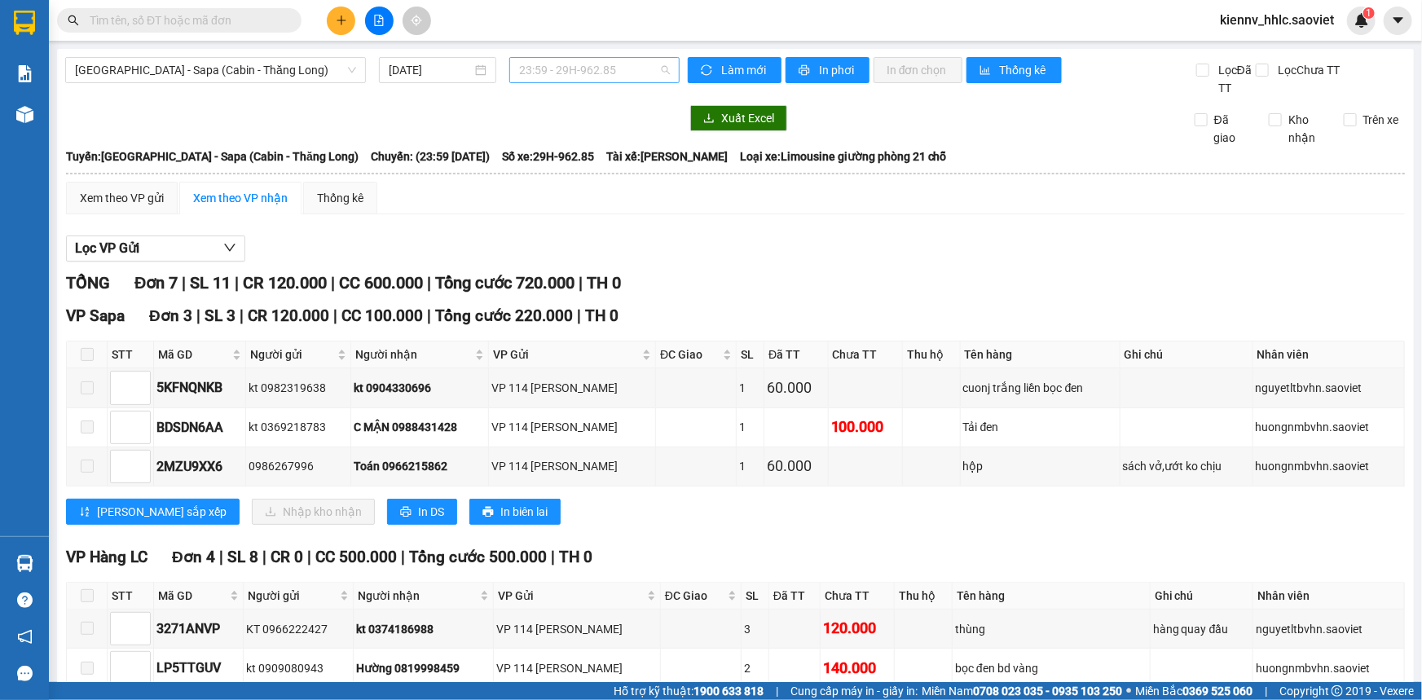
click at [637, 66] on span "23:59 - 29H-962.85" at bounding box center [594, 70] width 151 height 24
click at [222, 64] on span "[GEOGRAPHIC_DATA] - Sapa (Cabin - Thăng Long)" at bounding box center [215, 70] width 281 height 24
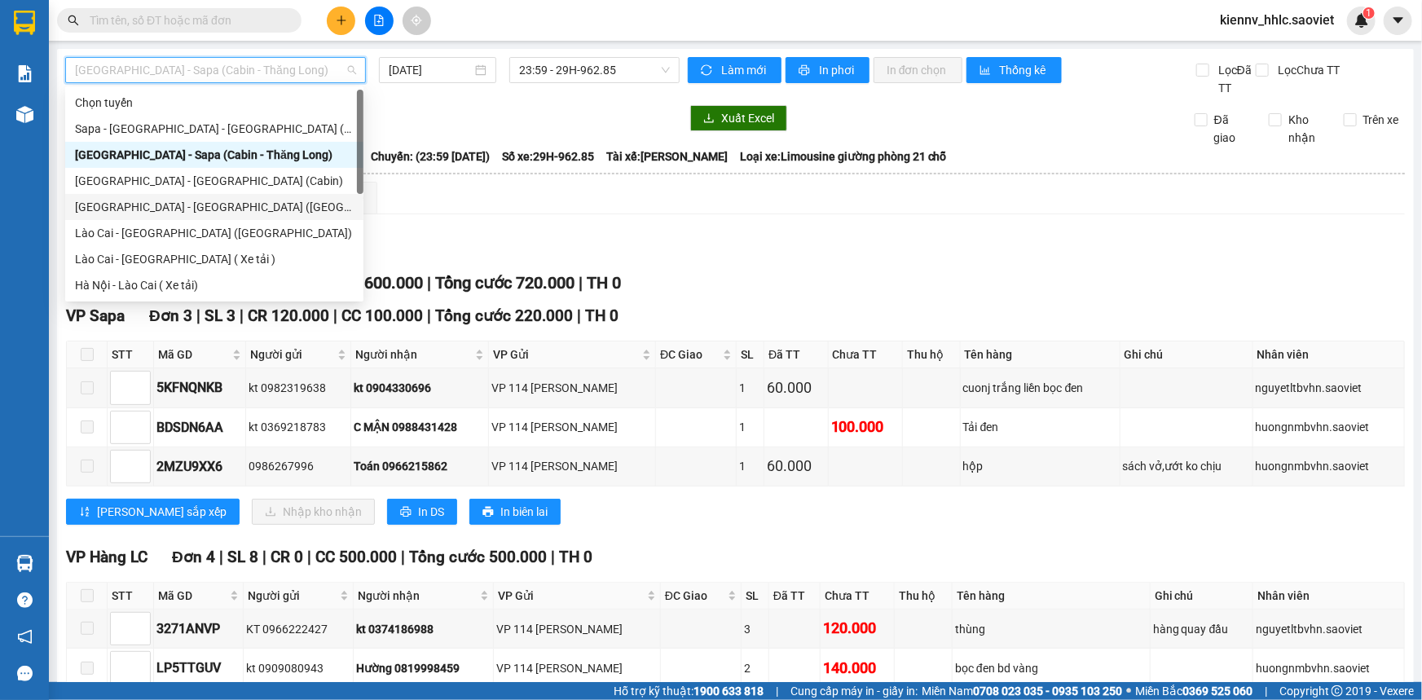
click at [231, 196] on div "[GEOGRAPHIC_DATA] - [GEOGRAPHIC_DATA] ([GEOGRAPHIC_DATA])" at bounding box center [214, 207] width 298 height 26
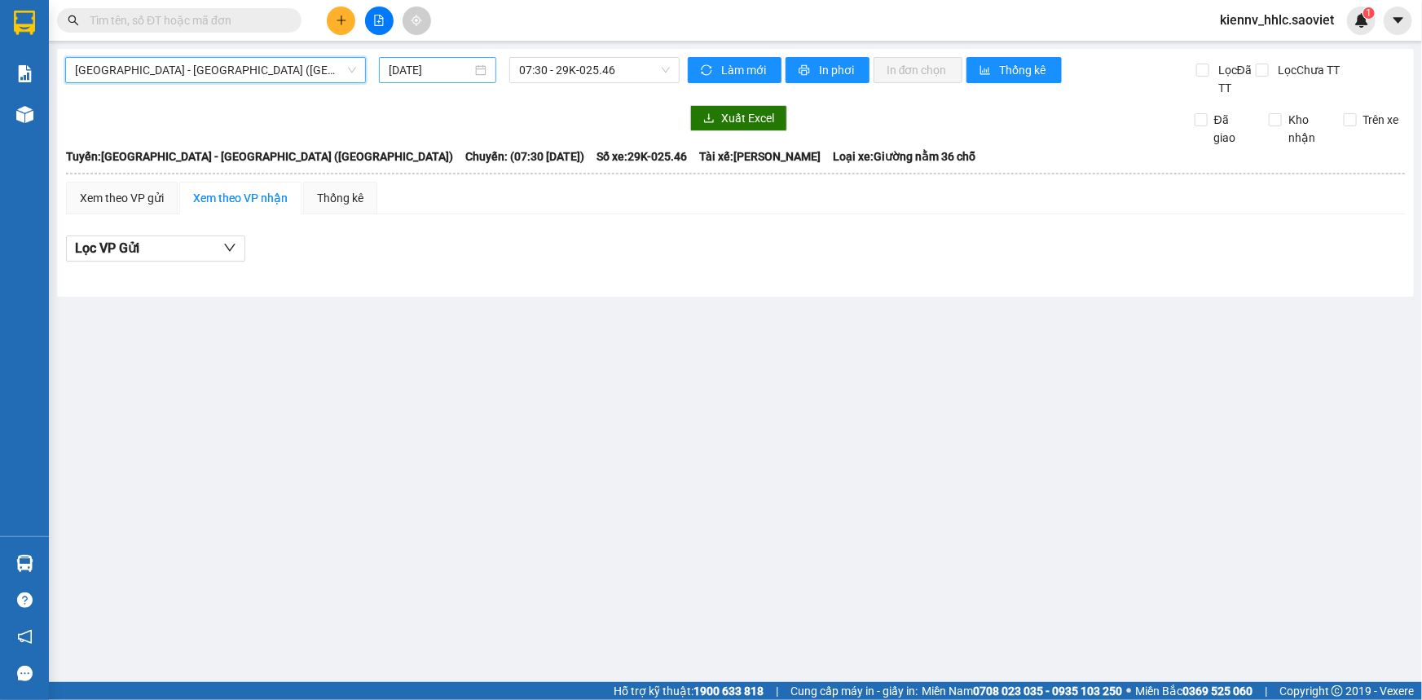
click at [454, 68] on input "[DATE]" at bounding box center [430, 70] width 83 height 18
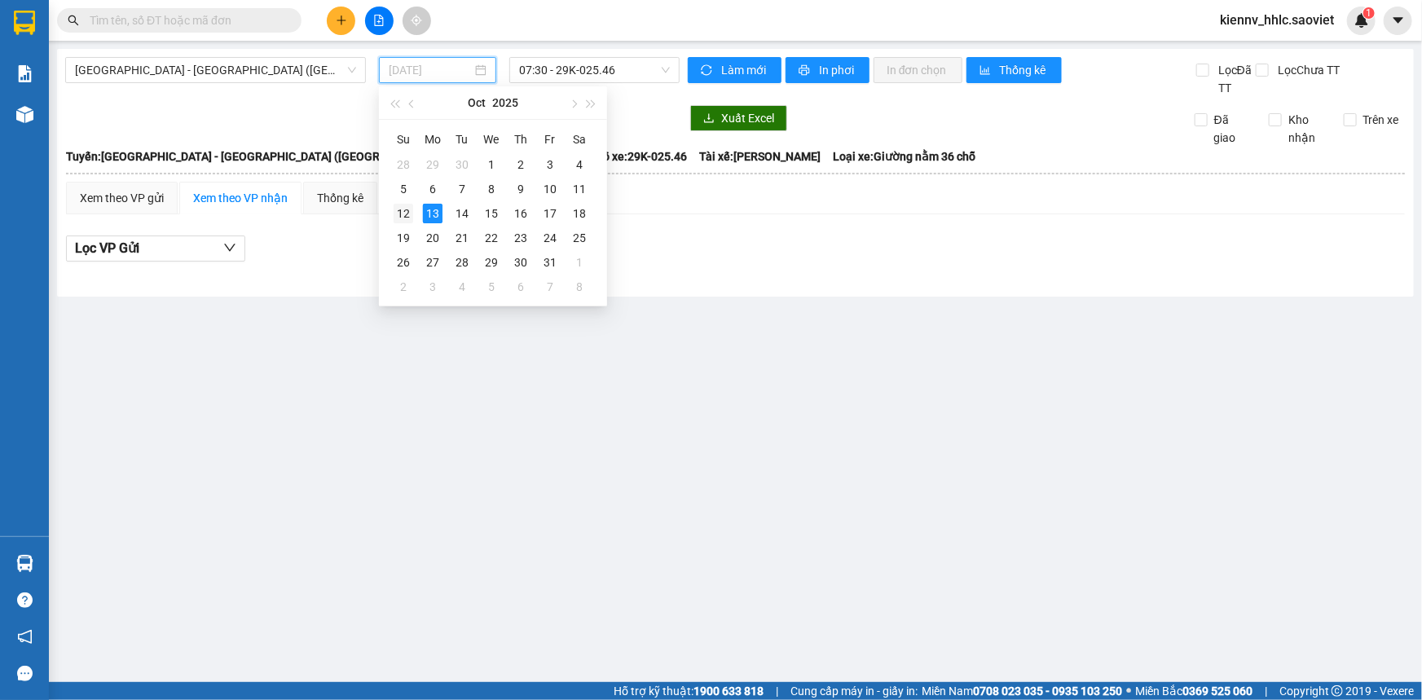
click at [398, 217] on div "12" at bounding box center [403, 214] width 20 height 20
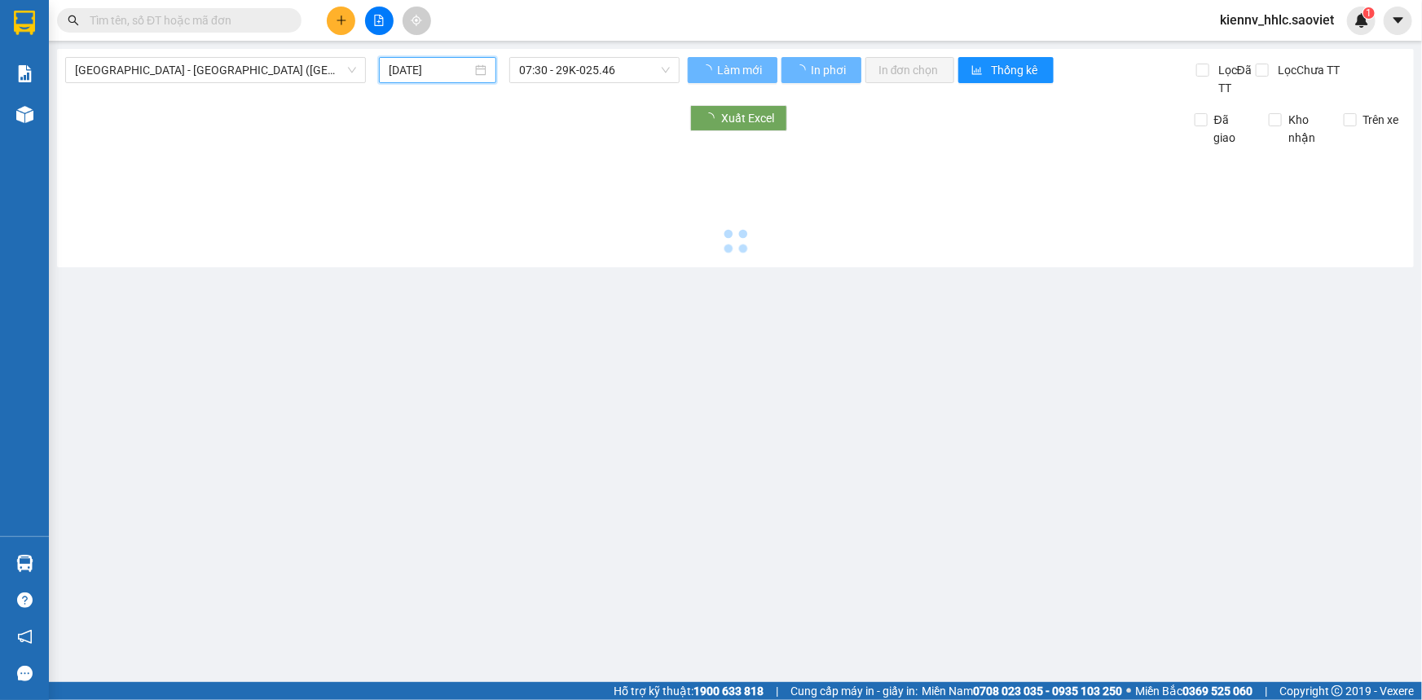
type input "[DATE]"
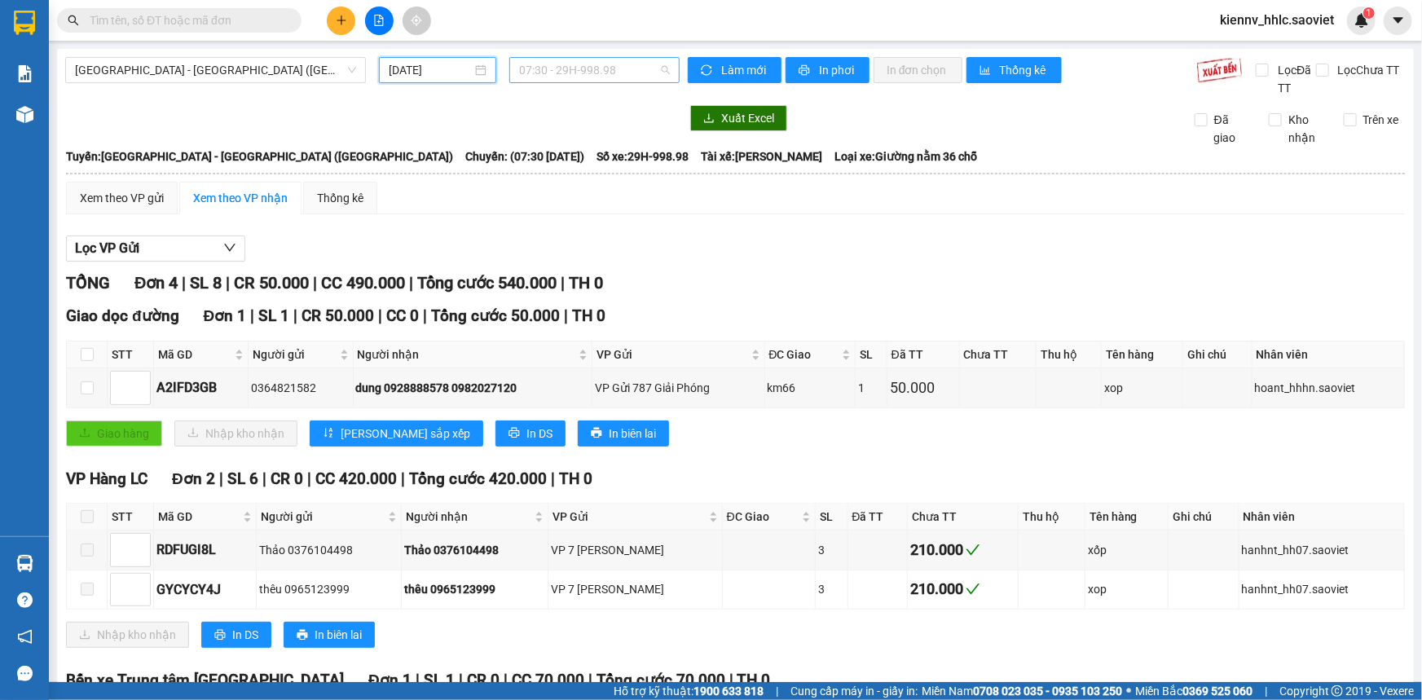
click at [563, 73] on span "07:30 - 29H-998.98" at bounding box center [594, 70] width 151 height 24
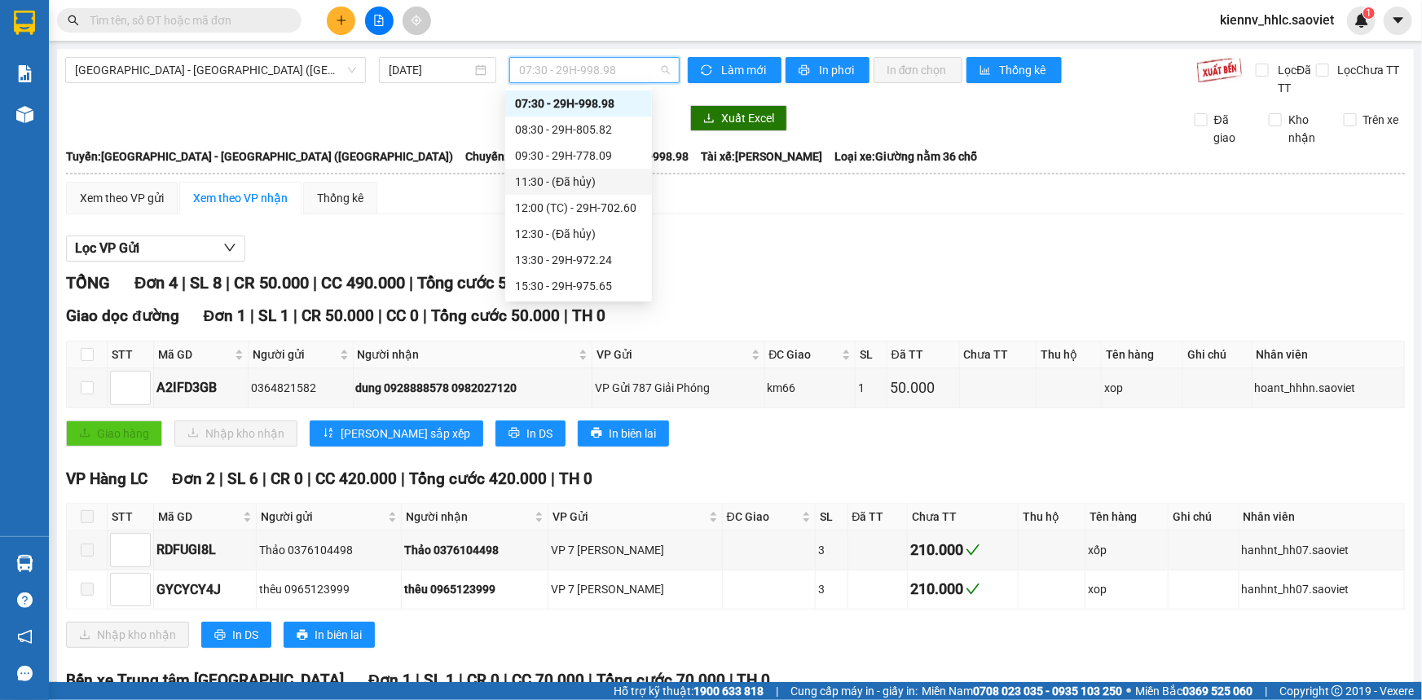
scroll to position [156, 0]
click at [607, 254] on div "20:30 - 29K-029.57" at bounding box center [578, 260] width 127 height 18
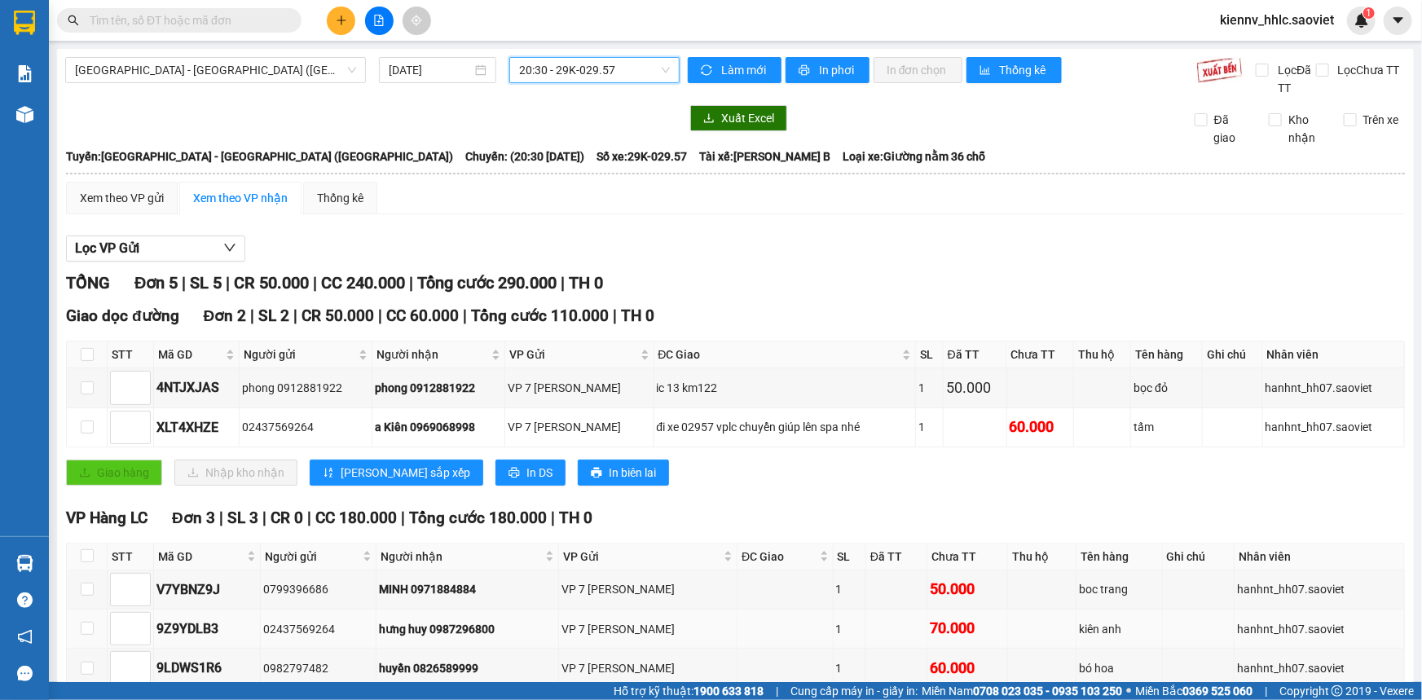
scroll to position [88, 0]
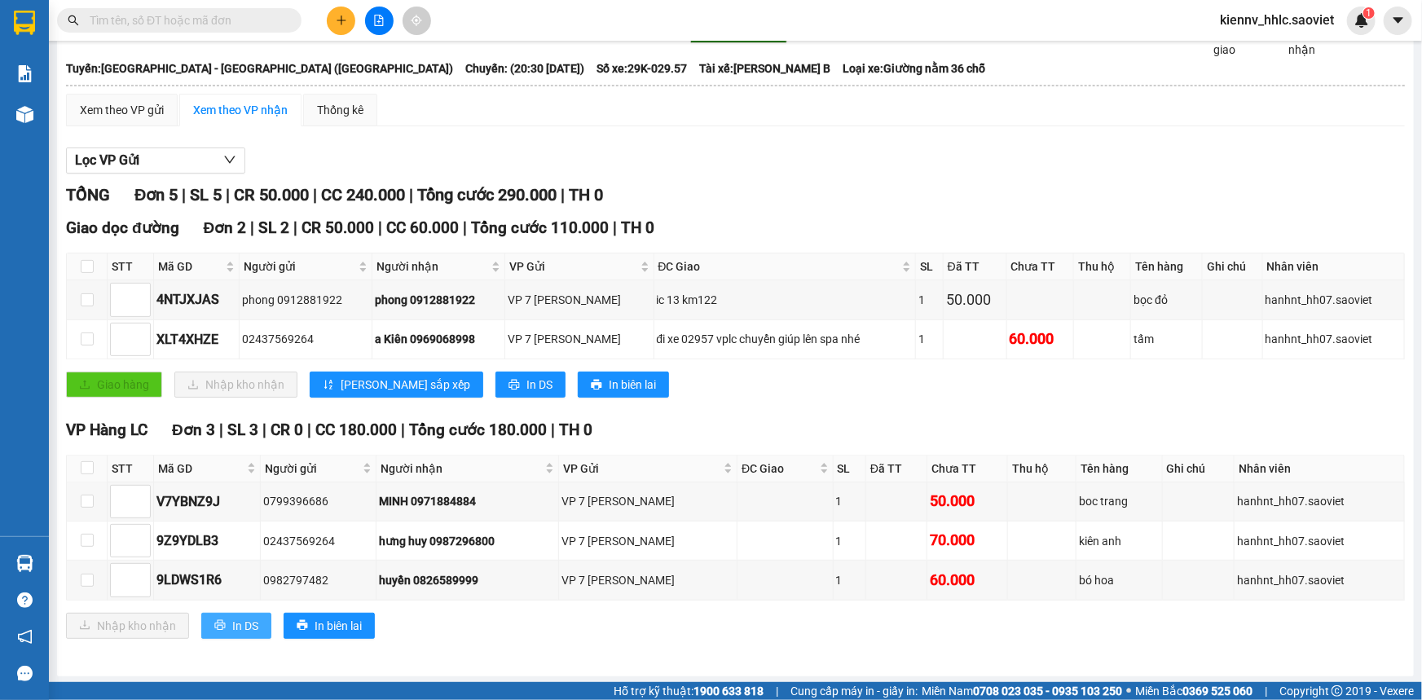
click at [236, 619] on span "In DS" at bounding box center [245, 626] width 26 height 18
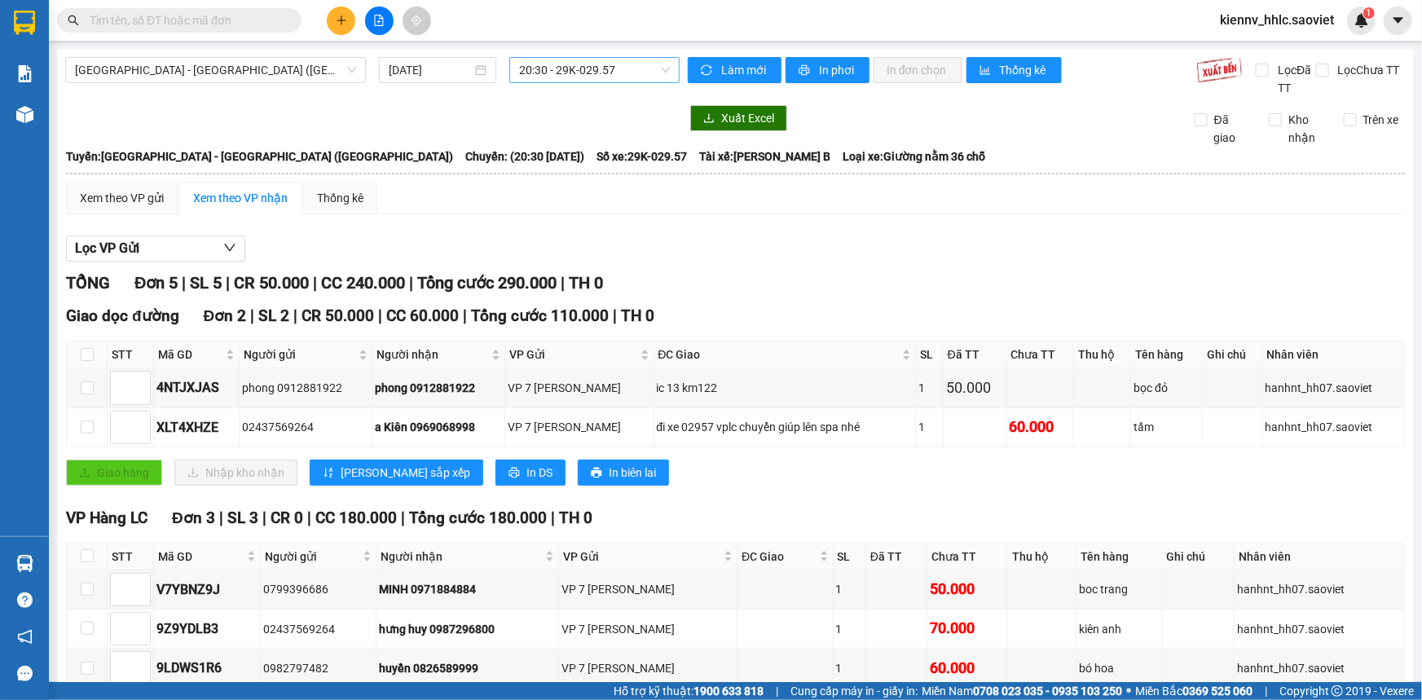
click at [632, 66] on span "20:30 - 29K-029.57" at bounding box center [594, 70] width 151 height 24
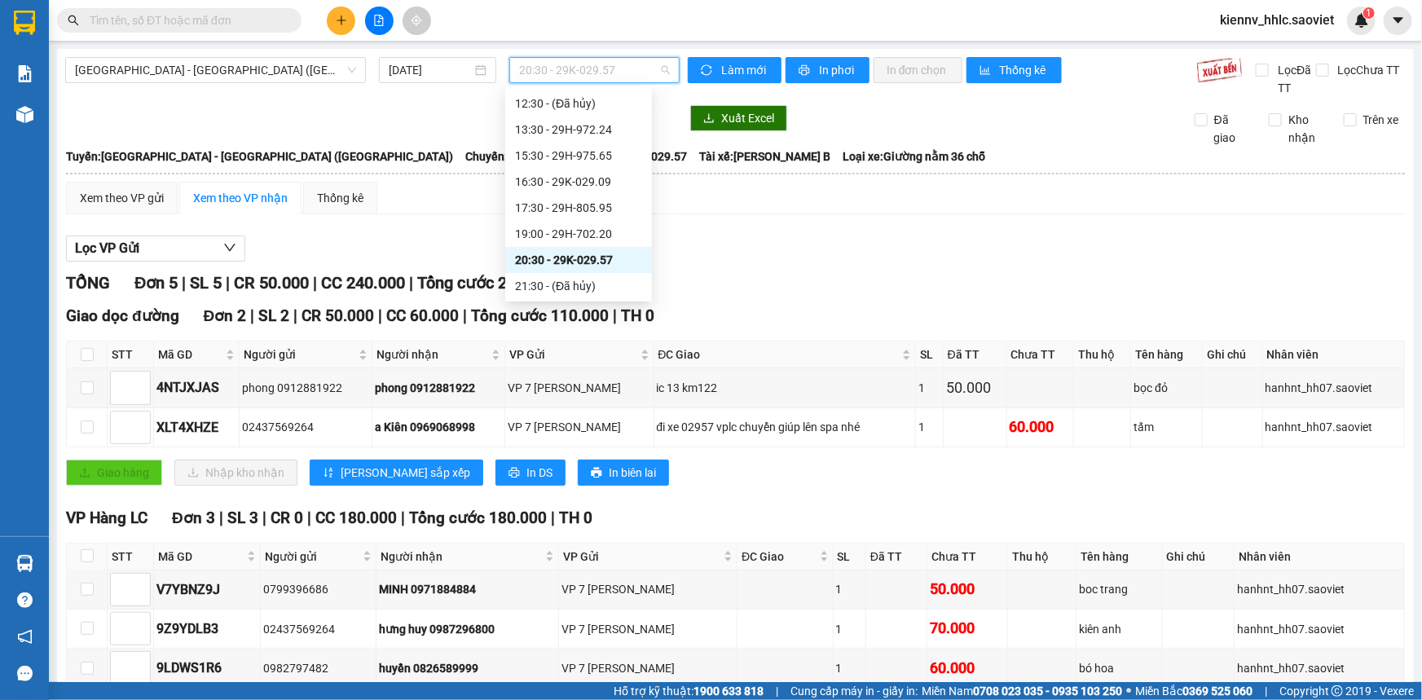
scroll to position [156, 0]
click at [594, 229] on div "19:00 - 29H-702.20" at bounding box center [578, 234] width 127 height 18
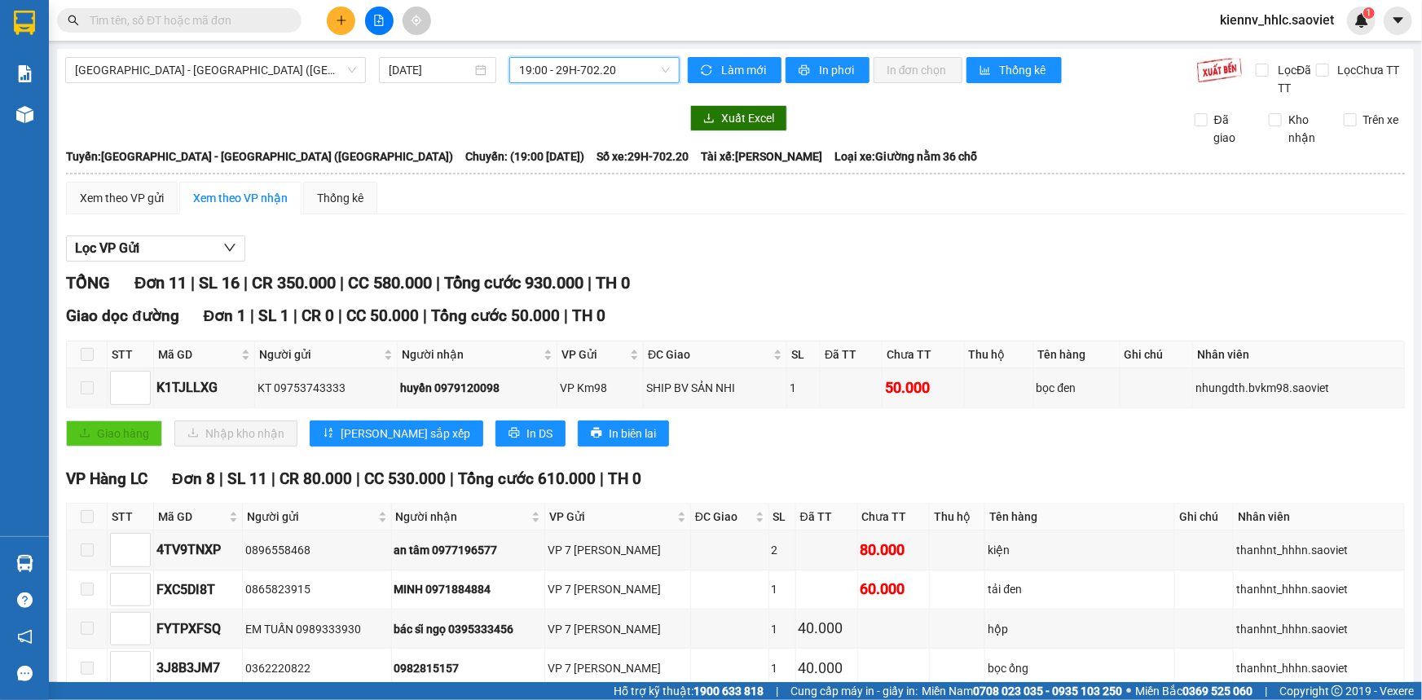
click at [190, 23] on input "text" at bounding box center [186, 20] width 192 height 18
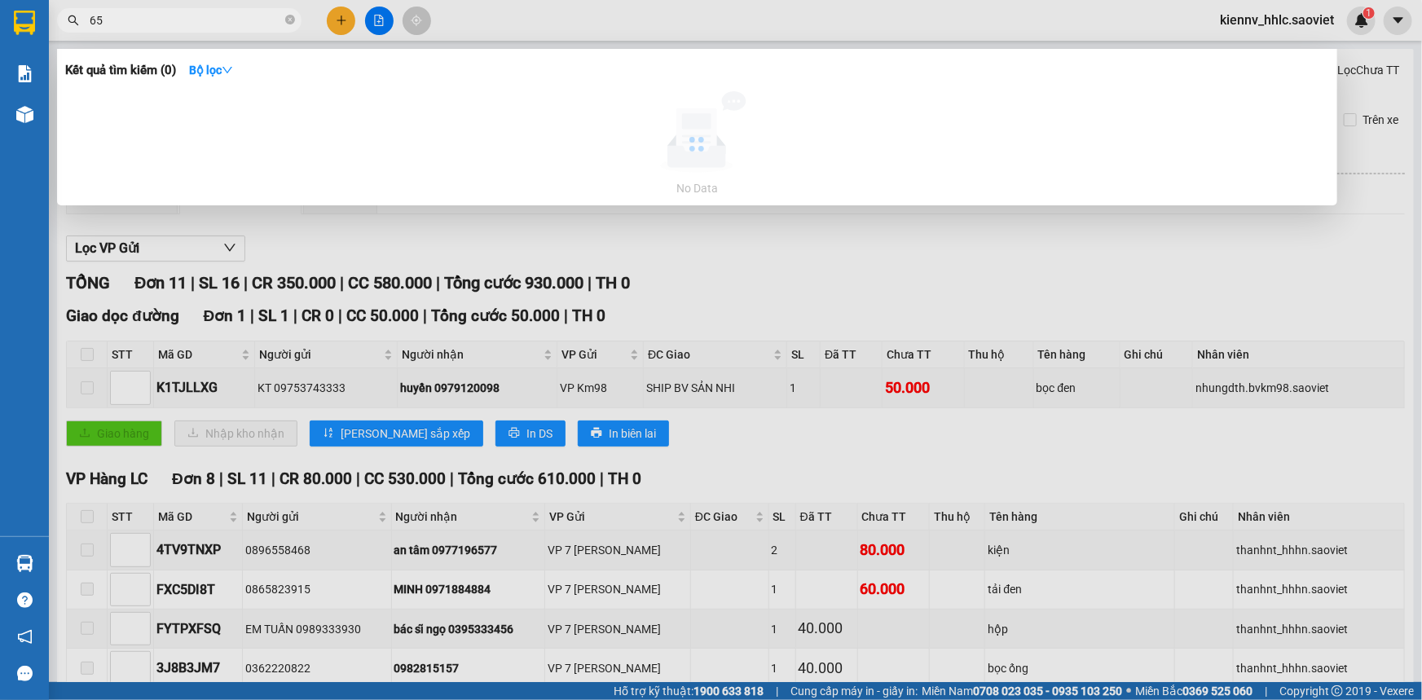
type input "6"
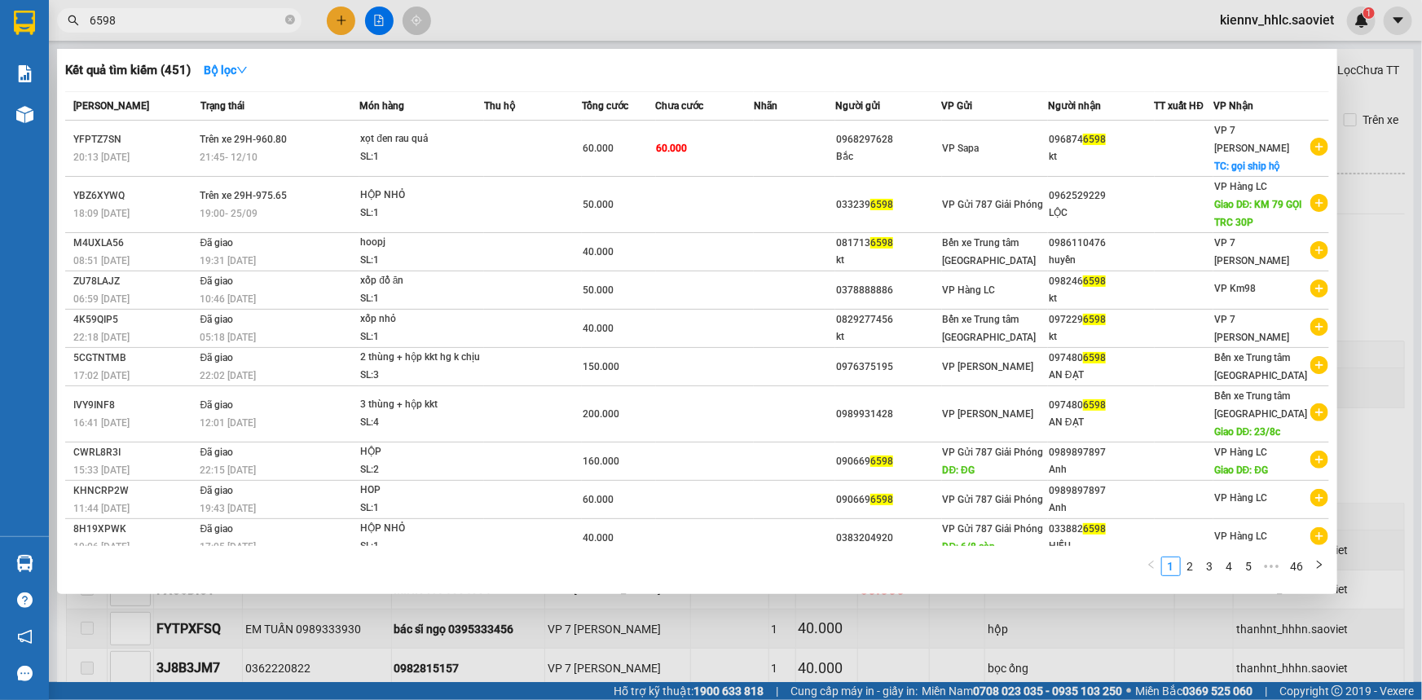
click at [464, 15] on div at bounding box center [711, 350] width 1422 height 700
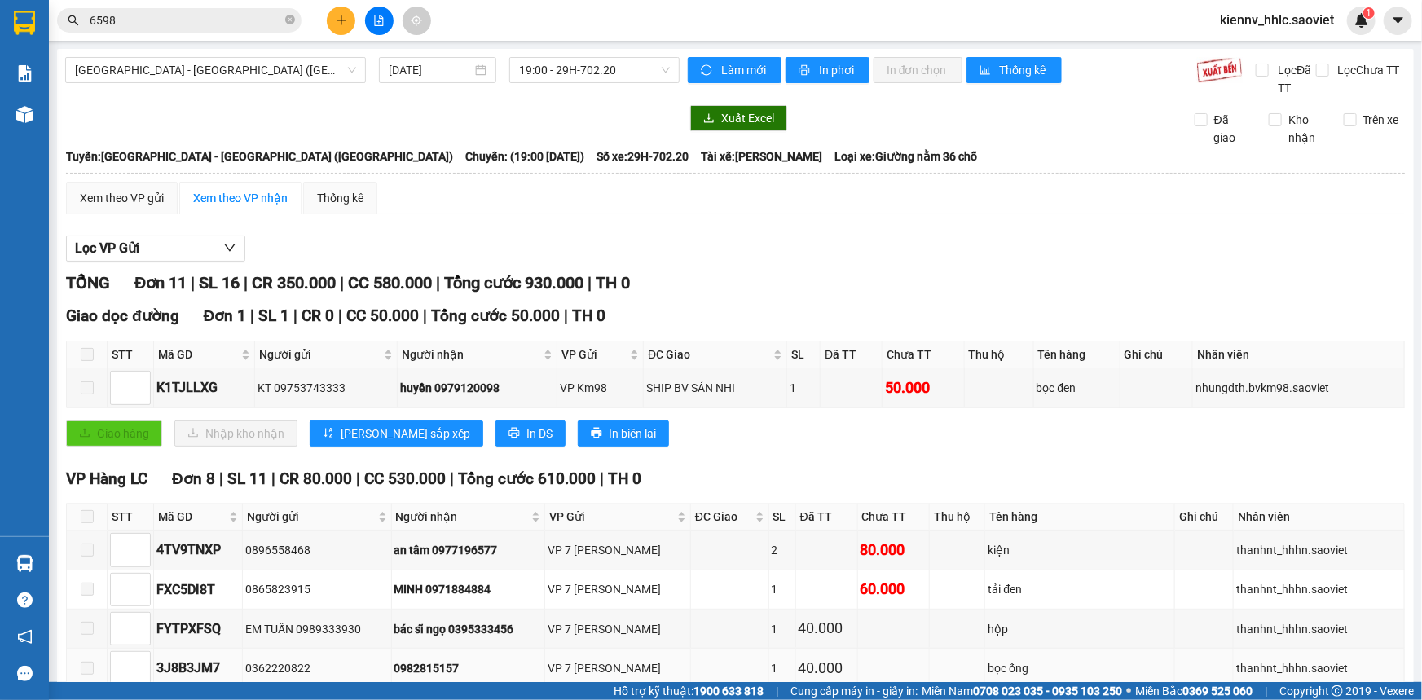
scroll to position [445, 0]
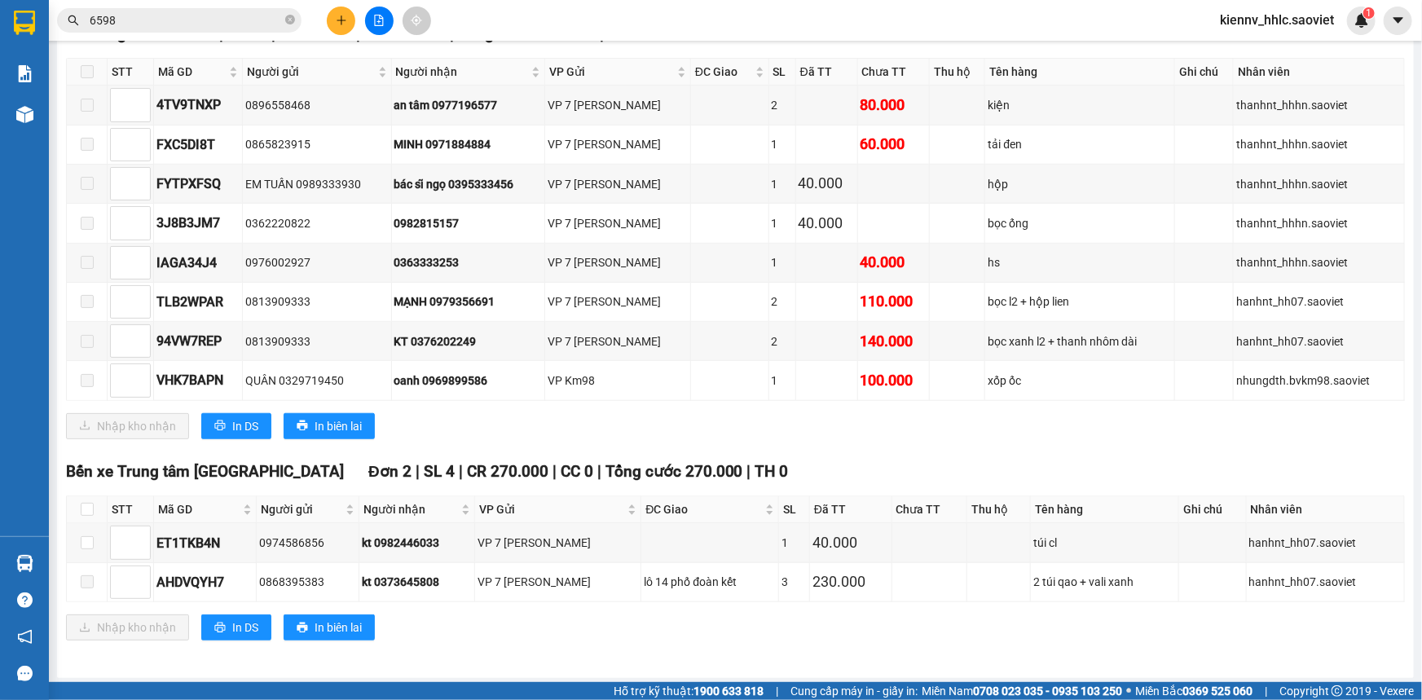
click at [228, 19] on input "6598" at bounding box center [186, 20] width 192 height 18
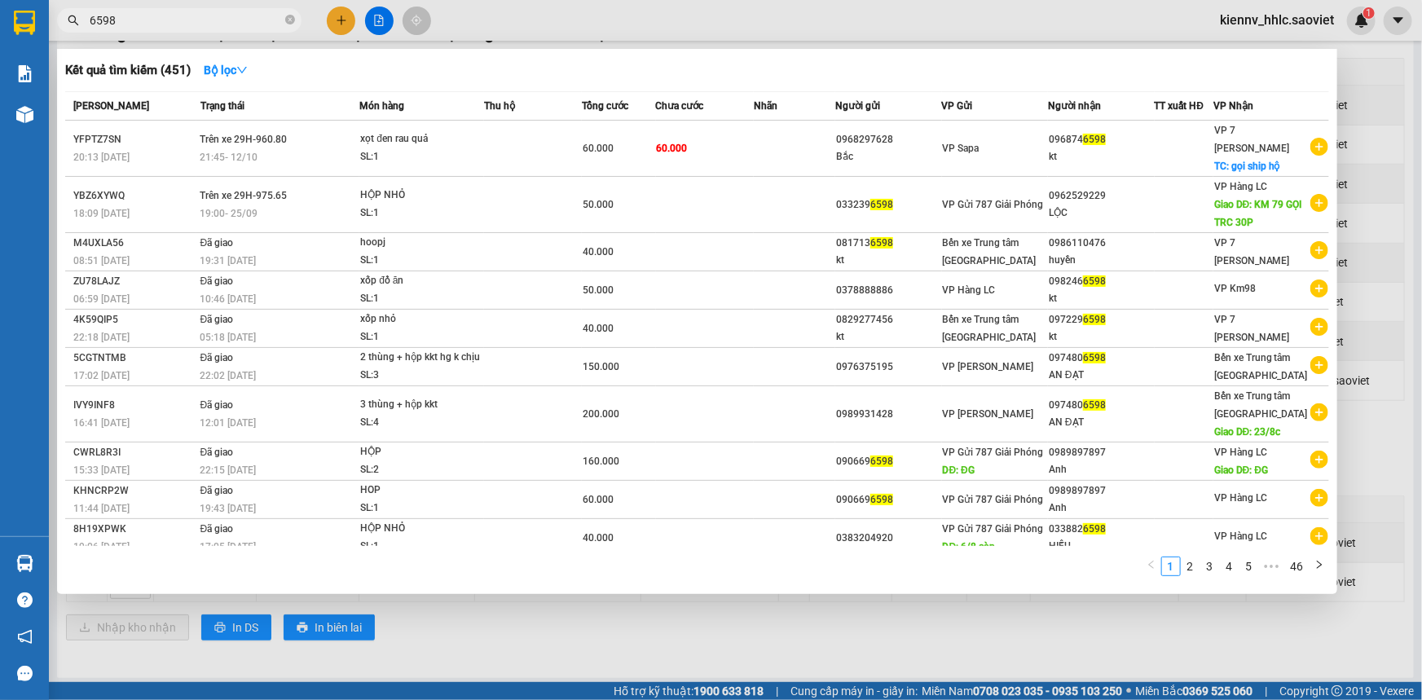
click at [228, 19] on input "6598" at bounding box center [186, 20] width 192 height 18
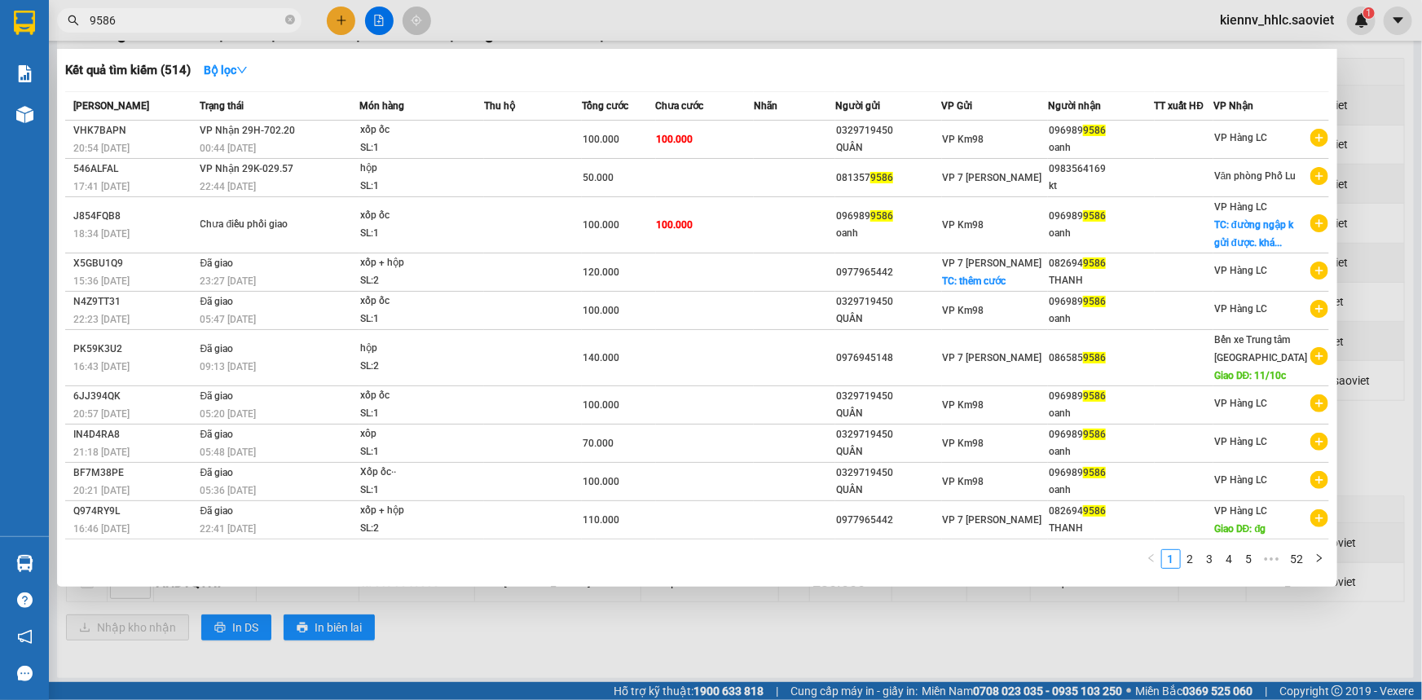
type input "9586"
click at [779, 24] on div at bounding box center [711, 350] width 1422 height 700
click at [288, 17] on icon "close-circle" at bounding box center [290, 20] width 10 height 10
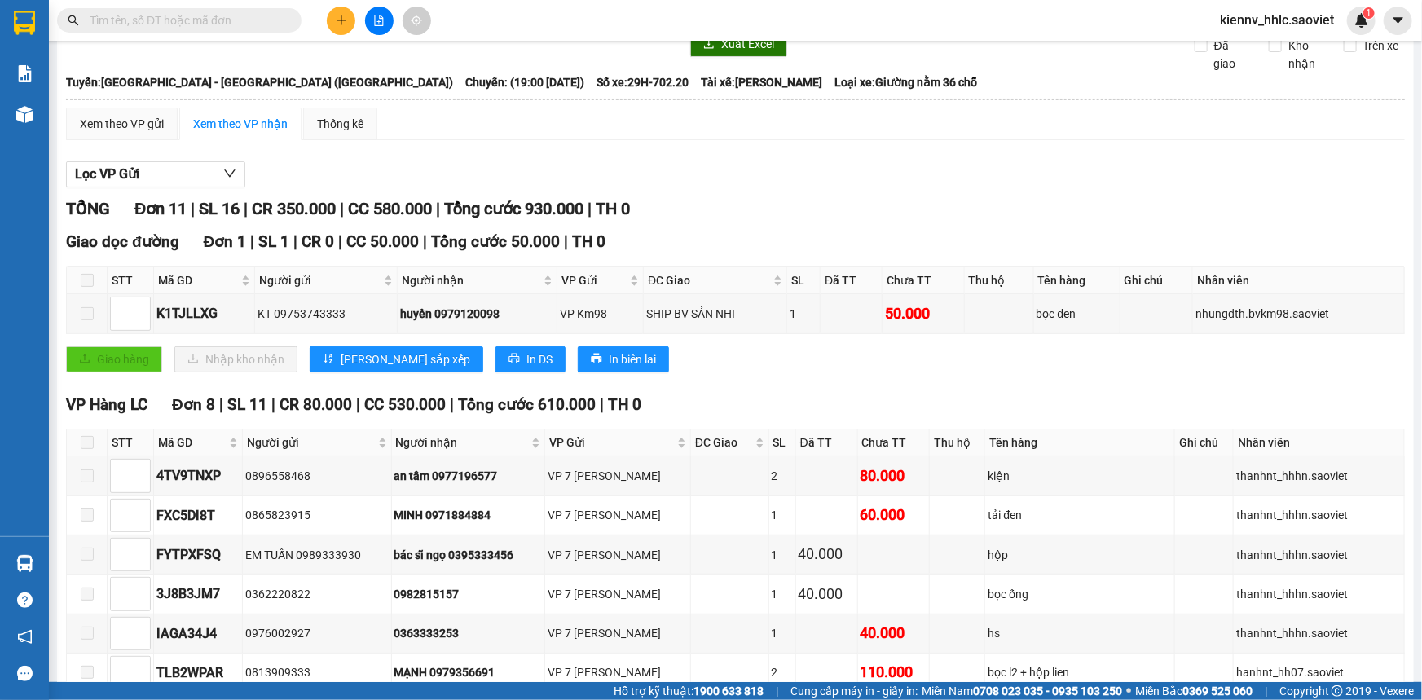
scroll to position [0, 0]
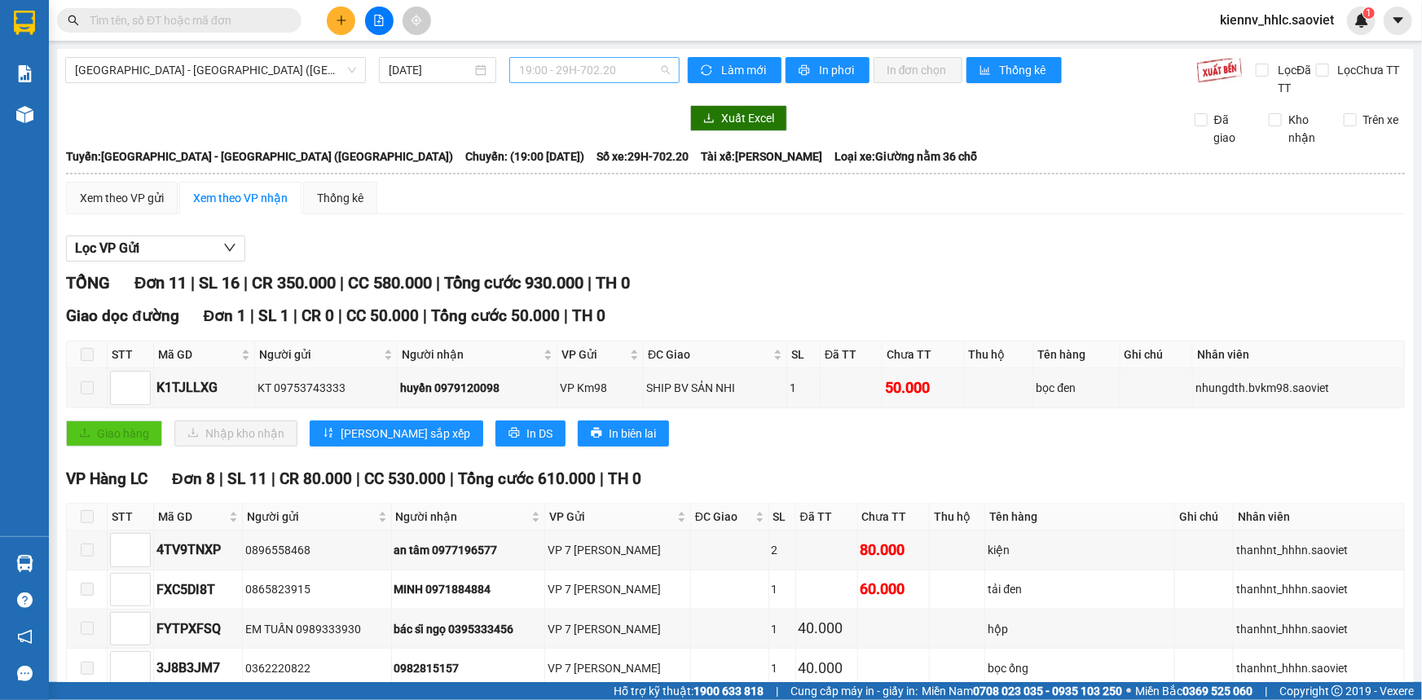
click at [618, 64] on span "19:00 - 29H-702.20" at bounding box center [594, 70] width 151 height 24
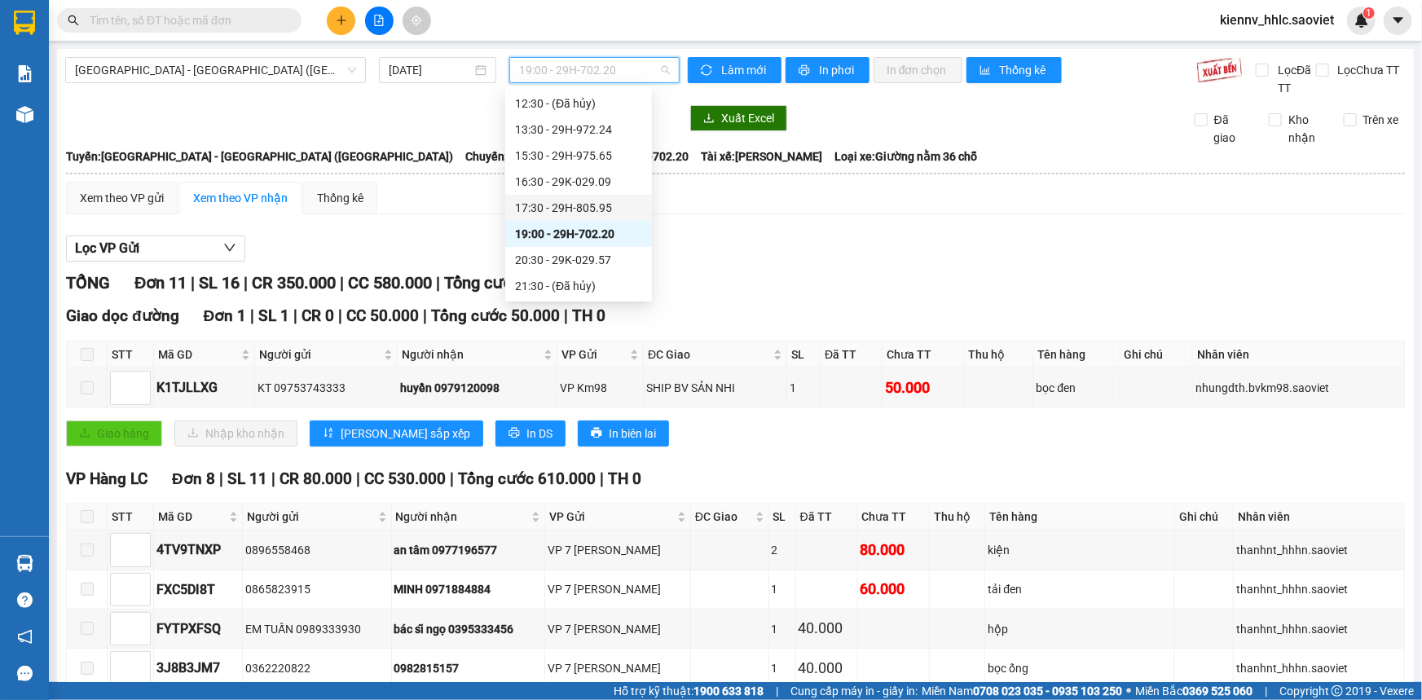
click at [1242, 23] on span "kiennv_hhlc.saoviet" at bounding box center [1277, 20] width 140 height 20
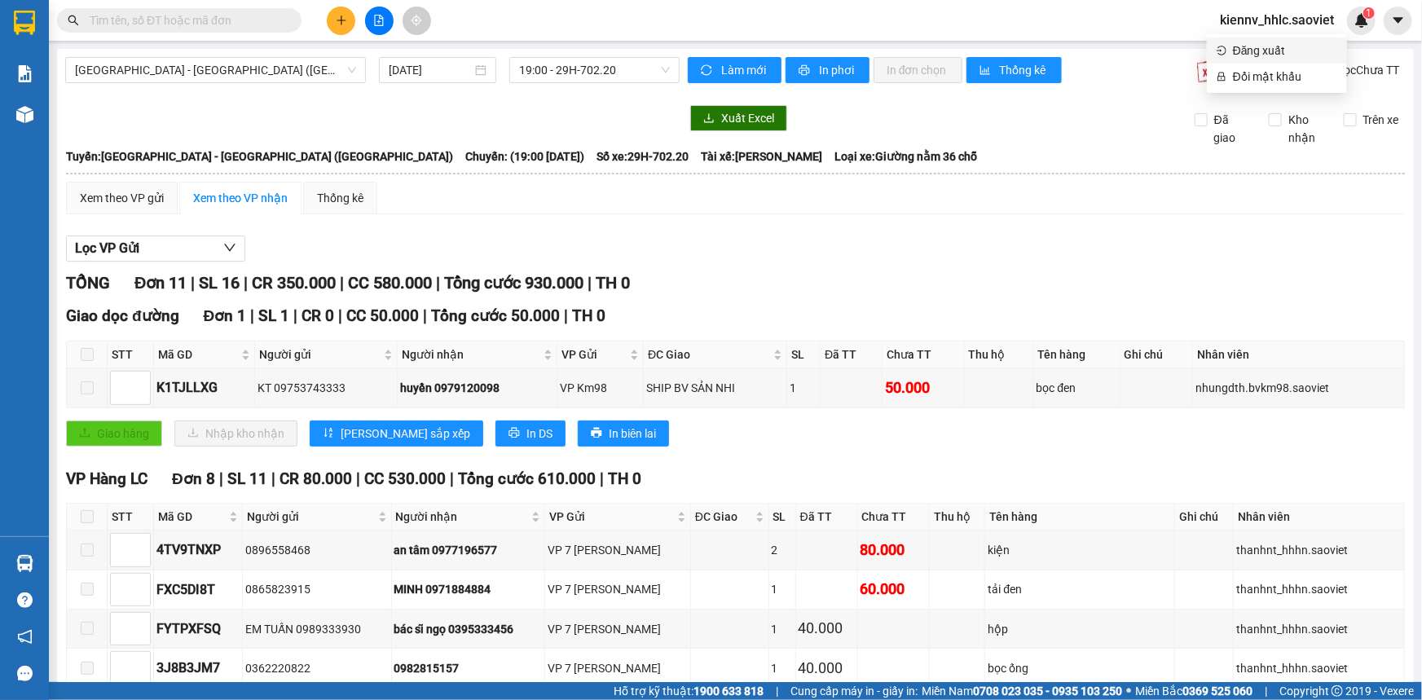
click at [1253, 57] on span "Đăng xuất" at bounding box center [1285, 51] width 104 height 18
